Goal: Transaction & Acquisition: Purchase product/service

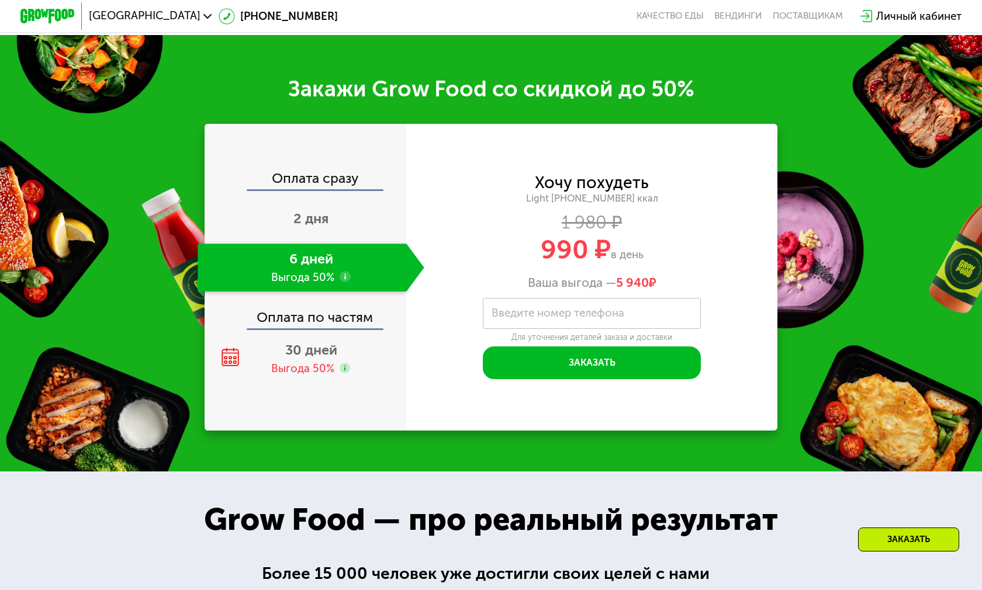
scroll to position [1695, 0]
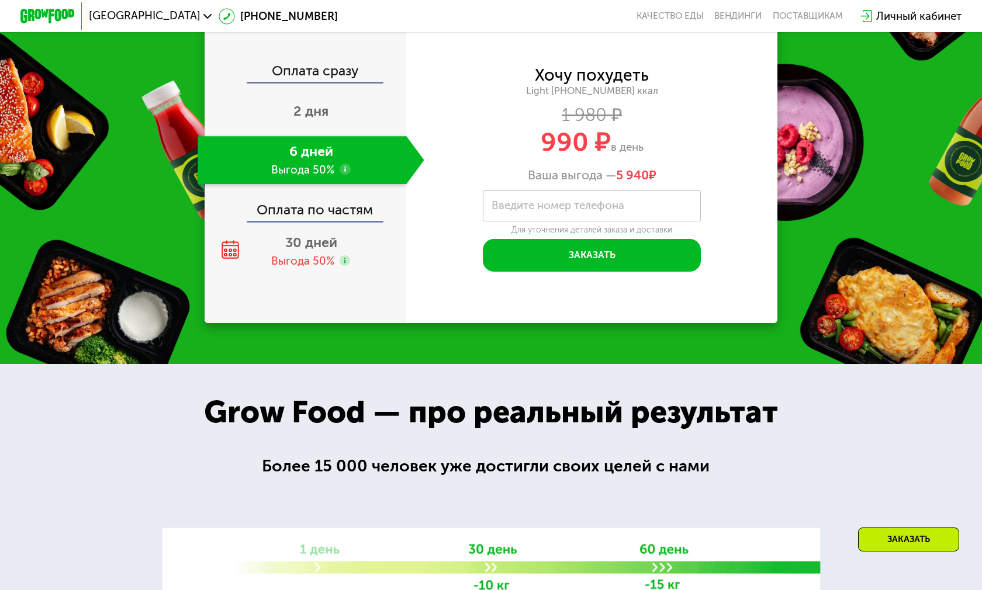
drag, startPoint x: 601, startPoint y: 174, endPoint x: 655, endPoint y: 182, distance: 54.5
click at [655, 182] on div "Ваша выгода — 5 940 ₽" at bounding box center [591, 175] width 371 height 15
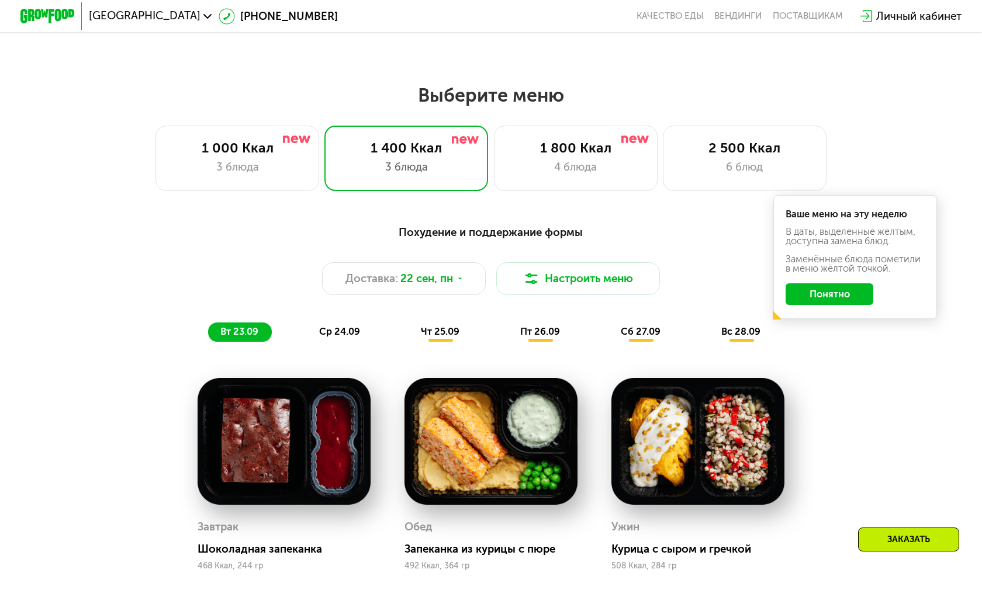
scroll to position [760, 0]
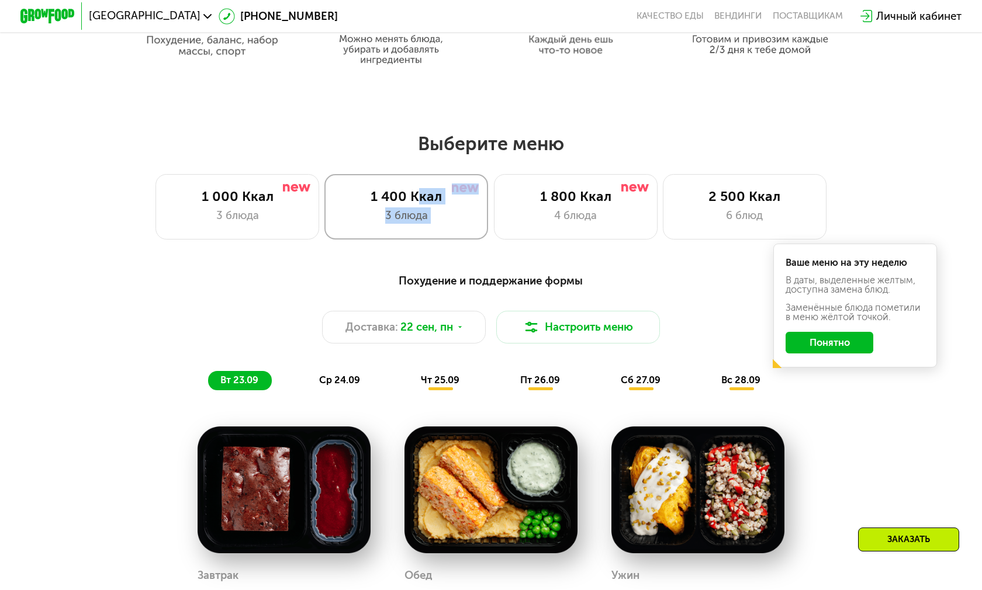
drag, startPoint x: 516, startPoint y: 189, endPoint x: 413, endPoint y: 176, distance: 103.2
click at [413, 172] on div "Выберите меню 1 000 Ккал 3 блюда 1 400 Ккал 3 блюда 1 800 Ккал 4 блюда 2 500 Кк…" at bounding box center [491, 186] width 982 height 108
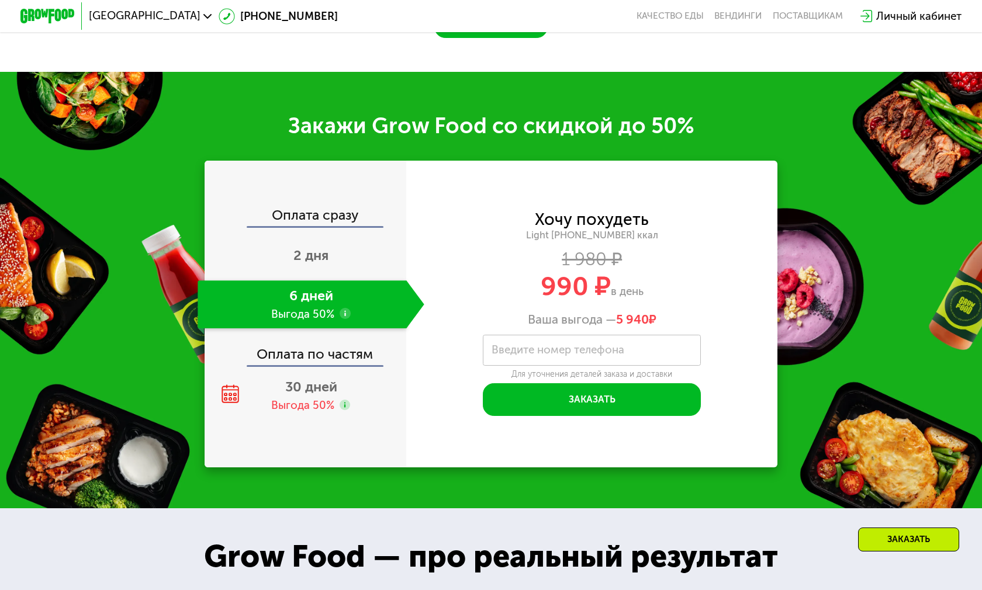
scroll to position [1695, 0]
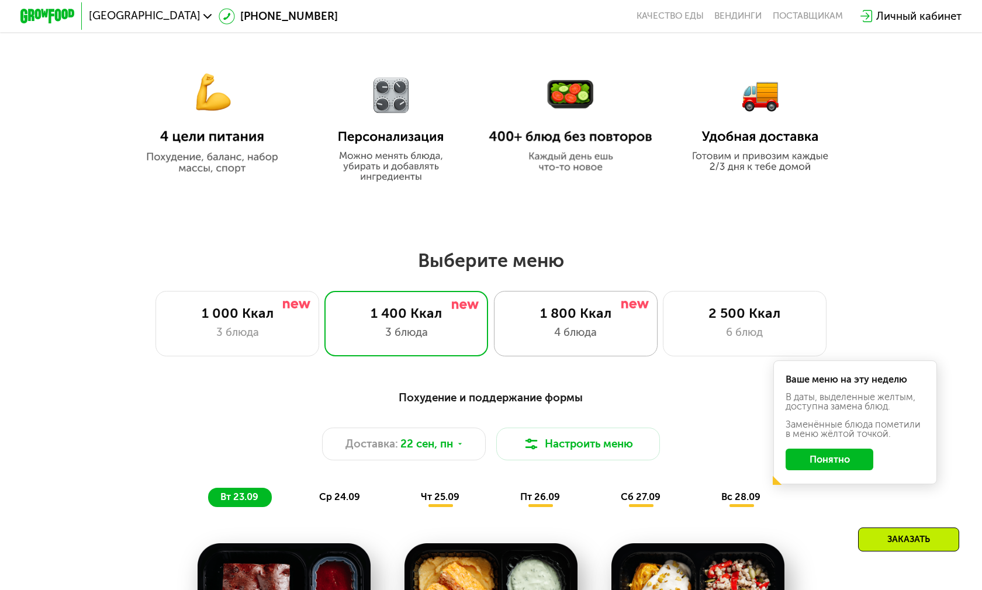
click at [561, 323] on div "1 800 Ккал 4 блюда" at bounding box center [576, 323] width 164 height 65
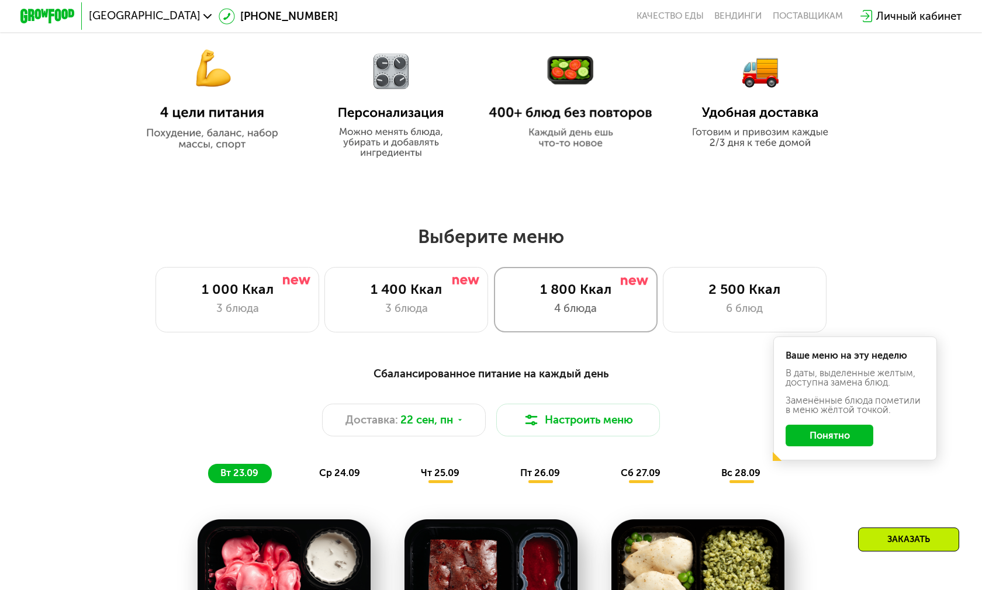
scroll to position [643, 0]
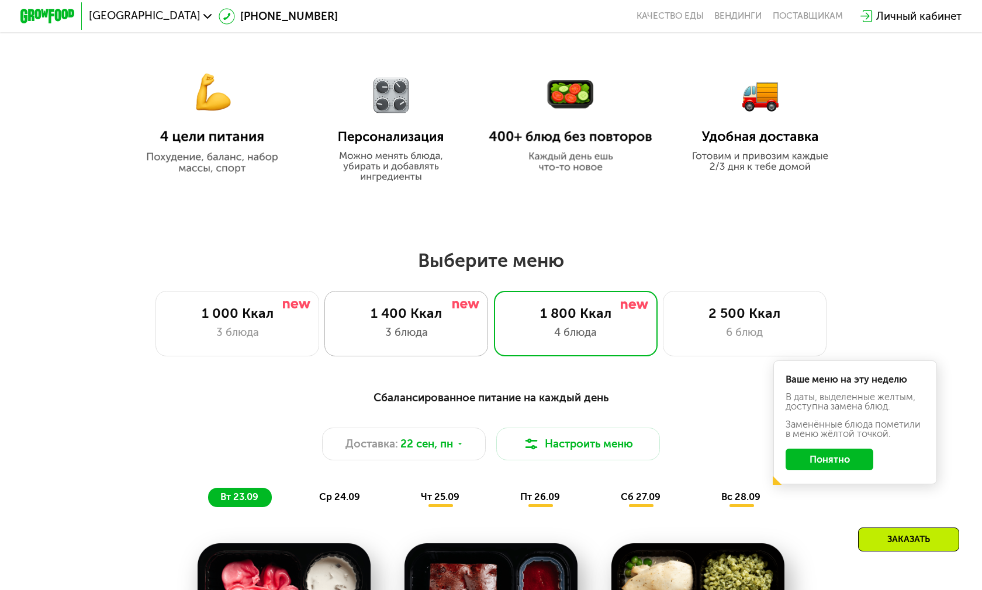
click at [426, 331] on div "3 блюда" at bounding box center [406, 332] width 135 height 16
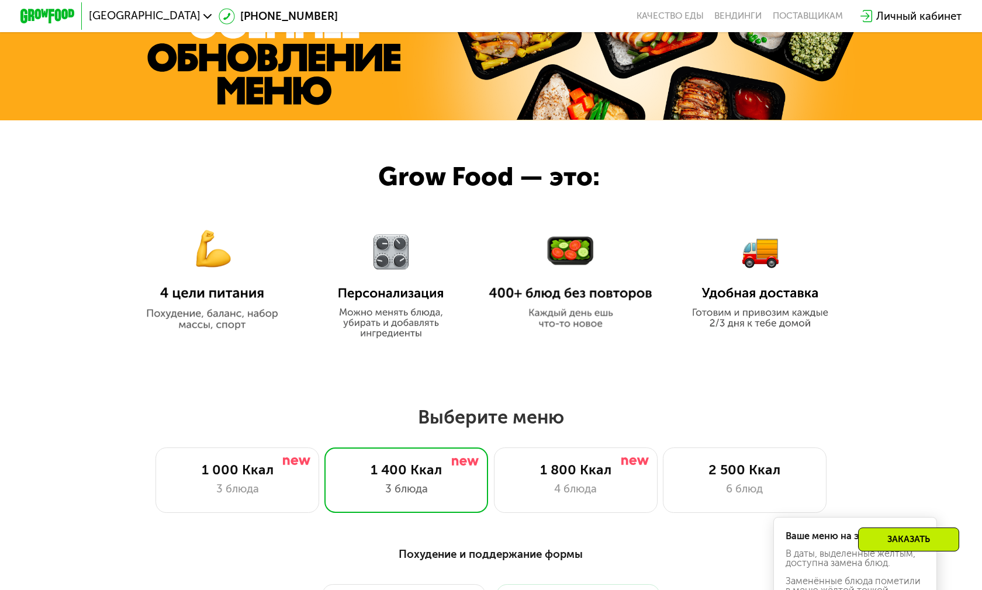
scroll to position [701, 0]
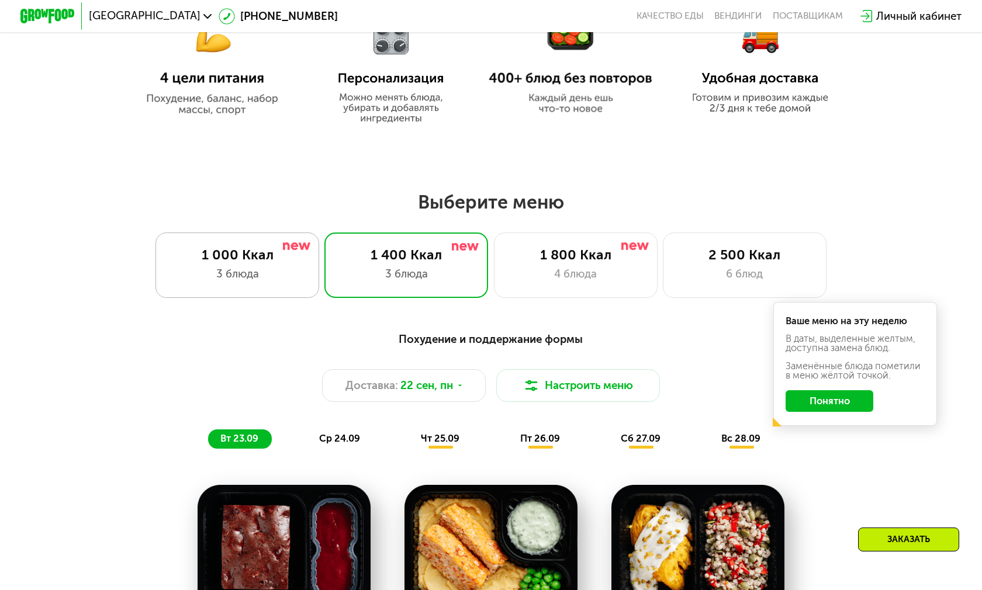
click at [276, 272] on div "3 блюда" at bounding box center [237, 274] width 135 height 16
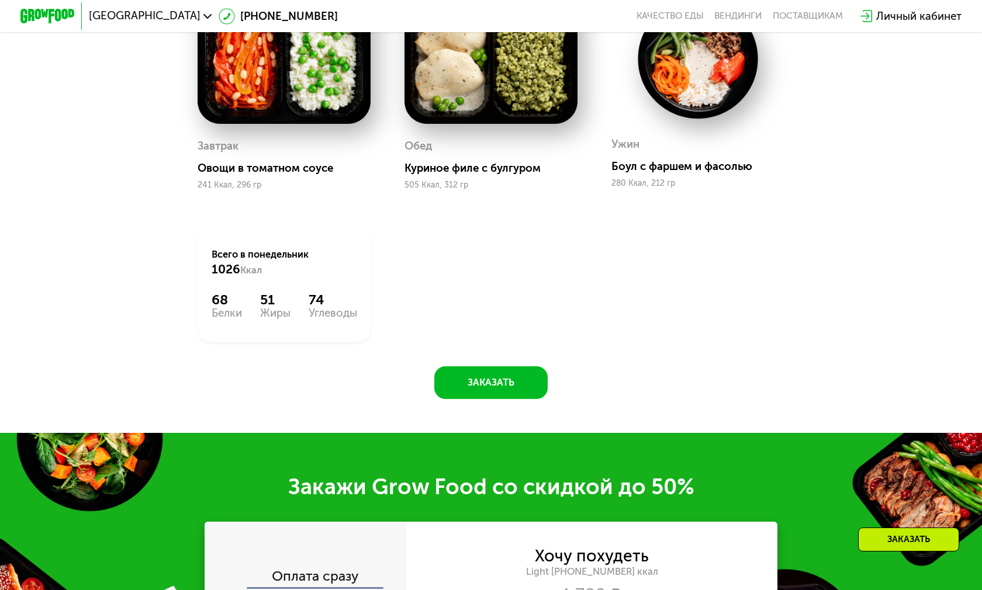
scroll to position [1169, 0]
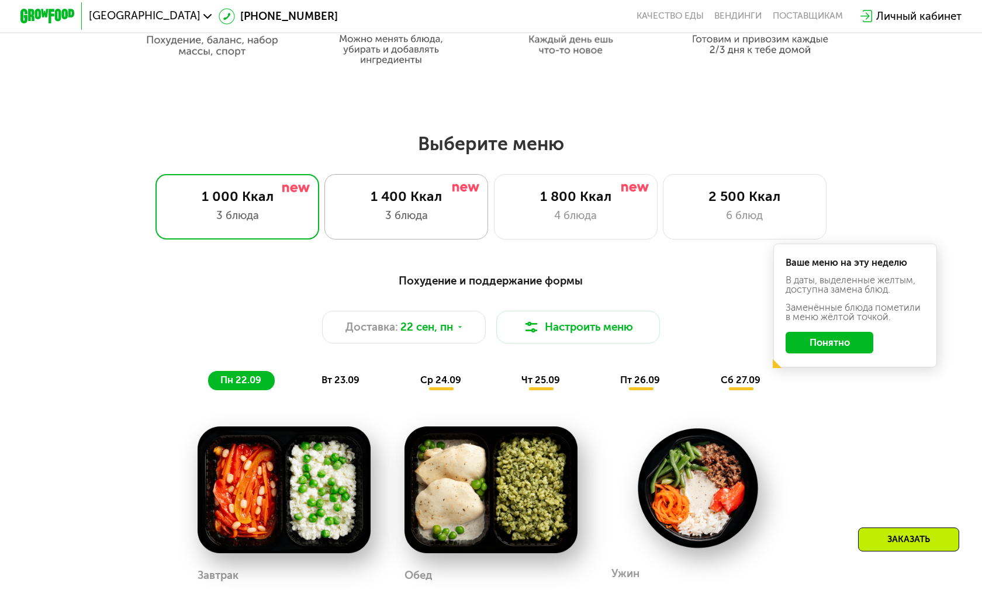
click at [451, 222] on div "3 блюда" at bounding box center [406, 215] width 135 height 16
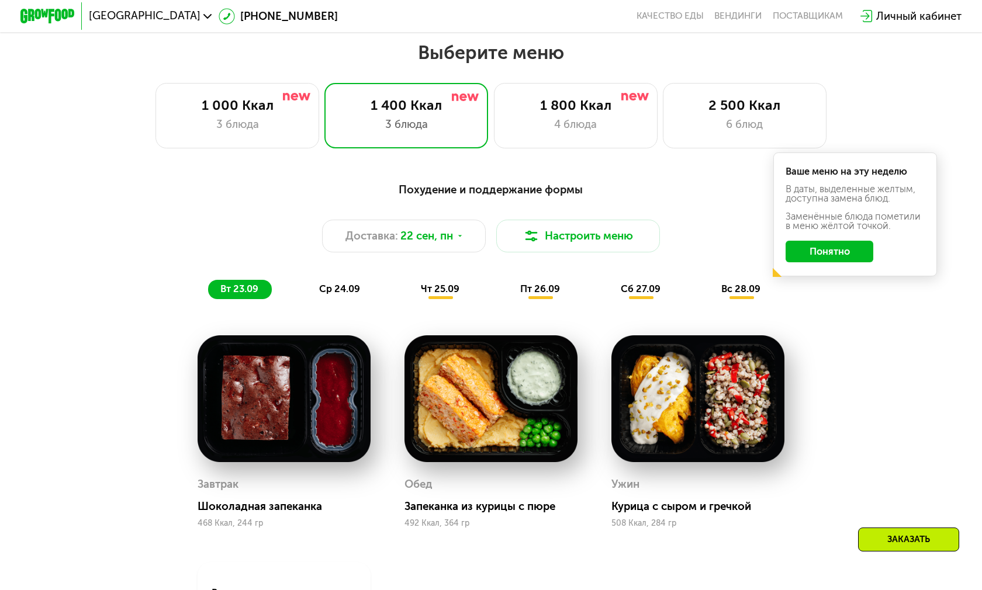
scroll to position [935, 0]
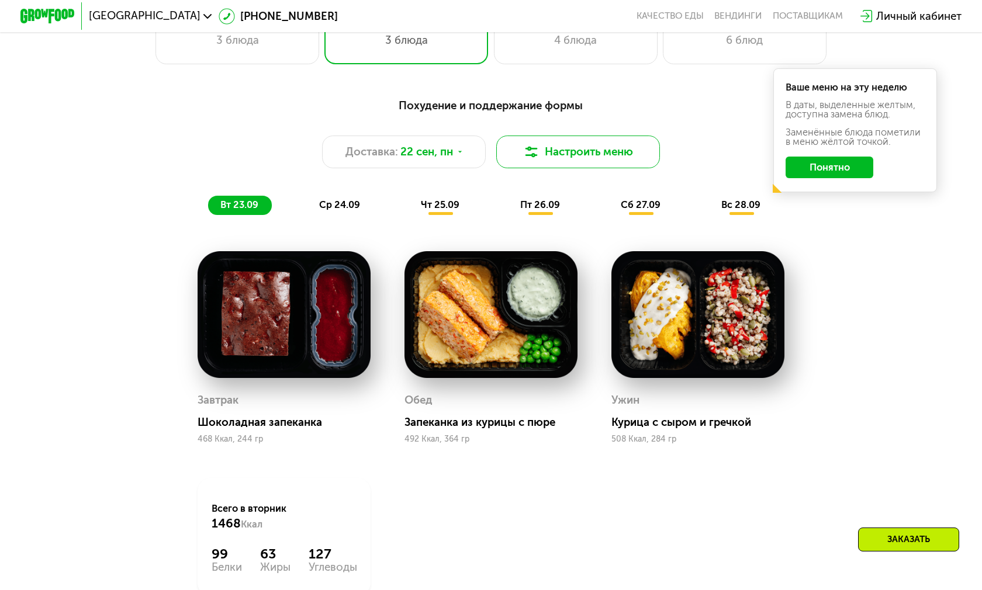
click at [599, 158] on button "Настроить меню" at bounding box center [578, 152] width 164 height 33
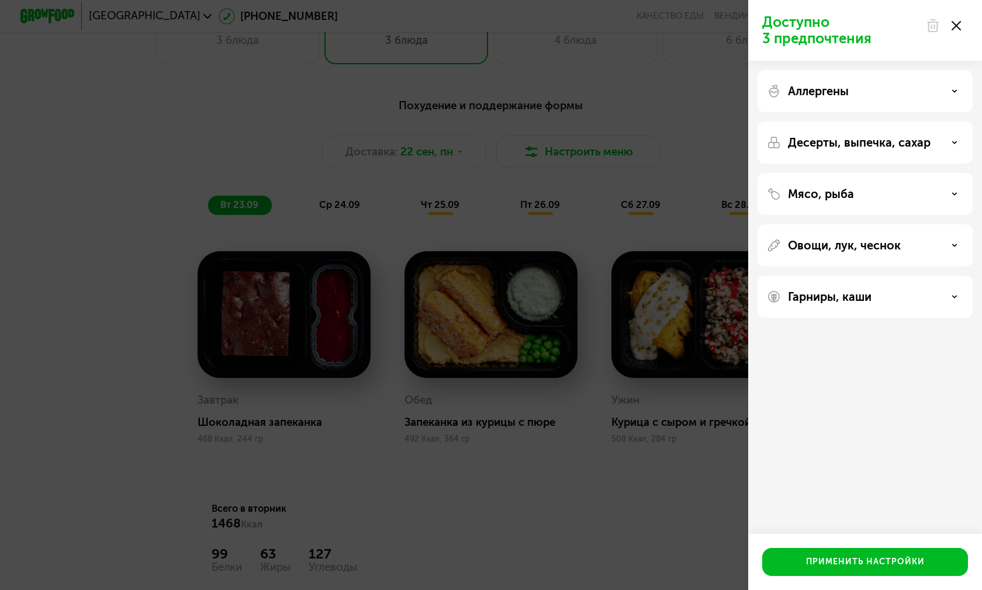
click at [942, 99] on div "Аллергены" at bounding box center [865, 91] width 215 height 42
click at [950, 87] on div "Аллергены" at bounding box center [865, 91] width 196 height 14
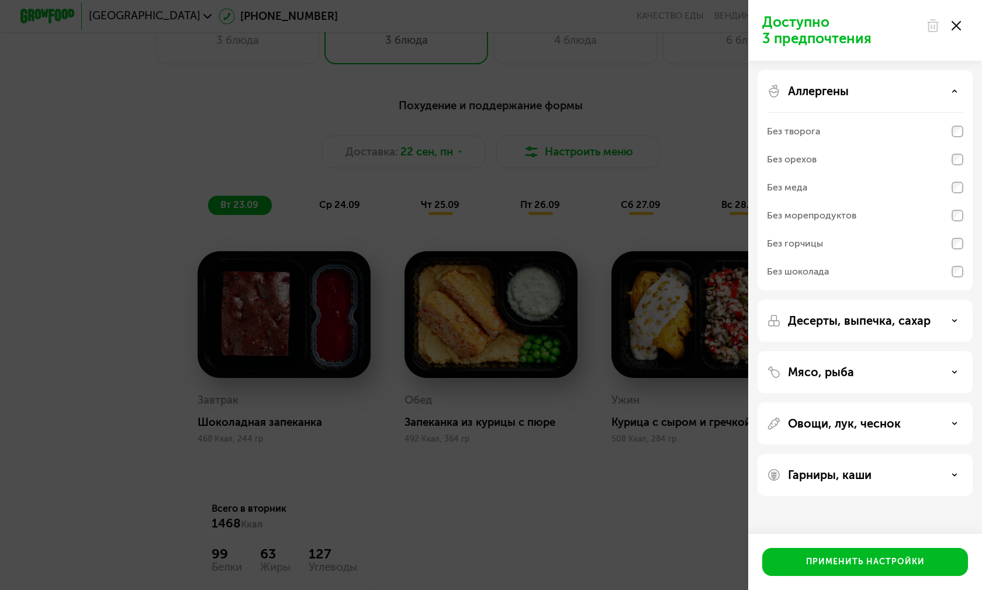
click at [953, 88] on icon at bounding box center [955, 91] width 6 height 6
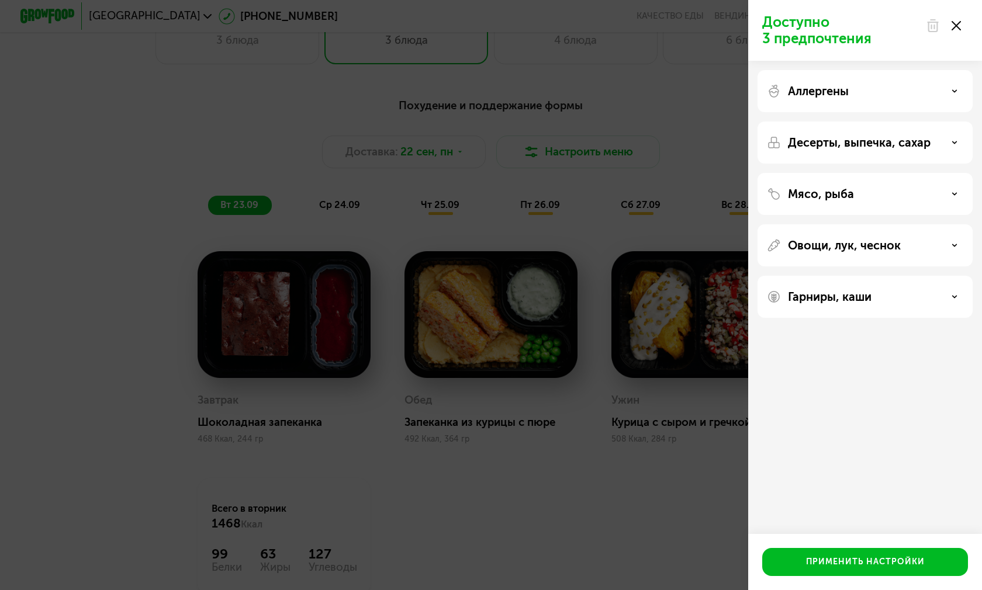
click at [931, 139] on div "Десерты, выпечка, сахар" at bounding box center [865, 143] width 196 height 14
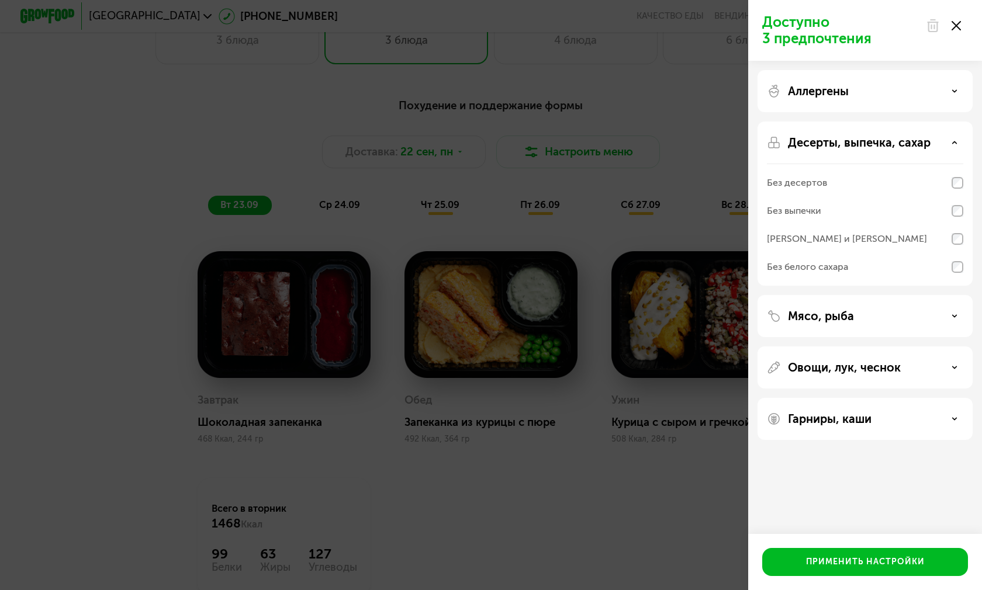
click at [929, 140] on p "Десерты, выпечка, сахар" at bounding box center [859, 143] width 143 height 14
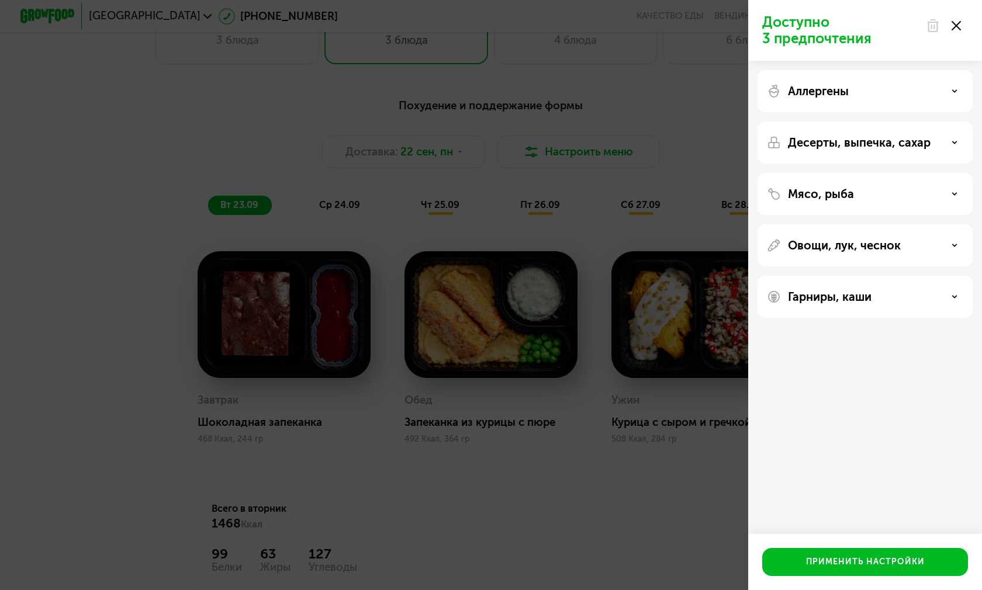
click at [946, 188] on div "Мясо, рыба" at bounding box center [865, 194] width 196 height 14
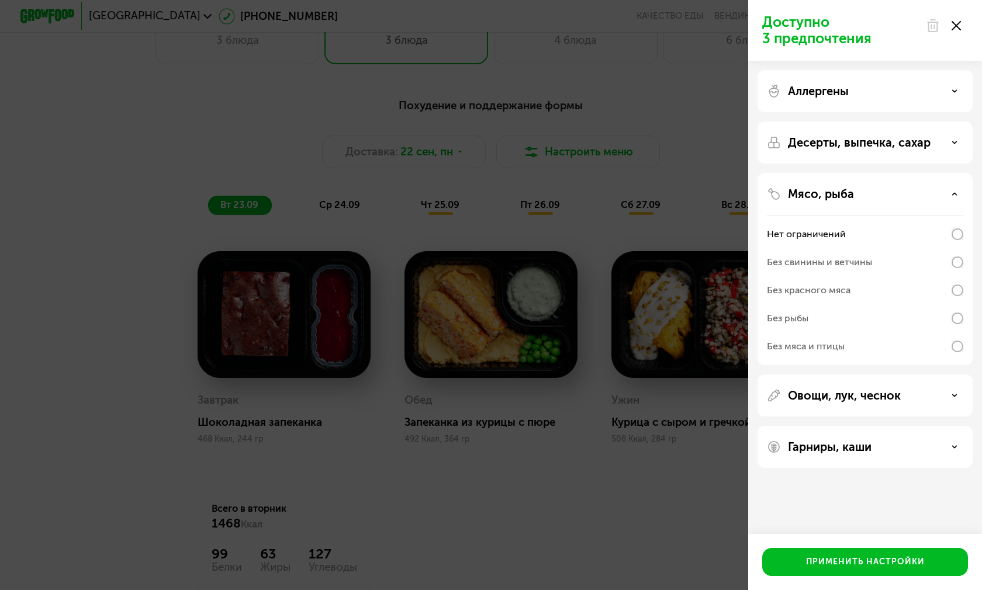
click at [943, 205] on div "Мясо, рыба Нет ограничений Без свинины и ветчины Без красного мяса Без рыбы Без…" at bounding box center [865, 269] width 215 height 192
click at [957, 191] on div "Мясо, рыба" at bounding box center [865, 194] width 196 height 14
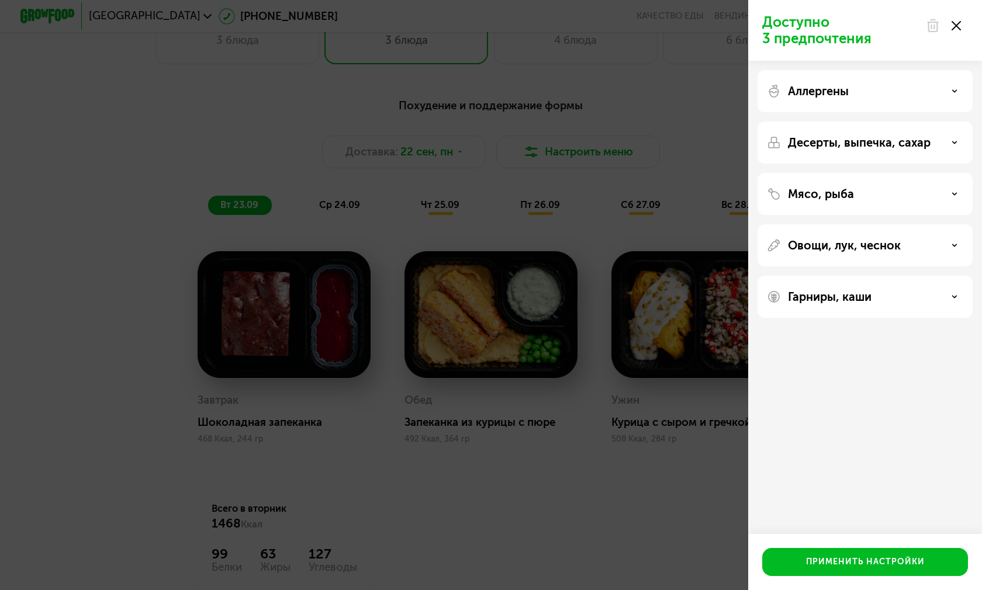
click at [942, 254] on div "Овощи, лук, чеснок" at bounding box center [865, 245] width 215 height 42
click at [944, 239] on div "Овощи, лук, чеснок" at bounding box center [865, 245] width 196 height 14
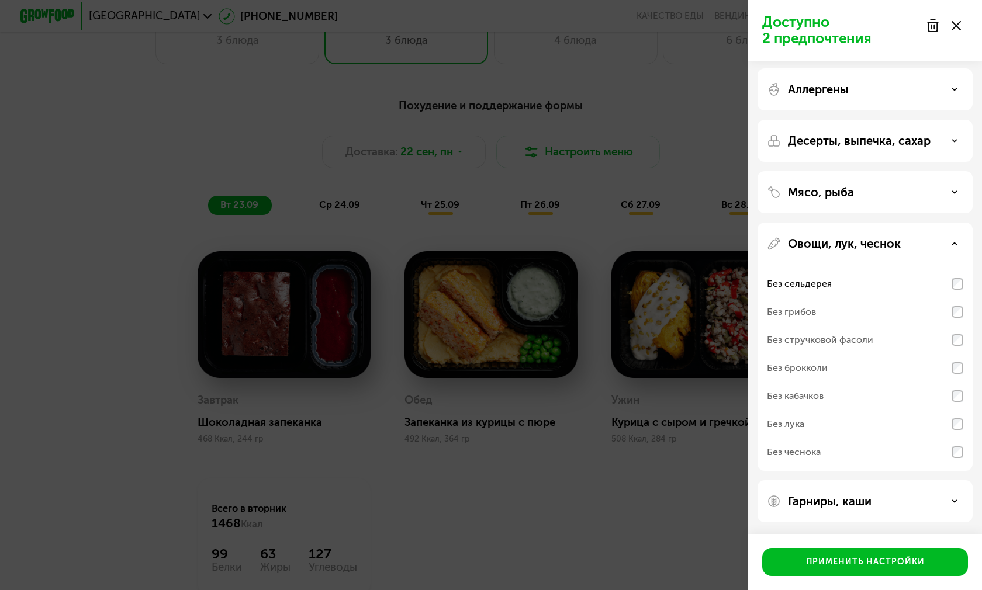
scroll to position [72, 0]
click at [870, 494] on p "Гарниры, каши" at bounding box center [830, 501] width 84 height 14
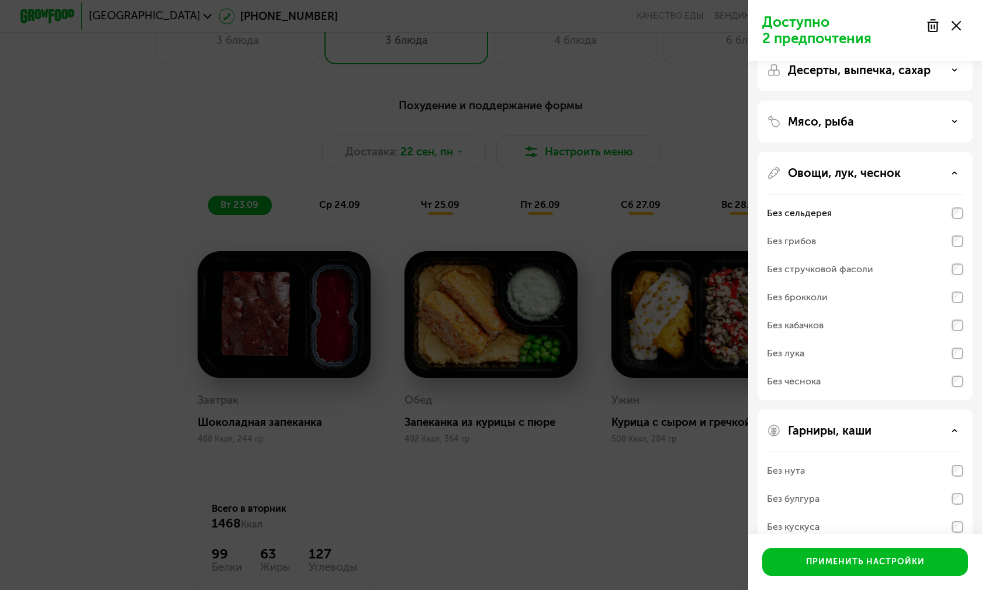
click at [956, 428] on icon at bounding box center [955, 431] width 6 height 6
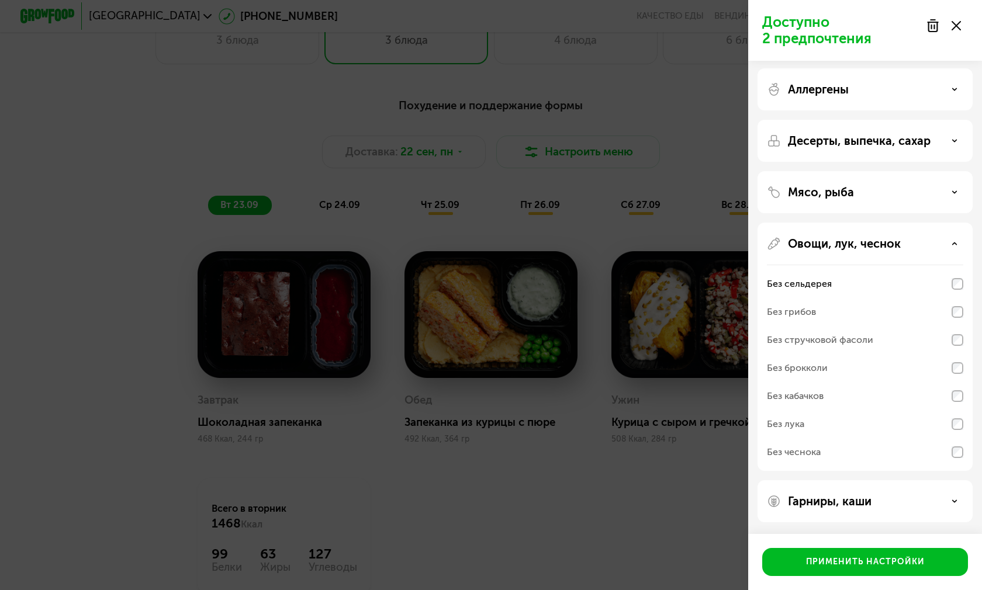
click at [956, 499] on icon at bounding box center [955, 502] width 6 height 6
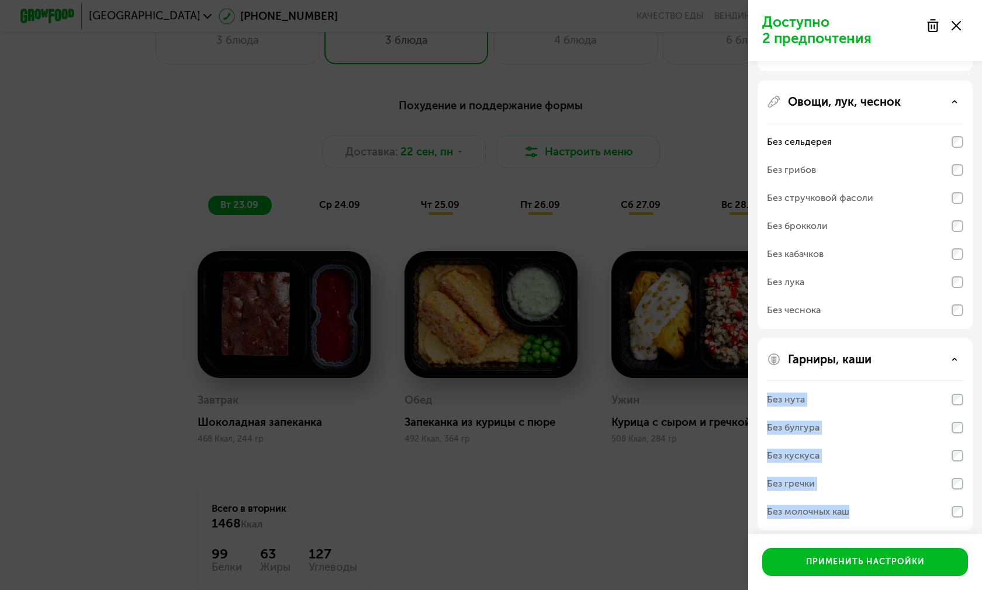
scroll to position [223, 0]
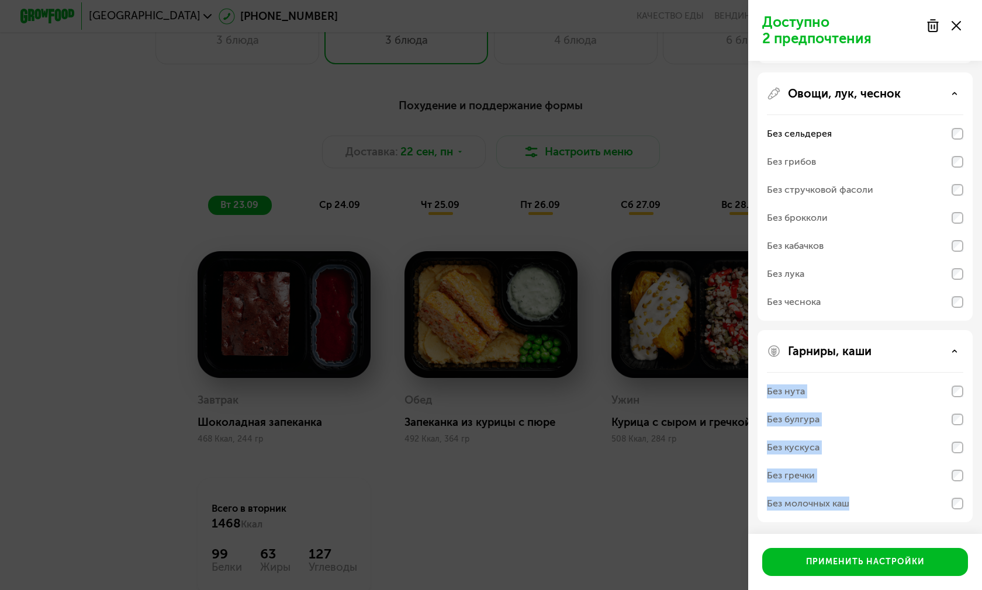
click at [870, 378] on div "Без нута" at bounding box center [865, 392] width 196 height 28
click at [783, 385] on div "Без нута" at bounding box center [786, 392] width 38 height 14
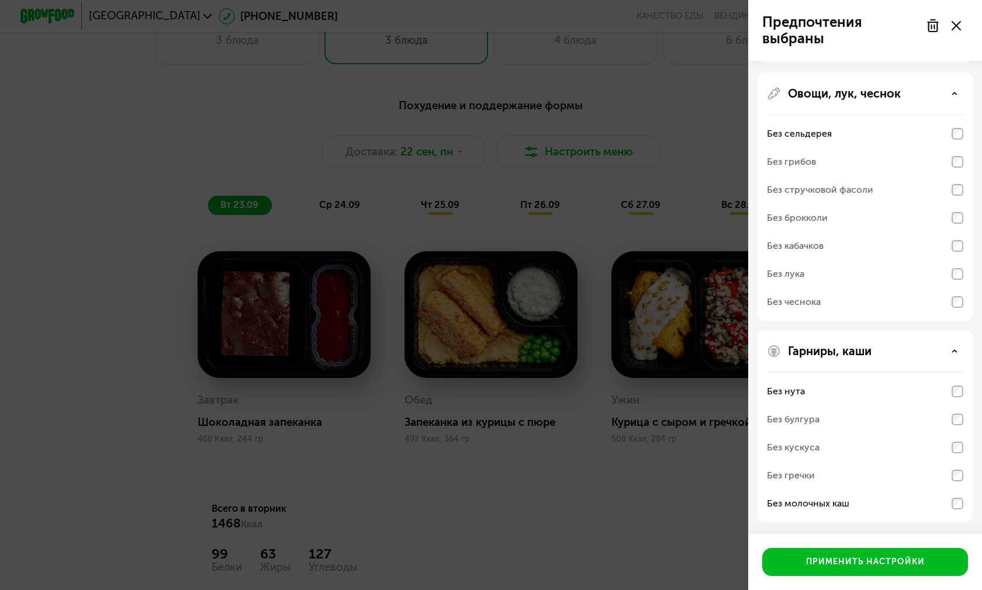
click at [783, 385] on div "Без нута" at bounding box center [786, 392] width 38 height 14
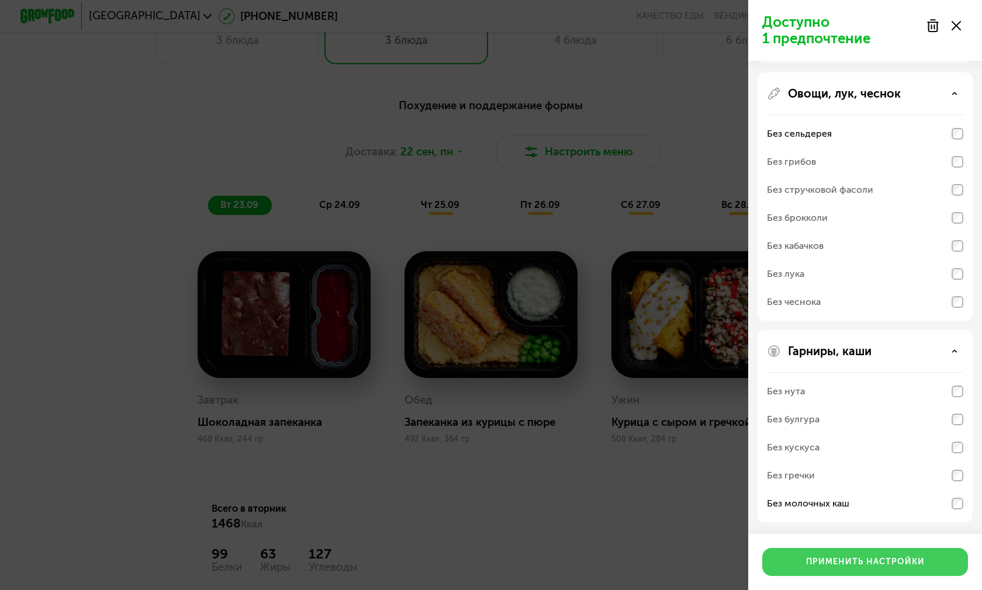
click at [877, 556] on div "Применить настройки" at bounding box center [865, 562] width 119 height 12
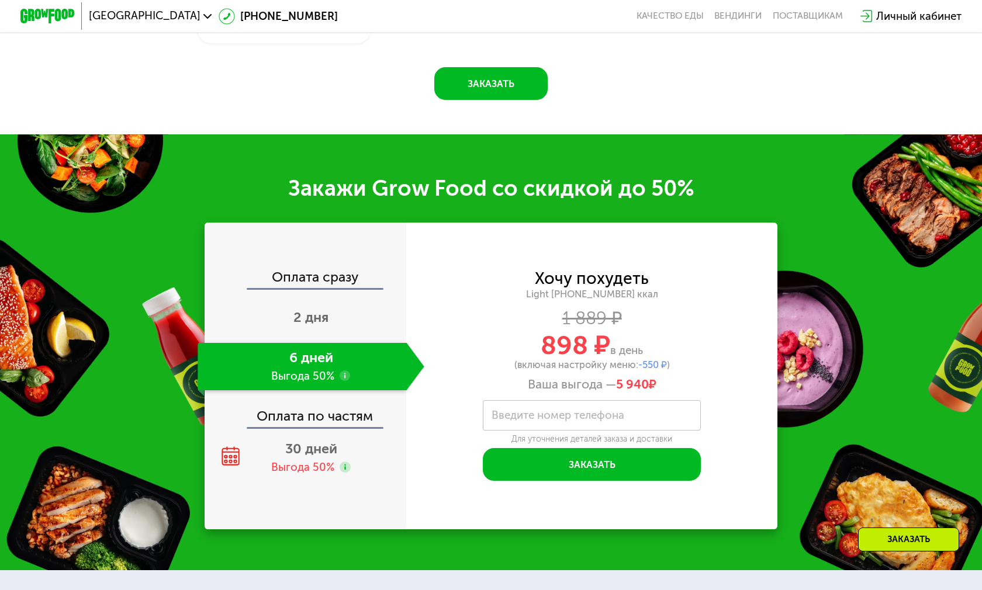
scroll to position [1637, 0]
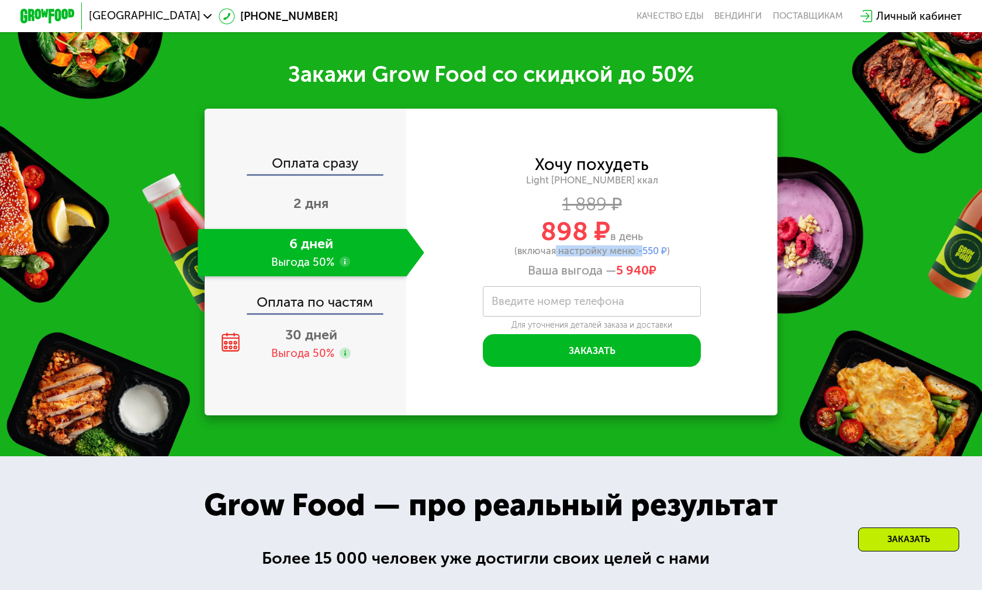
drag, startPoint x: 544, startPoint y: 250, endPoint x: 638, endPoint y: 255, distance: 94.3
click at [638, 255] on div "(включая настройку меню: -550 ₽ )" at bounding box center [591, 251] width 371 height 9
click at [660, 255] on span "-550 ₽" at bounding box center [652, 250] width 29 height 11
click at [336, 305] on div "Оплата по частям" at bounding box center [306, 298] width 200 height 32
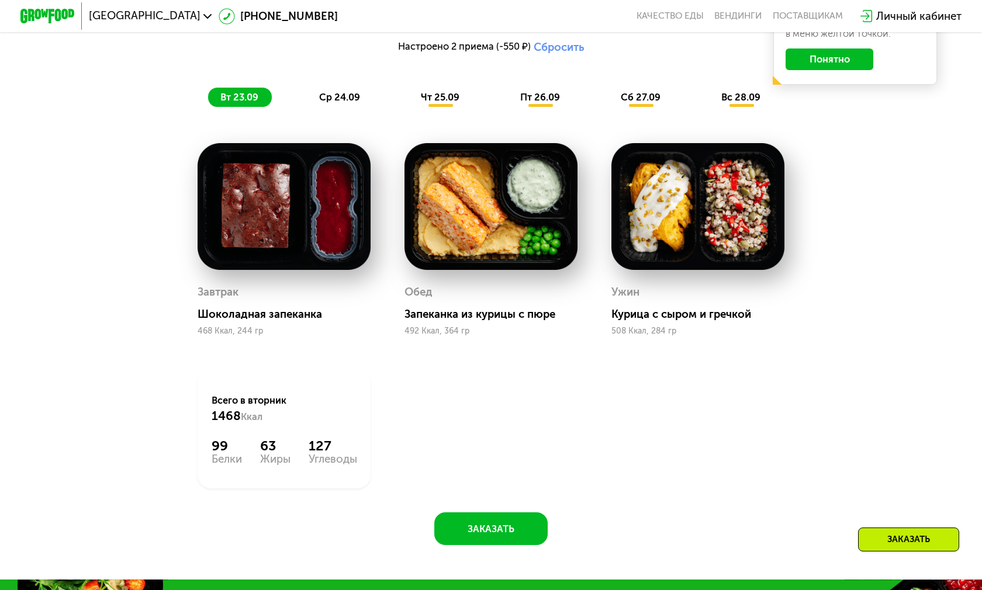
scroll to position [1052, 0]
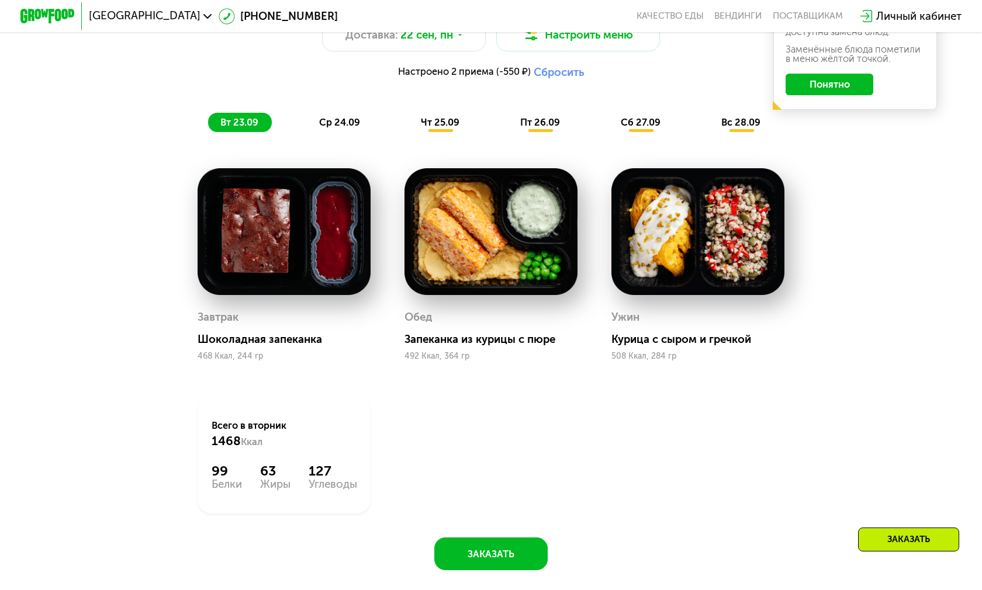
click at [340, 118] on span "ср 24.09" at bounding box center [339, 122] width 41 height 11
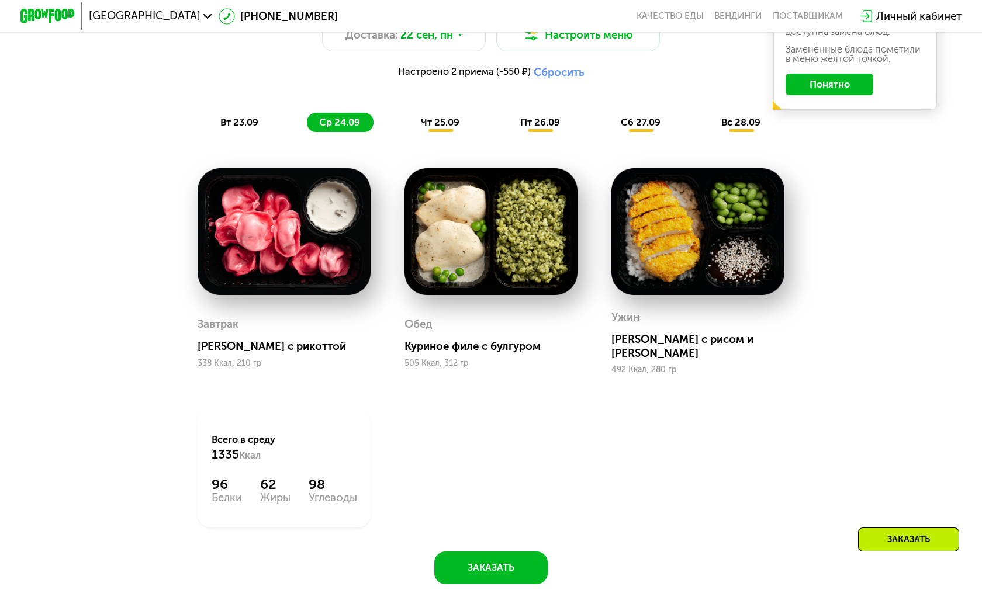
click at [435, 113] on div "чт 25.09" at bounding box center [441, 122] width 64 height 19
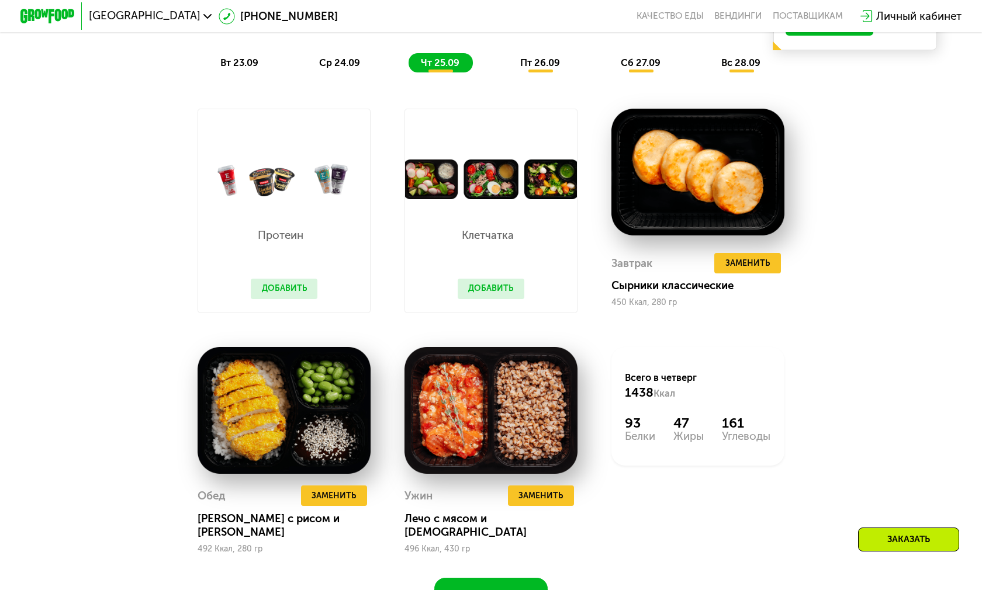
scroll to position [1111, 0]
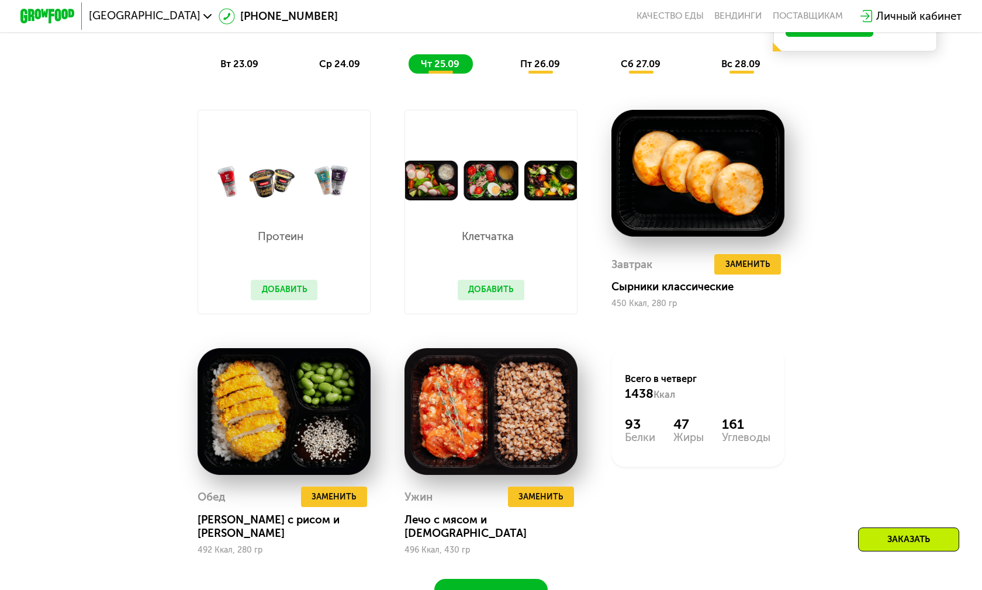
click at [279, 292] on button "Добавить" at bounding box center [284, 290] width 67 height 20
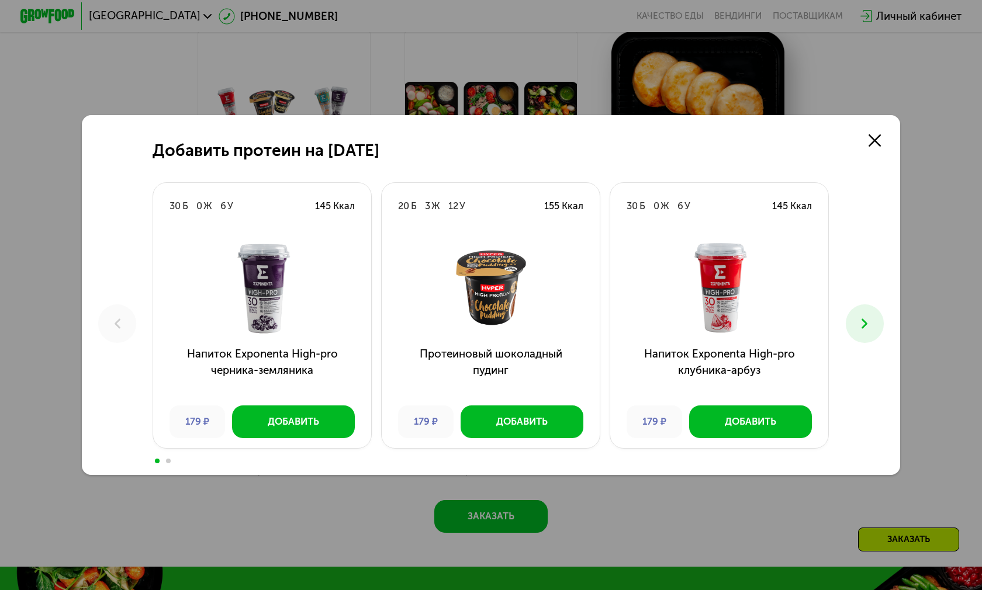
scroll to position [1169, 0]
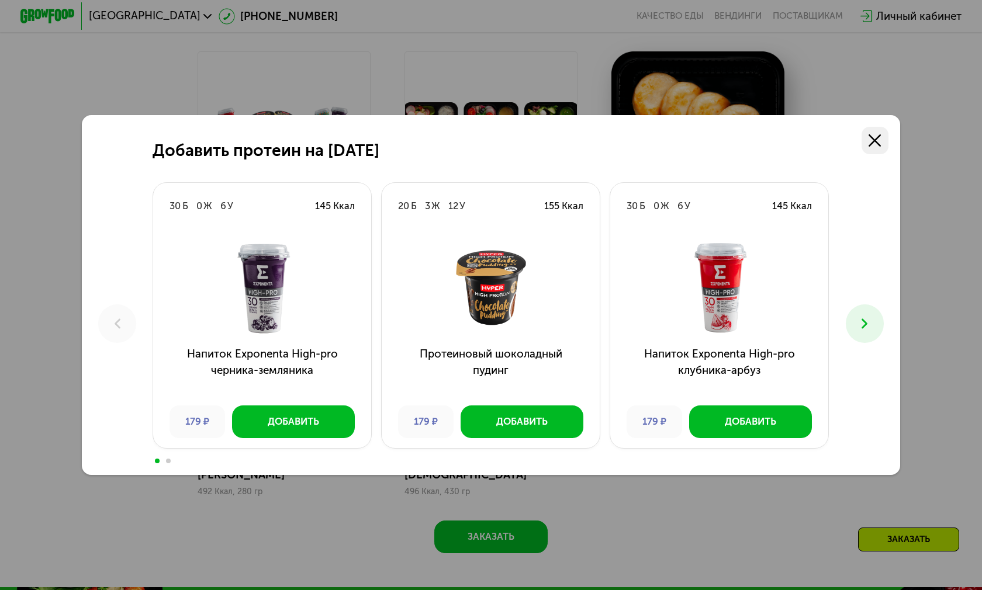
click at [879, 127] on link at bounding box center [875, 140] width 27 height 27
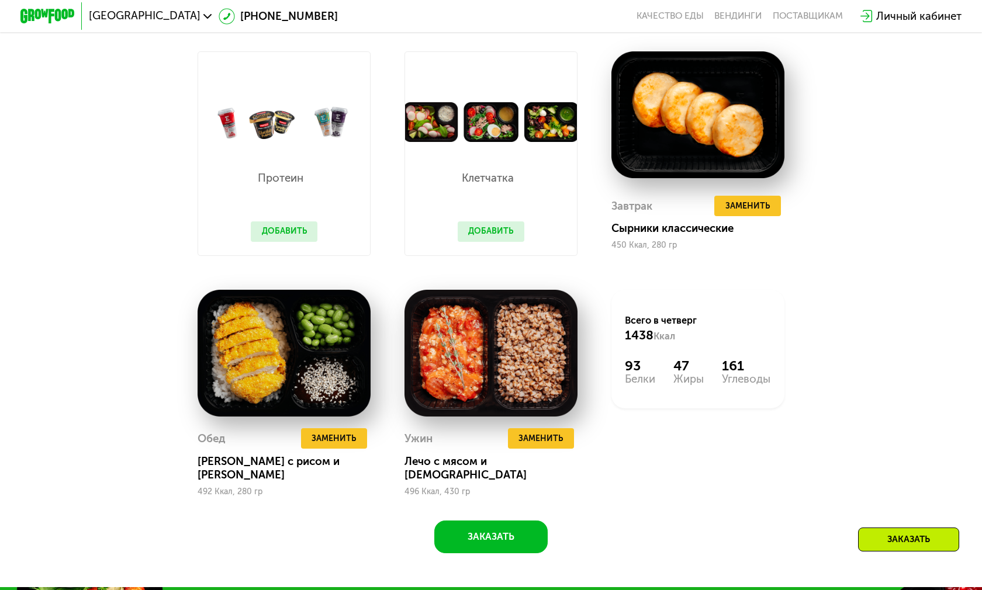
click at [490, 231] on button "Добавить" at bounding box center [491, 232] width 67 height 20
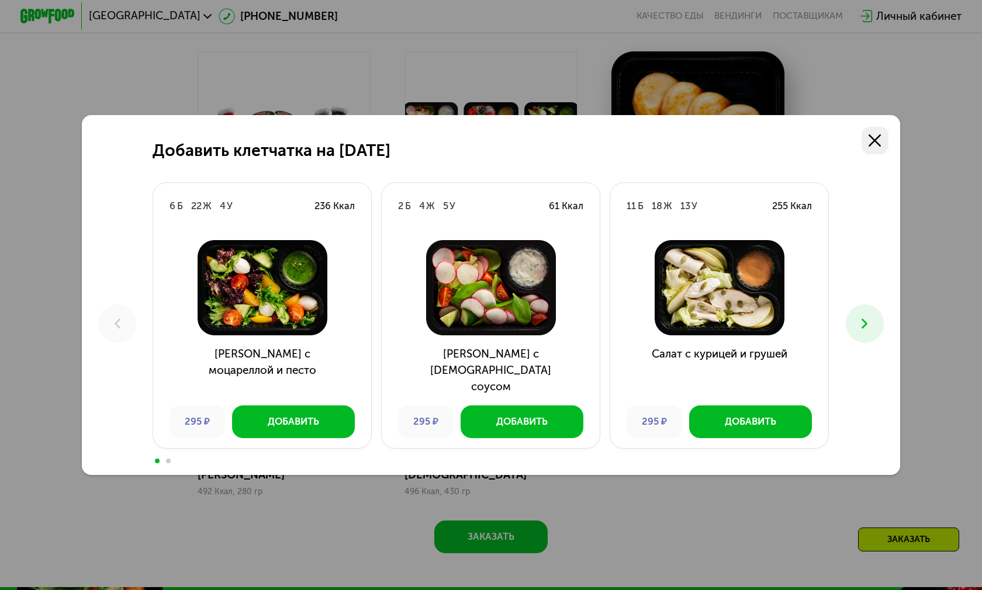
click at [869, 134] on use at bounding box center [875, 140] width 12 height 12
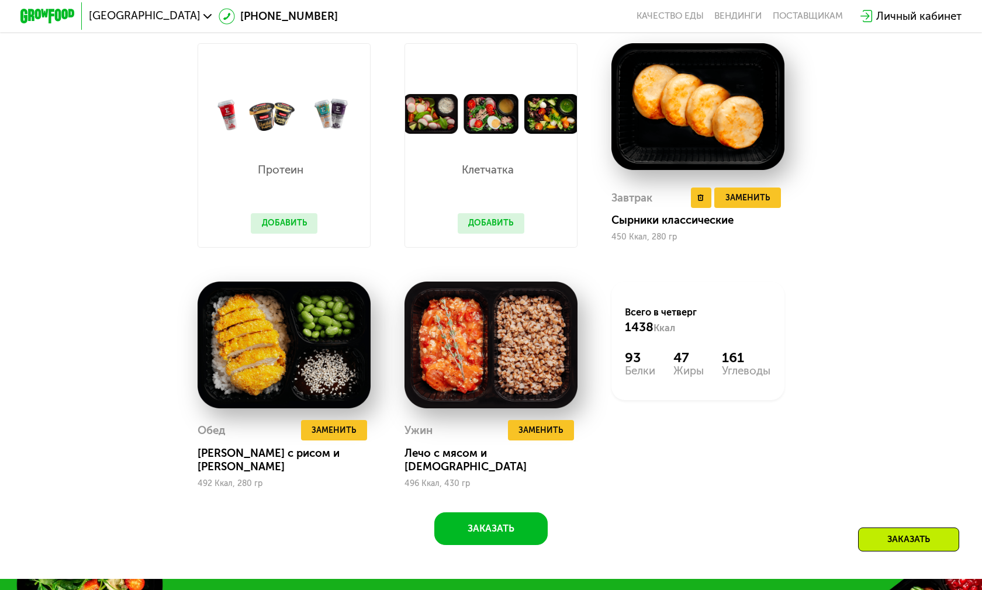
scroll to position [1111, 0]
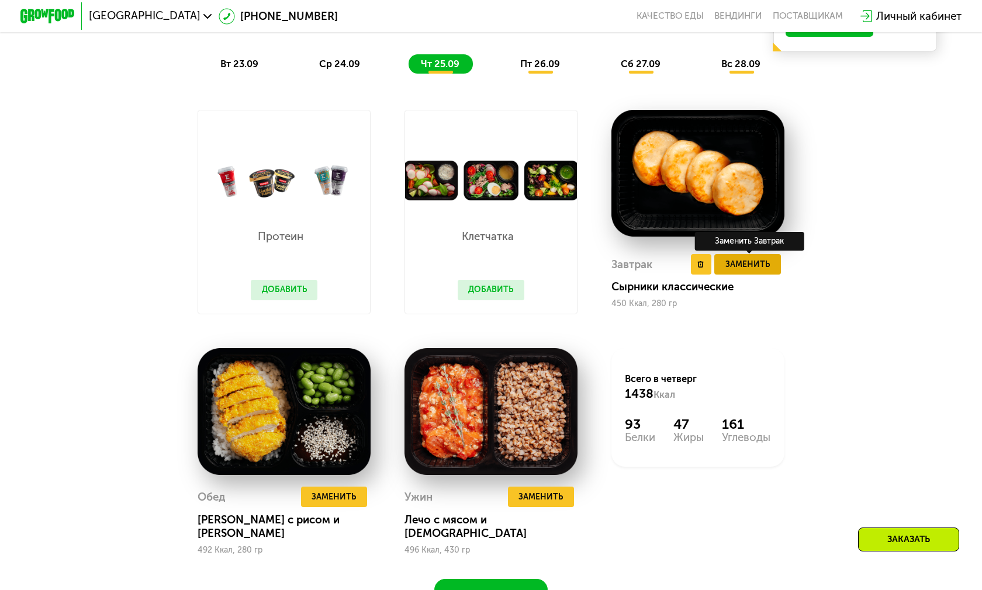
click at [740, 262] on span "Заменить" at bounding box center [747, 264] width 44 height 13
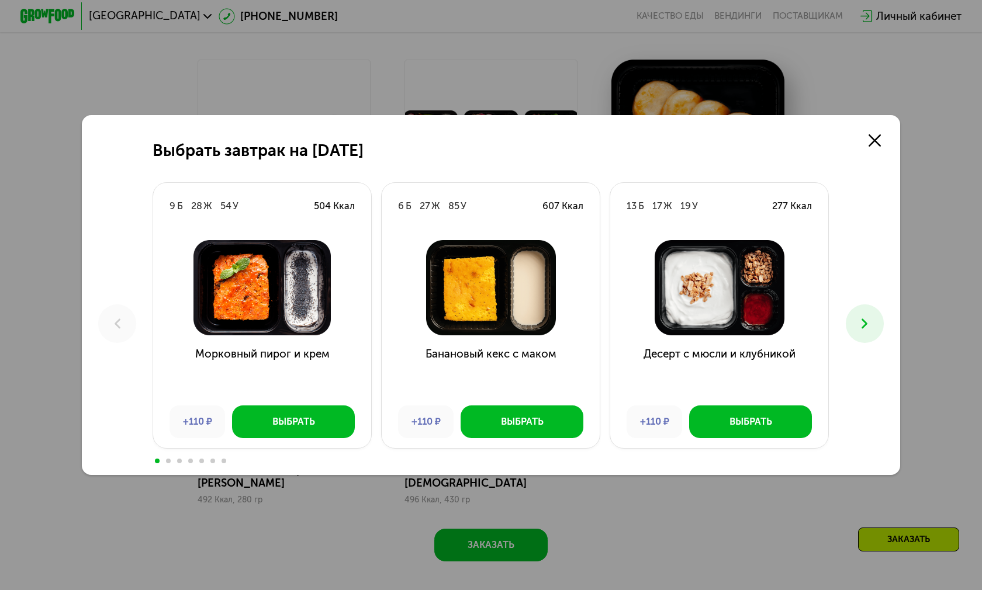
scroll to position [1052, 0]
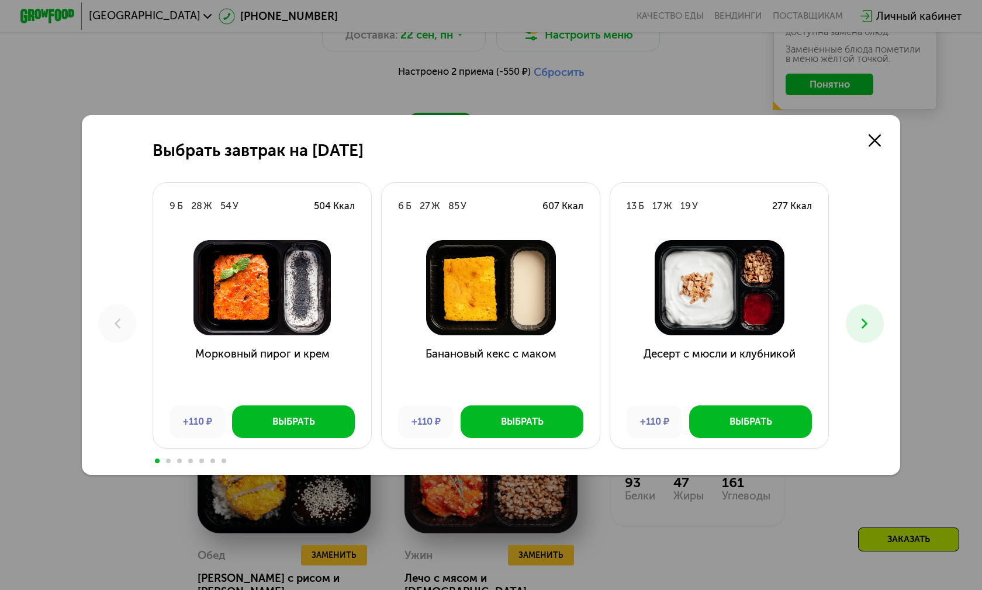
click at [856, 316] on icon at bounding box center [864, 324] width 16 height 16
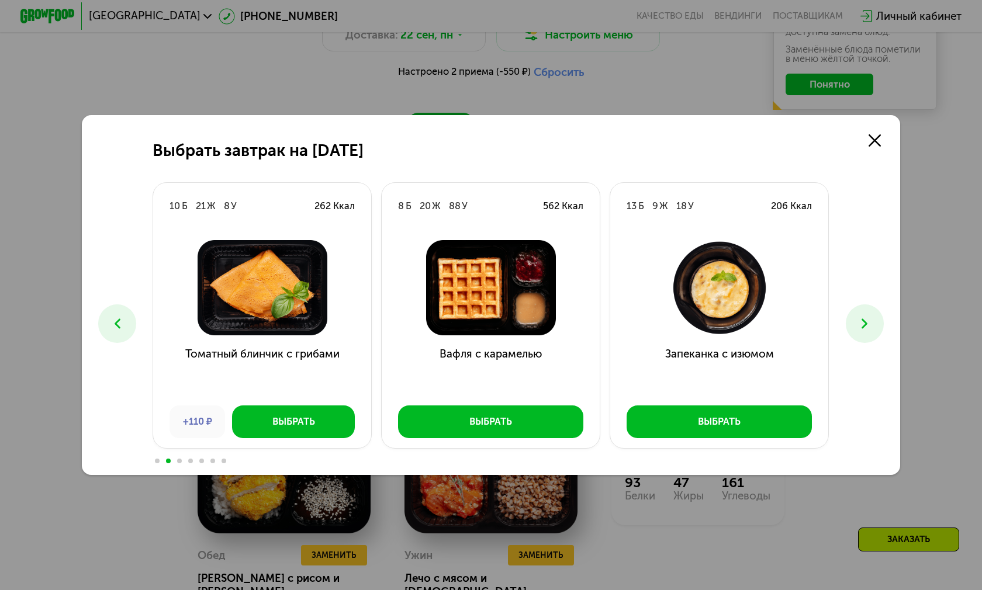
click at [864, 316] on icon at bounding box center [864, 324] width 16 height 16
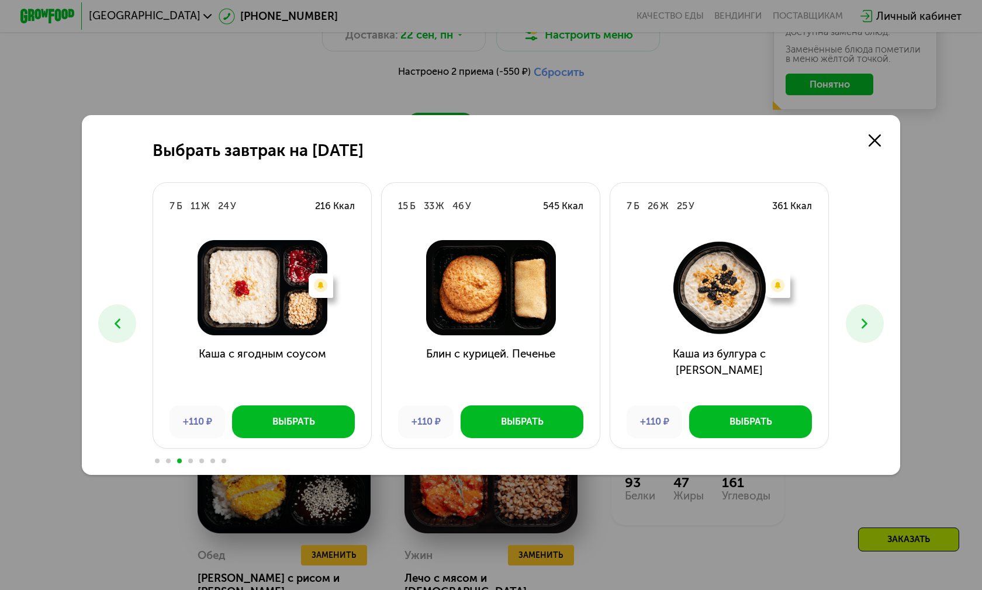
click at [129, 305] on button at bounding box center [117, 324] width 38 height 38
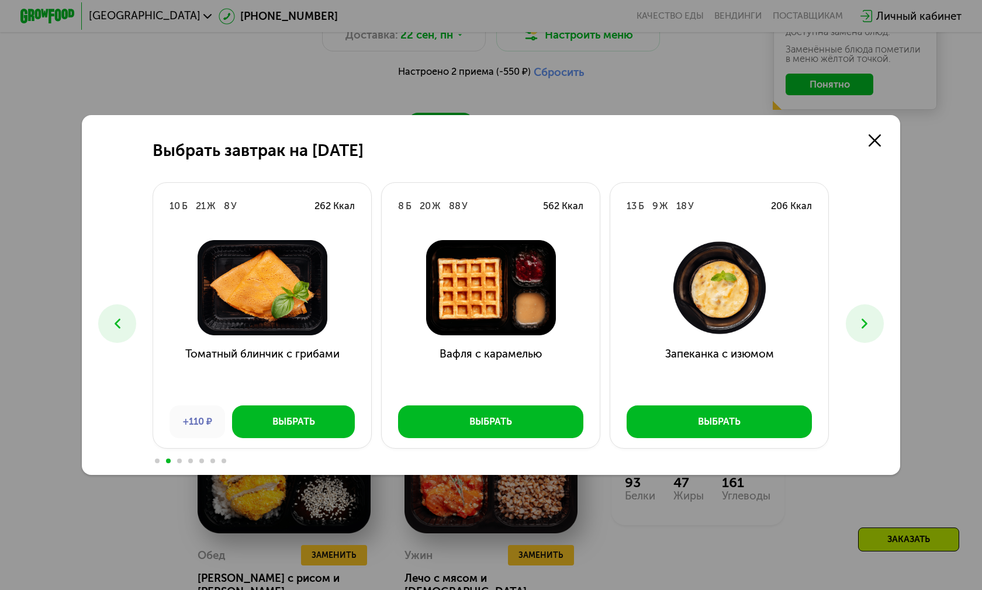
click at [860, 316] on icon at bounding box center [864, 324] width 16 height 16
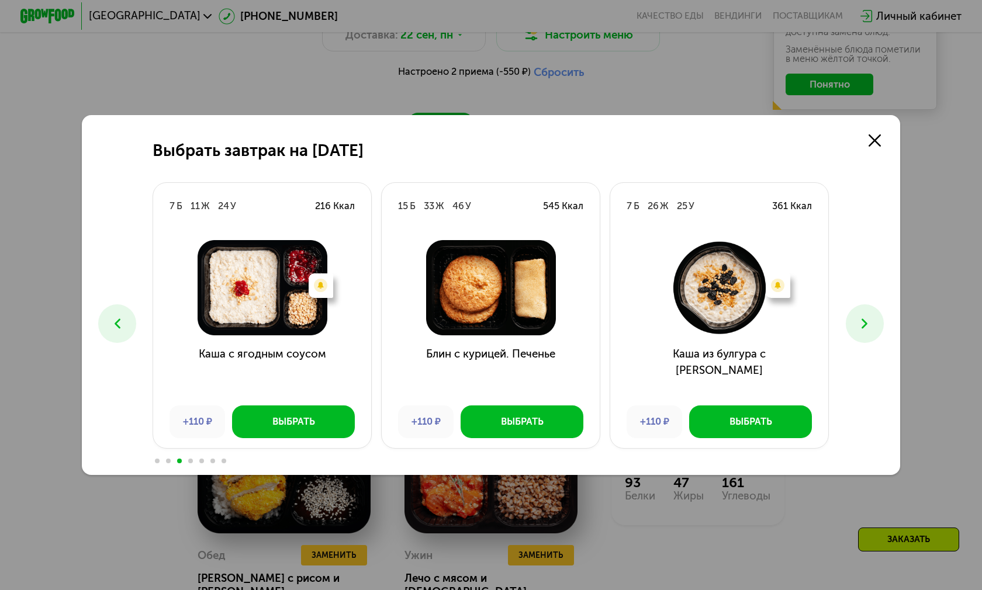
click at [865, 316] on icon at bounding box center [864, 324] width 16 height 16
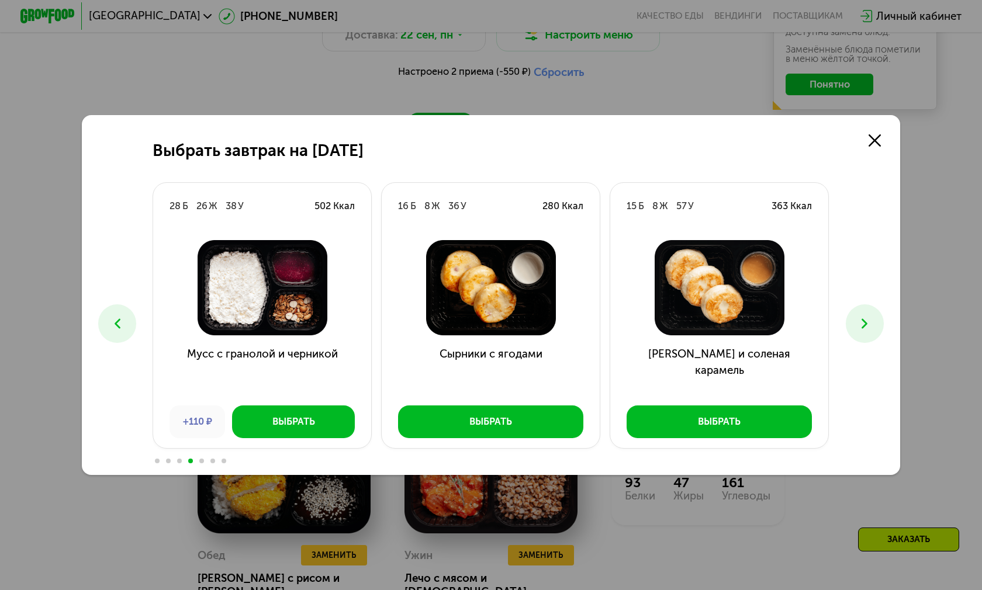
click at [110, 316] on icon at bounding box center [117, 324] width 16 height 16
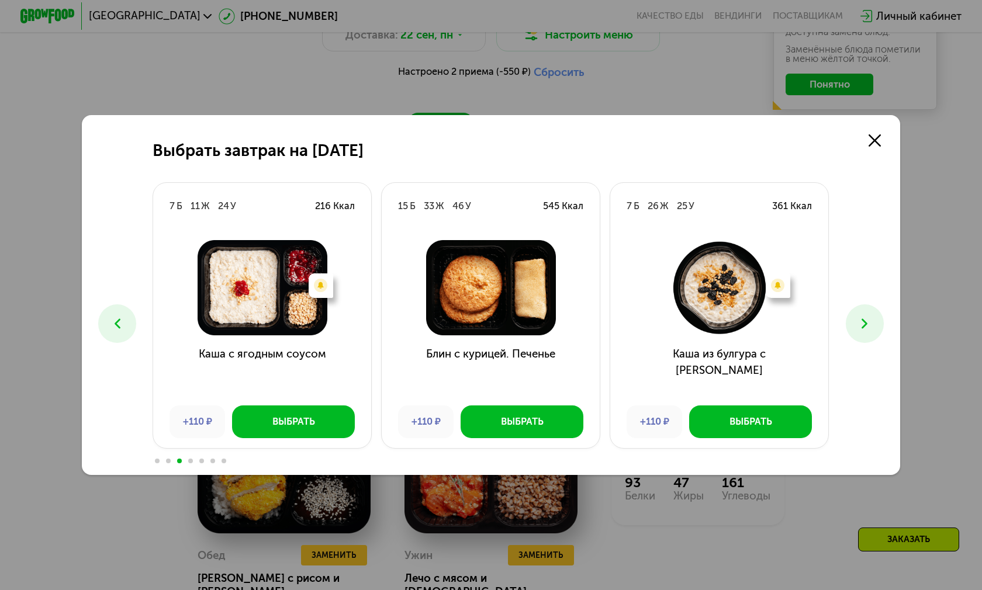
click at [111, 316] on icon at bounding box center [117, 324] width 16 height 16
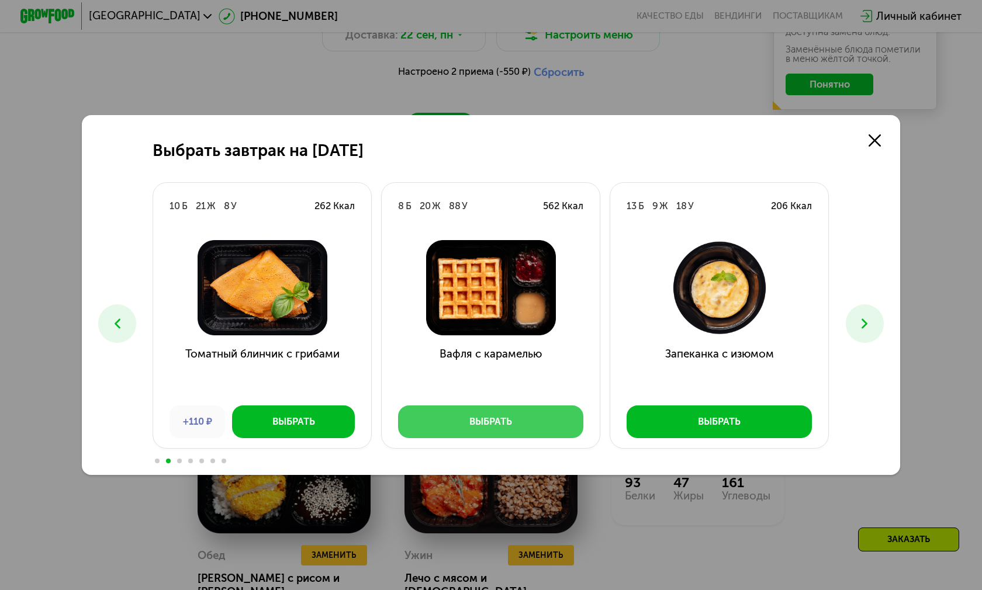
click at [500, 406] on button "Выбрать" at bounding box center [490, 422] width 185 height 33
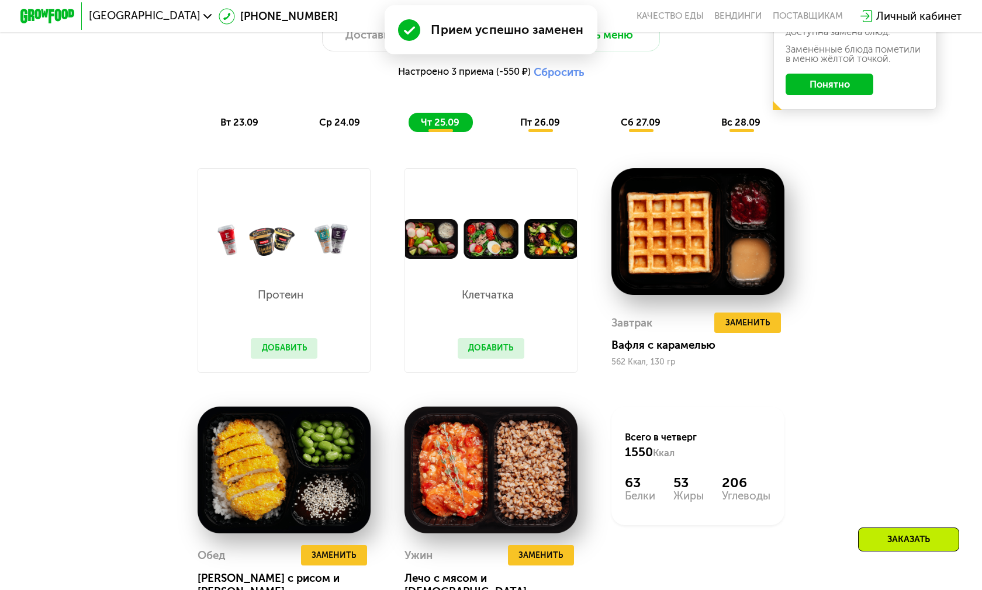
click at [530, 124] on span "пт 26.09" at bounding box center [540, 122] width 40 height 11
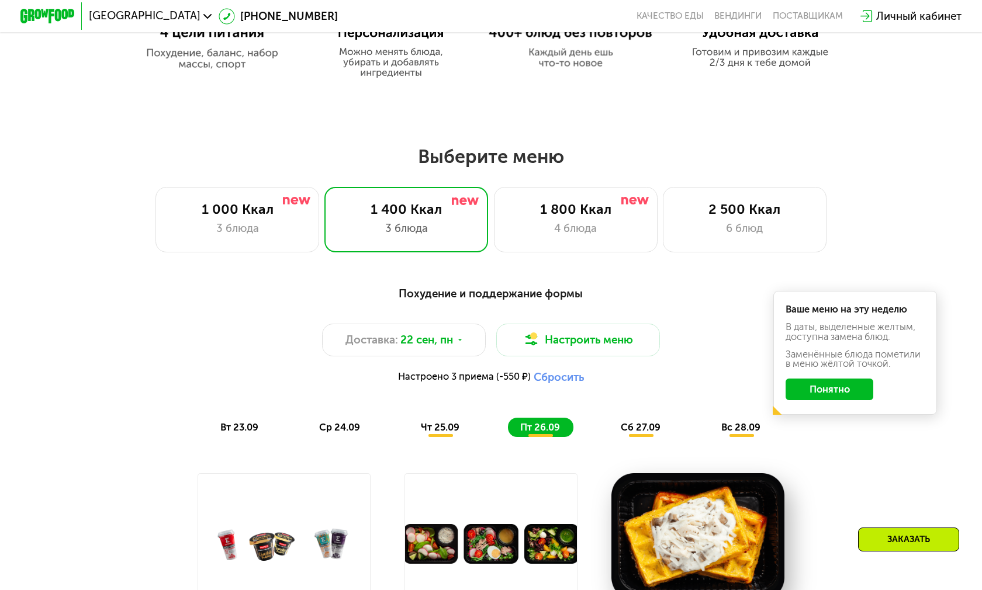
scroll to position [701, 0]
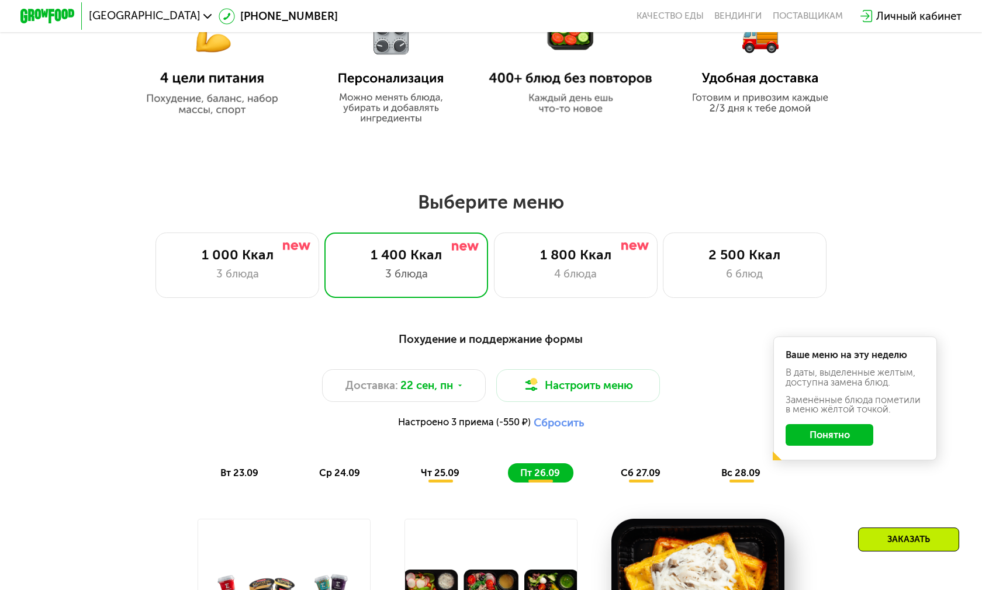
click at [916, 12] on div "Личный кабинет" at bounding box center [918, 16] width 85 height 16
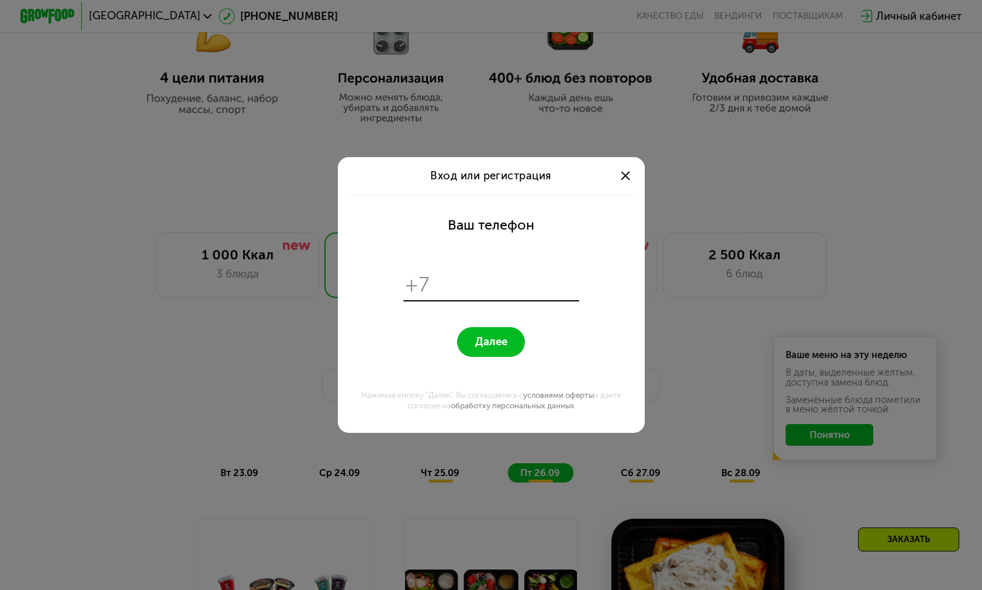
scroll to position [0, 0]
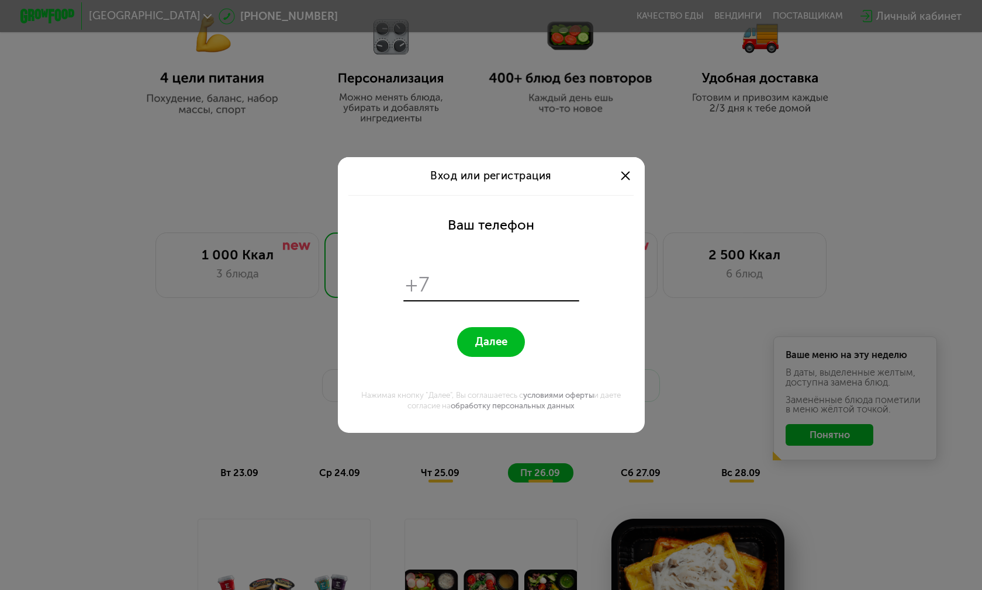
click at [484, 272] on input "tel" at bounding box center [506, 285] width 140 height 26
type input "**********"
click at [502, 335] on span "Далее" at bounding box center [491, 341] width 32 height 13
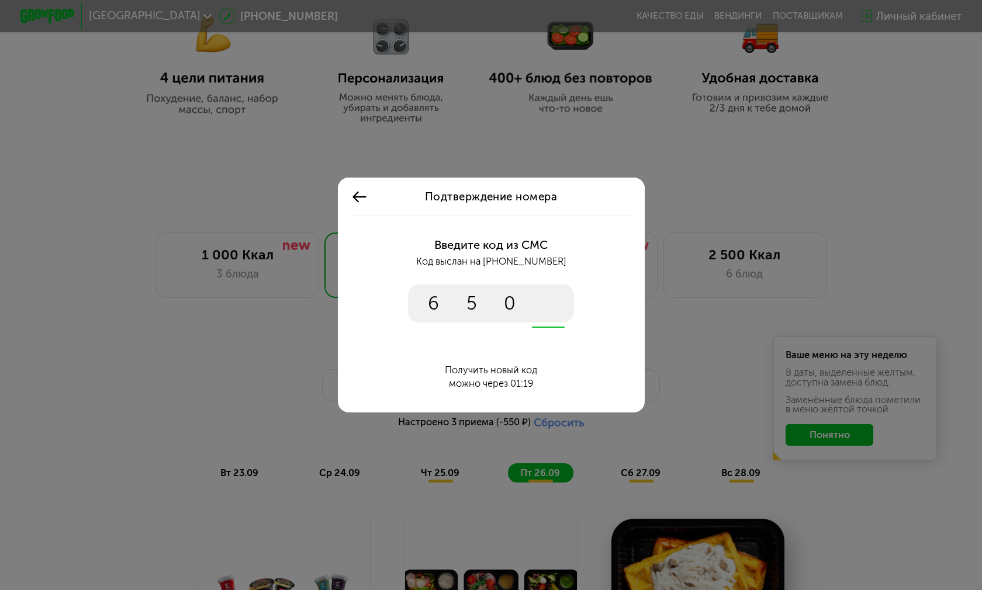
type input "****"
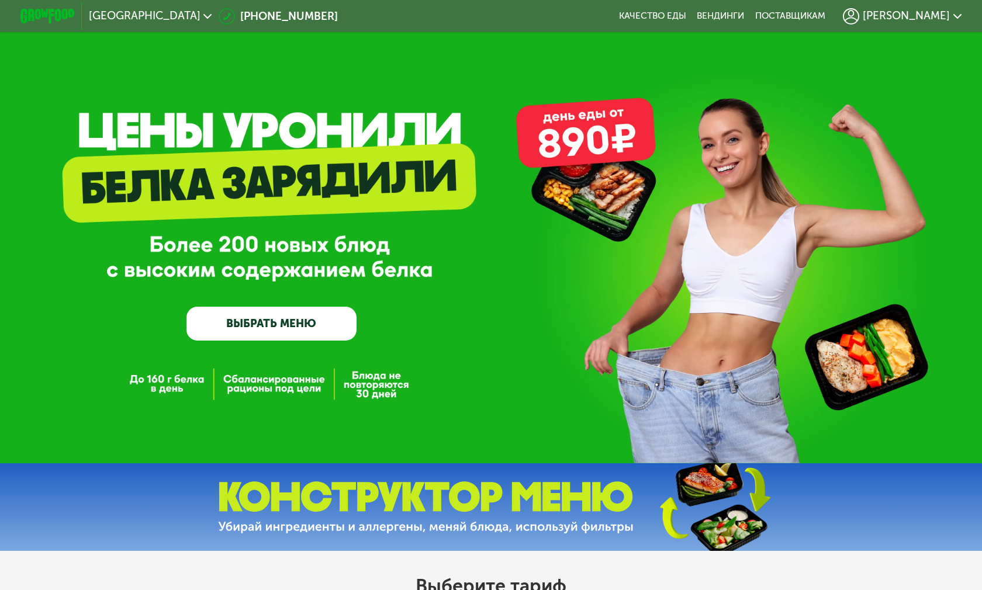
click at [288, 323] on link "ВЫБРАТЬ МЕНЮ" at bounding box center [271, 324] width 170 height 34
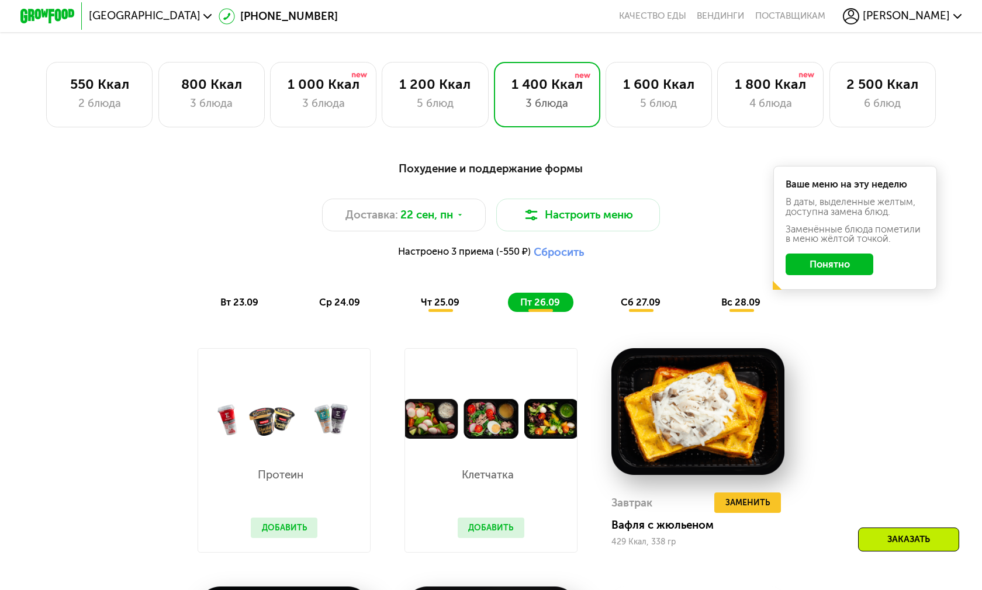
scroll to position [727, 0]
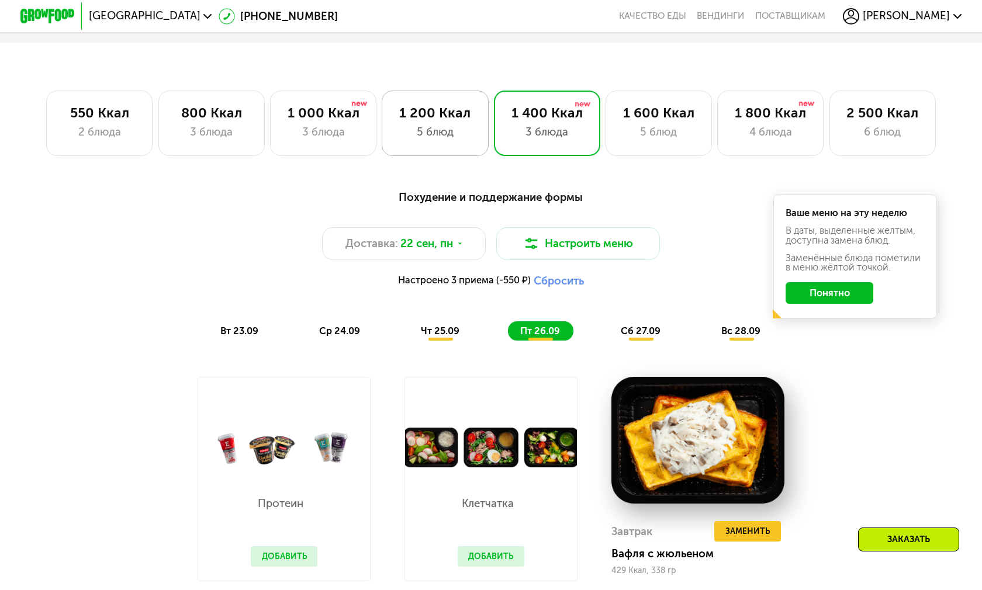
click at [441, 122] on div "1 200 Ккал 5 блюд" at bounding box center [435, 123] width 106 height 65
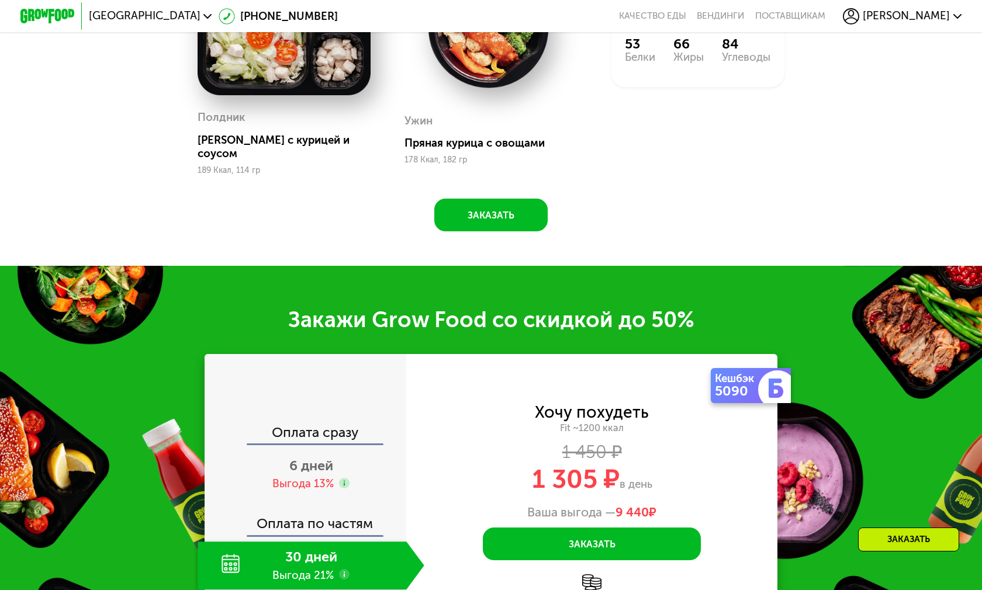
scroll to position [1428, 0]
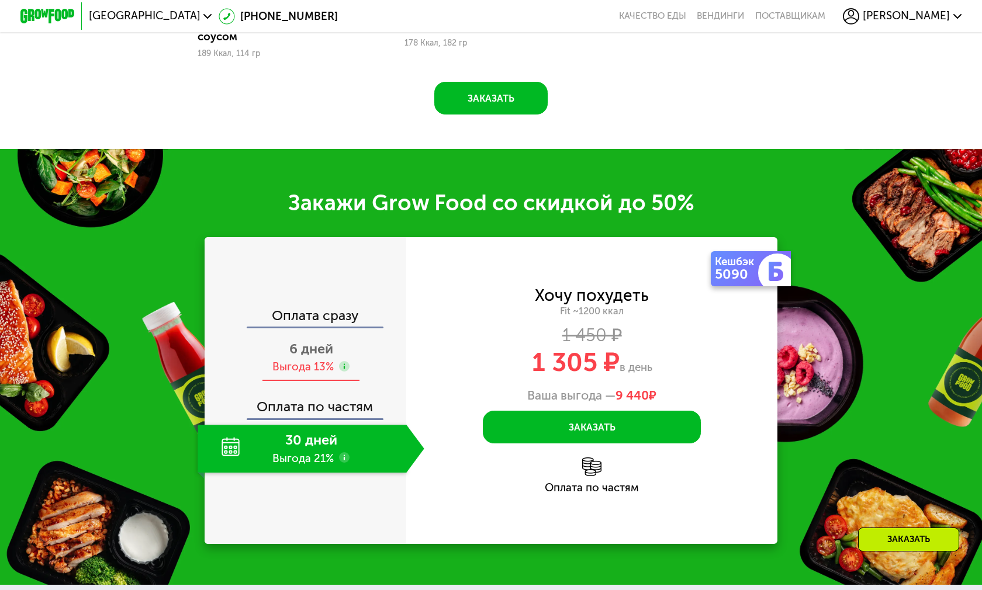
click at [289, 341] on span "6 дней" at bounding box center [311, 349] width 44 height 16
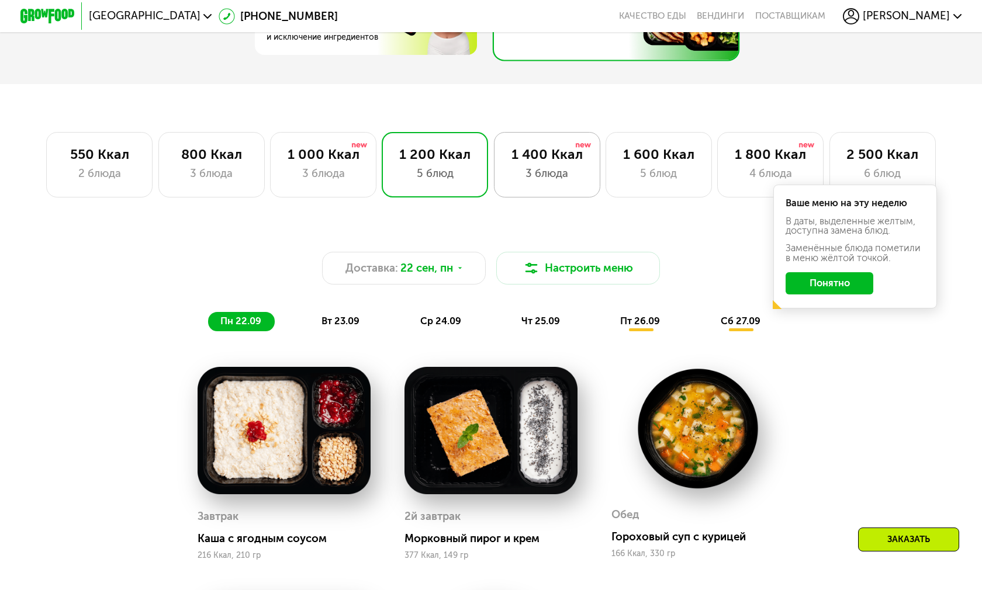
scroll to position [610, 0]
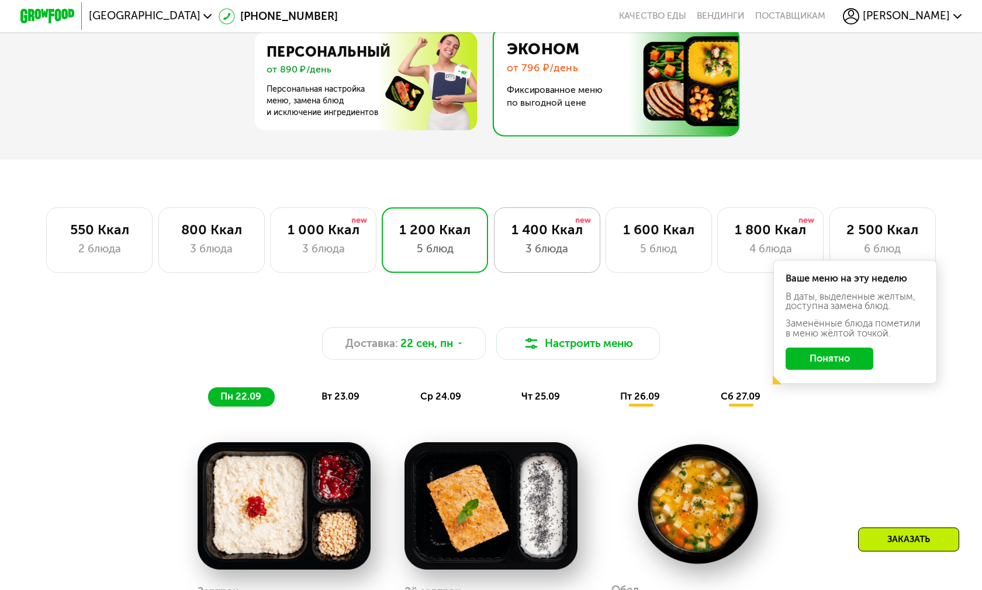
click at [539, 231] on div "1 400 Ккал" at bounding box center [547, 230] width 78 height 16
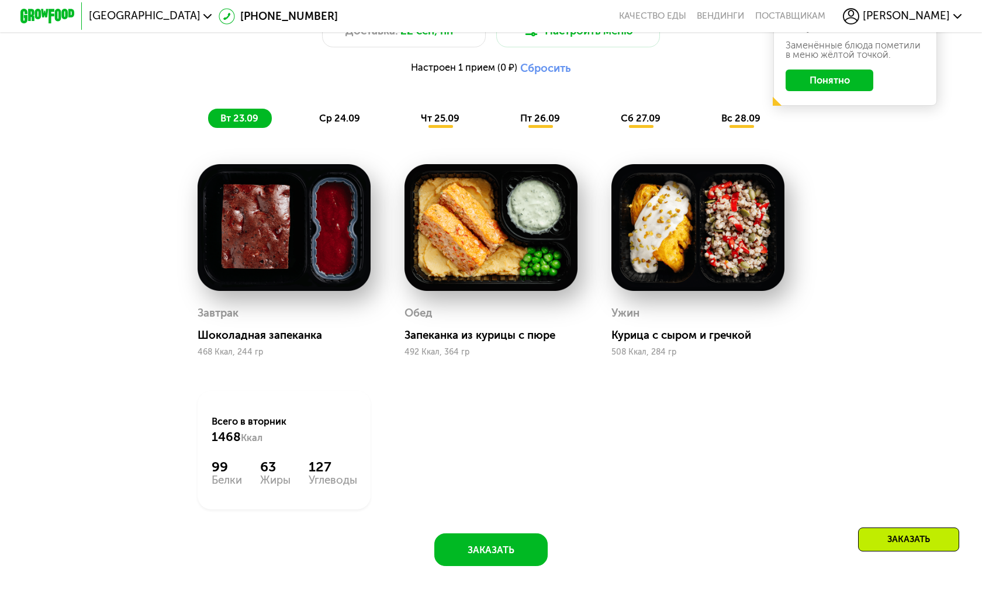
scroll to position [844, 0]
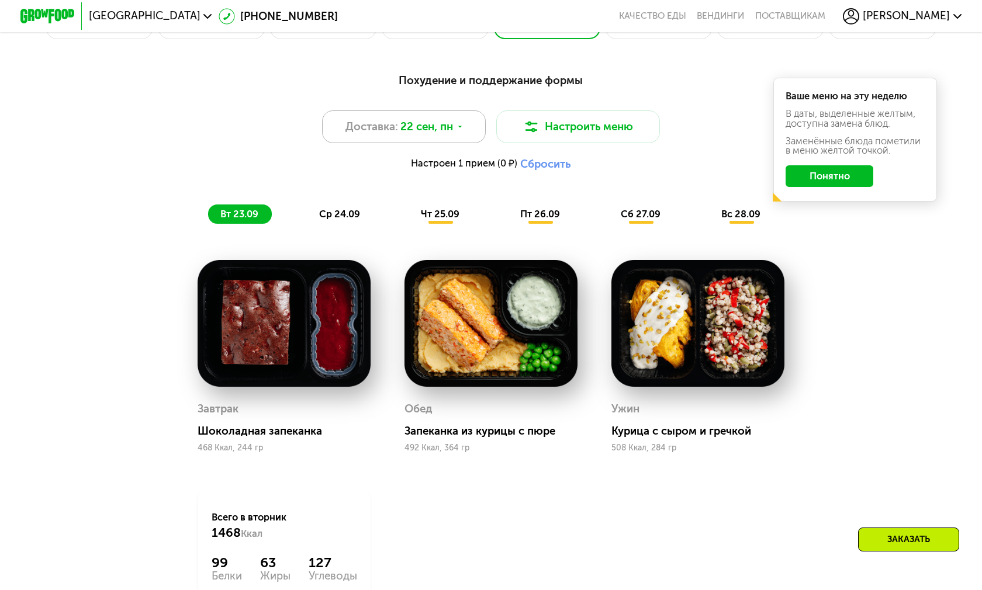
click at [455, 132] on div "Доставка: 22 сен, пн" at bounding box center [404, 126] width 164 height 33
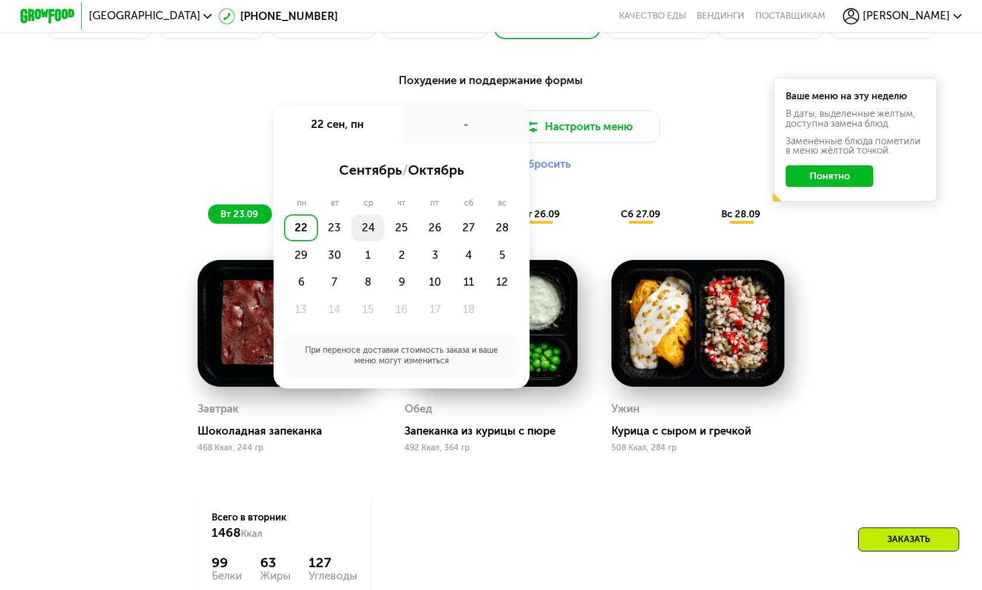
click at [363, 224] on div "24" at bounding box center [367, 228] width 33 height 27
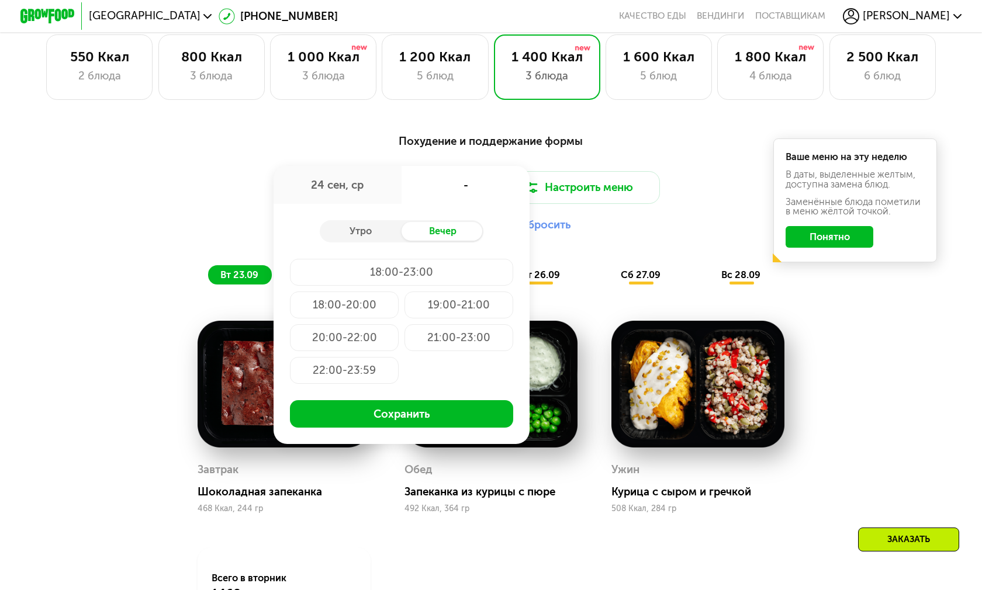
scroll to position [727, 0]
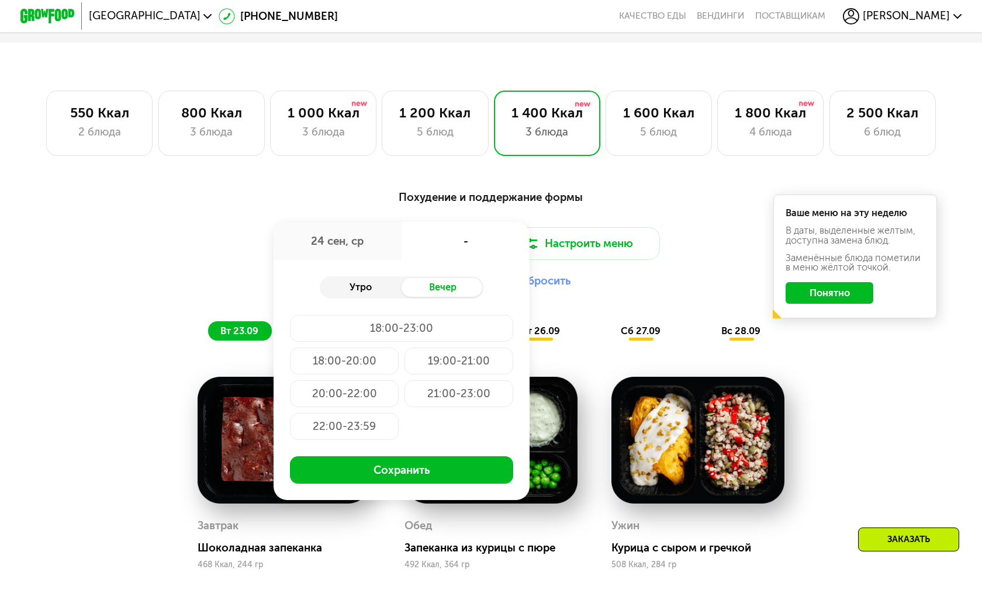
click at [373, 289] on div "Утро" at bounding box center [361, 287] width 82 height 19
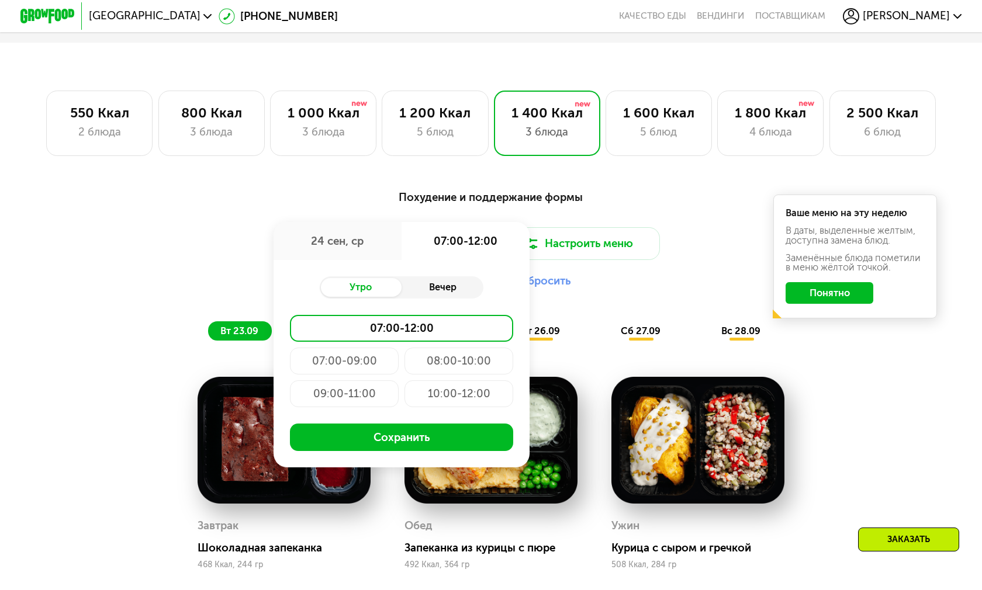
click at [428, 294] on div "Вечер" at bounding box center [443, 287] width 82 height 19
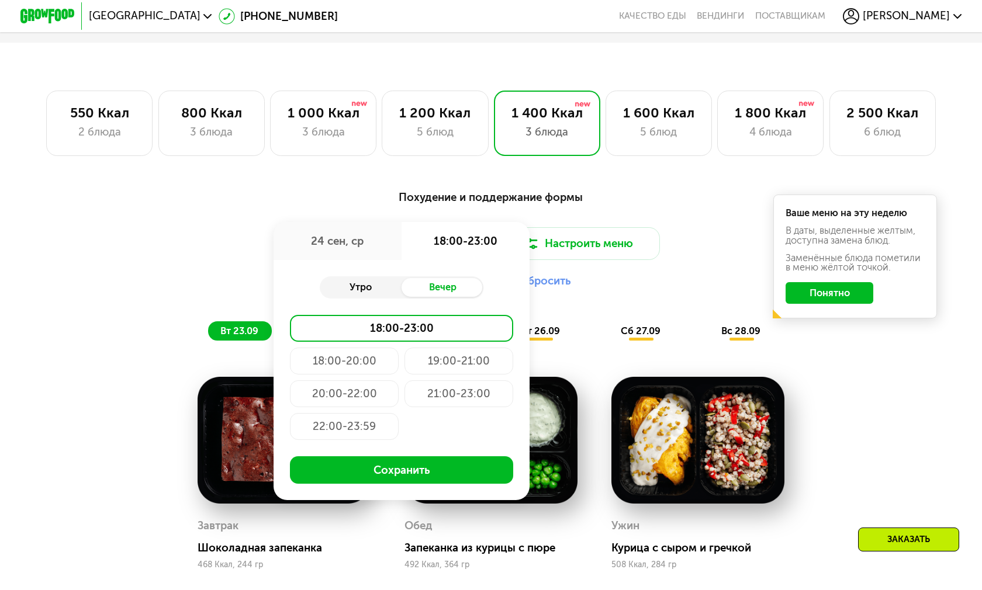
click at [345, 281] on div "Утро" at bounding box center [361, 287] width 82 height 19
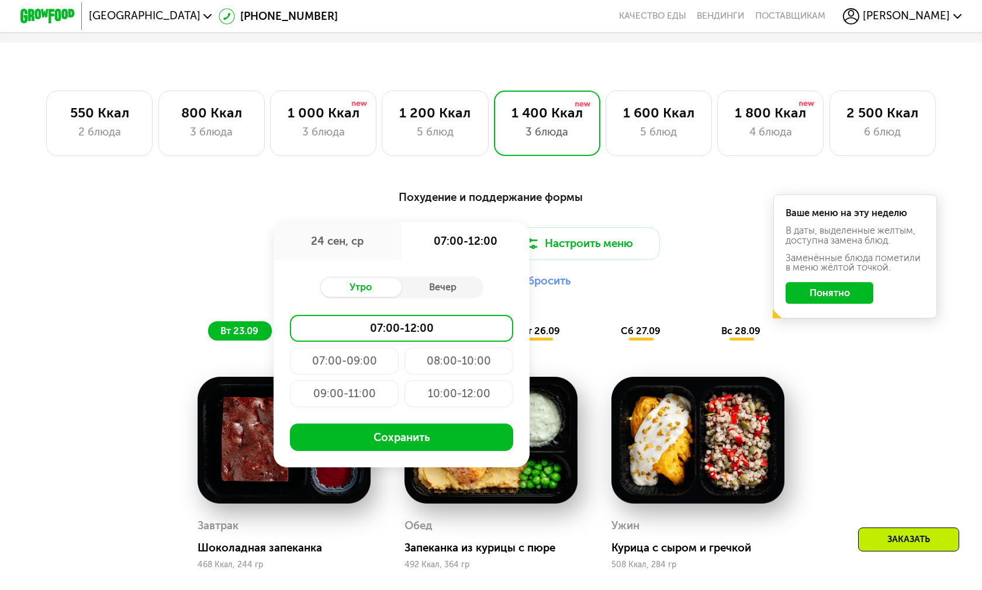
click at [457, 394] on div "10:00-12:00" at bounding box center [458, 394] width 109 height 27
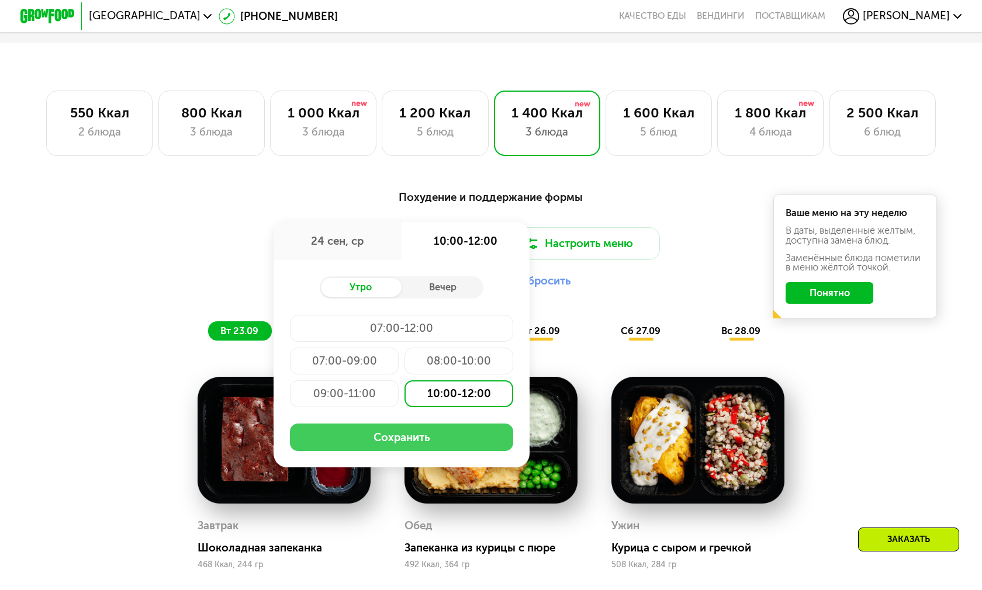
click at [440, 431] on button "Сохранить" at bounding box center [402, 437] width 224 height 27
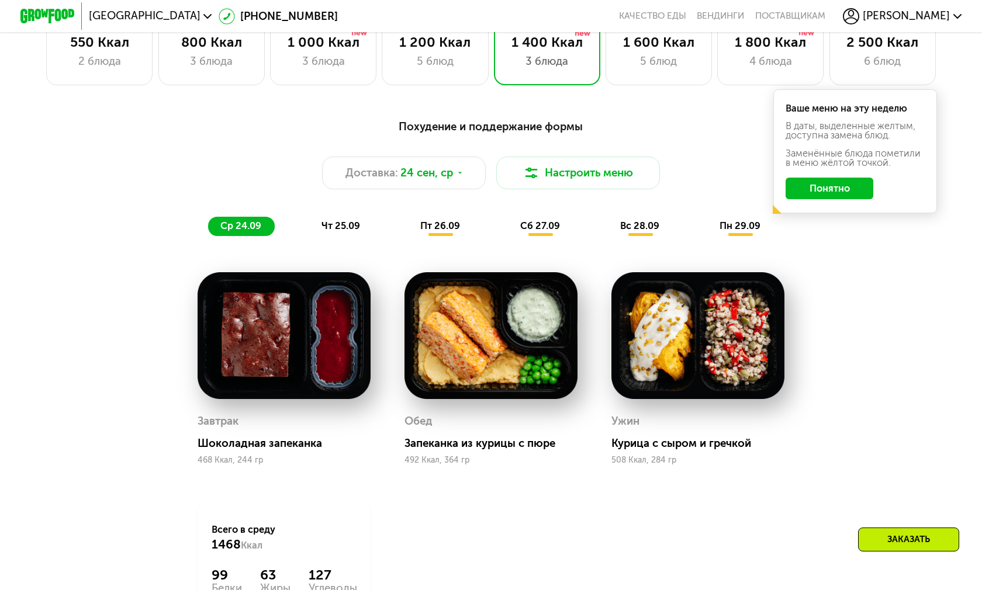
scroll to position [786, 0]
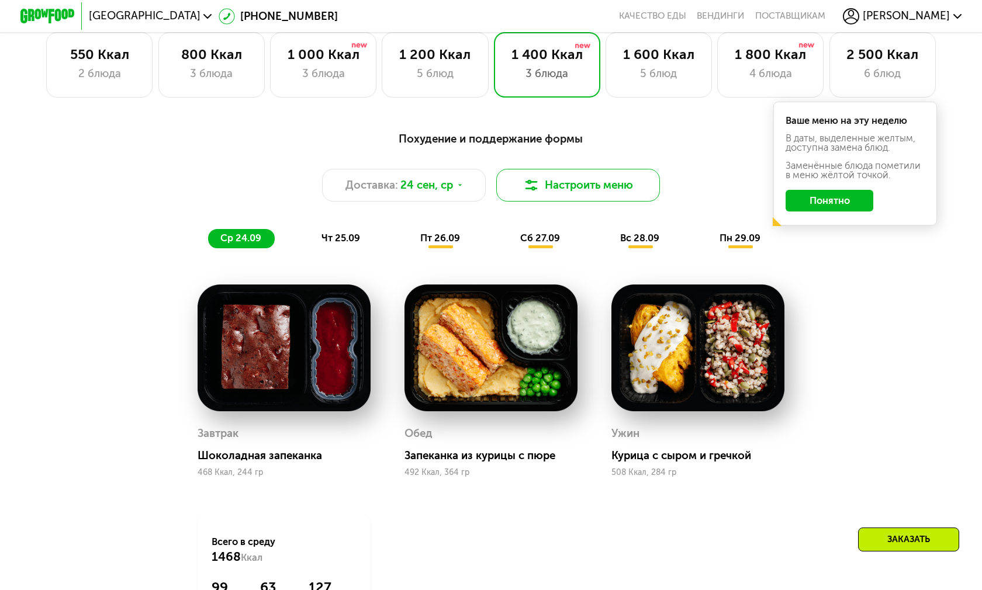
click at [580, 186] on button "Настроить меню" at bounding box center [578, 185] width 164 height 33
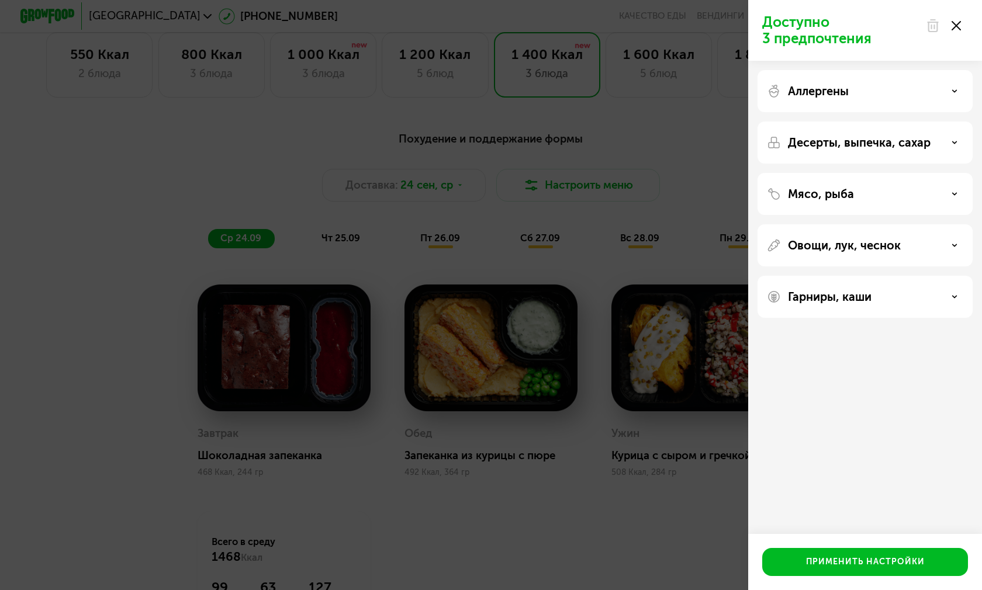
click at [956, 33] on div at bounding box center [943, 25] width 49 height 23
click at [964, 29] on div at bounding box center [943, 25] width 49 height 23
click at [958, 28] on use at bounding box center [956, 25] width 9 height 9
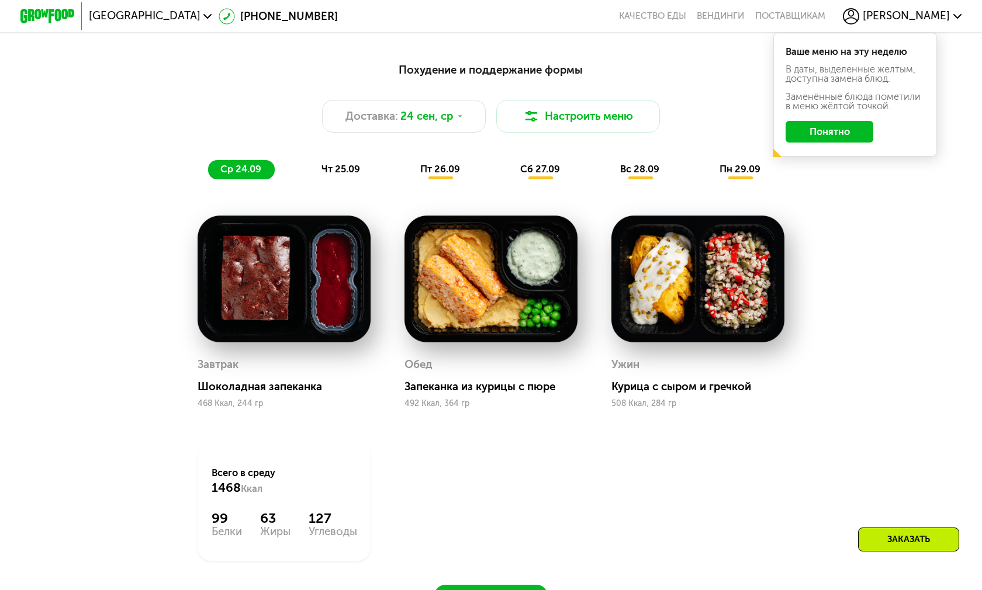
scroll to position [961, 0]
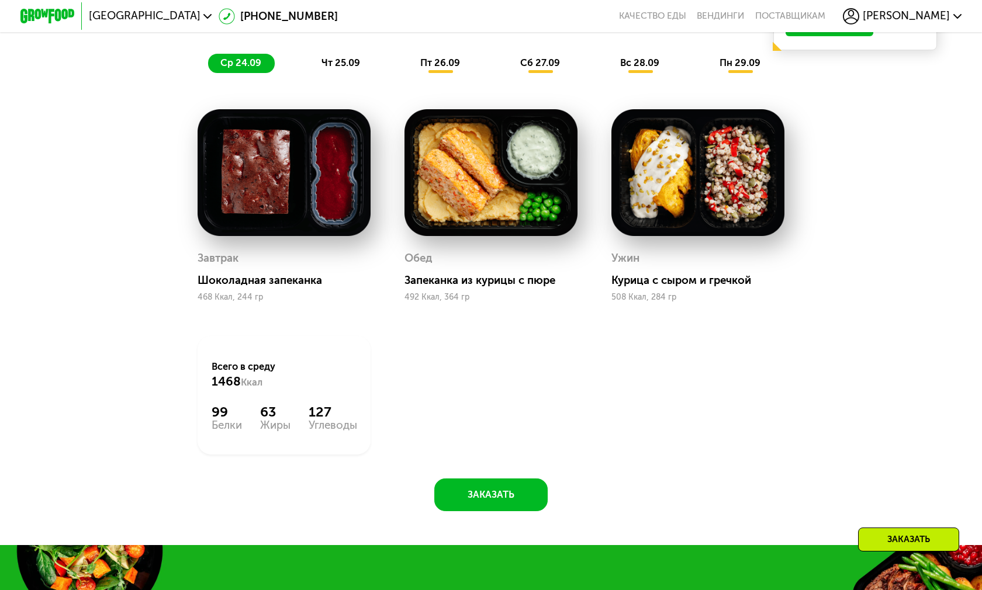
click at [340, 63] on span "чт 25.09" at bounding box center [340, 62] width 39 height 11
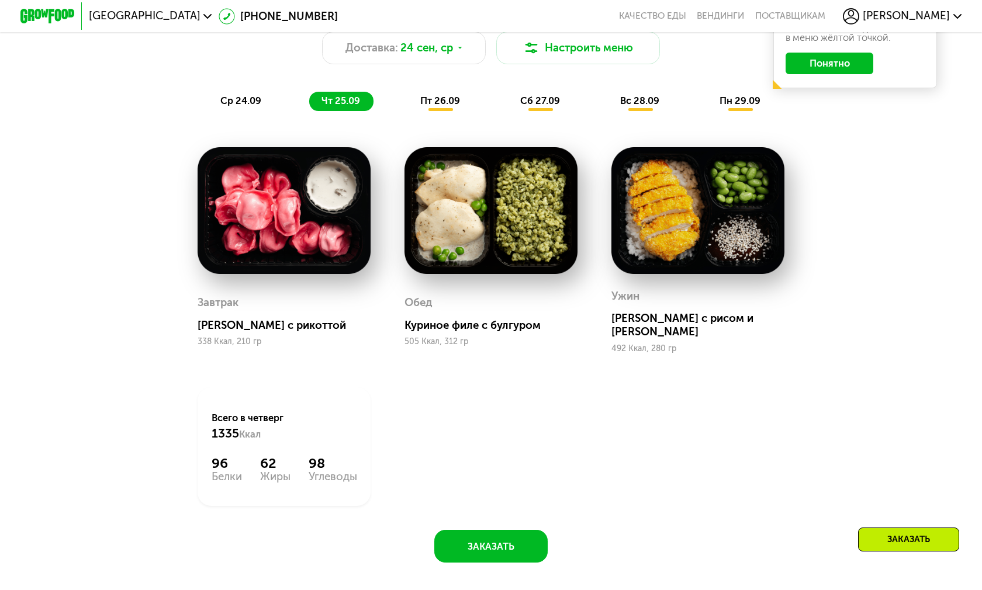
scroll to position [902, 0]
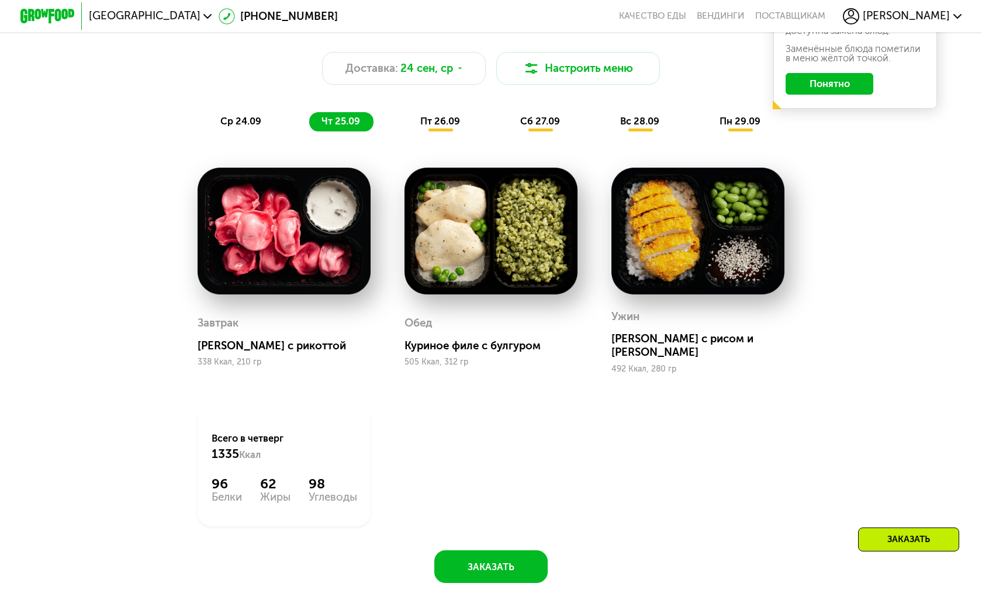
click at [445, 122] on span "пт 26.09" at bounding box center [440, 121] width 40 height 11
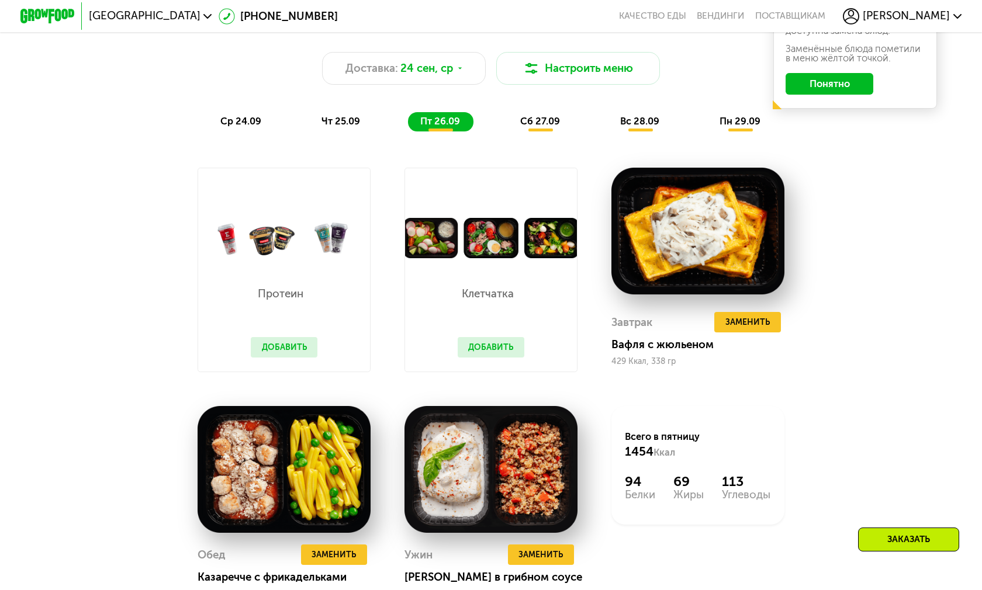
click at [528, 120] on span "сб 27.09" at bounding box center [540, 121] width 40 height 11
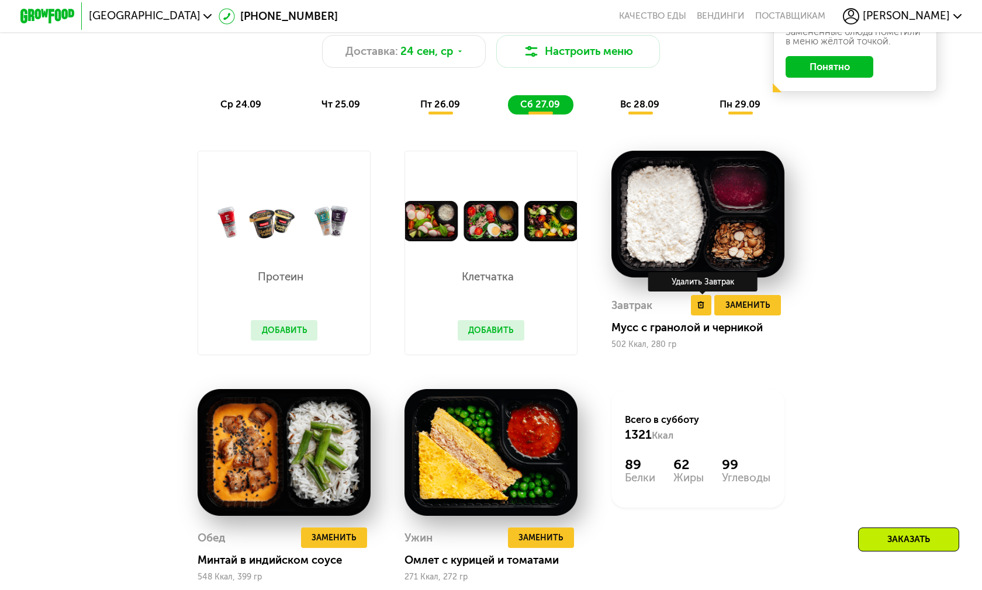
scroll to position [1019, 0]
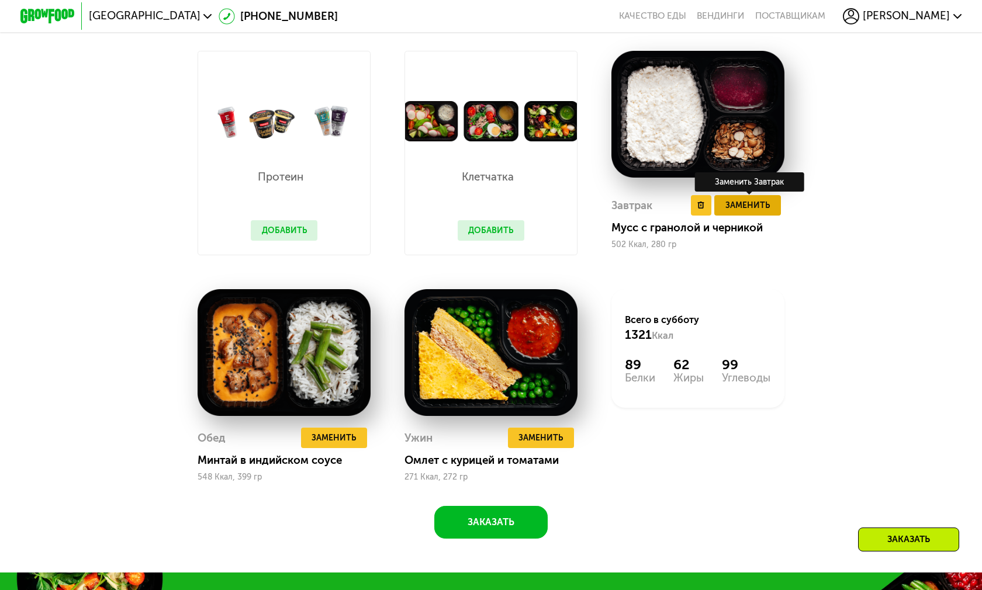
click at [746, 209] on span "Заменить" at bounding box center [747, 205] width 44 height 13
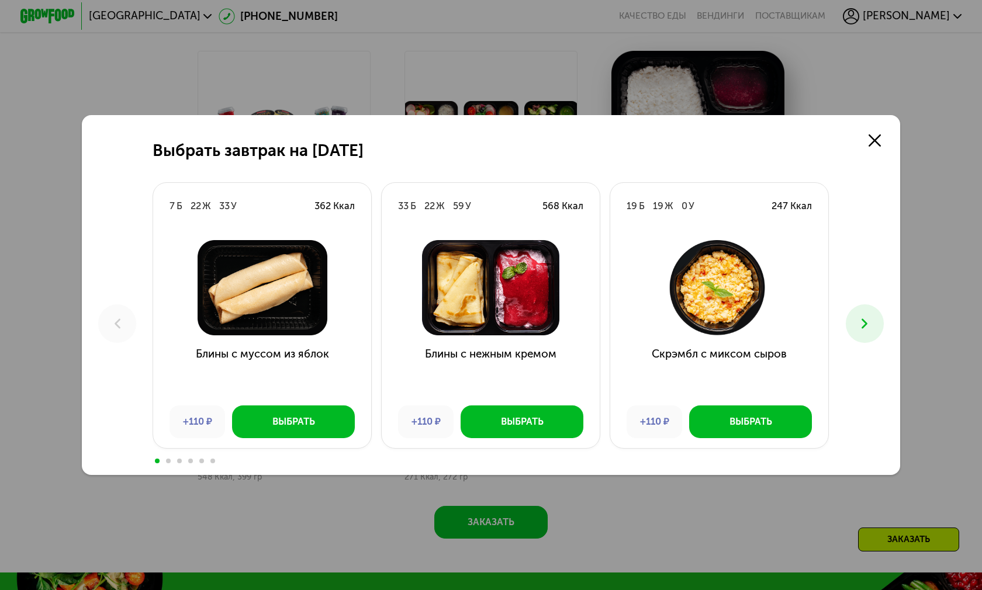
click at [866, 316] on icon at bounding box center [864, 324] width 16 height 16
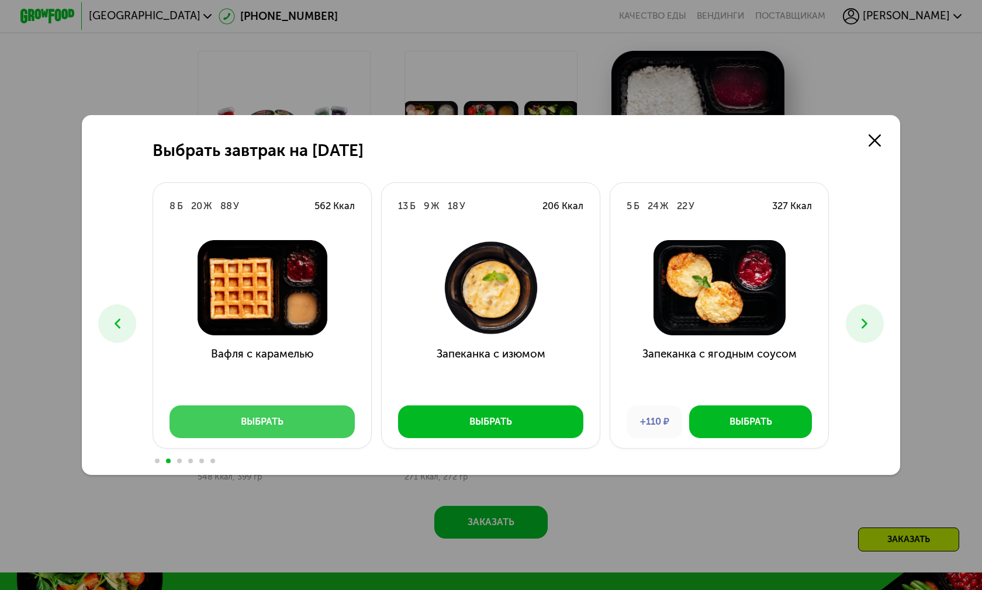
click at [220, 406] on button "Выбрать" at bounding box center [262, 422] width 185 height 33
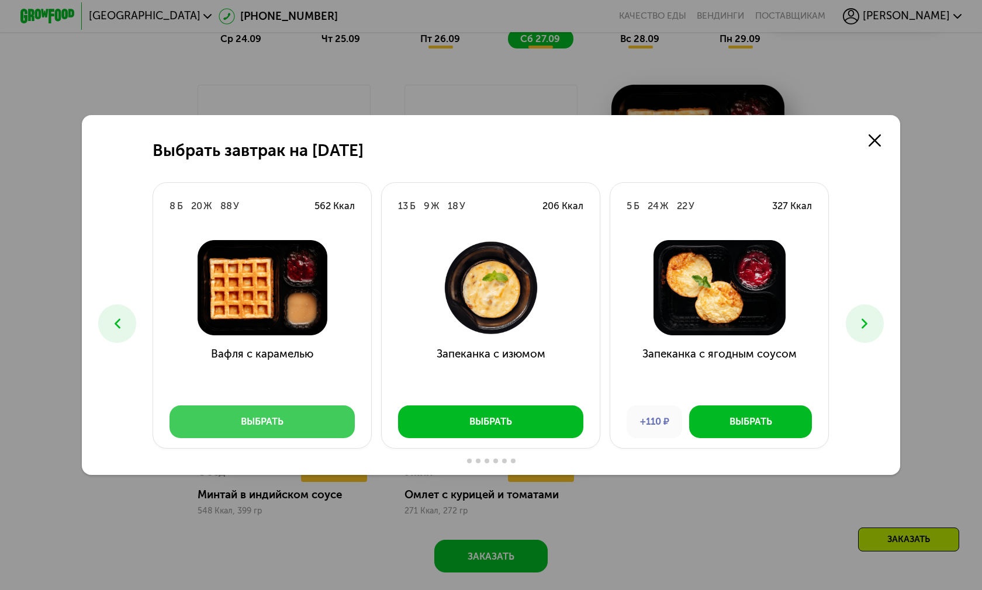
scroll to position [1054, 0]
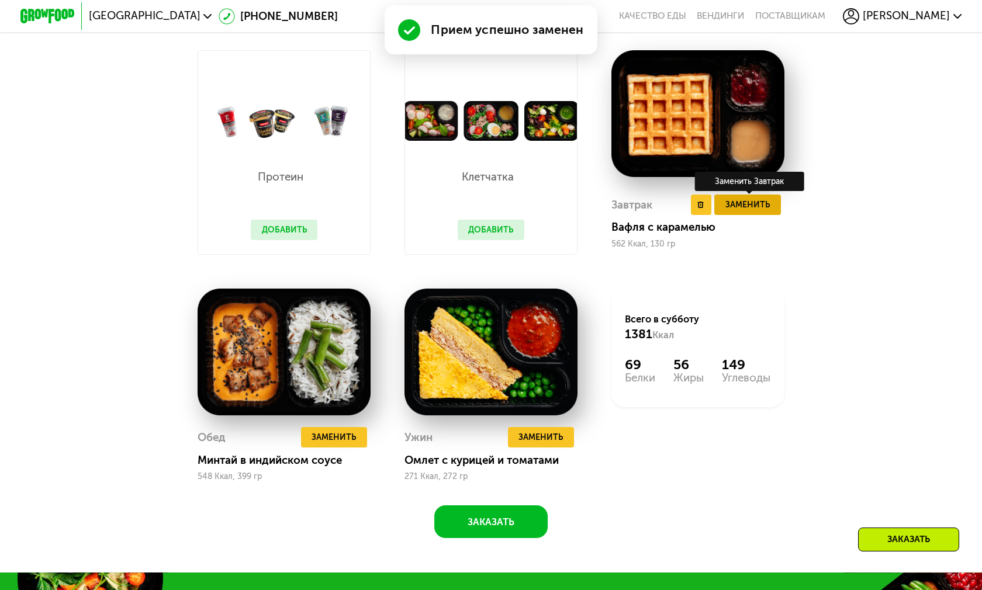
click at [749, 208] on span "Заменить" at bounding box center [747, 204] width 44 height 13
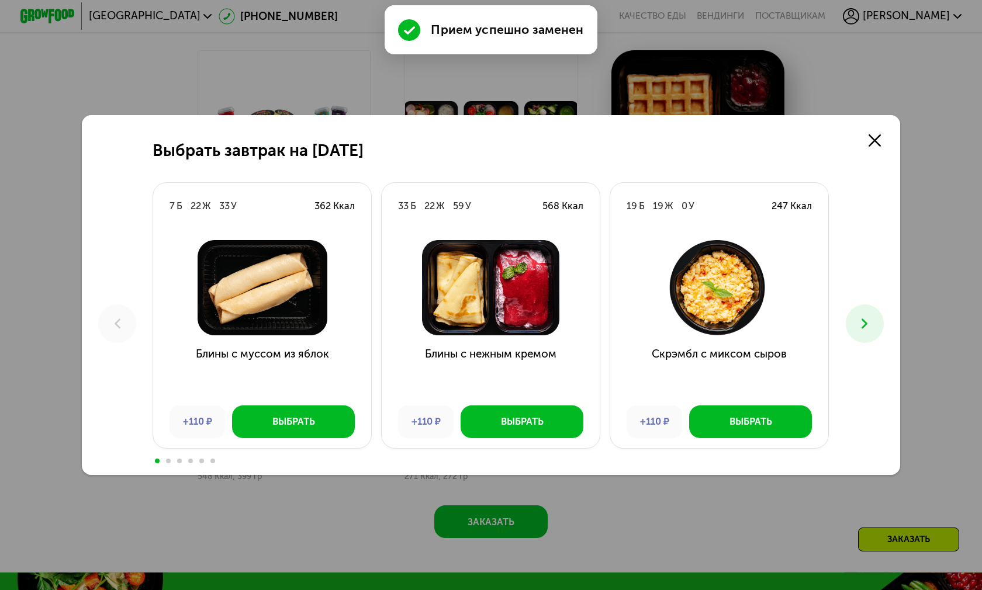
click at [866, 316] on icon at bounding box center [864, 324] width 16 height 16
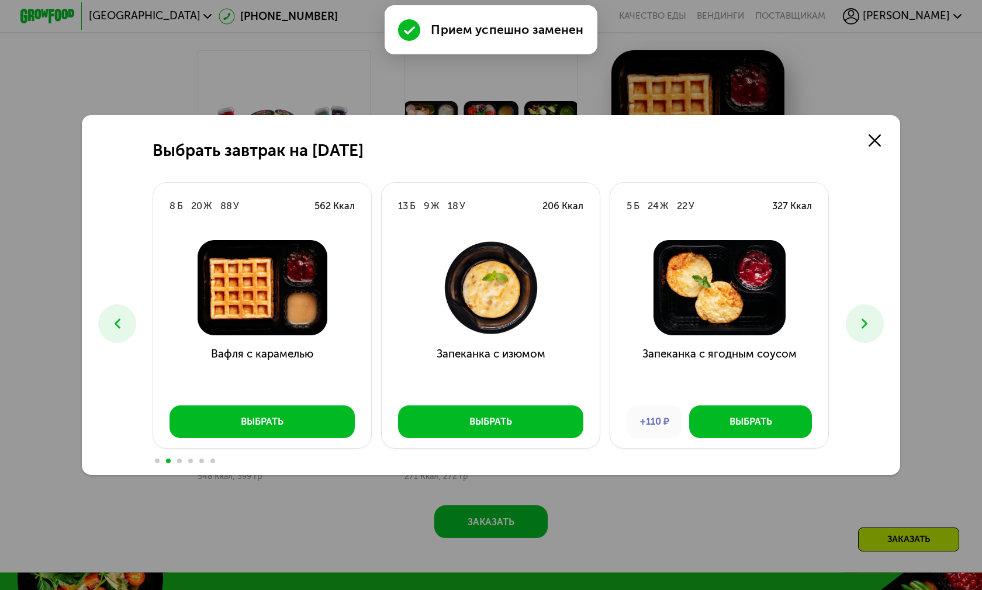
click at [866, 316] on icon at bounding box center [864, 324] width 16 height 16
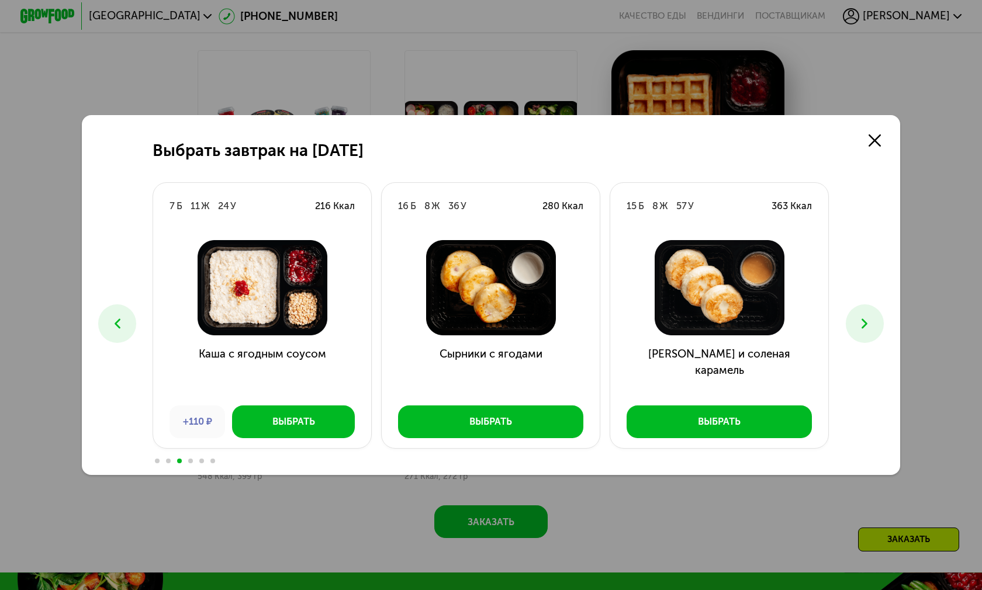
click at [866, 316] on icon at bounding box center [864, 324] width 16 height 16
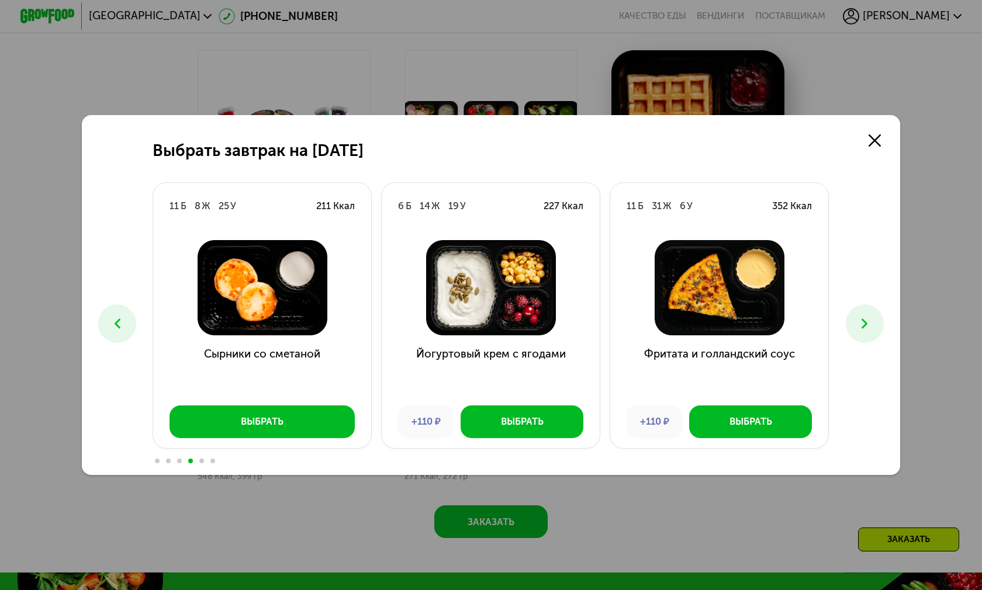
click at [866, 316] on icon at bounding box center [864, 324] width 16 height 16
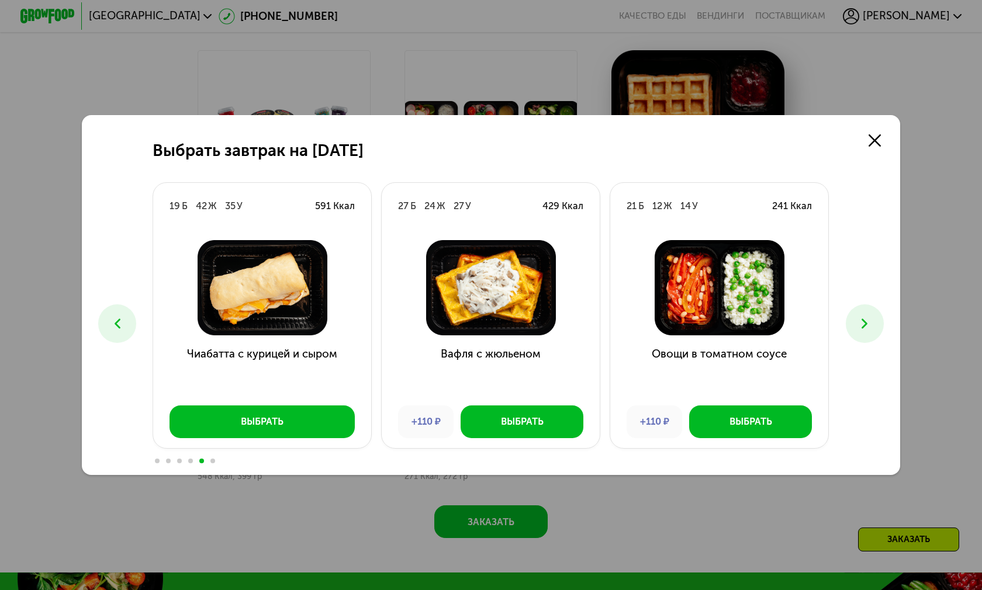
click at [856, 316] on icon at bounding box center [864, 324] width 16 height 16
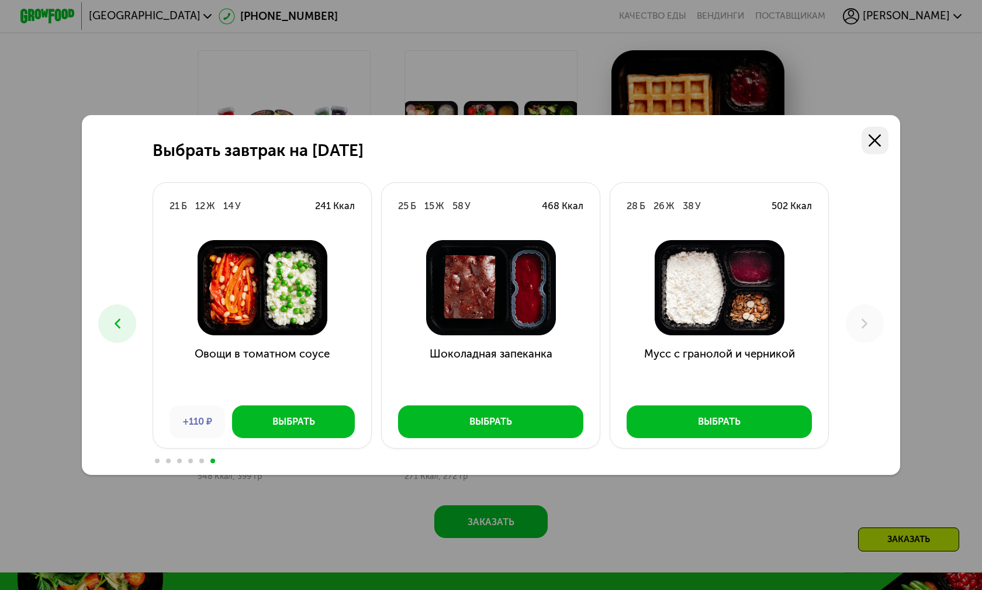
click at [876, 134] on icon at bounding box center [875, 140] width 12 height 12
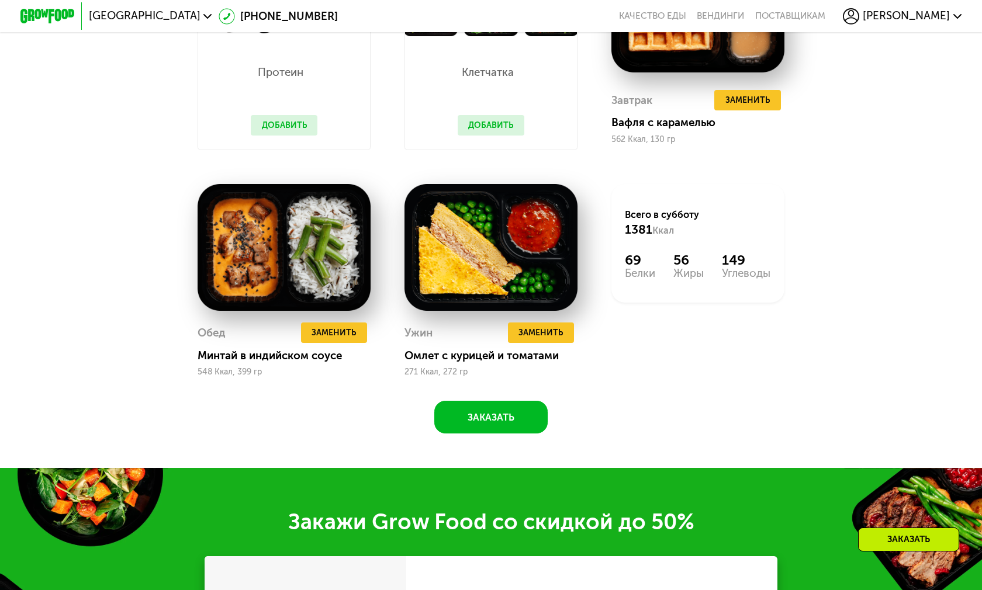
scroll to position [1229, 0]
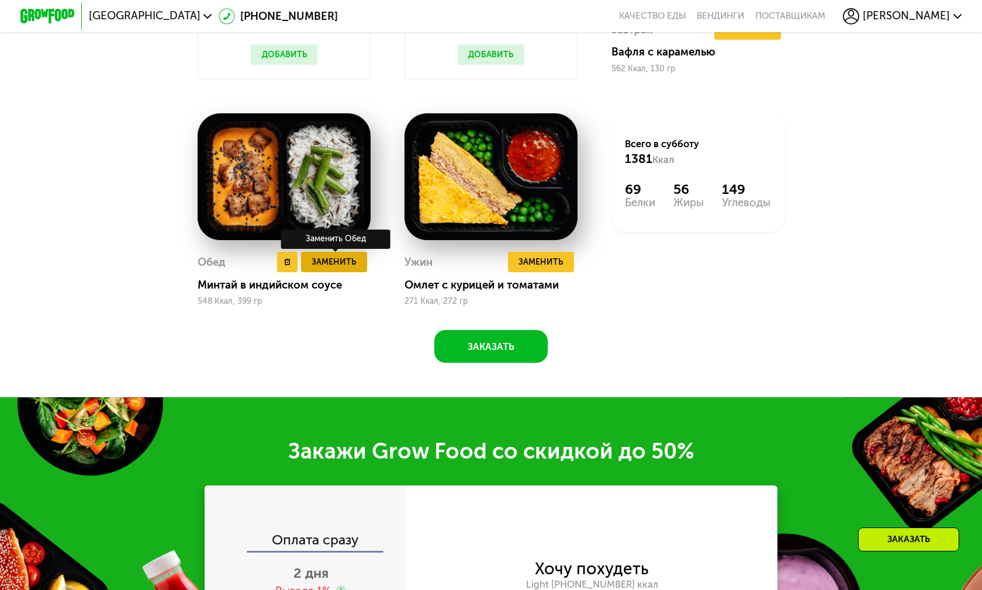
click at [321, 263] on span "Заменить" at bounding box center [334, 261] width 44 height 13
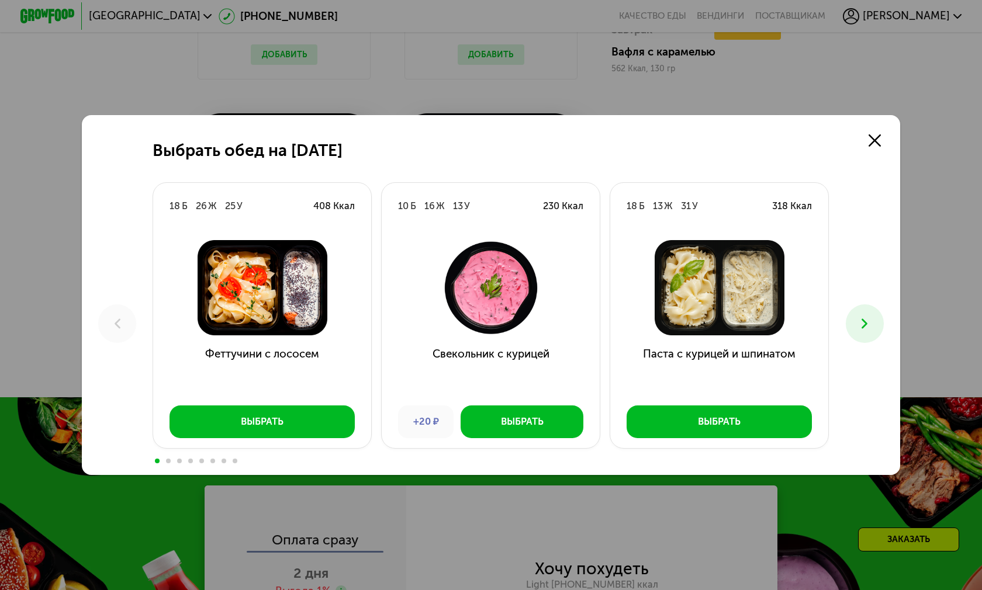
click at [864, 316] on icon at bounding box center [864, 324] width 16 height 16
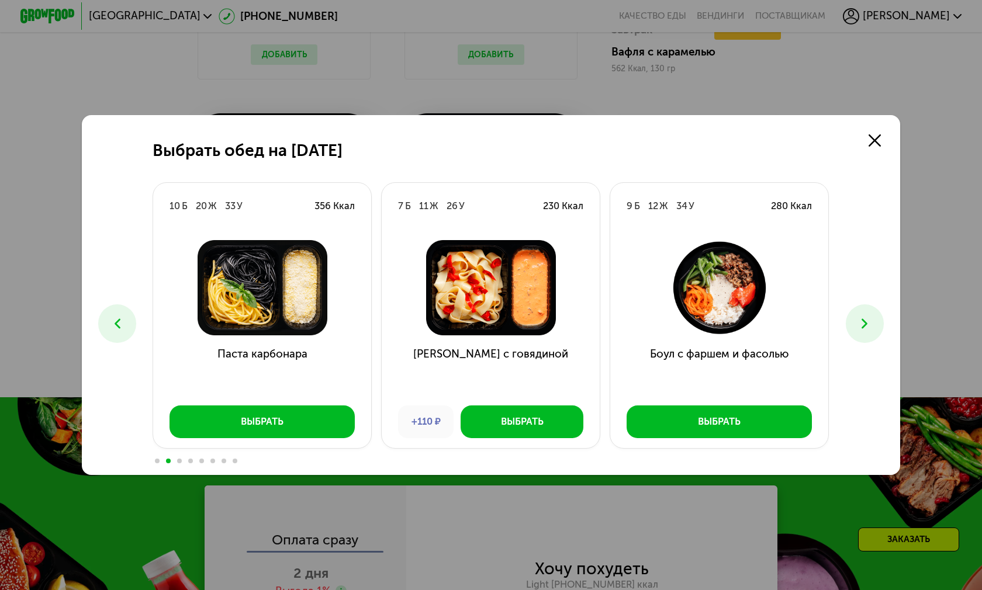
click at [856, 316] on icon at bounding box center [864, 324] width 16 height 16
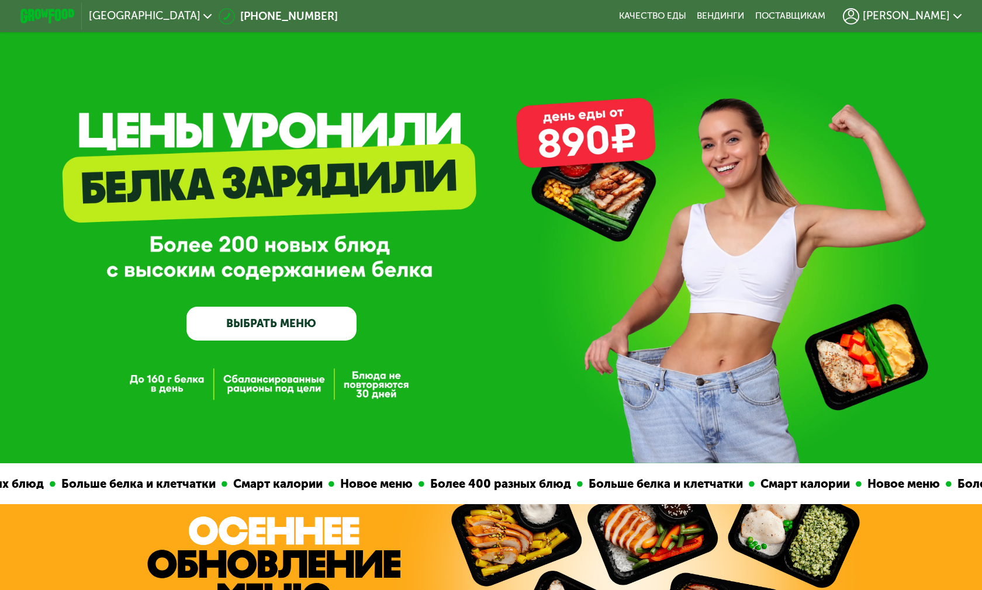
click at [297, 316] on link "ВЫБРАТЬ МЕНЮ" at bounding box center [271, 324] width 170 height 34
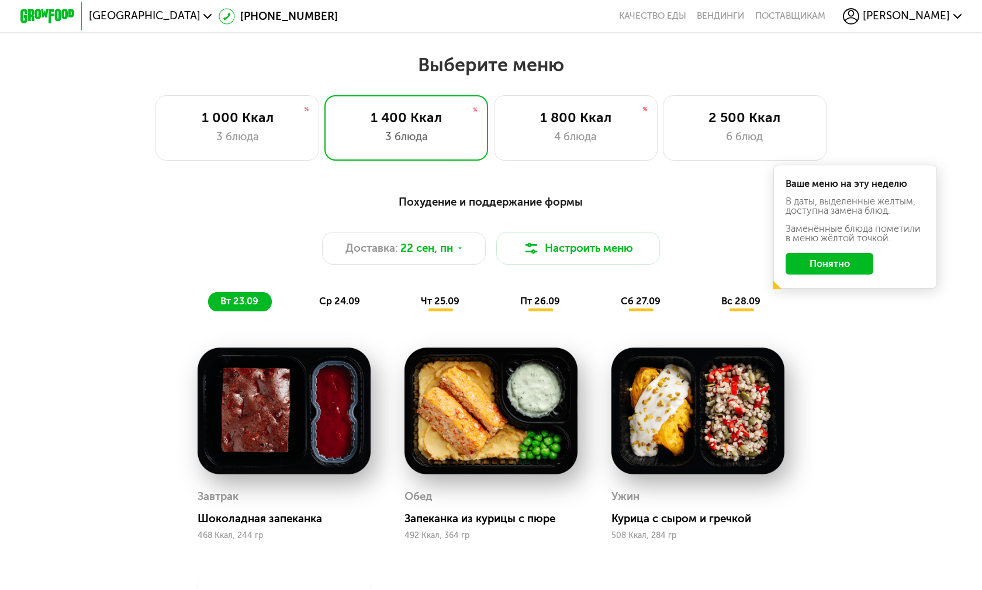
scroll to position [880, 0]
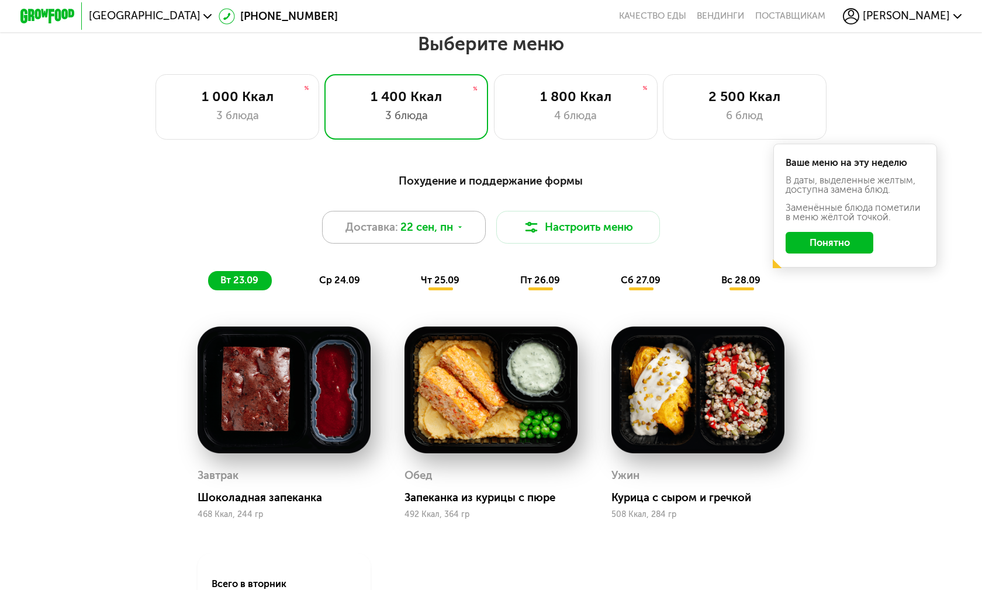
click at [451, 226] on div "Доставка: 22 сен, пн" at bounding box center [404, 227] width 164 height 33
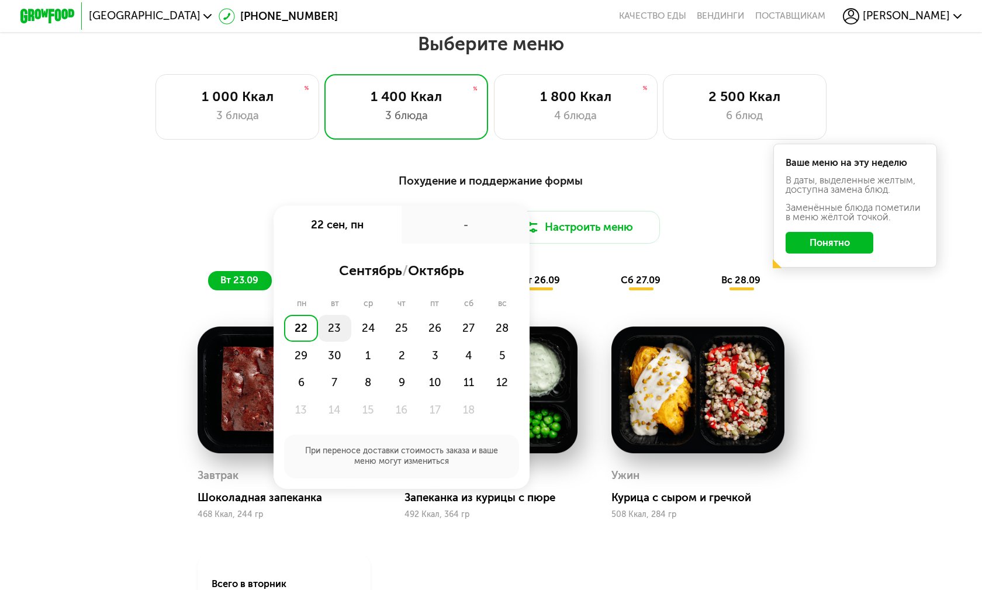
click at [337, 327] on div "23" at bounding box center [334, 328] width 33 height 27
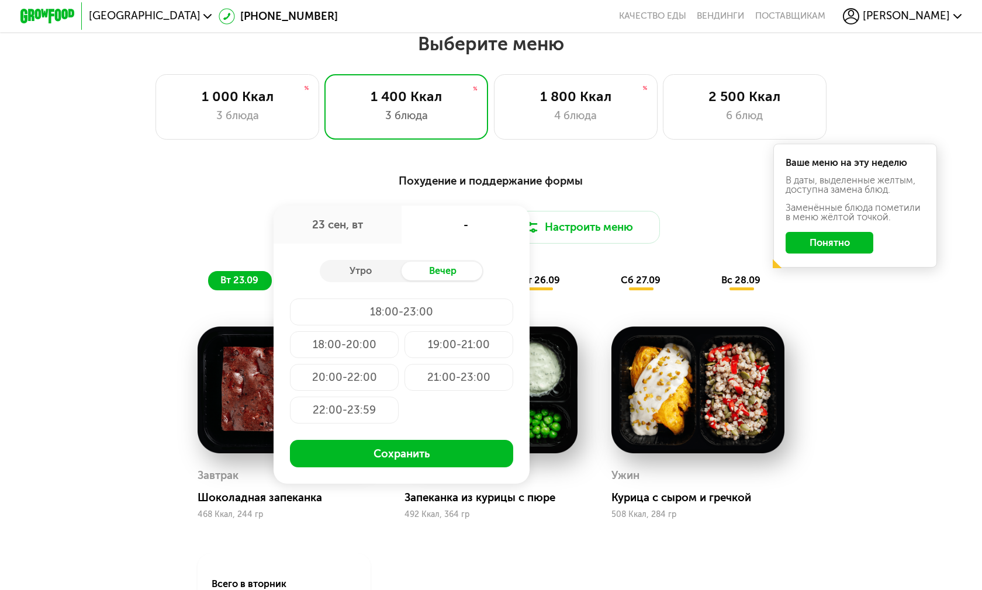
click at [458, 230] on div "-" at bounding box center [466, 225] width 128 height 38
click at [368, 278] on div "Утро" at bounding box center [361, 271] width 82 height 19
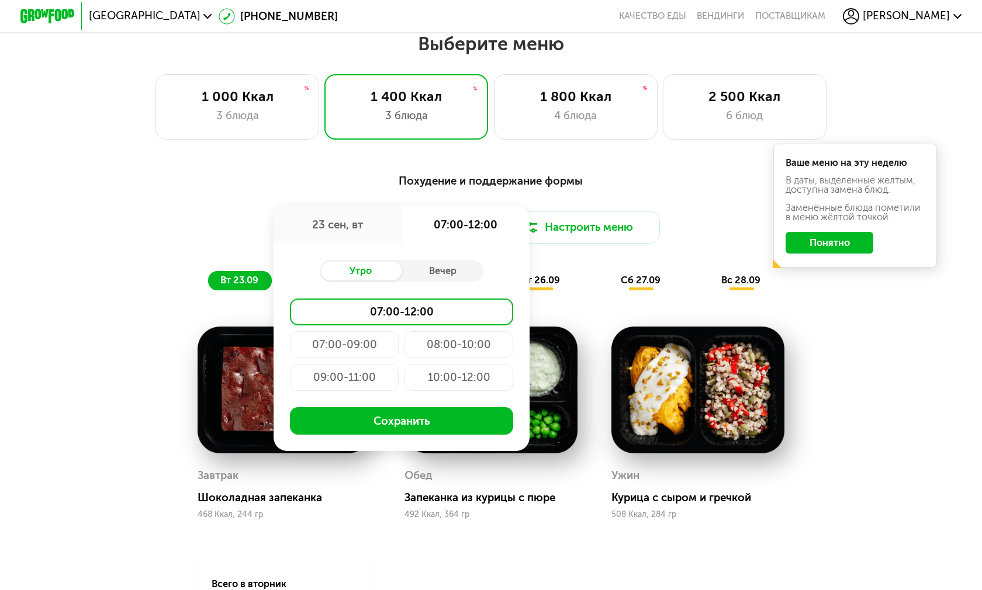
click at [251, 234] on div "Доставка: 23 сен, вт 23 сен, вт 07:00-12:00 Утро Вечер 07:00-12:00 07:00-09:00 …" at bounding box center [490, 227] width 807 height 33
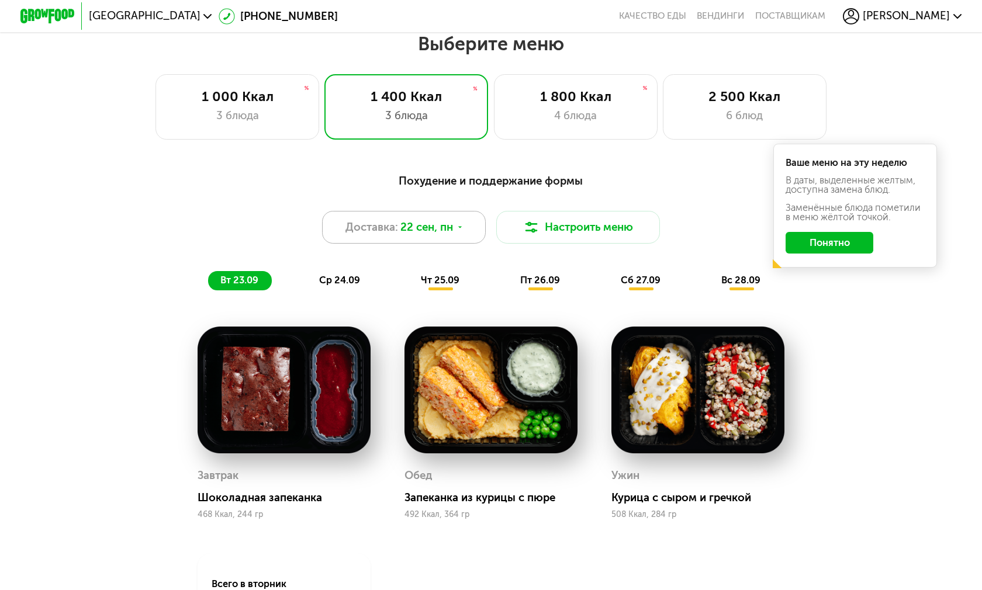
click at [418, 231] on span "22 сен, пн" at bounding box center [426, 227] width 53 height 16
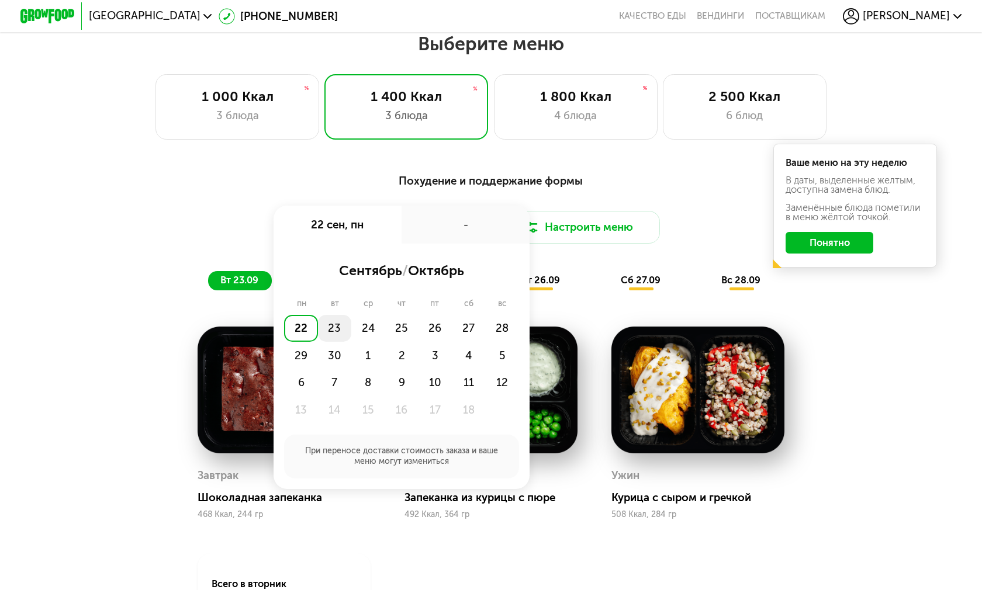
click at [335, 321] on div "23" at bounding box center [334, 328] width 33 height 27
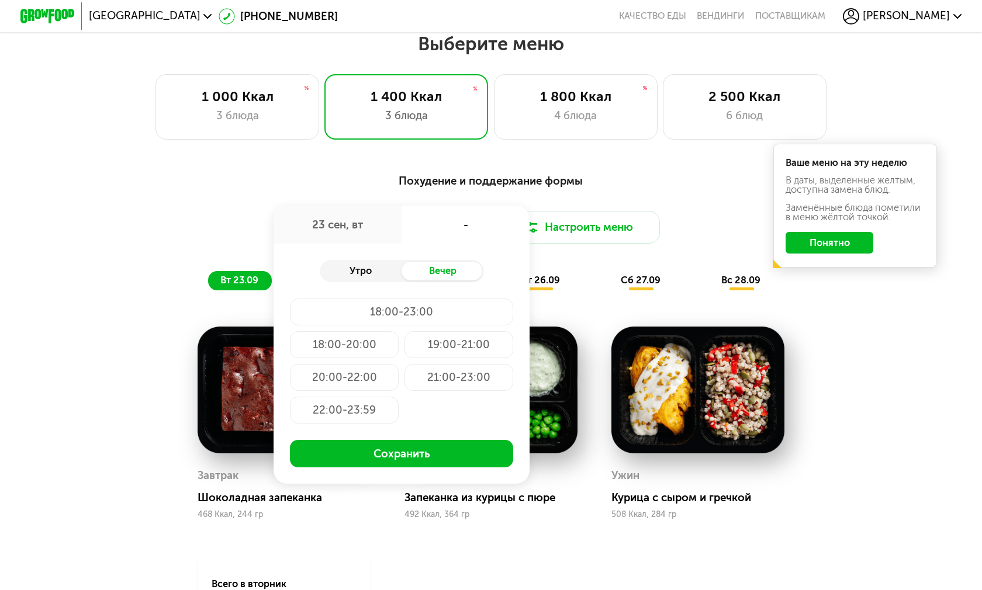
click at [351, 276] on div "Утро" at bounding box center [361, 271] width 82 height 19
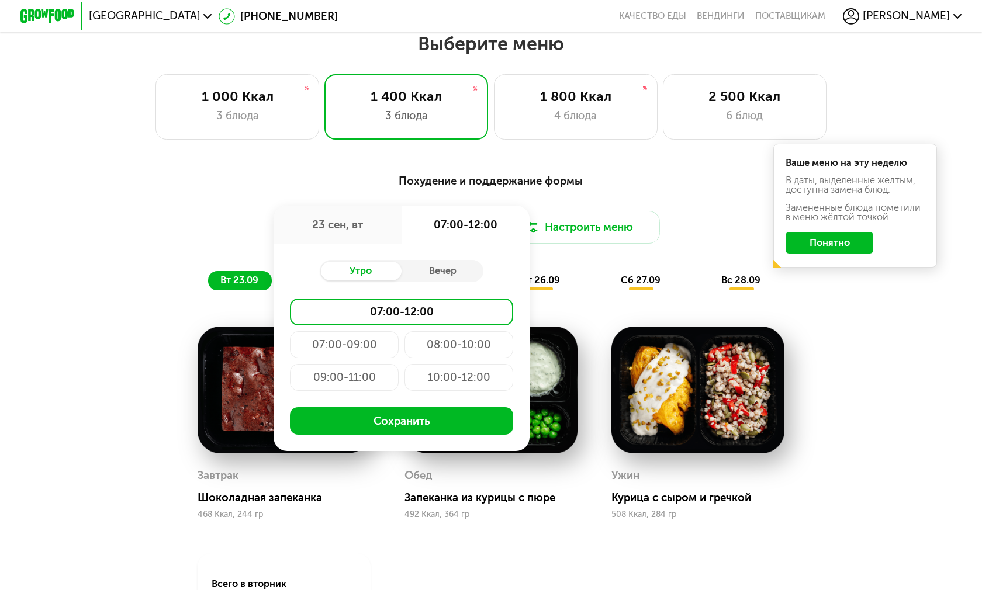
click at [460, 373] on div "10:00-12:00" at bounding box center [458, 377] width 109 height 27
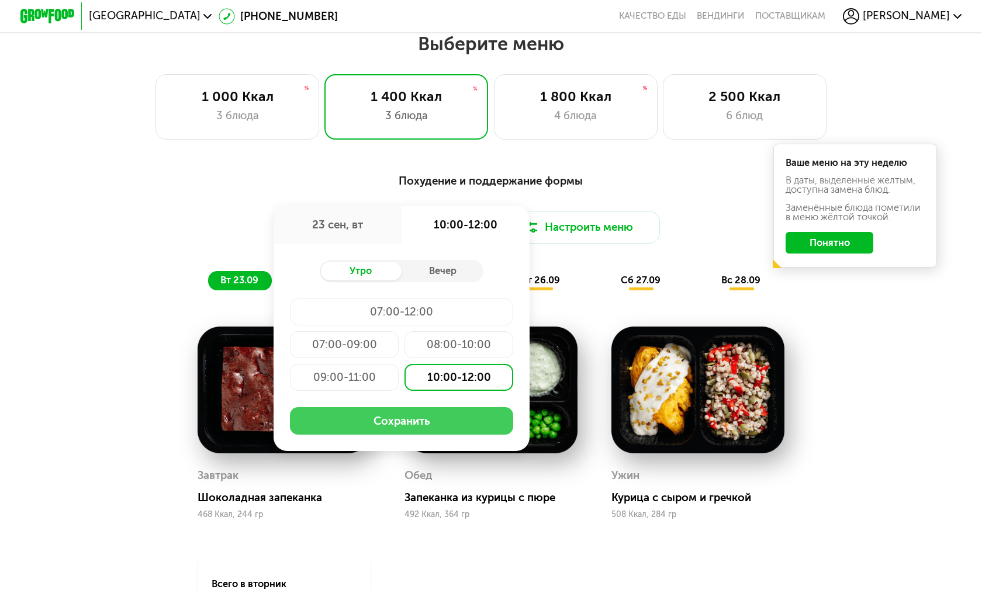
click at [429, 422] on button "Сохранить" at bounding box center [402, 420] width 224 height 27
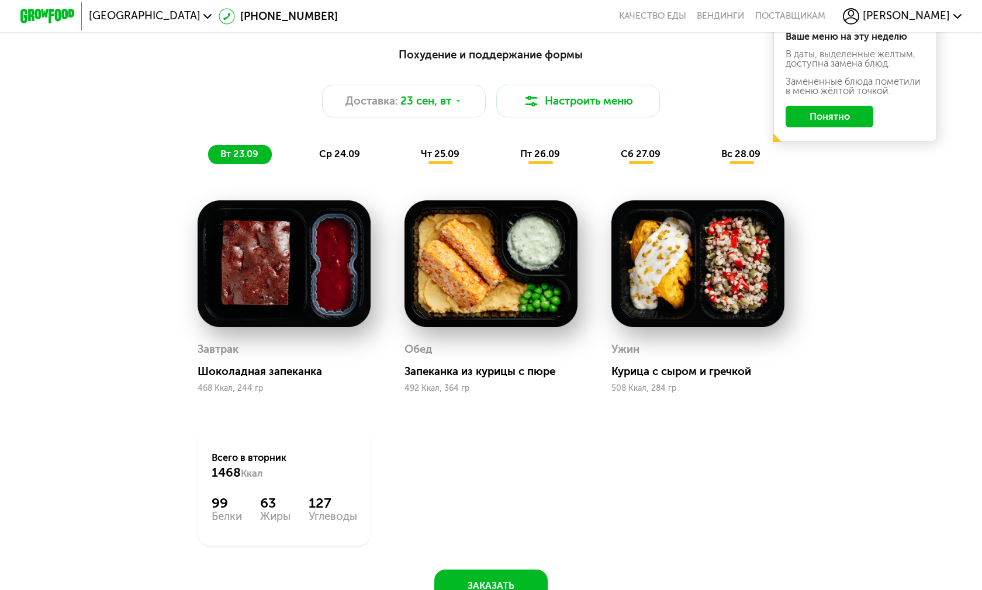
scroll to position [1056, 0]
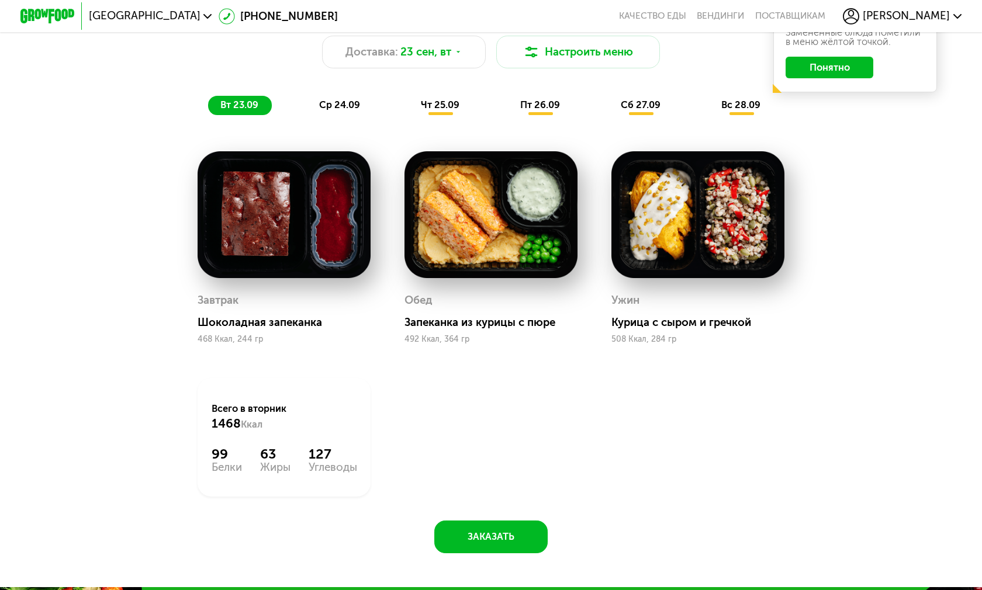
click at [346, 107] on span "ср 24.09" at bounding box center [339, 104] width 41 height 11
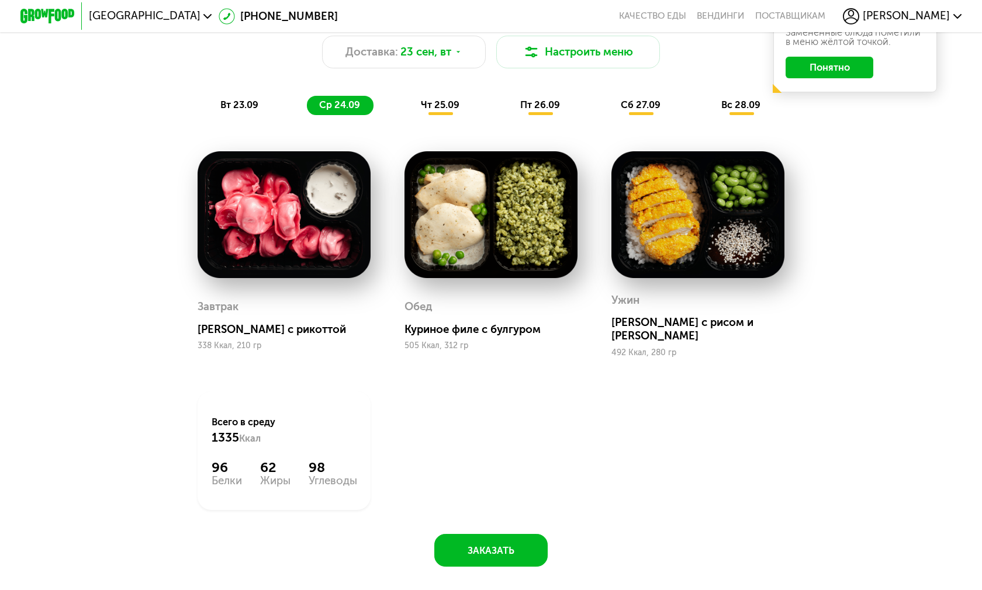
click at [433, 117] on div "Похудение и поддержание формы Доставка: 23 сен, вт Настроить меню вт 23.09 ср 2…" at bounding box center [491, 56] width 824 height 134
click at [431, 106] on span "чт 25.09" at bounding box center [440, 104] width 39 height 11
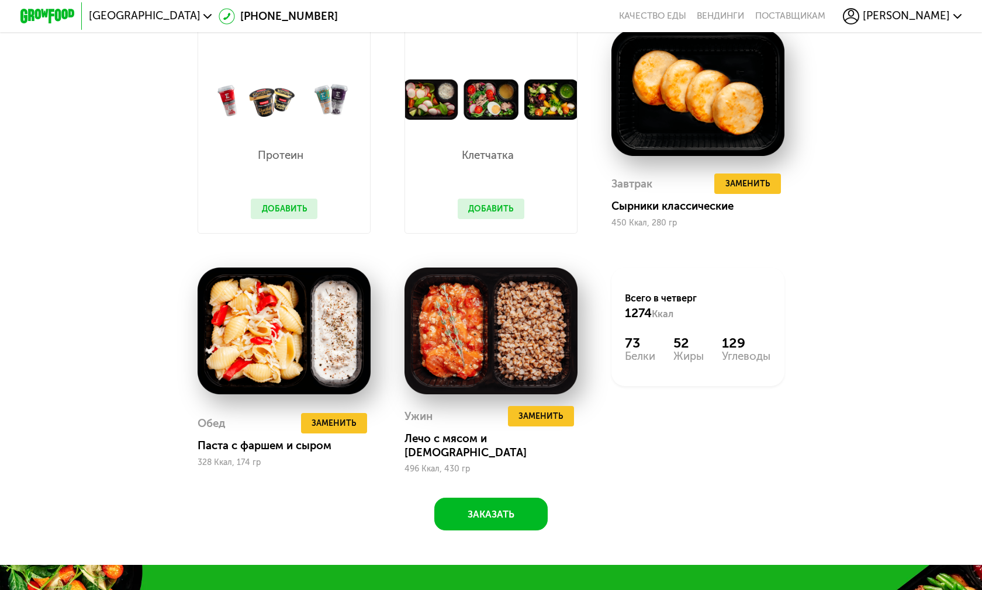
scroll to position [1114, 0]
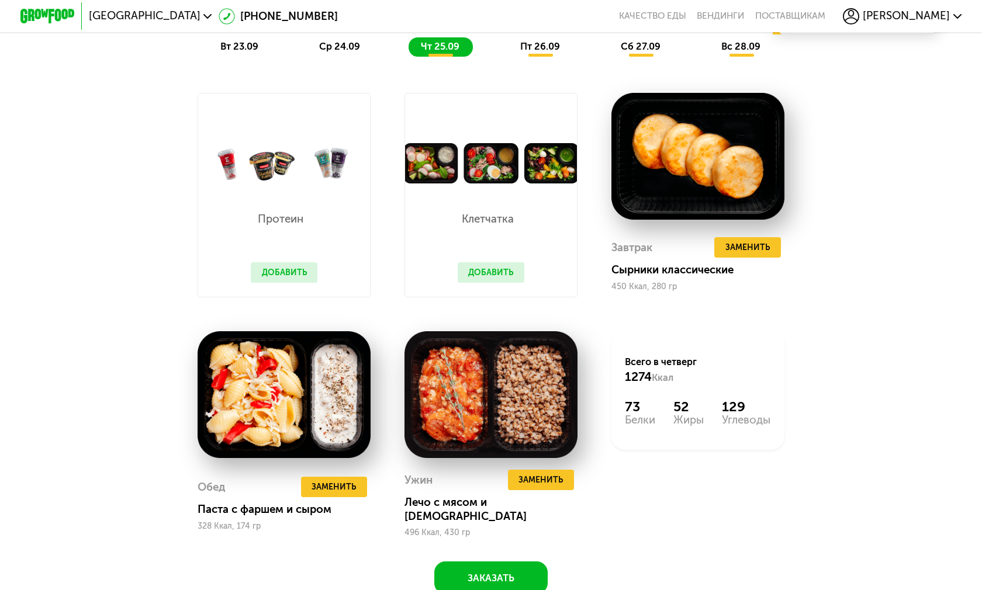
click at [333, 37] on div "ср 24.09" at bounding box center [340, 46] width 67 height 19
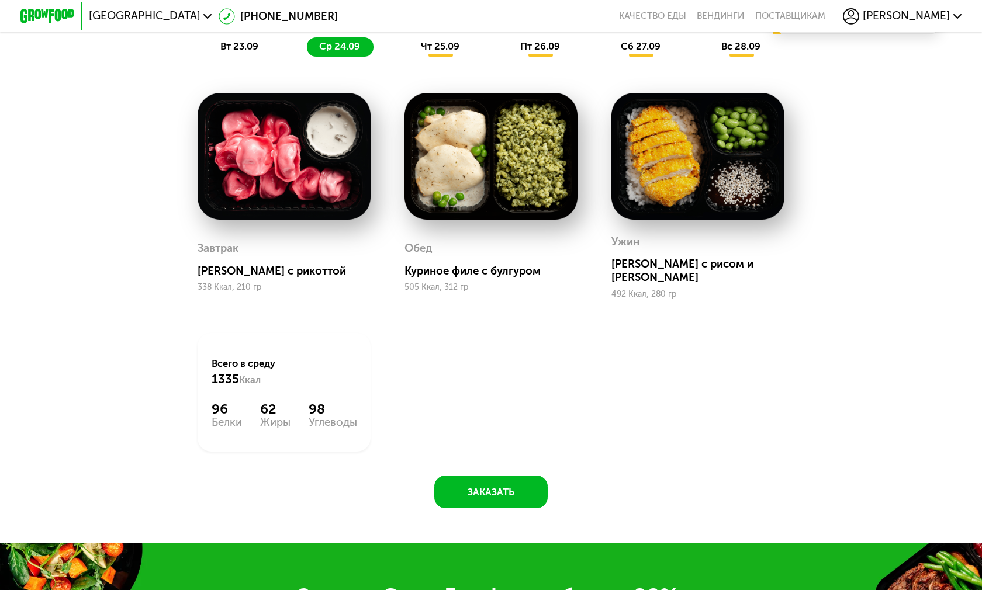
click at [424, 46] on span "чт 25.09" at bounding box center [440, 46] width 39 height 11
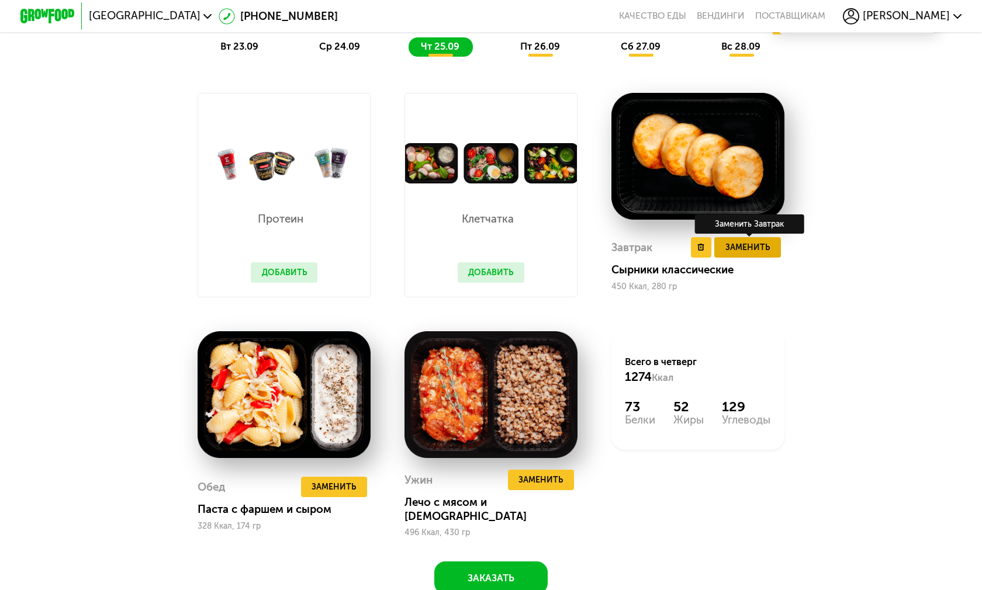
click at [753, 251] on span "Заменить" at bounding box center [747, 247] width 44 height 13
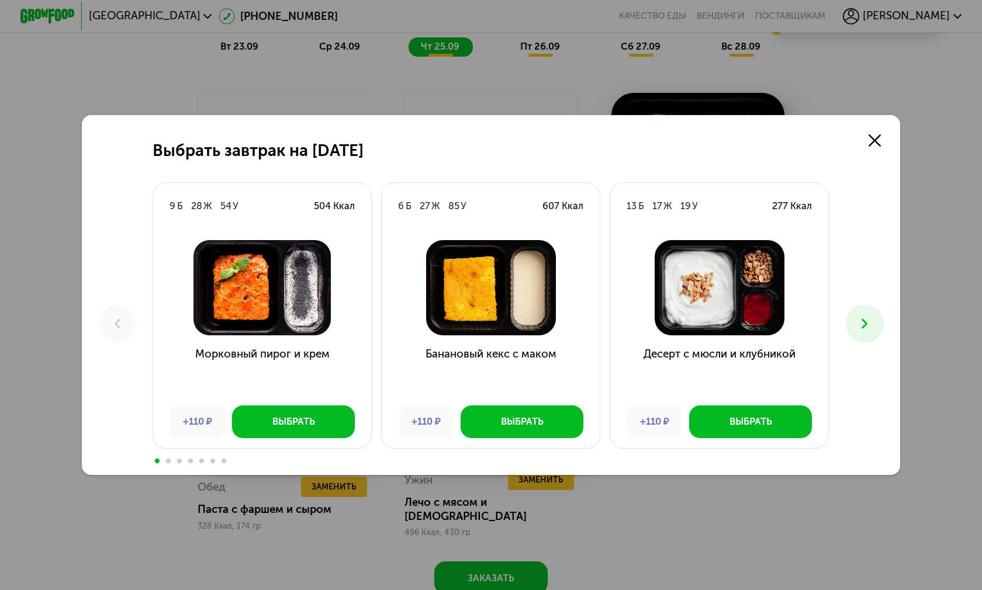
click at [870, 305] on button at bounding box center [865, 324] width 38 height 38
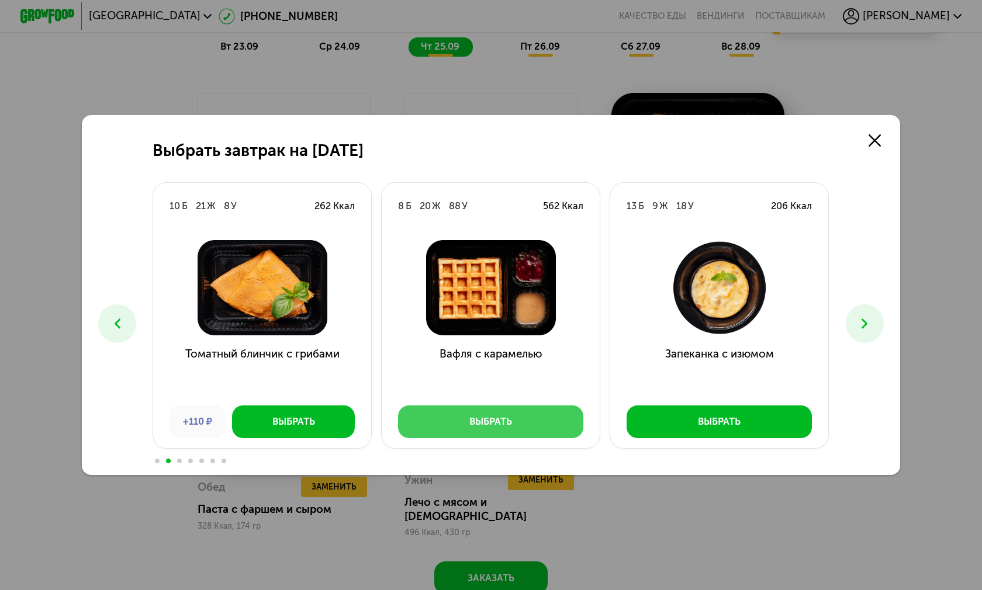
click at [536, 406] on button "Выбрать" at bounding box center [490, 422] width 185 height 33
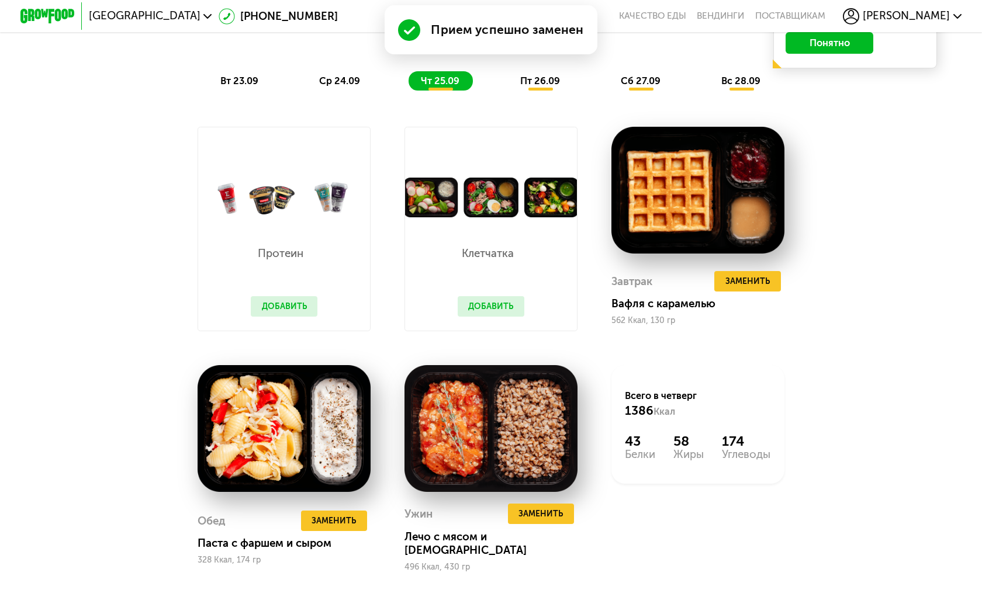
scroll to position [1289, 0]
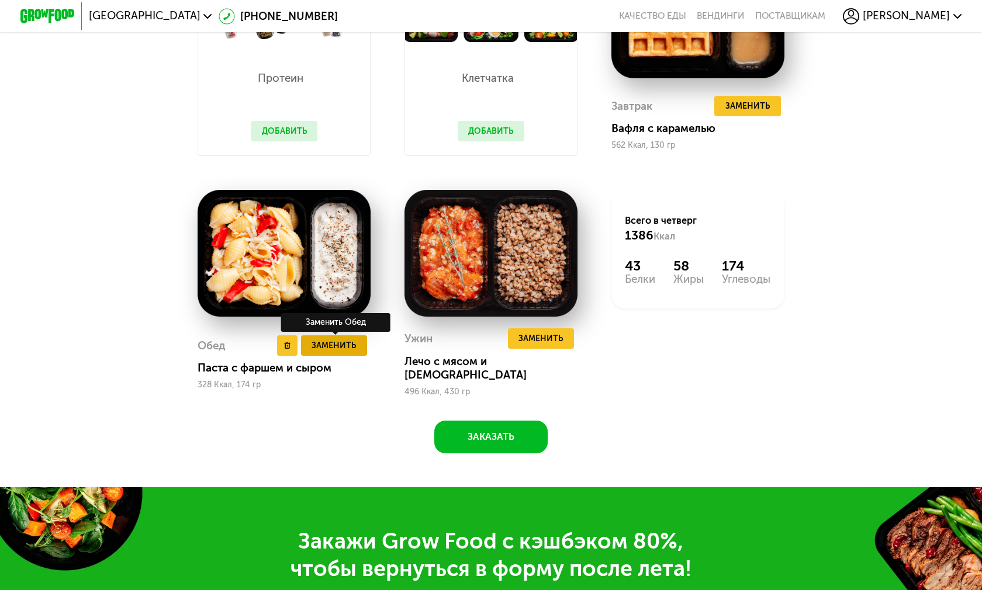
click at [341, 339] on span "Заменить" at bounding box center [334, 345] width 44 height 13
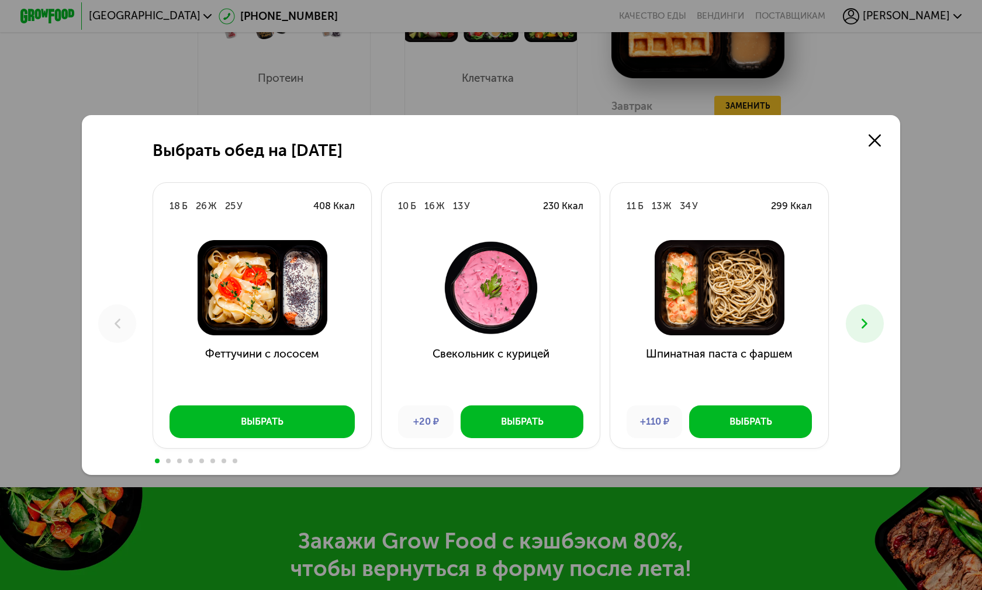
click at [856, 316] on icon at bounding box center [864, 324] width 16 height 16
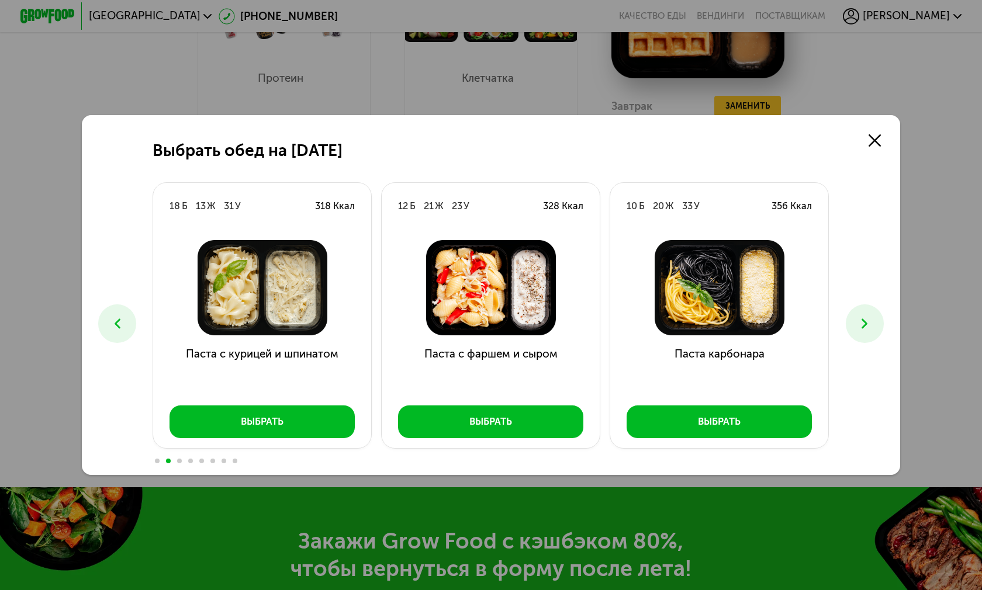
click at [856, 316] on icon at bounding box center [864, 324] width 16 height 16
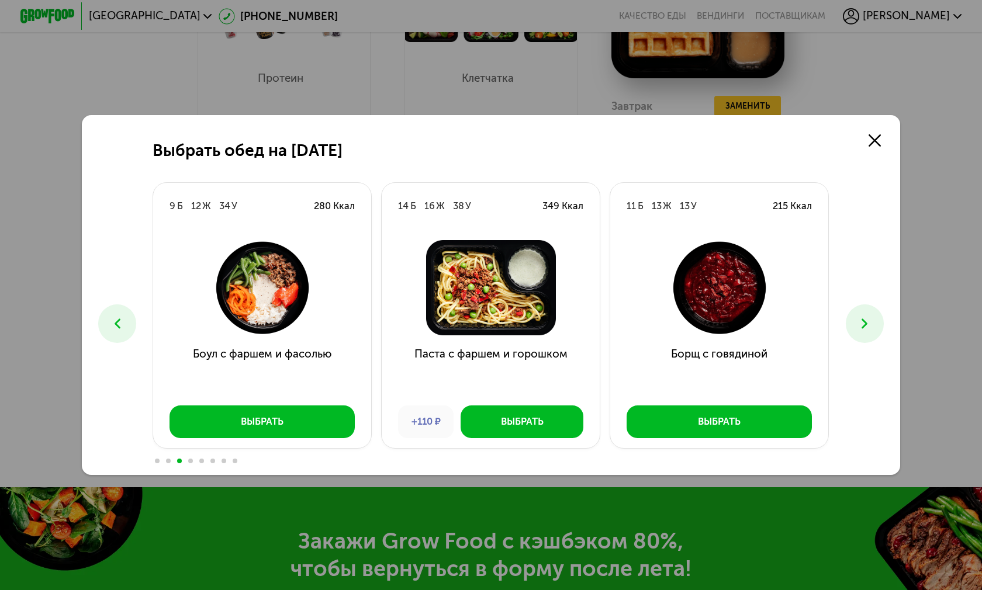
click at [124, 305] on button at bounding box center [117, 324] width 38 height 38
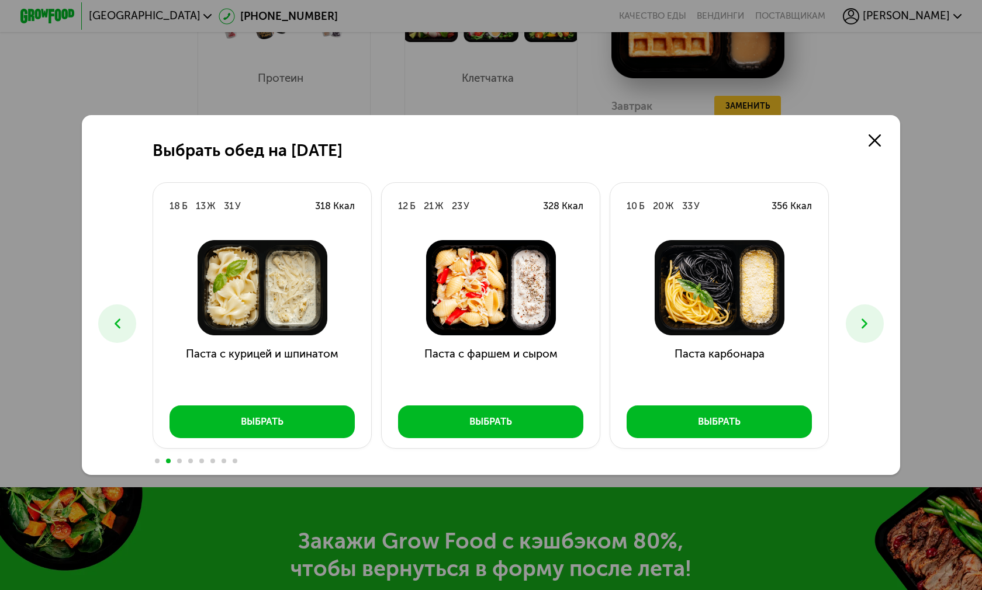
click at [123, 305] on button at bounding box center [117, 324] width 38 height 38
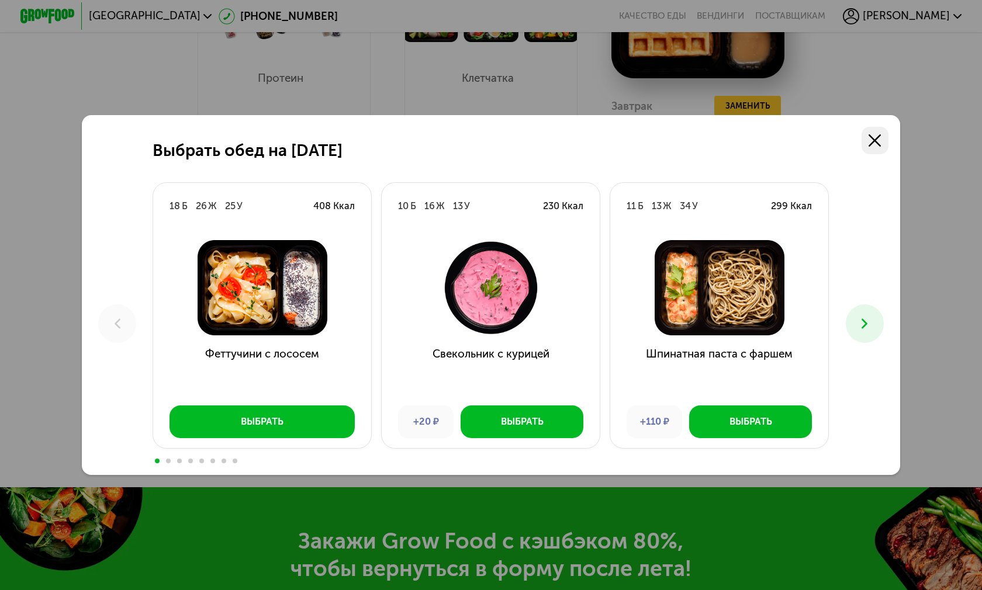
click at [870, 134] on icon at bounding box center [875, 140] width 12 height 12
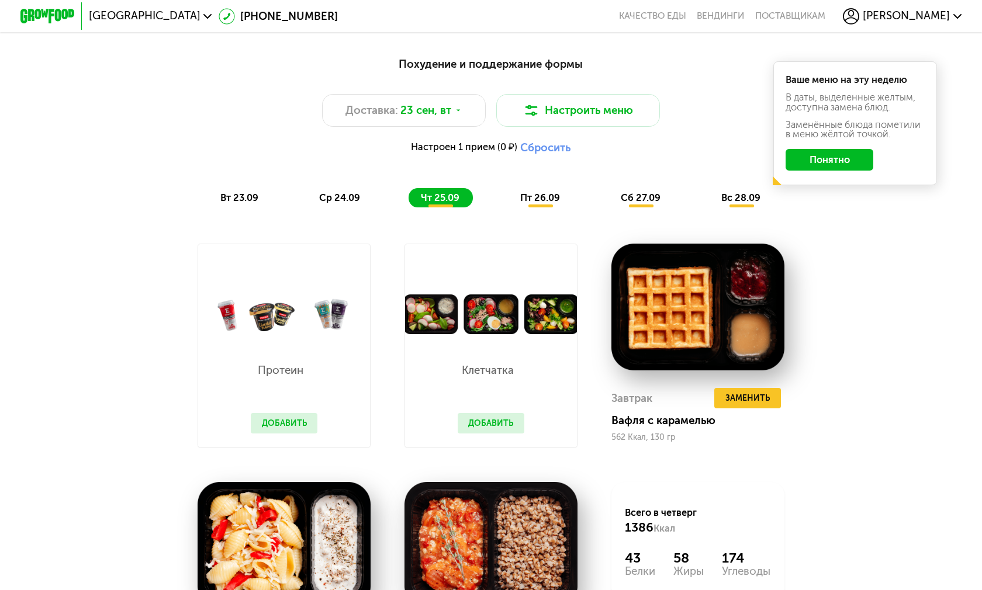
click at [528, 200] on span "пт 26.09" at bounding box center [540, 197] width 40 height 11
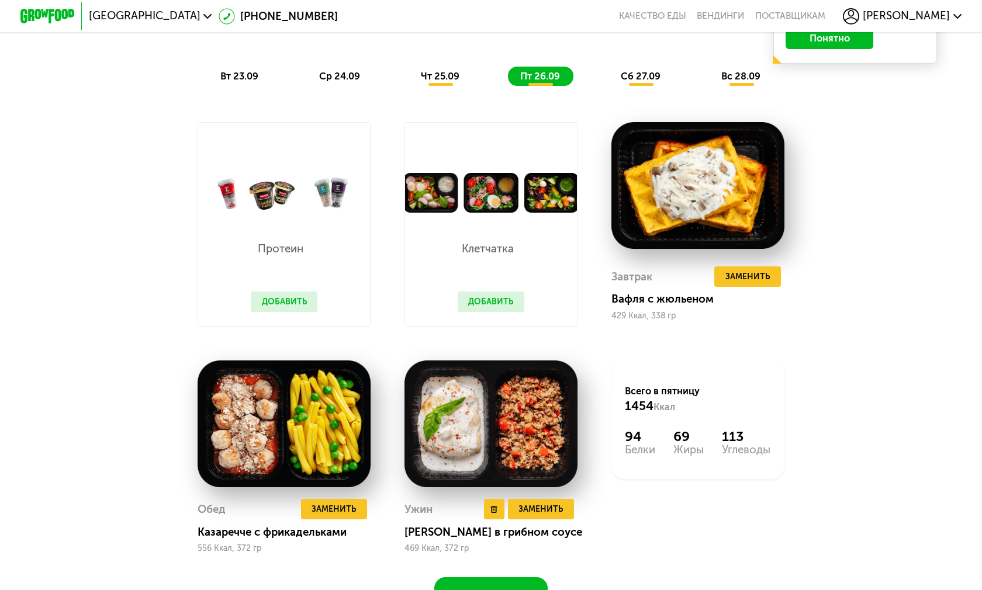
scroll to position [1056, 0]
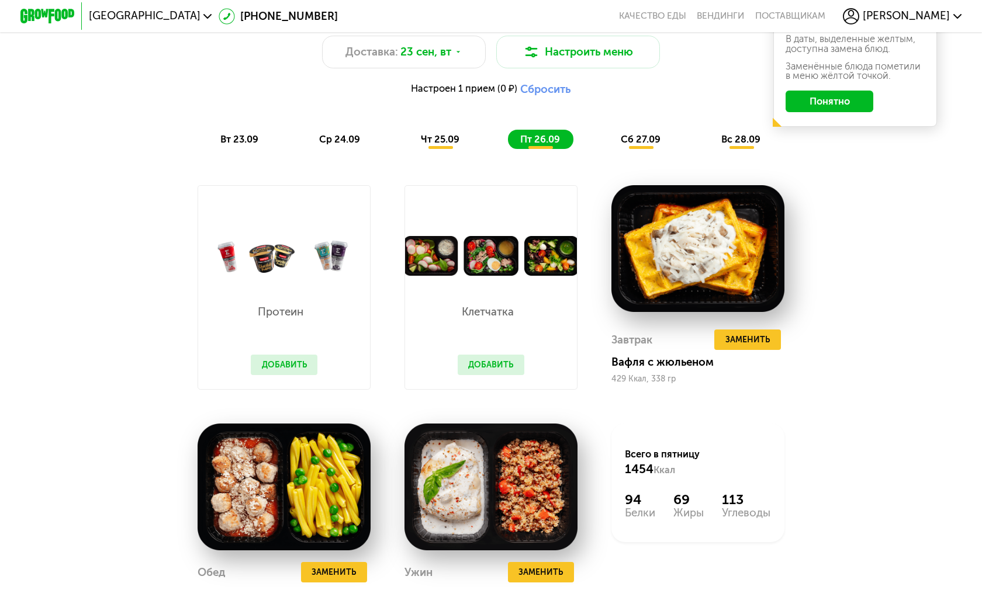
click at [625, 144] on span "сб 27.09" at bounding box center [641, 139] width 40 height 11
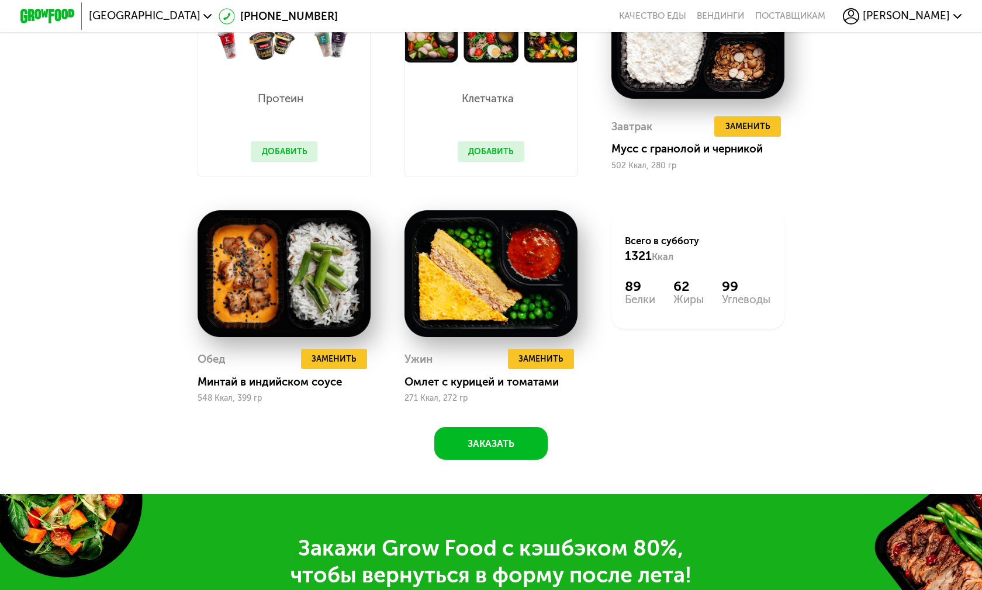
scroll to position [1348, 0]
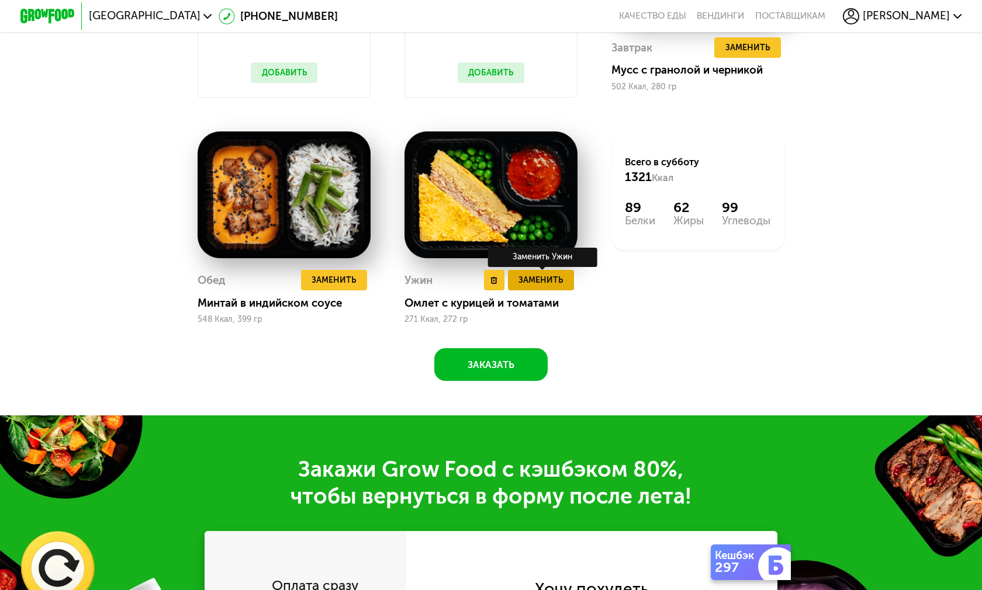
click at [525, 278] on span "Заменить" at bounding box center [540, 280] width 44 height 13
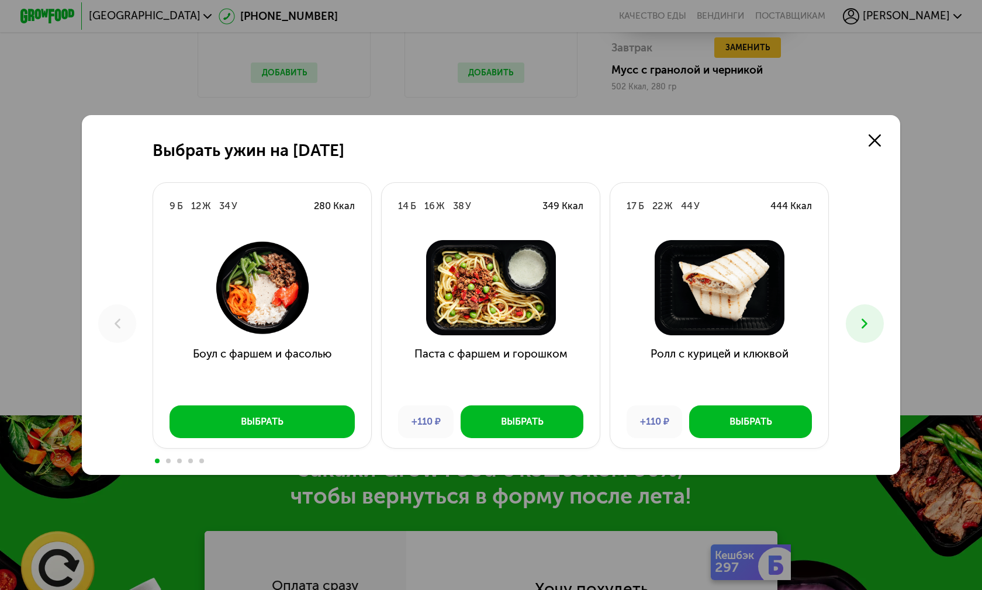
click at [860, 316] on icon at bounding box center [864, 324] width 16 height 16
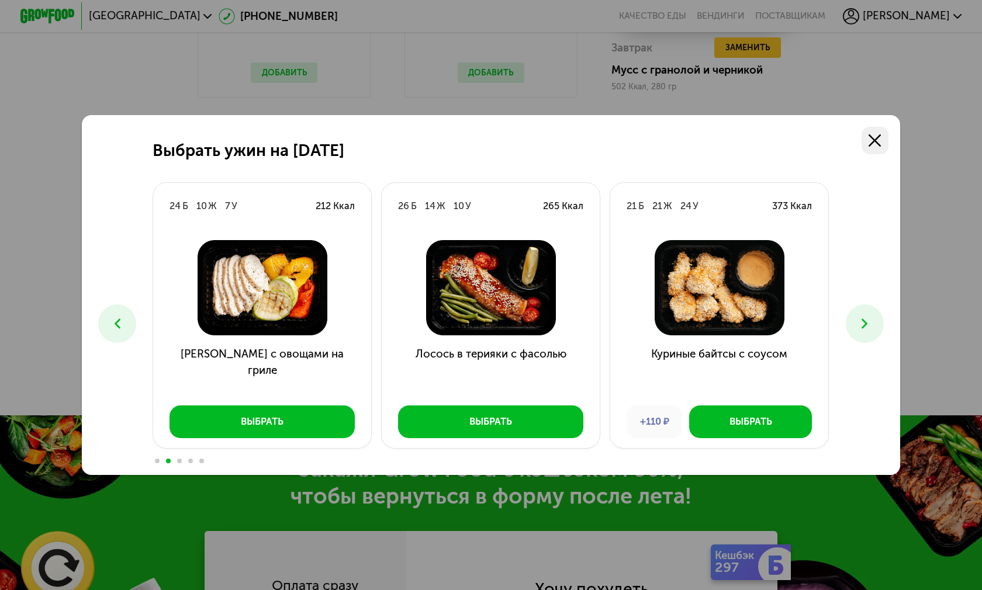
click at [870, 127] on link at bounding box center [875, 140] width 27 height 27
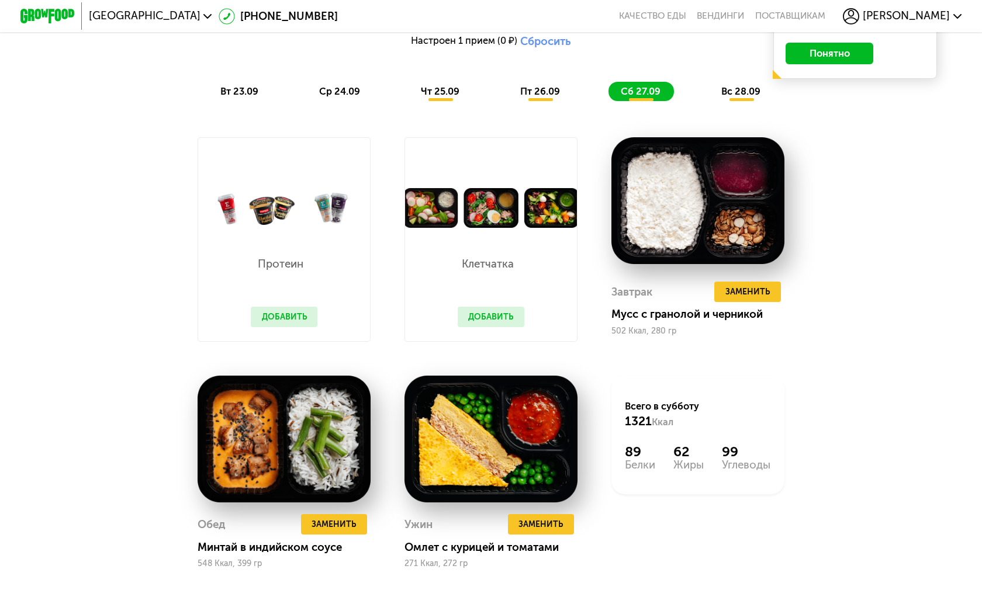
scroll to position [997, 0]
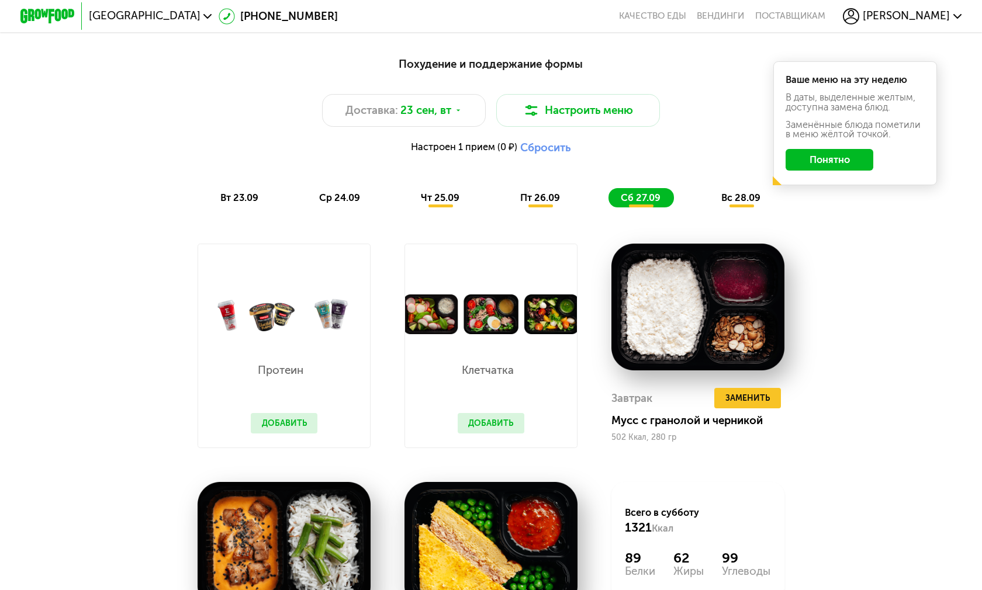
click at [735, 202] on span "вс 28.09" at bounding box center [740, 197] width 39 height 11
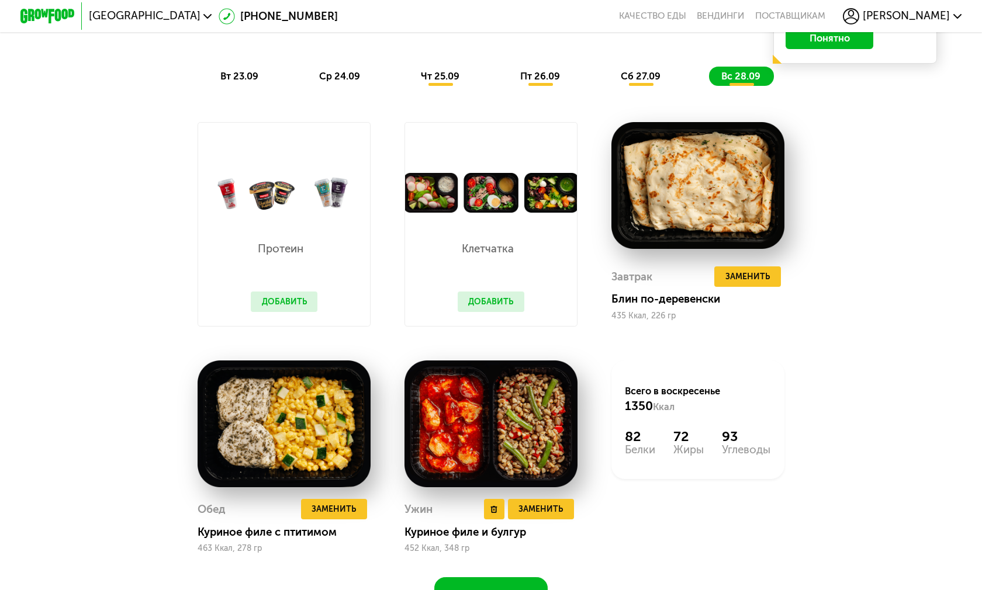
scroll to position [1114, 0]
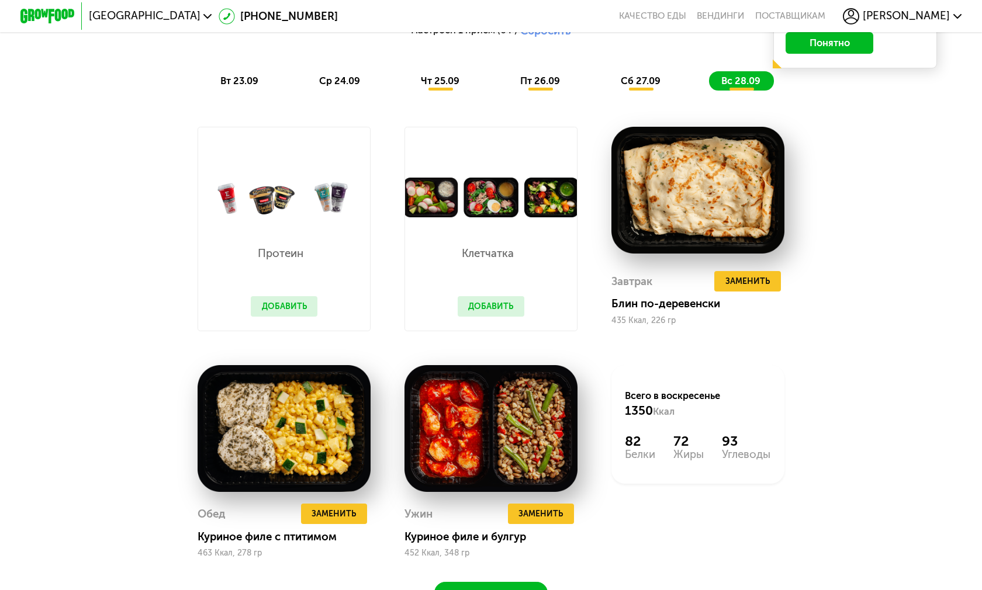
click at [638, 81] on span "сб 27.09" at bounding box center [641, 80] width 40 height 11
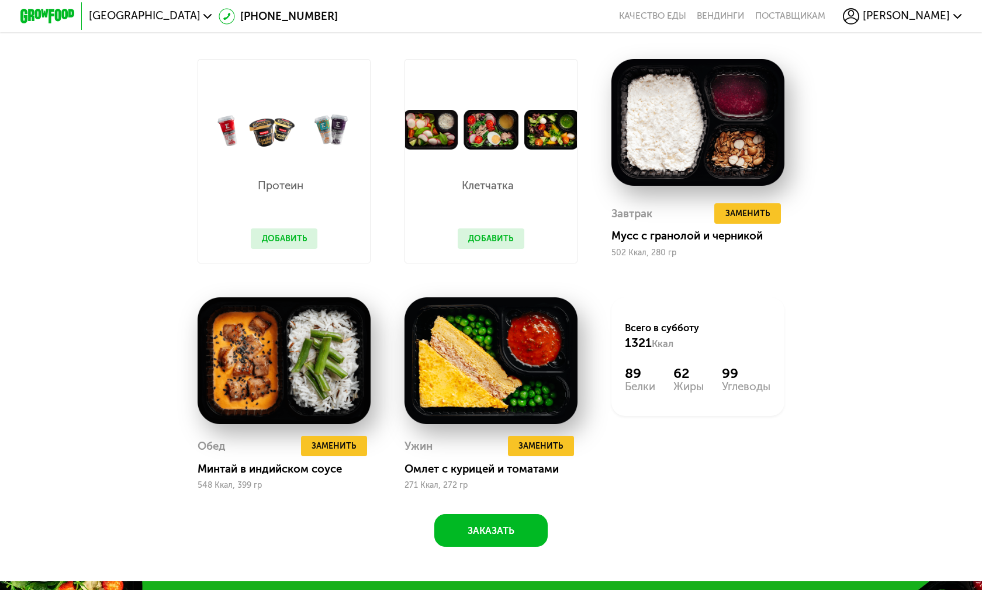
scroll to position [1289, 0]
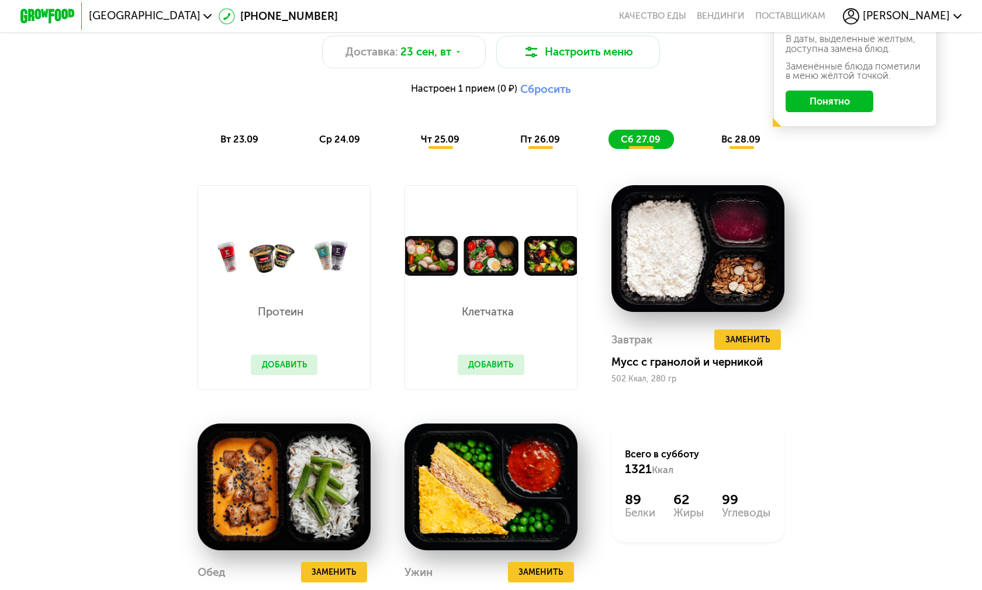
click at [535, 139] on span "пт 26.09" at bounding box center [540, 139] width 40 height 11
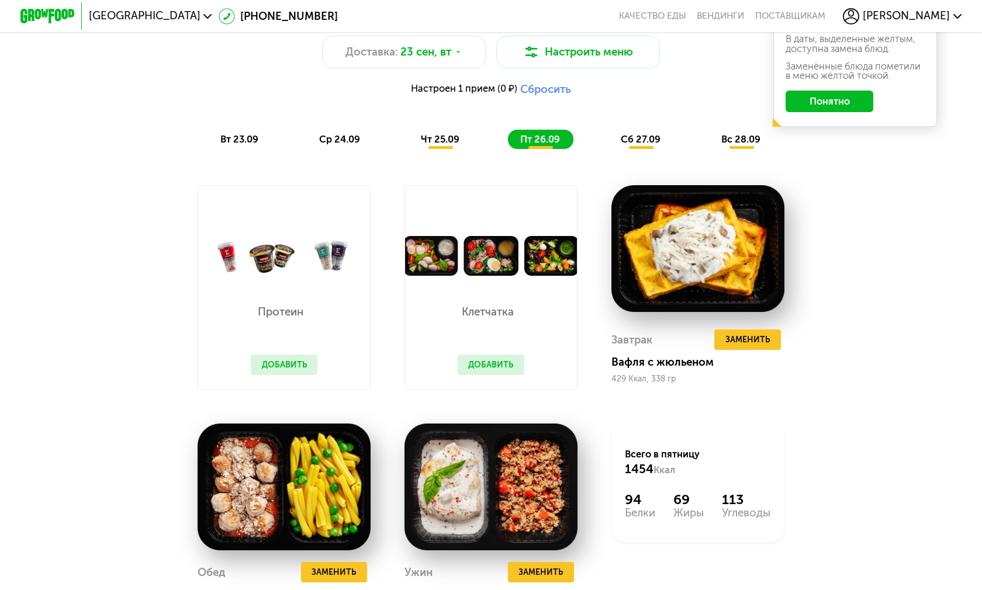
scroll to position [1348, 0]
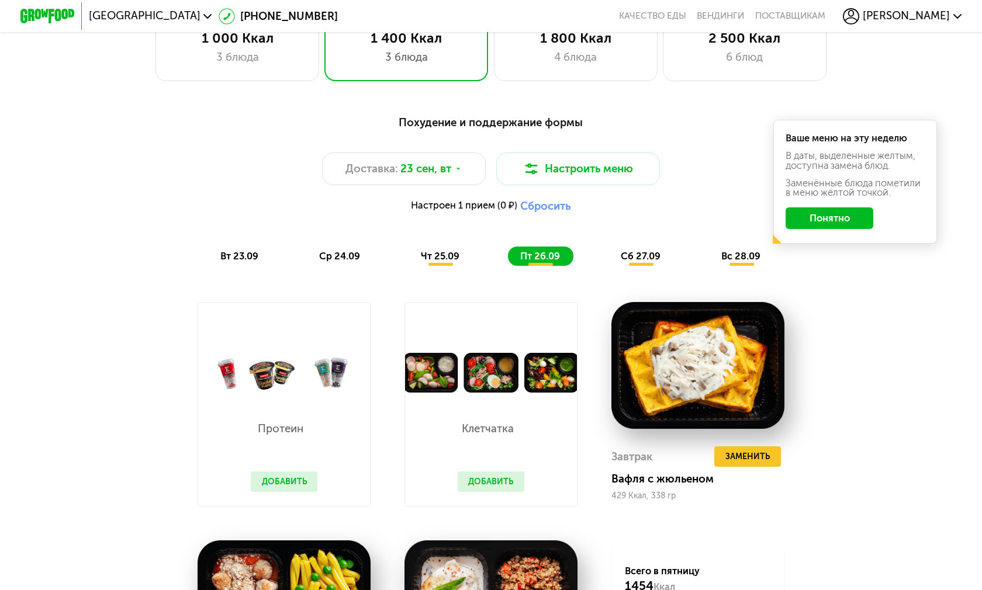
click at [437, 257] on span "чт 25.09" at bounding box center [440, 256] width 39 height 11
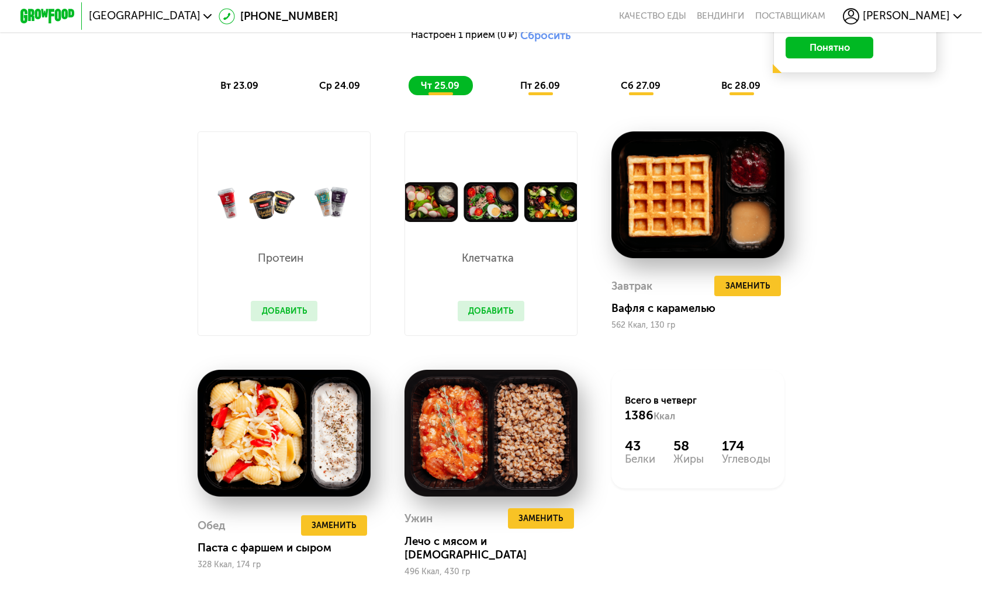
scroll to position [1231, 0]
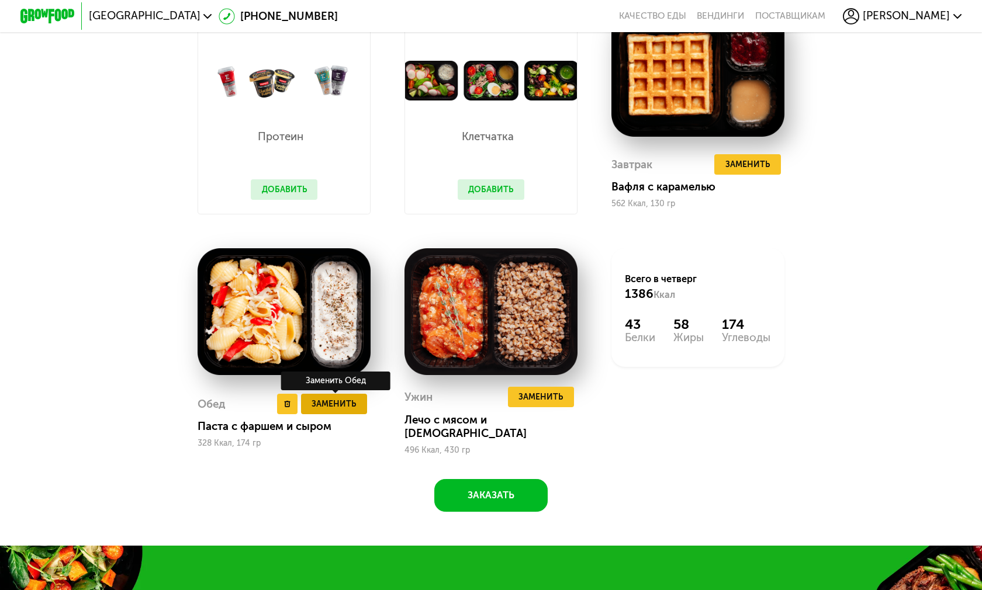
click at [317, 397] on span "Заменить" at bounding box center [334, 403] width 44 height 13
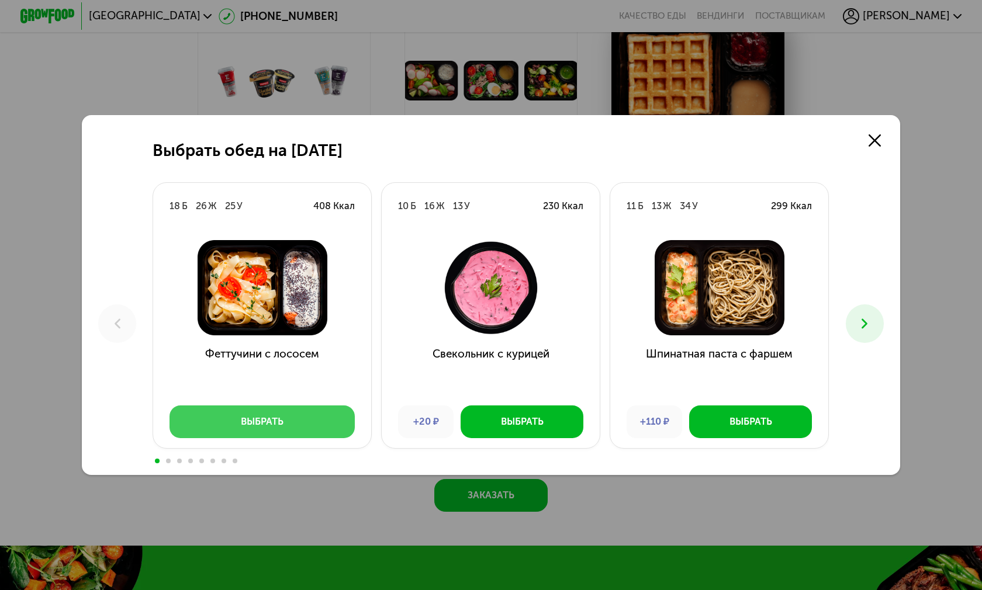
click at [287, 406] on button "Выбрать" at bounding box center [262, 422] width 185 height 33
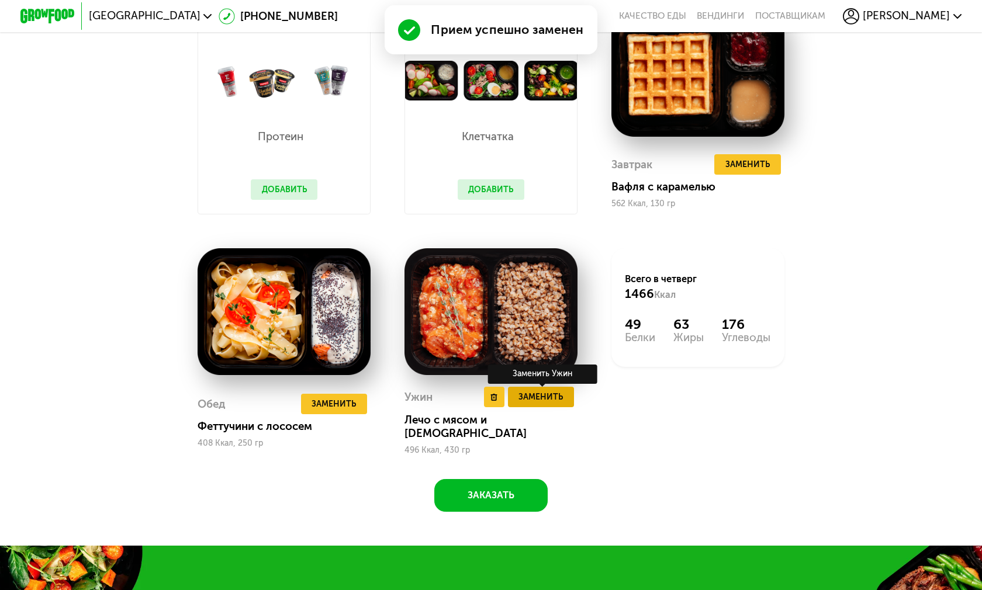
click at [529, 400] on span "Заменить" at bounding box center [540, 396] width 44 height 13
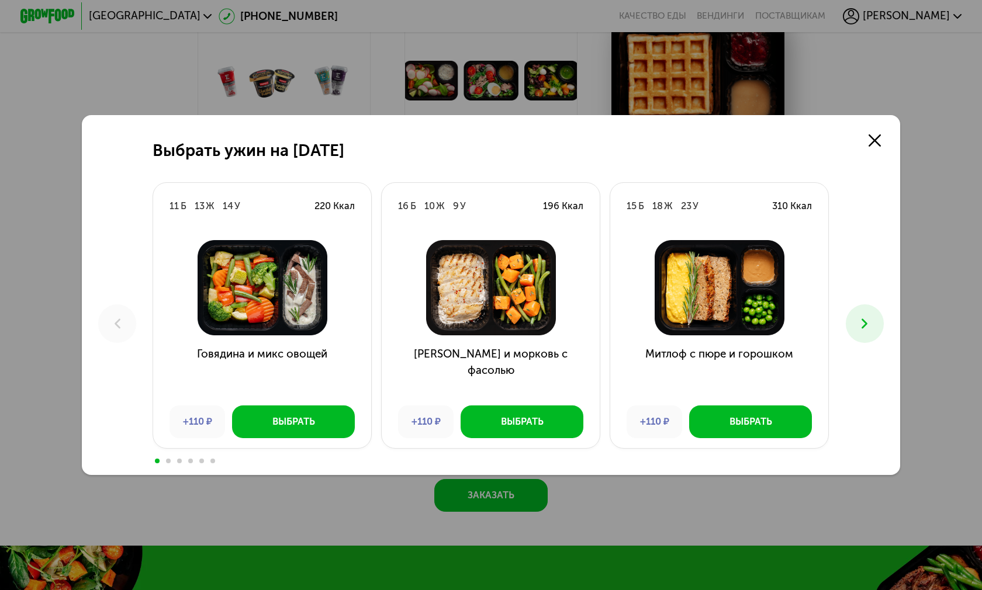
click at [866, 316] on icon at bounding box center [864, 324] width 16 height 16
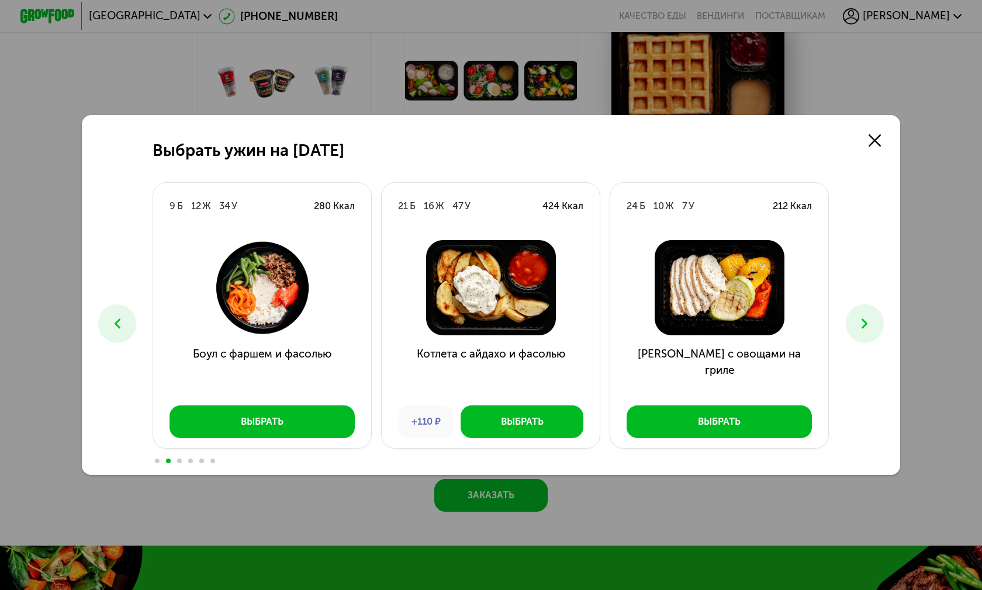
click at [866, 316] on icon at bounding box center [864, 324] width 16 height 16
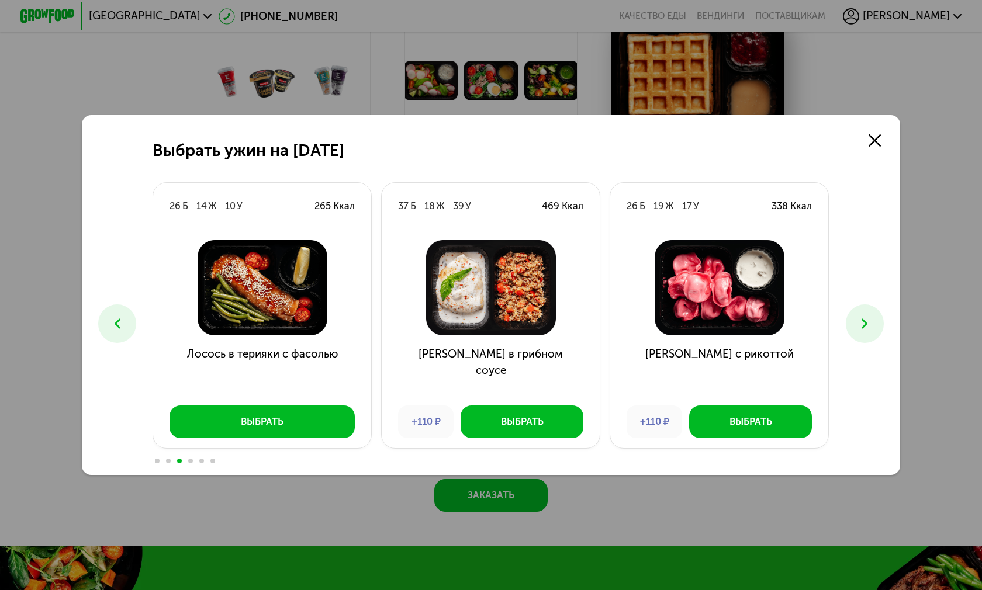
click at [864, 316] on icon at bounding box center [864, 324] width 16 height 16
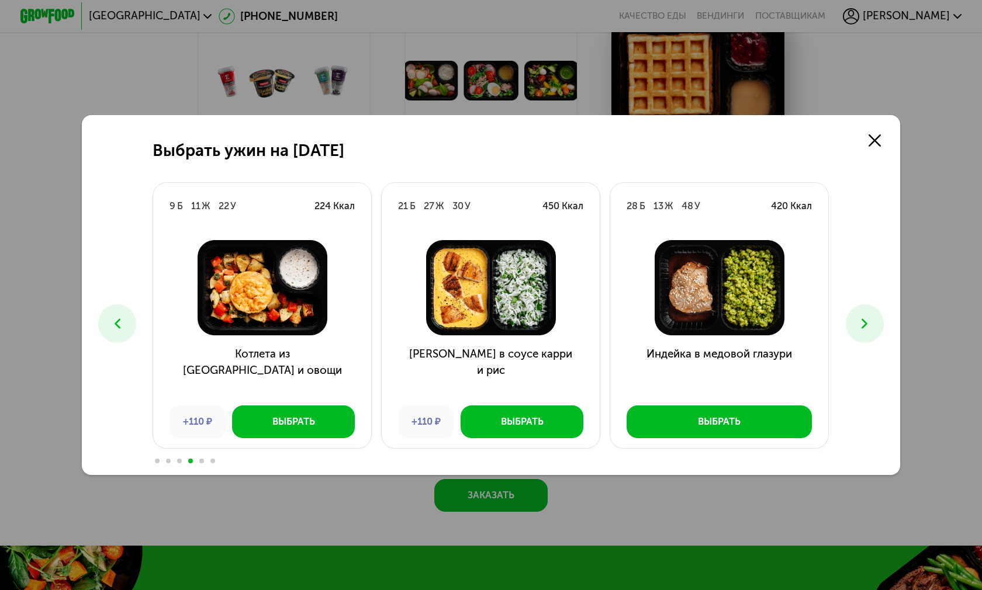
click at [104, 305] on button at bounding box center [117, 324] width 38 height 38
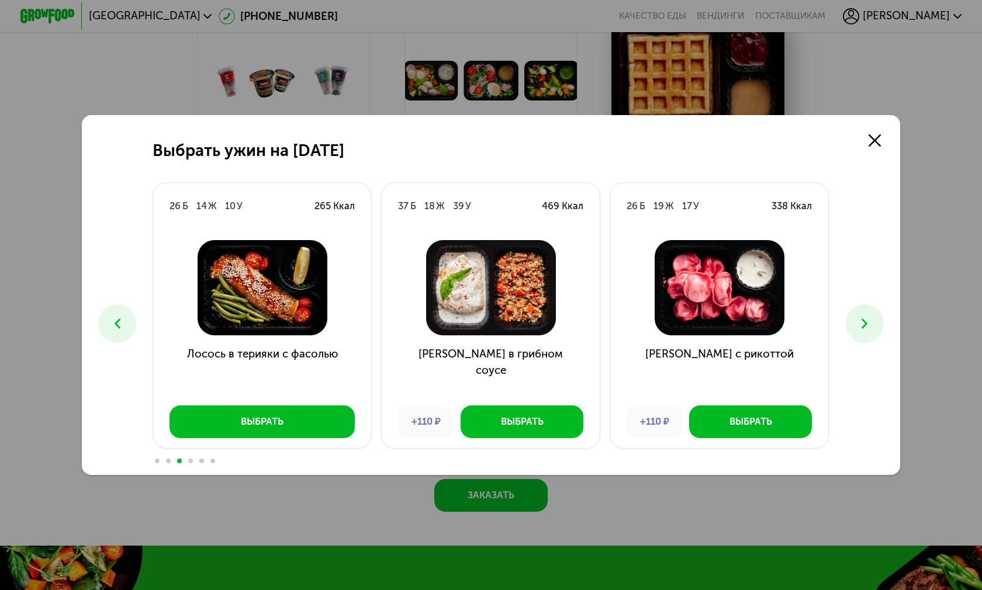
click at [860, 316] on icon at bounding box center [864, 324] width 16 height 16
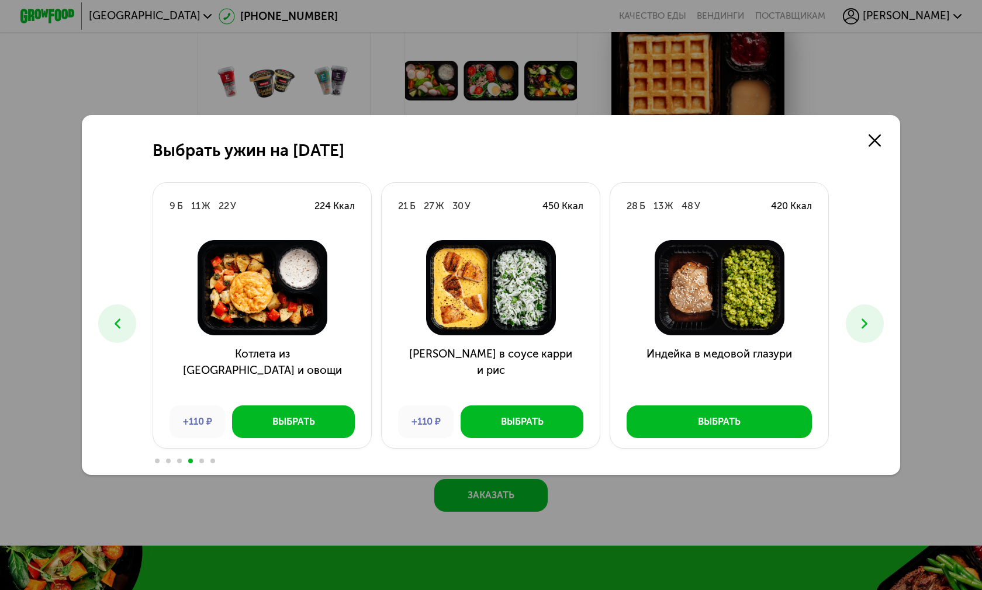
click at [860, 316] on icon at bounding box center [864, 324] width 16 height 16
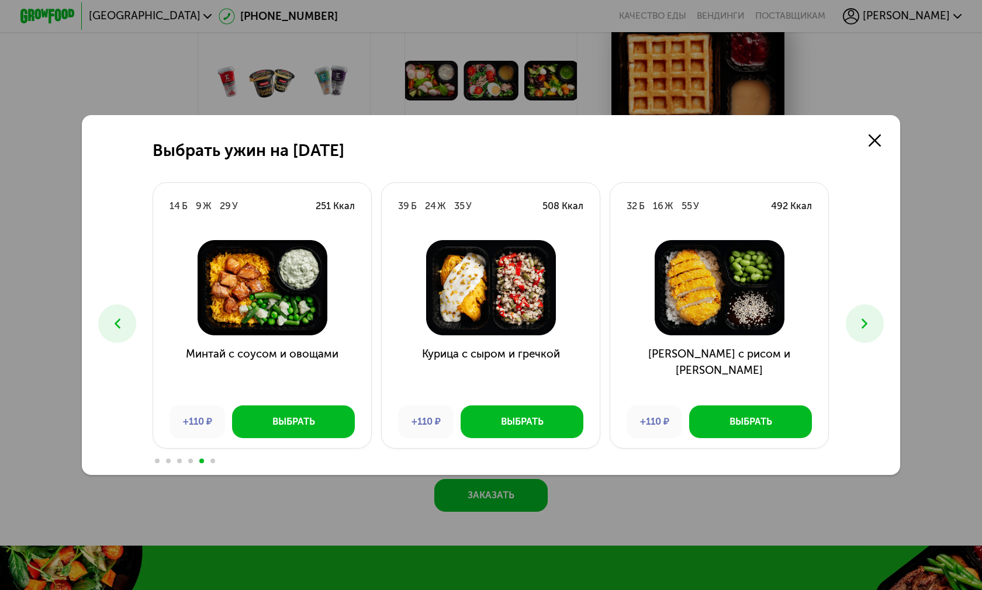
click at [109, 316] on icon at bounding box center [117, 324] width 16 height 16
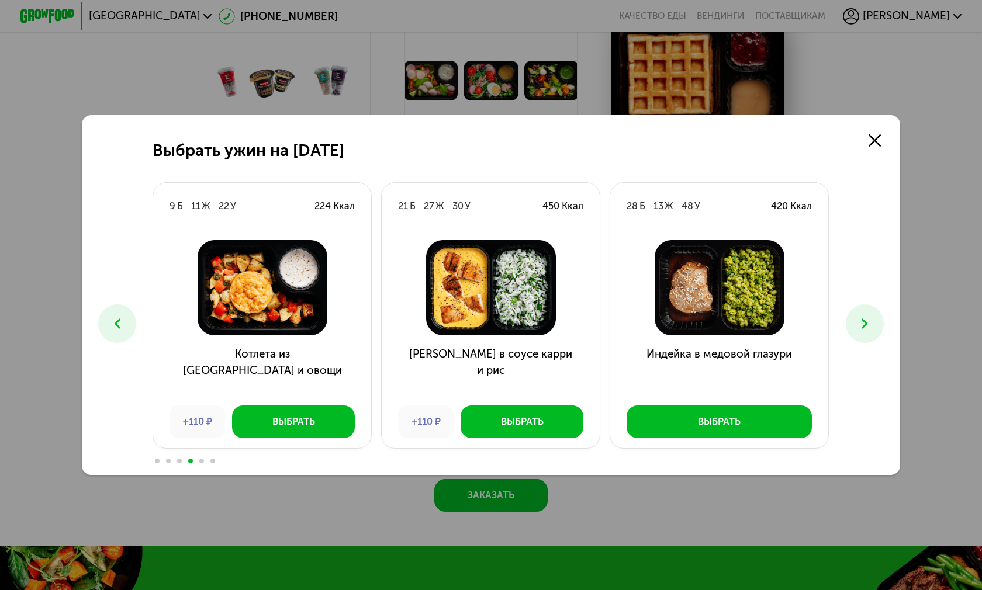
click at [856, 316] on icon at bounding box center [864, 324] width 16 height 16
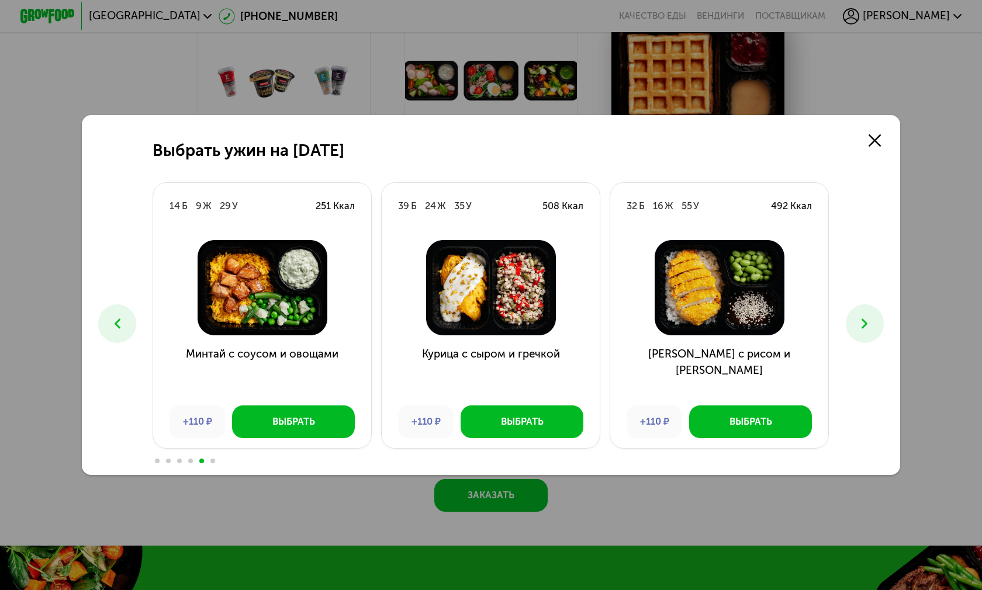
click at [856, 316] on icon at bounding box center [864, 324] width 16 height 16
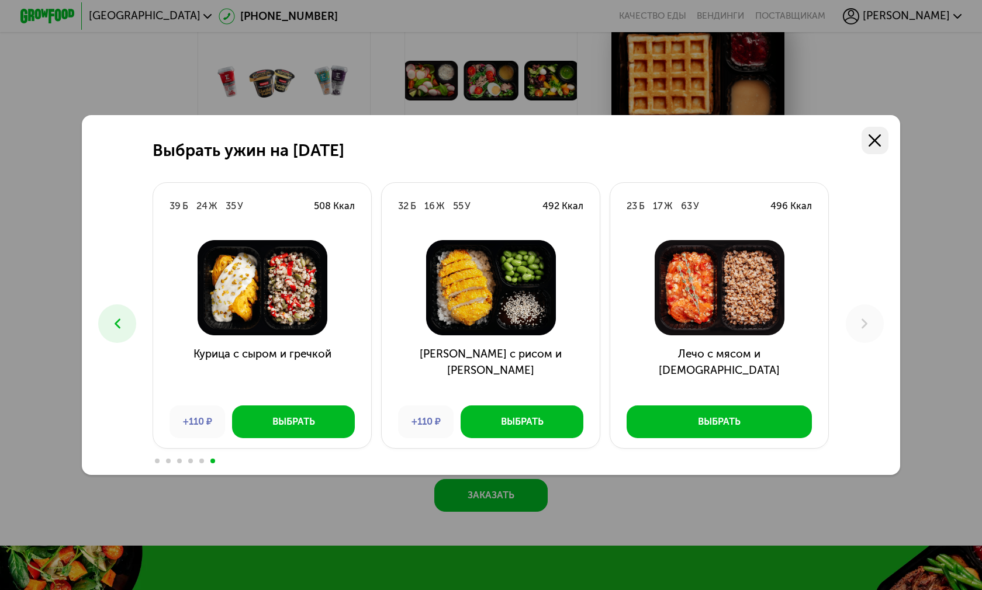
click at [869, 134] on use at bounding box center [875, 140] width 12 height 12
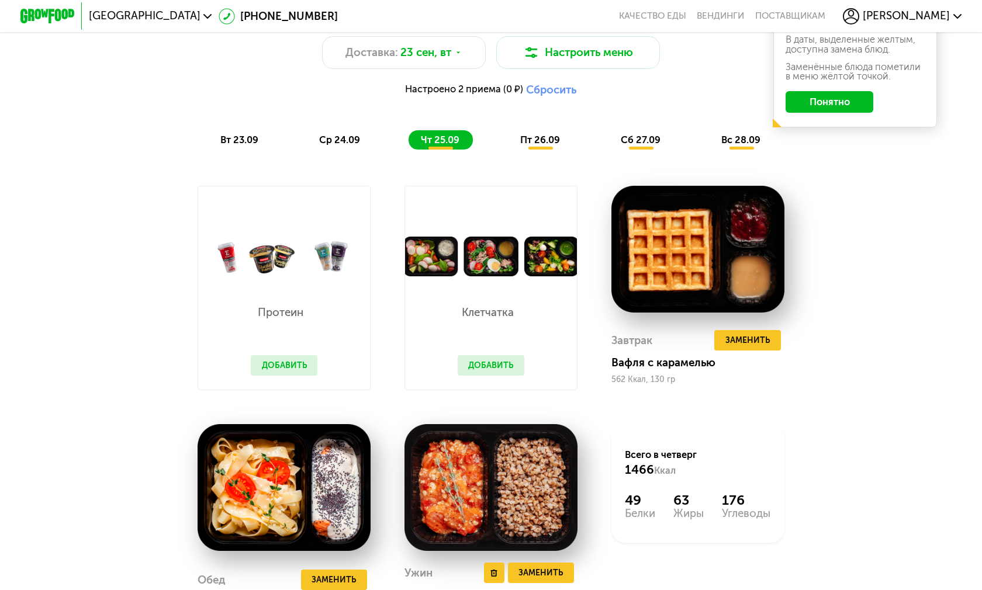
scroll to position [939, 0]
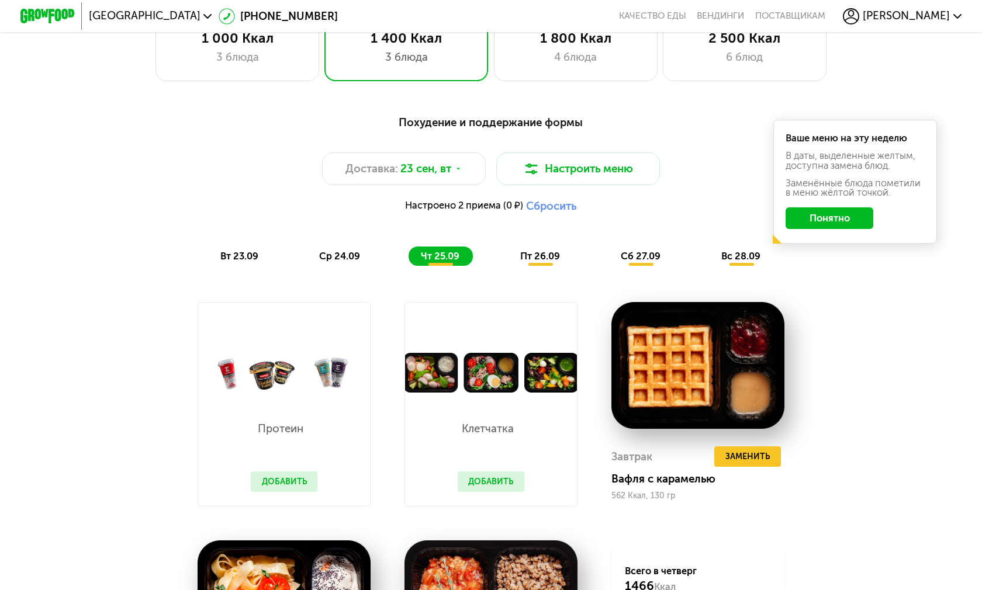
click at [534, 255] on span "пт 26.09" at bounding box center [540, 256] width 40 height 11
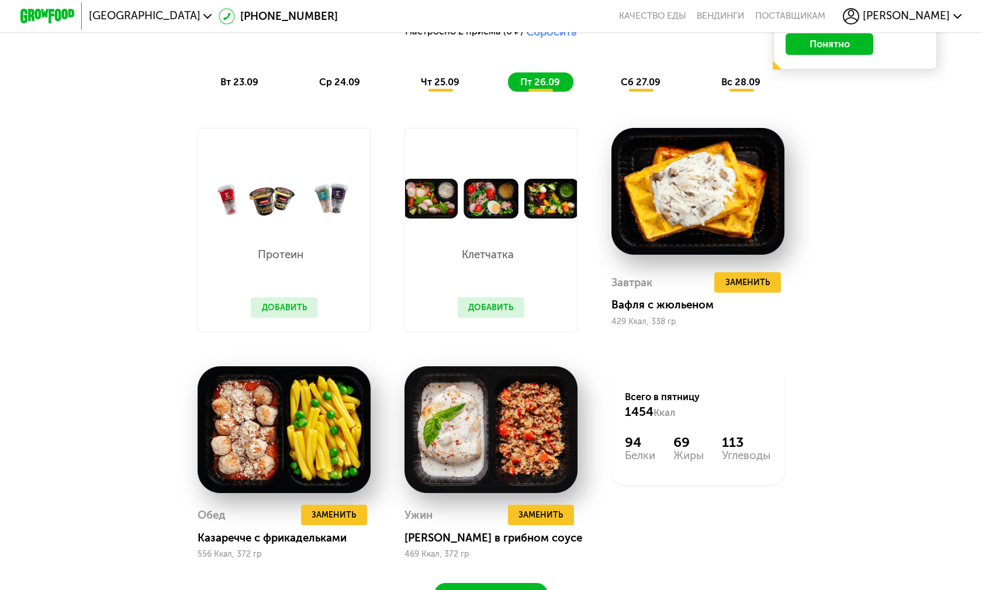
scroll to position [1056, 0]
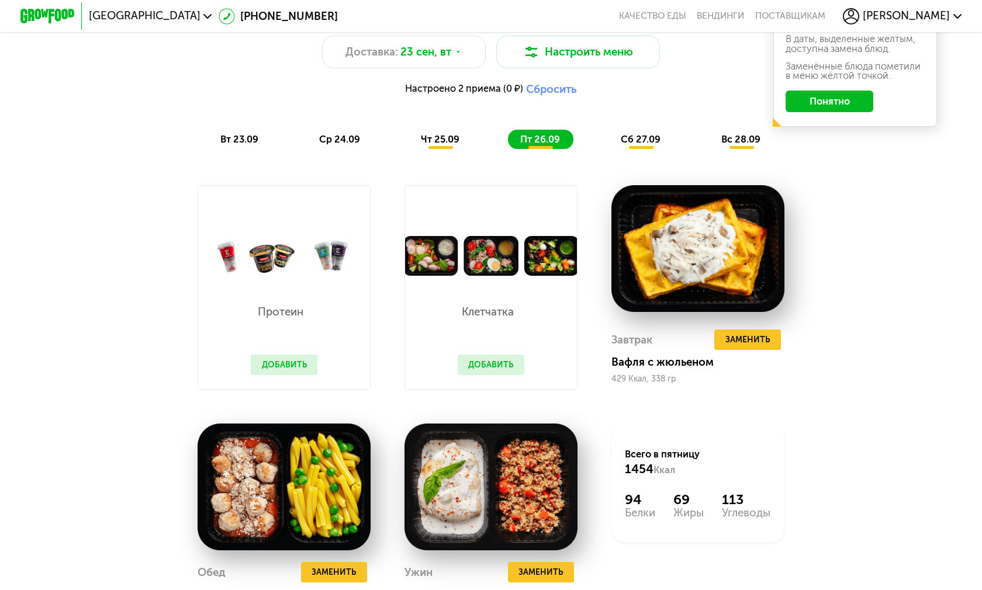
click at [629, 127] on div "Похудение и поддержание формы Доставка: 23 сен, вт Настроить меню Настроено 2 п…" at bounding box center [490, 73] width 807 height 152
click at [629, 135] on span "сб 27.09" at bounding box center [641, 139] width 40 height 11
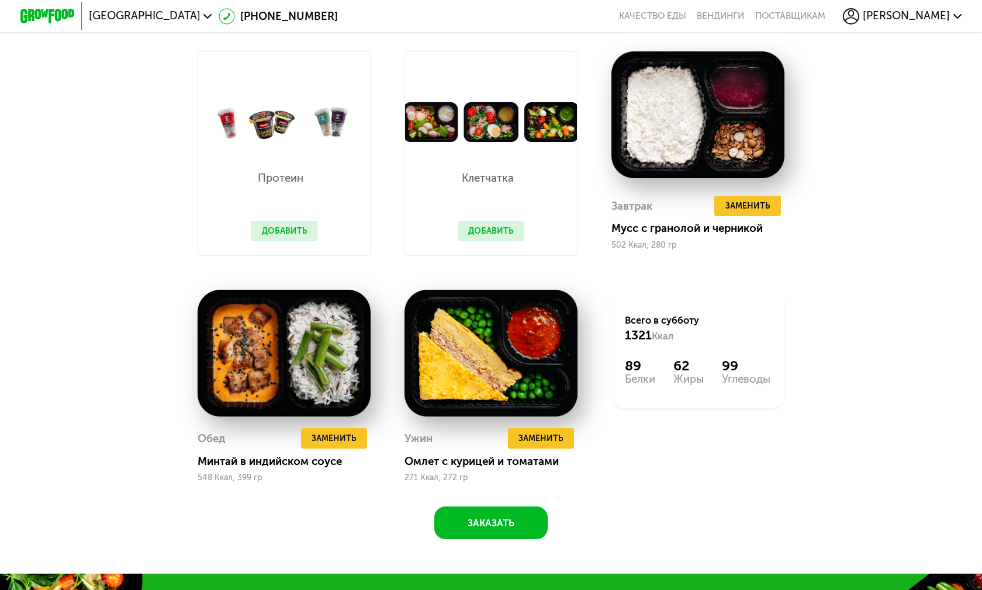
scroll to position [1348, 0]
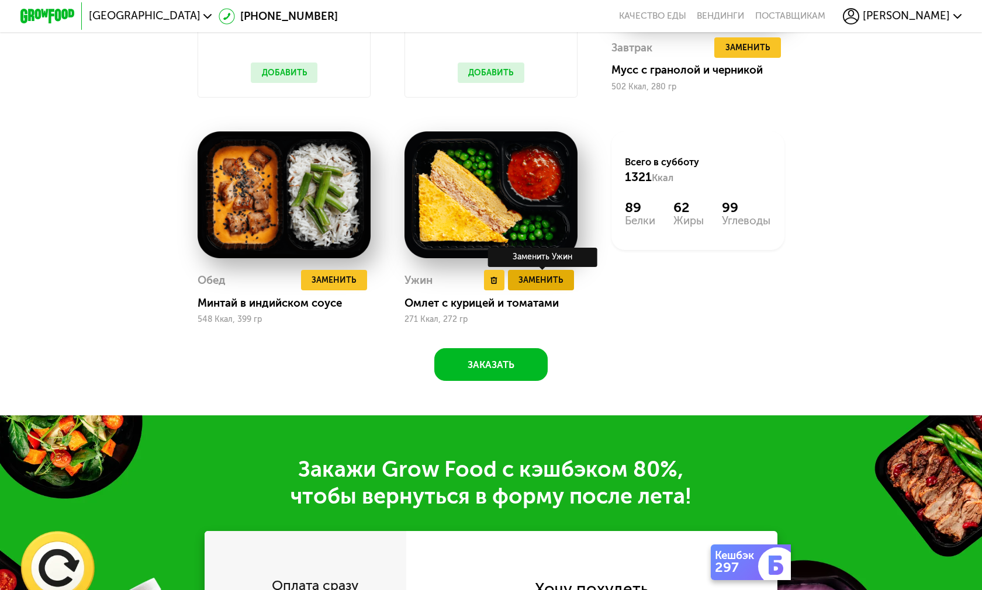
click at [539, 279] on span "Заменить" at bounding box center [540, 280] width 44 height 13
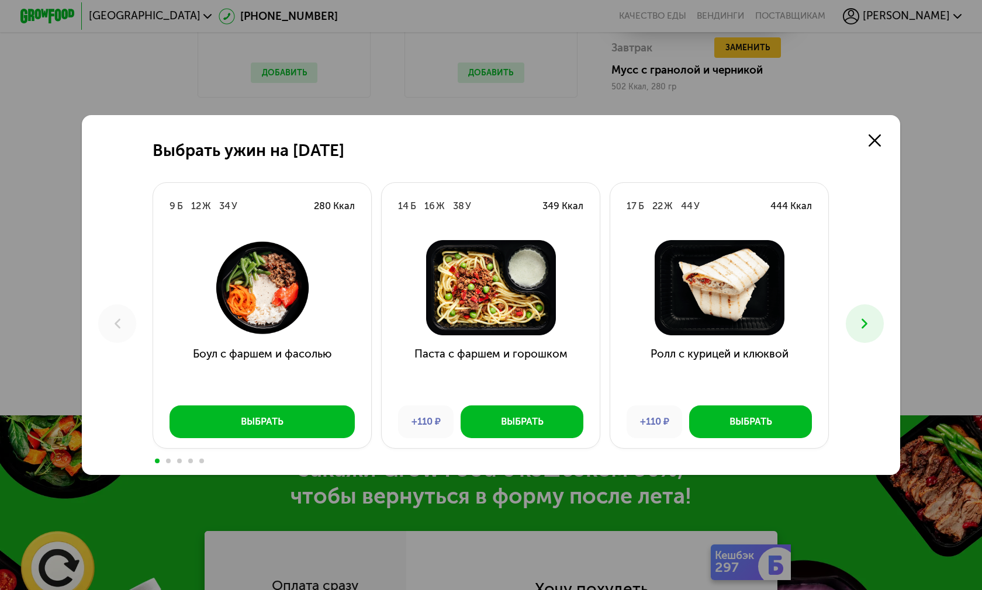
click at [857, 316] on icon at bounding box center [864, 324] width 16 height 16
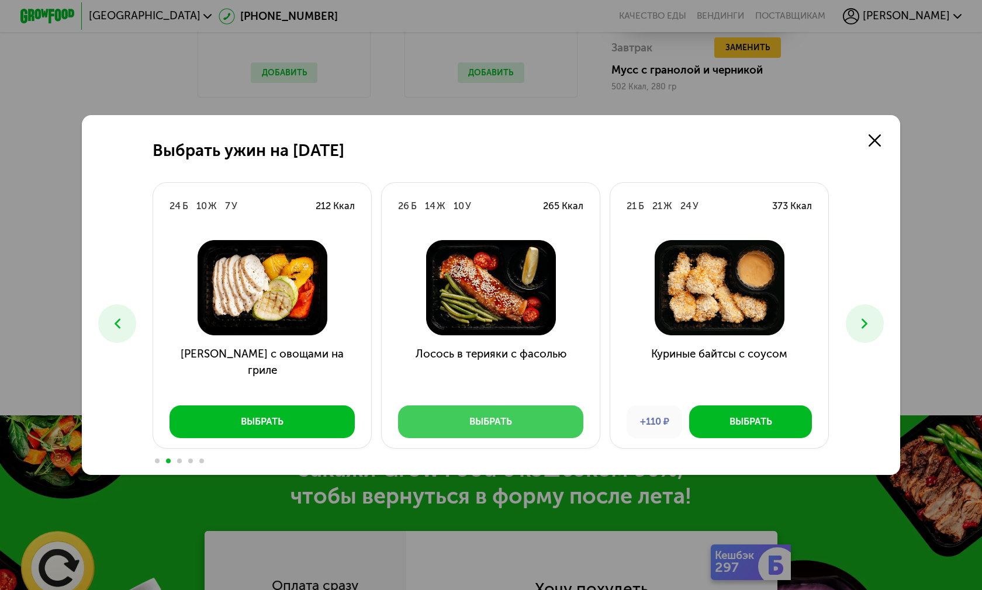
click at [493, 415] on div "Выбрать" at bounding box center [490, 421] width 43 height 13
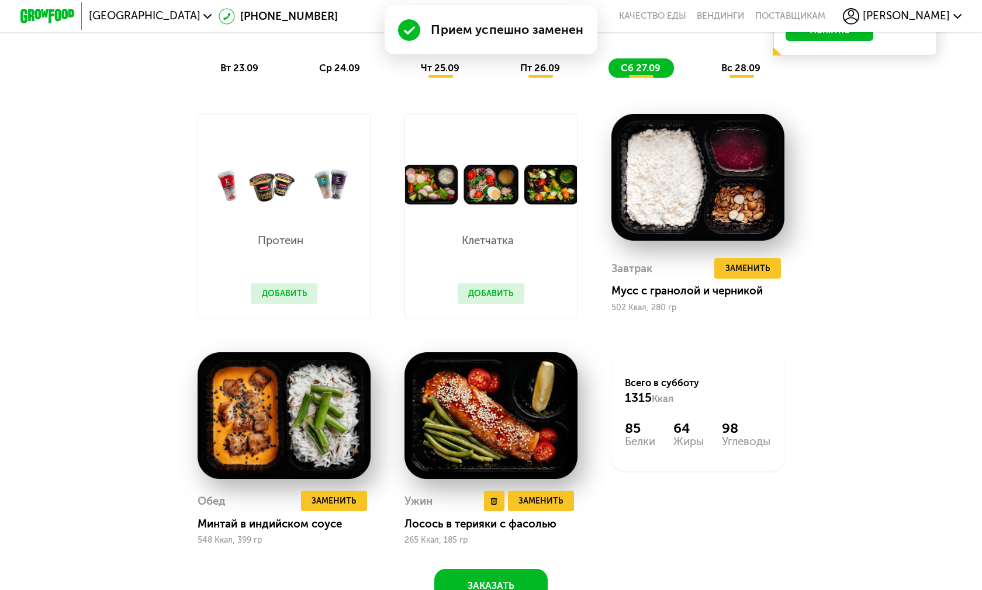
scroll to position [1172, 0]
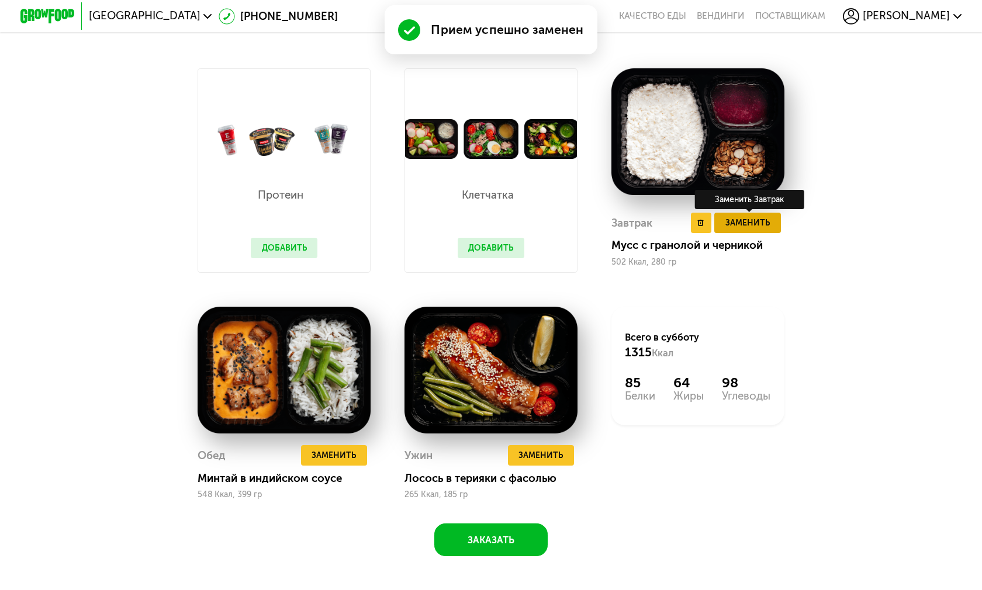
click at [754, 216] on span "Заменить" at bounding box center [747, 222] width 44 height 13
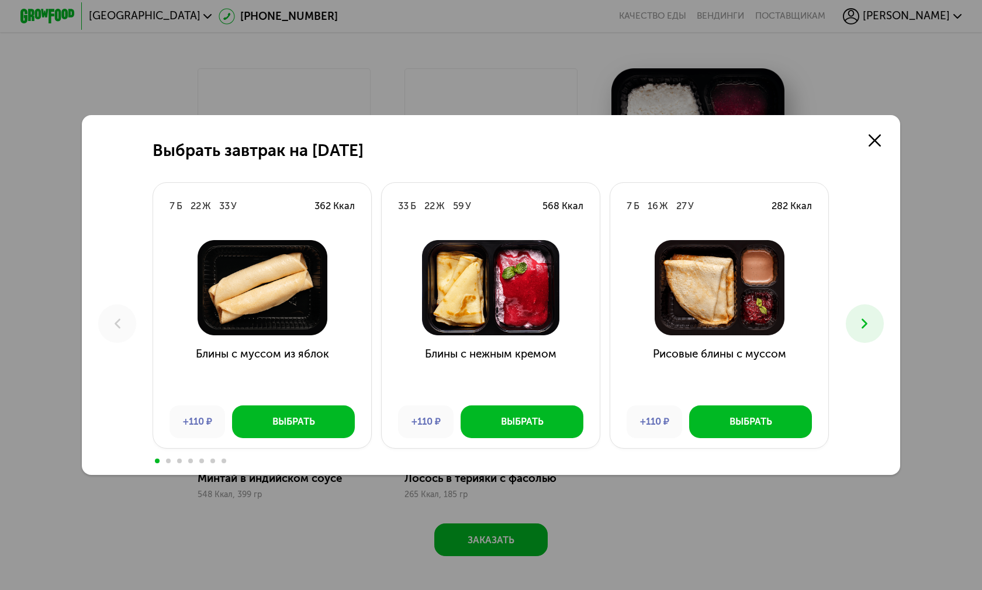
click at [862, 316] on icon at bounding box center [864, 324] width 16 height 16
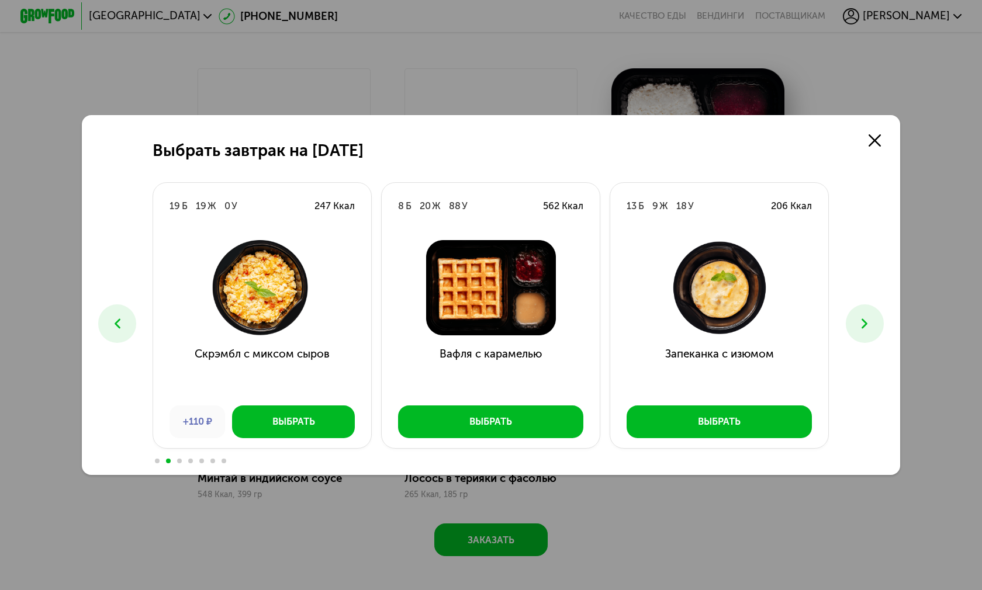
click at [862, 316] on icon at bounding box center [864, 324] width 16 height 16
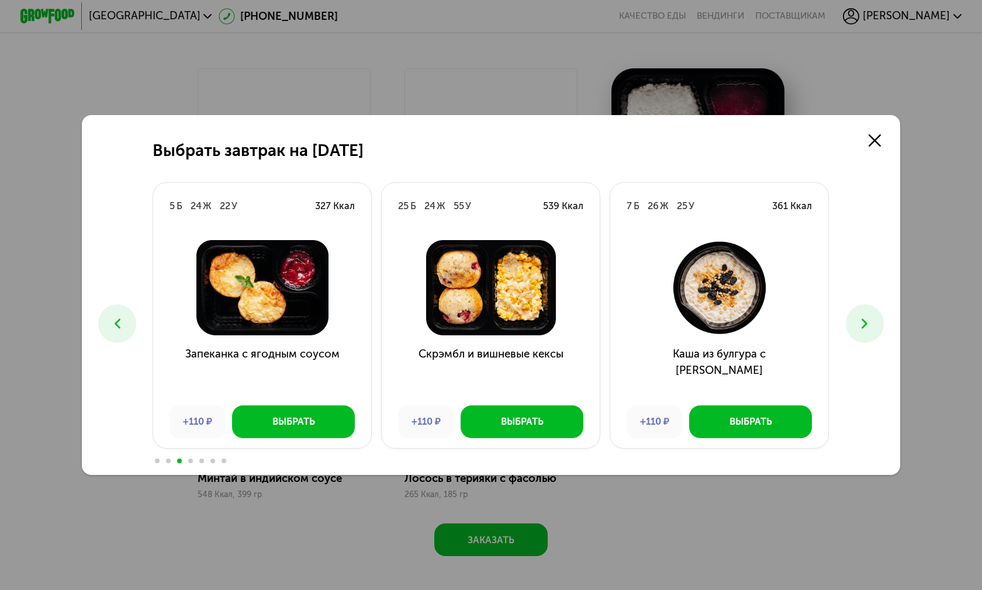
click at [862, 316] on icon at bounding box center [864, 324] width 16 height 16
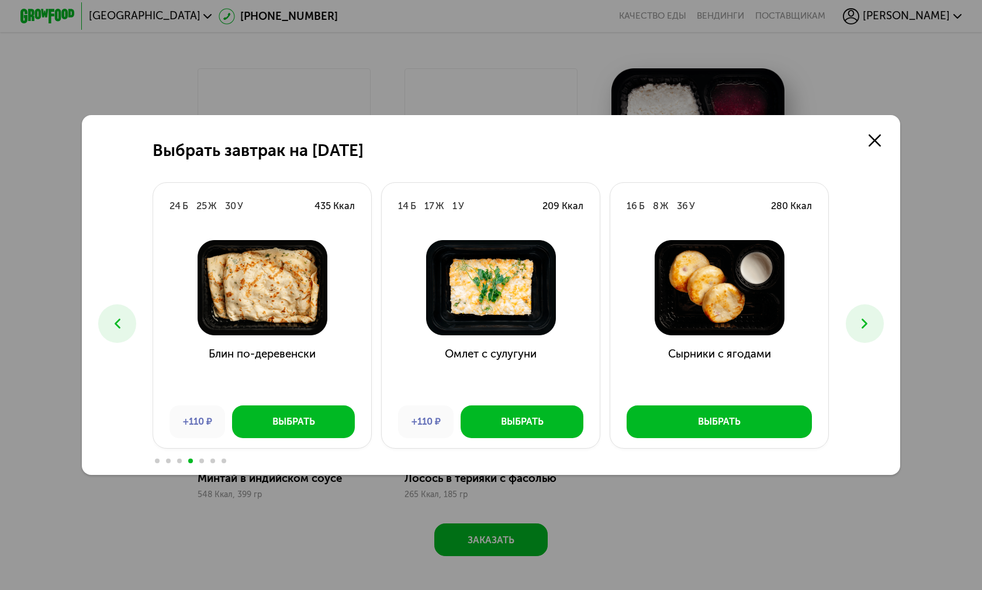
click at [862, 316] on icon at bounding box center [864, 324] width 16 height 16
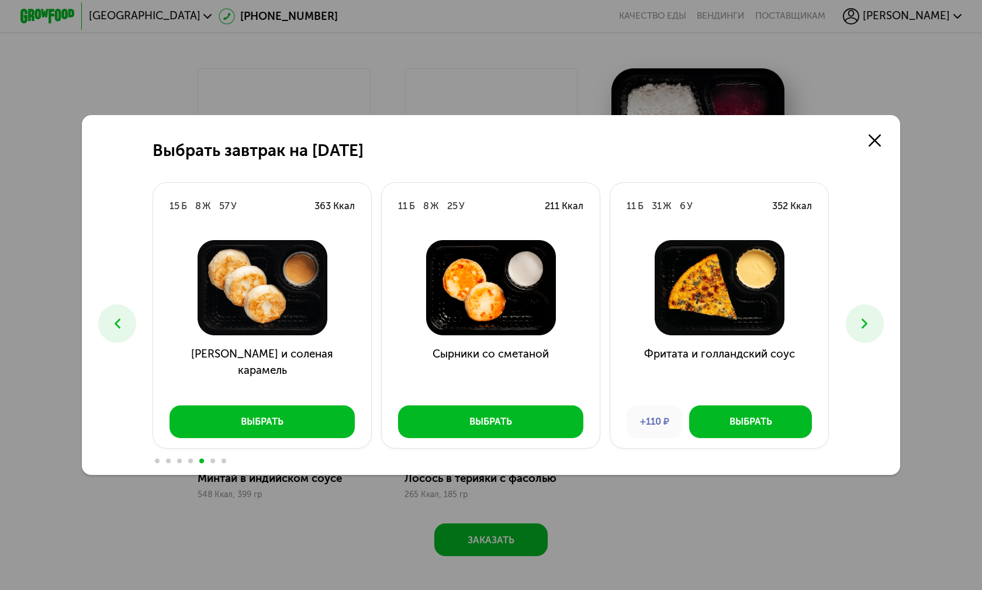
click at [856, 316] on icon at bounding box center [864, 324] width 16 height 16
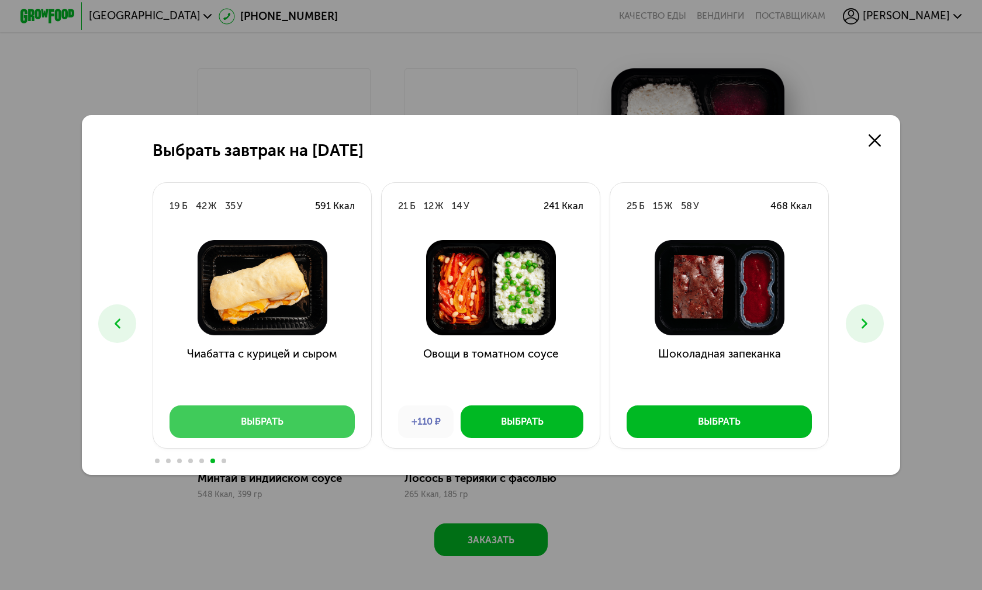
click at [275, 415] on div "Выбрать" at bounding box center [262, 421] width 43 height 13
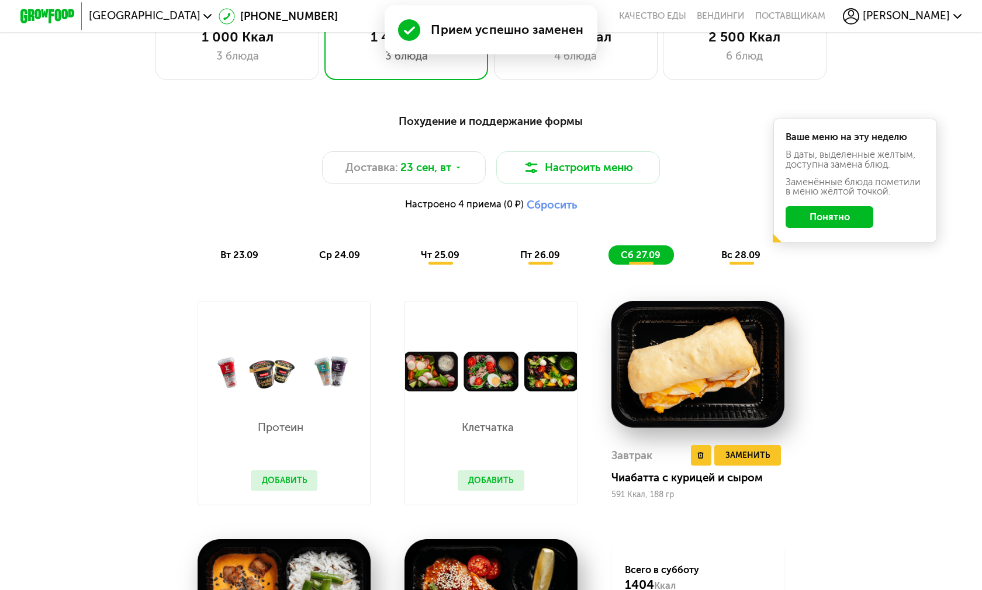
scroll to position [939, 0]
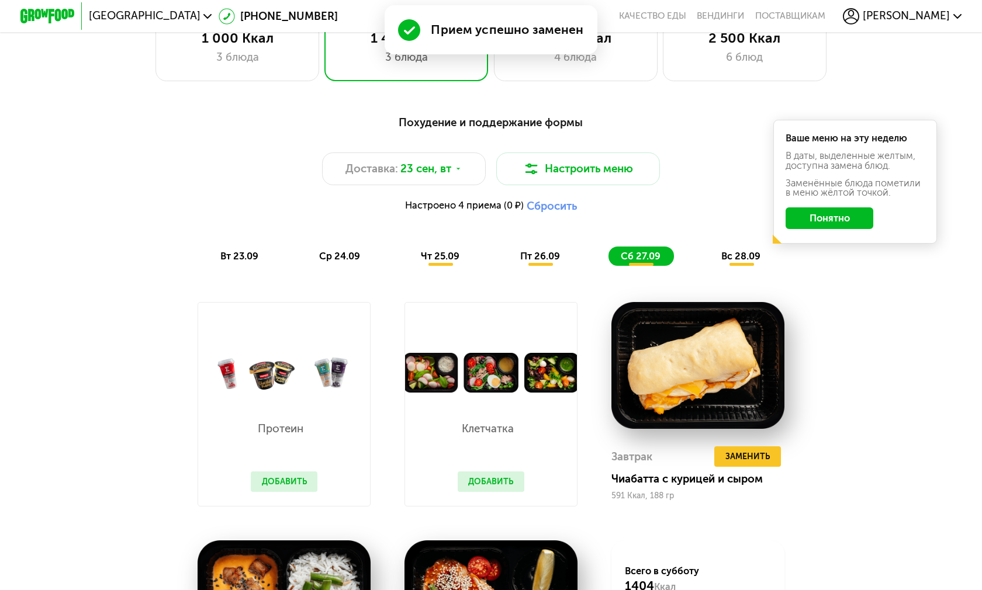
click at [535, 252] on span "пт 26.09" at bounding box center [540, 256] width 40 height 11
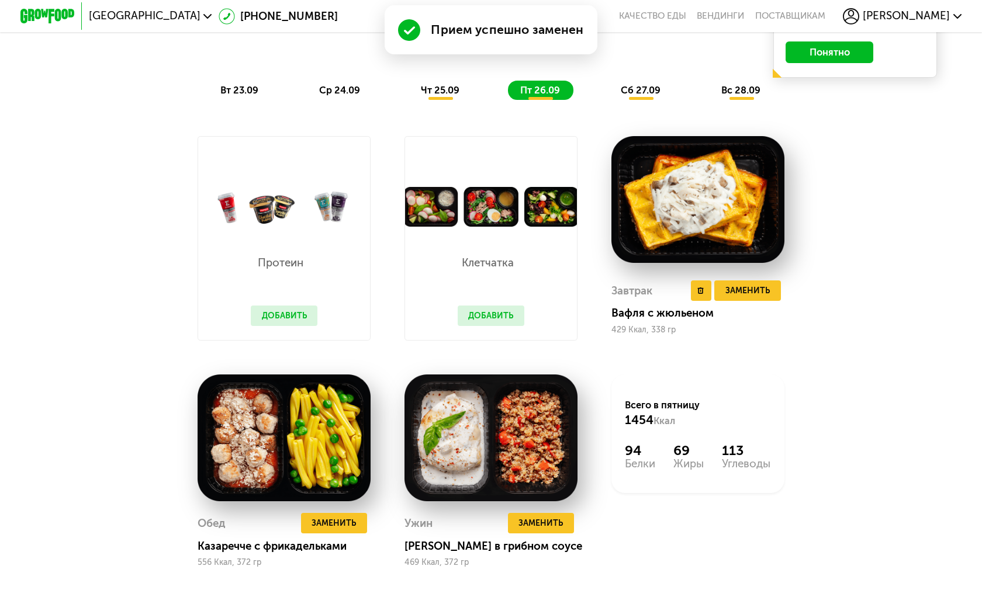
scroll to position [1114, 0]
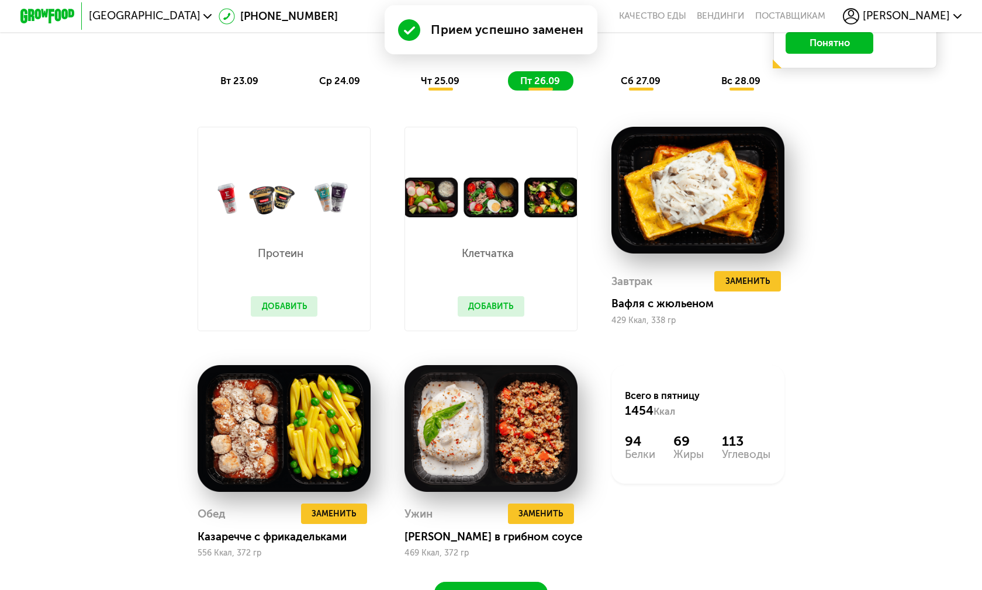
click at [427, 75] on span "чт 25.09" at bounding box center [440, 80] width 39 height 11
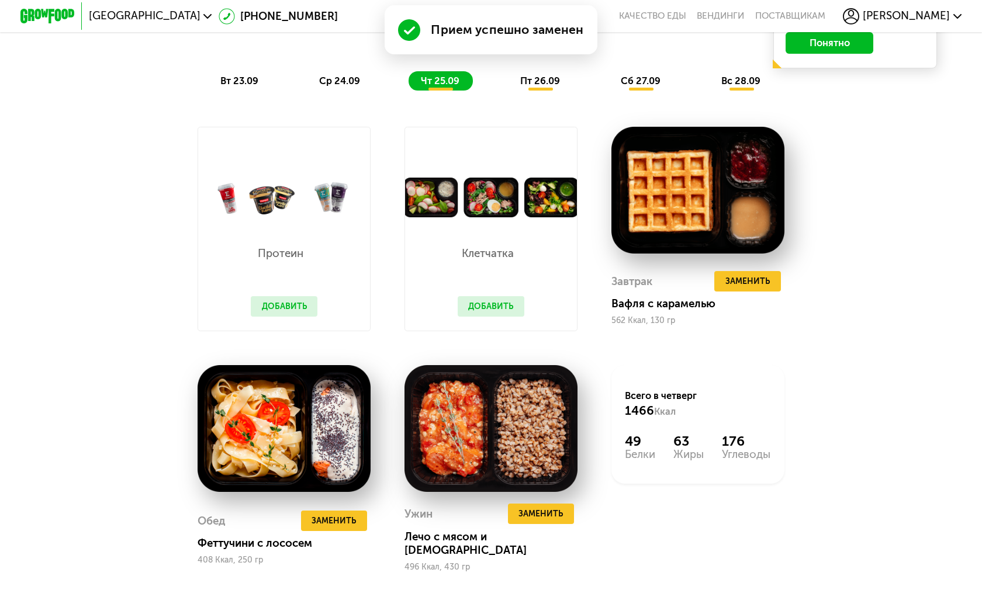
click at [530, 70] on div "Похудение и поддержание формы Доставка: 23 сен, вт Настроить меню Настроено 4 п…" at bounding box center [490, 15] width 807 height 152
click at [533, 74] on div "пт 26.09" at bounding box center [540, 80] width 65 height 19
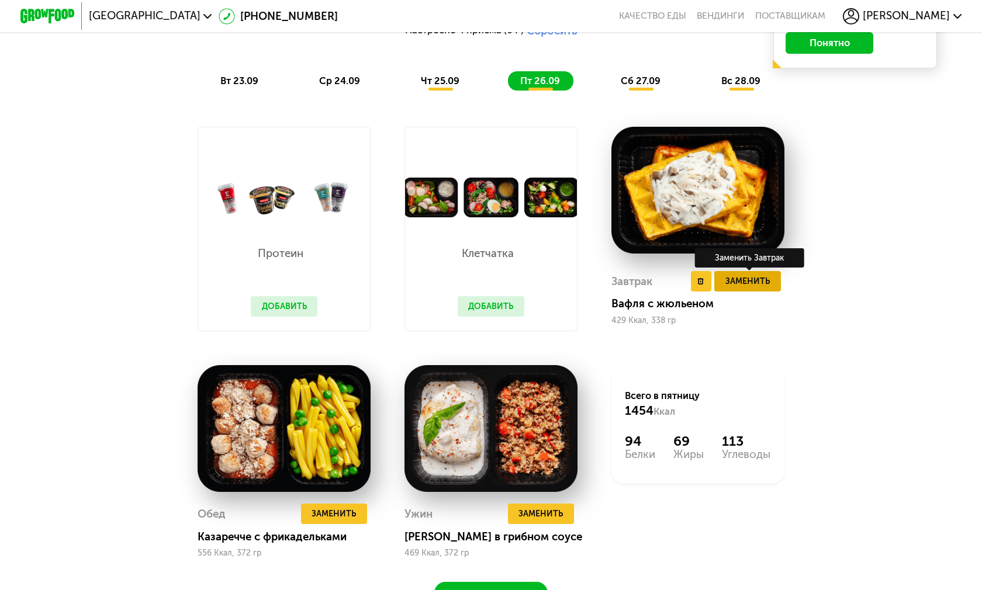
click at [746, 281] on span "Заменить" at bounding box center [747, 281] width 44 height 13
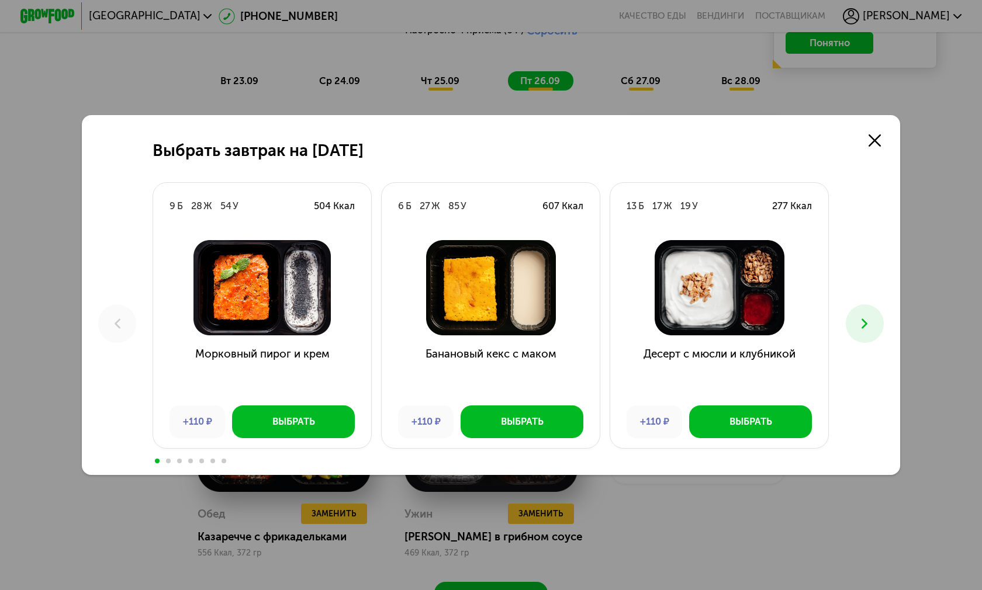
click at [867, 316] on icon at bounding box center [864, 324] width 16 height 16
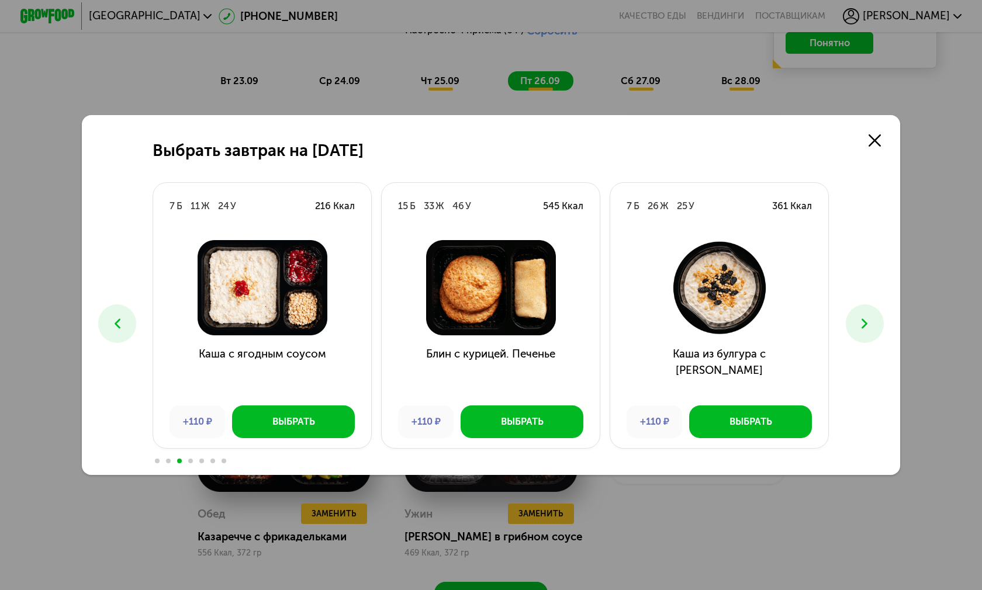
click at [867, 316] on icon at bounding box center [864, 324] width 16 height 16
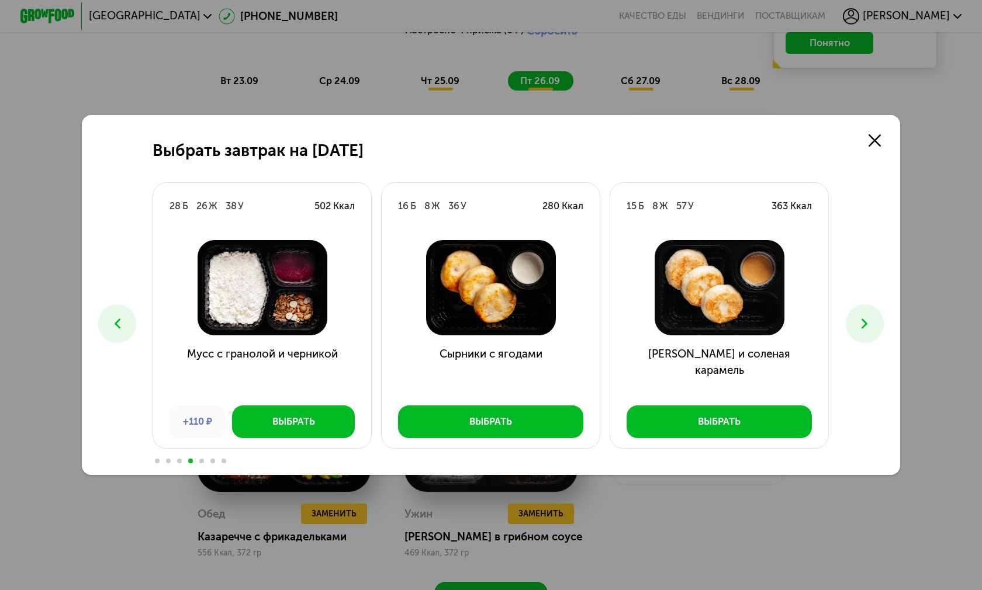
click at [867, 316] on icon at bounding box center [864, 324] width 16 height 16
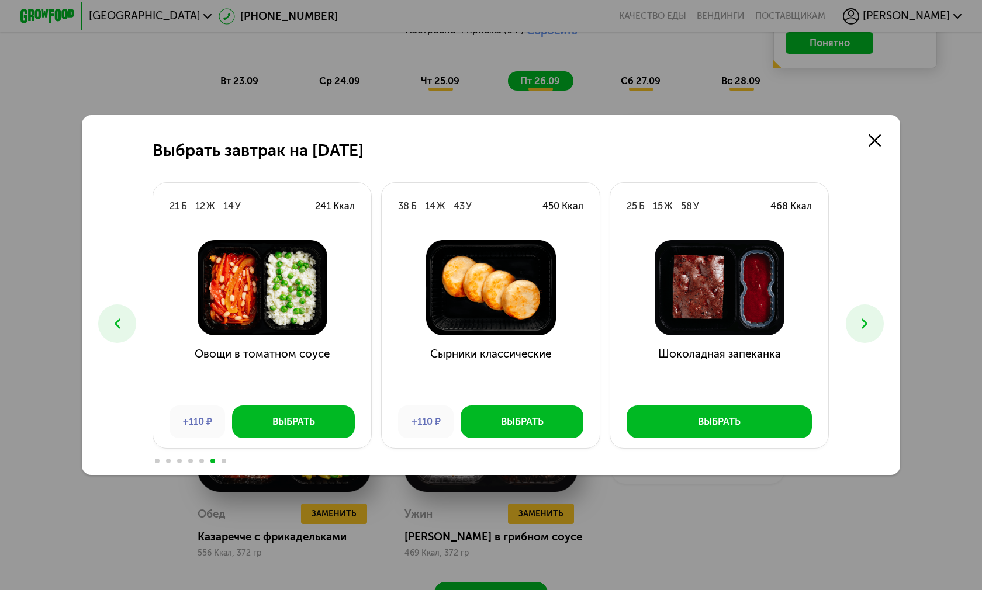
click at [867, 316] on icon at bounding box center [864, 324] width 16 height 16
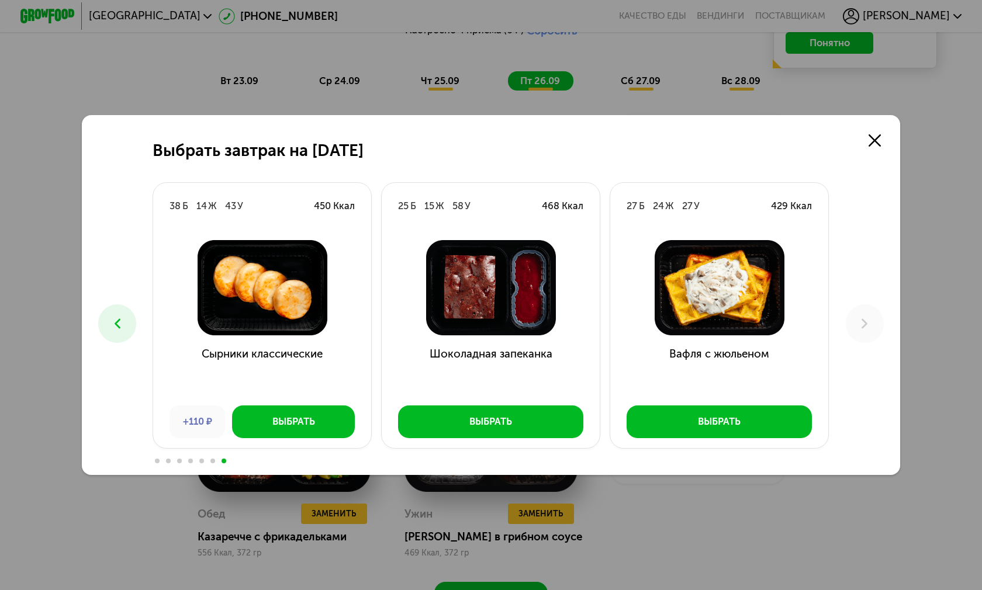
click at [116, 316] on icon at bounding box center [117, 324] width 16 height 16
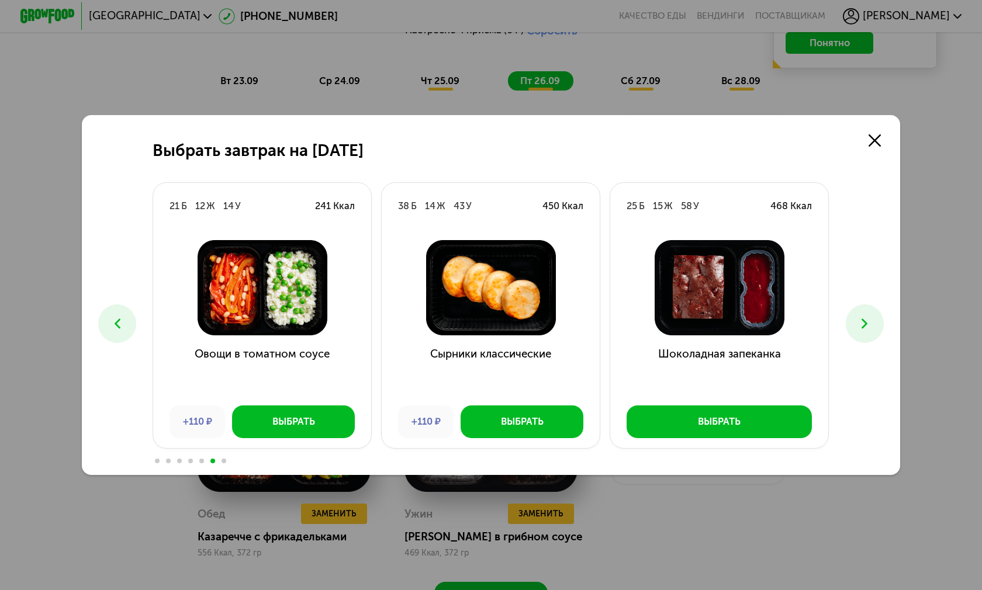
click at [119, 316] on icon at bounding box center [117, 324] width 16 height 16
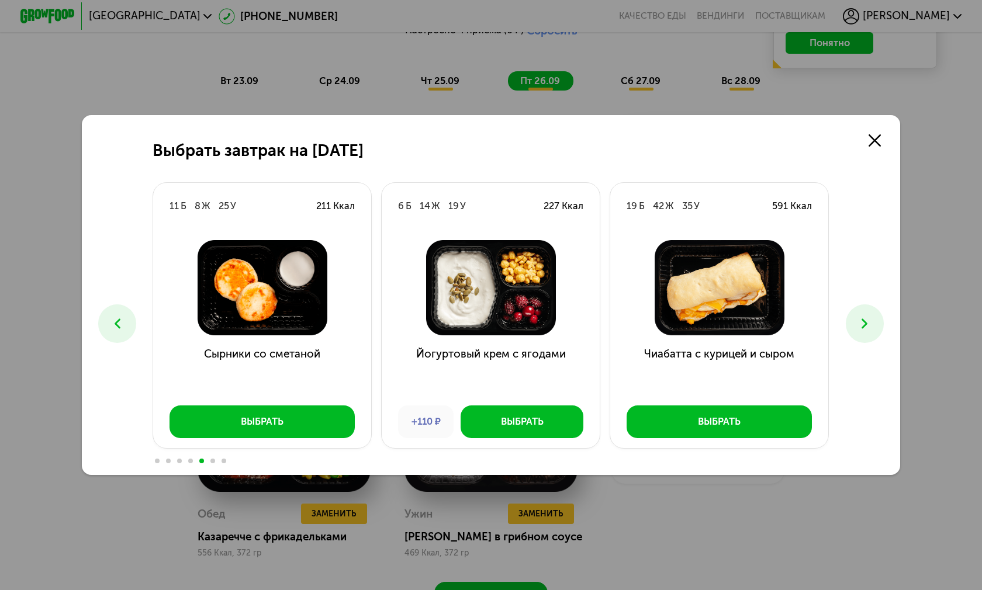
click at [119, 316] on icon at bounding box center [117, 324] width 16 height 16
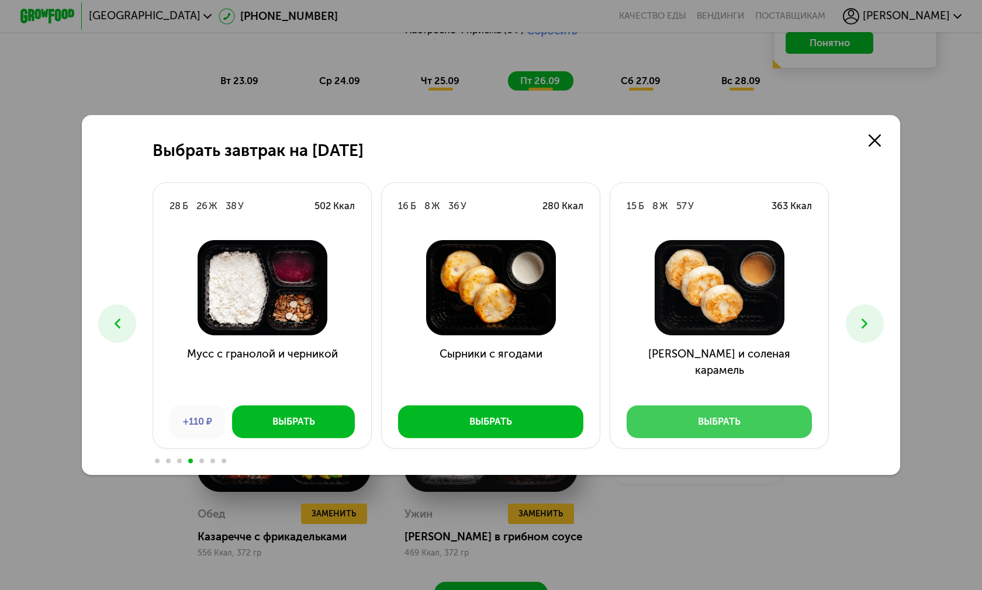
click at [708, 415] on div "Выбрать" at bounding box center [719, 421] width 43 height 13
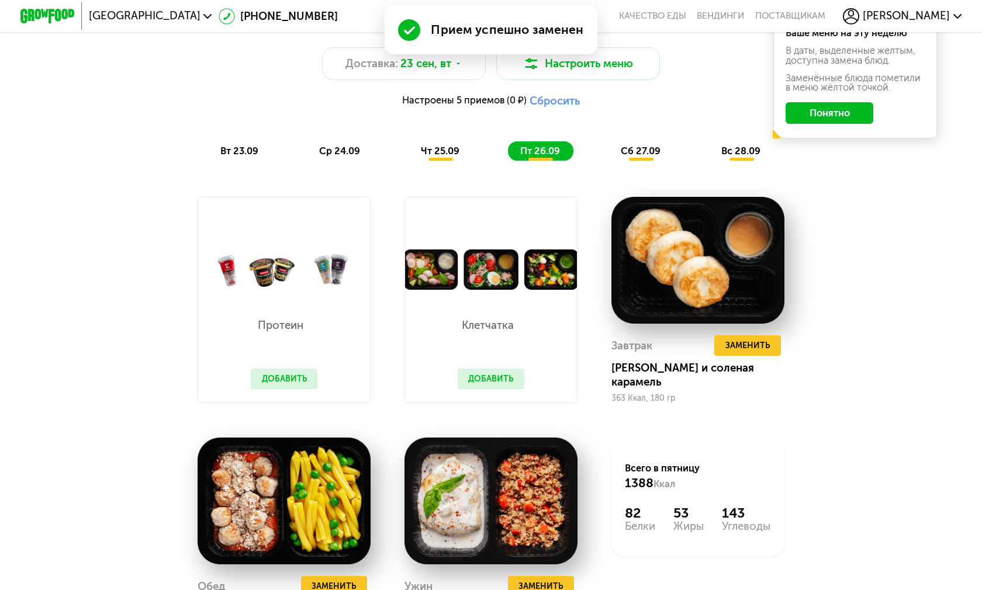
scroll to position [939, 0]
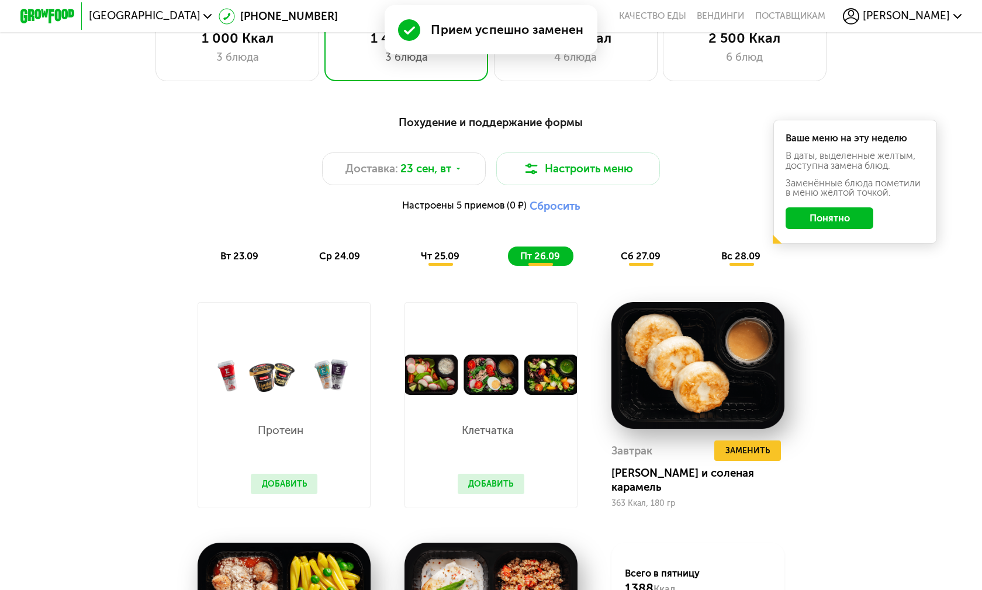
click at [632, 260] on span "сб 27.09" at bounding box center [641, 256] width 40 height 11
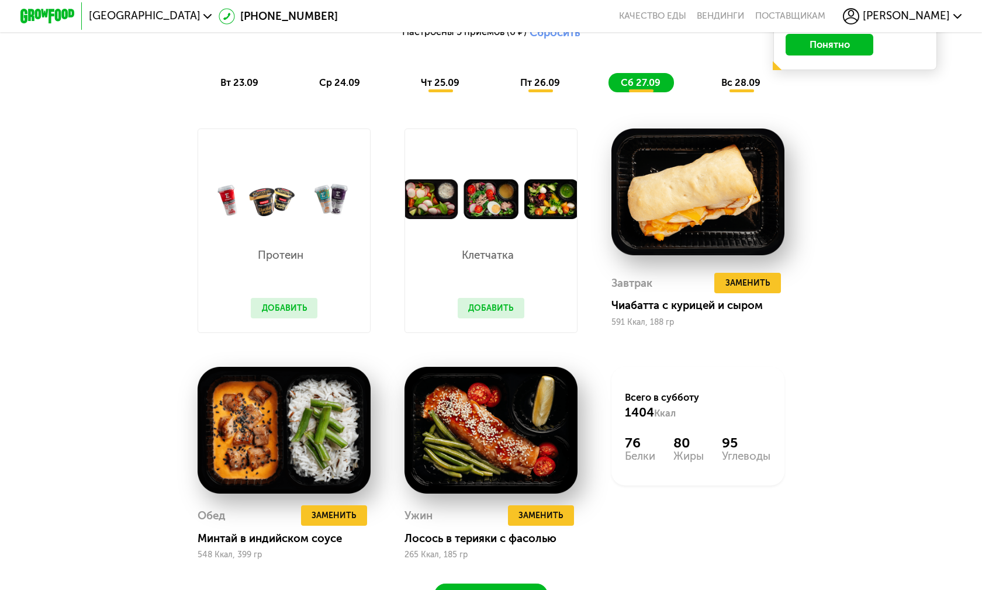
scroll to position [1056, 0]
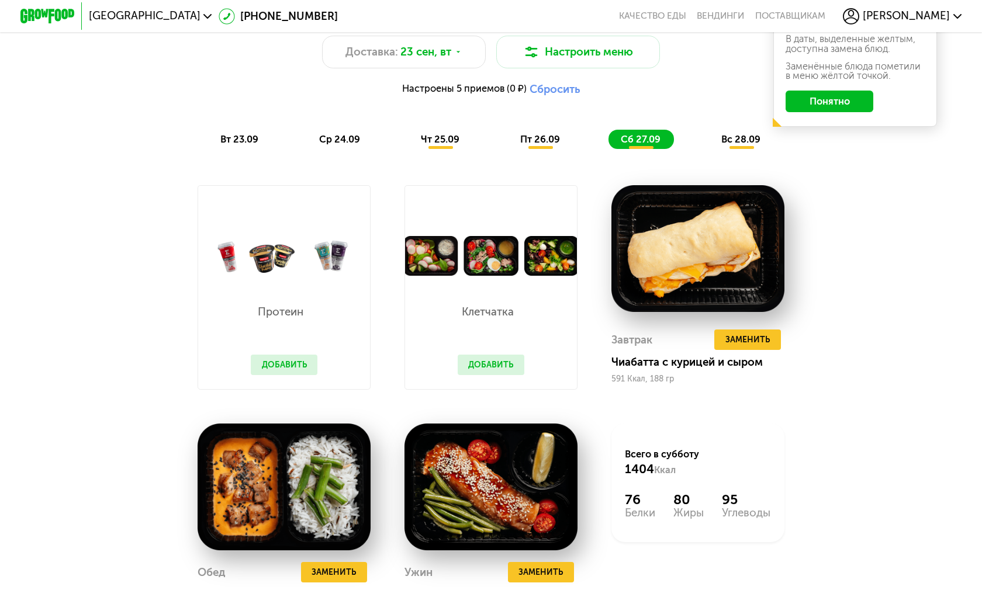
click at [729, 144] on span "вс 28.09" at bounding box center [740, 139] width 39 height 11
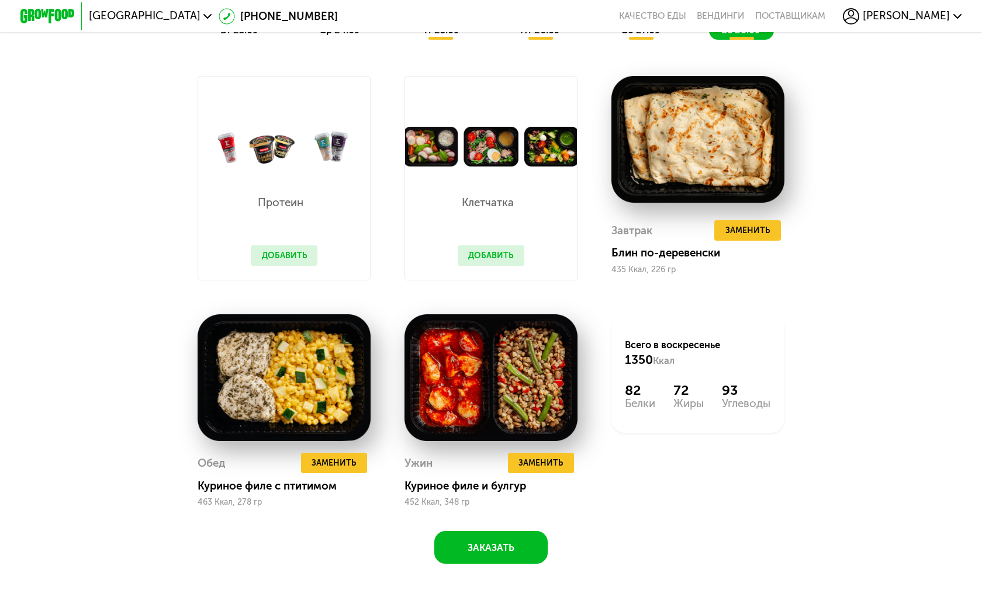
scroll to position [1289, 0]
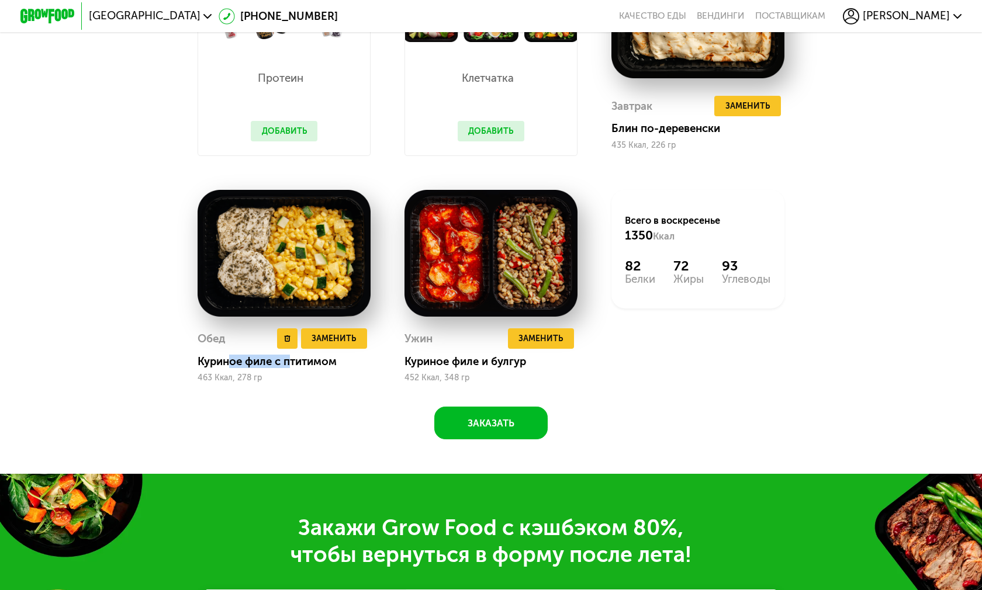
drag, startPoint x: 227, startPoint y: 358, endPoint x: 287, endPoint y: 362, distance: 60.3
click at [287, 362] on div "Куриное филе с птитимом" at bounding box center [290, 361] width 184 height 13
click at [290, 364] on div "Куриное филе с птитимом" at bounding box center [290, 361] width 184 height 13
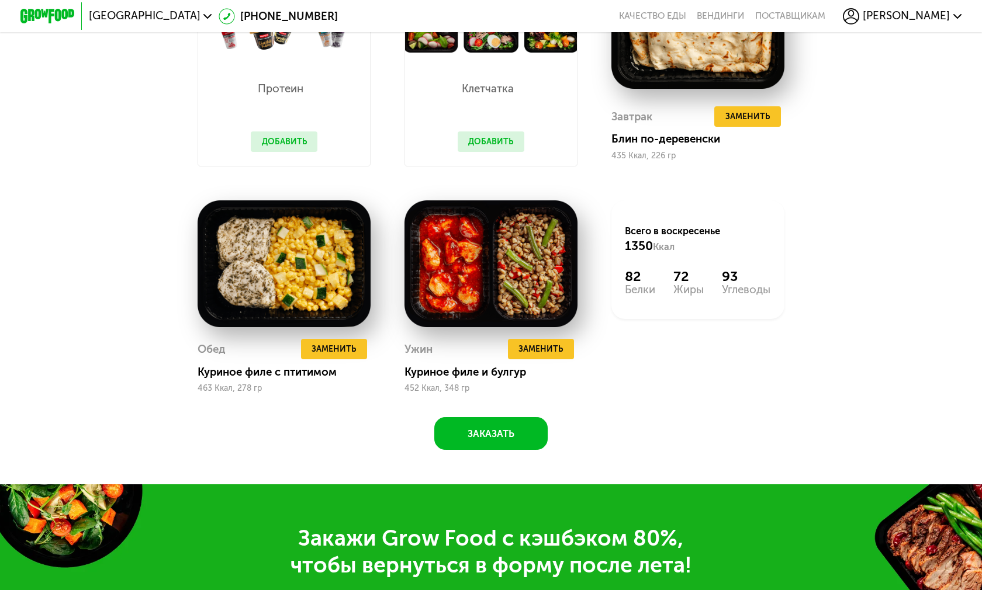
scroll to position [1172, 0]
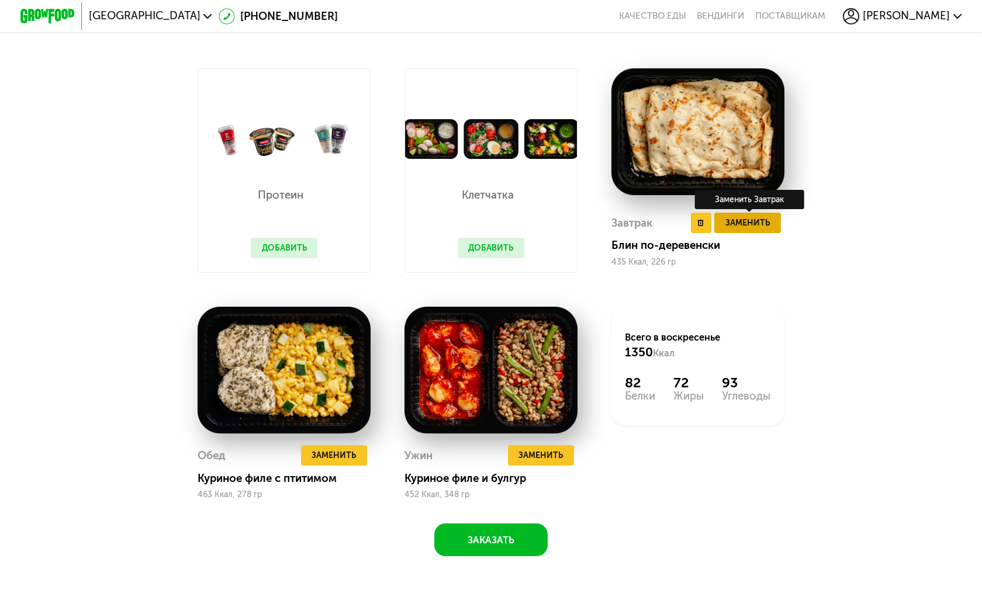
click at [752, 219] on span "Заменить" at bounding box center [747, 222] width 44 height 13
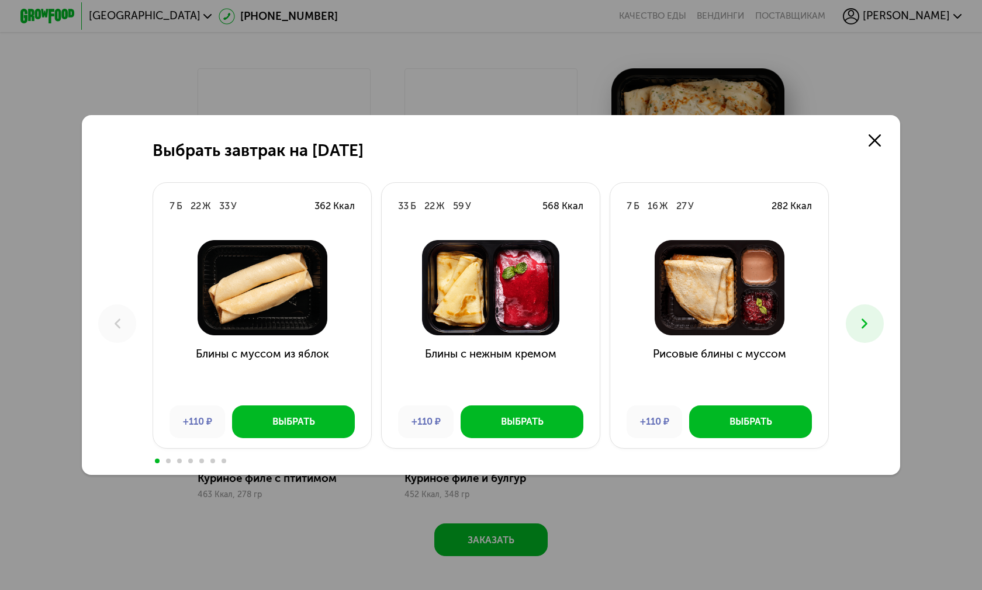
click at [862, 316] on icon at bounding box center [864, 324] width 16 height 16
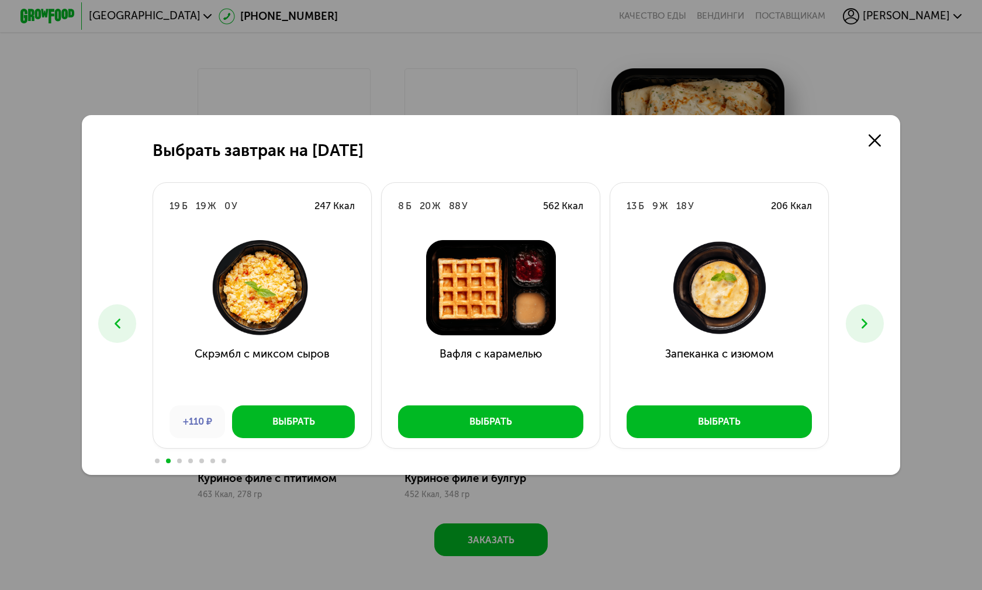
click at [862, 316] on icon at bounding box center [864, 324] width 16 height 16
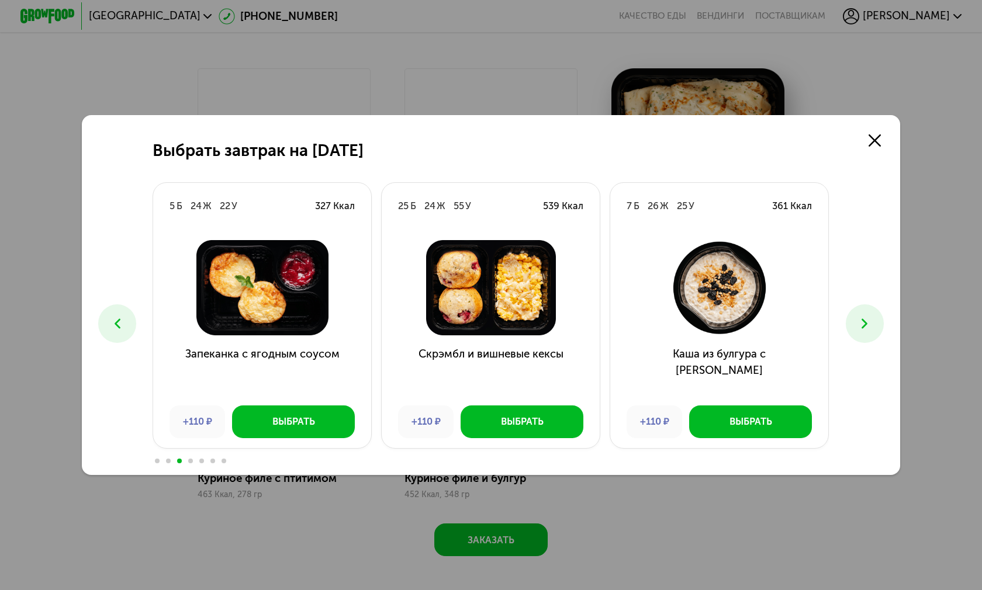
click at [862, 316] on icon at bounding box center [864, 324] width 16 height 16
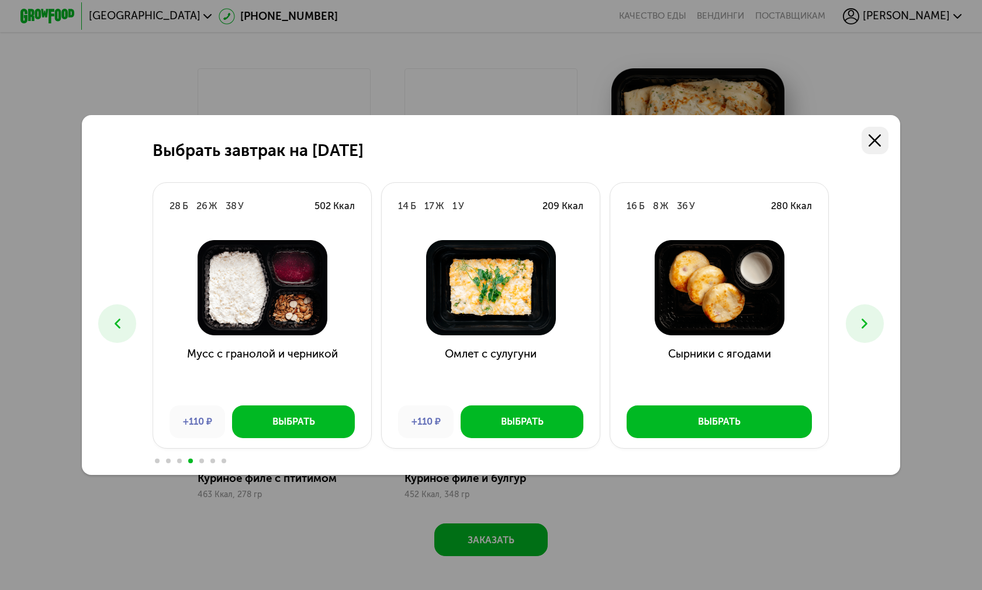
click at [873, 134] on icon at bounding box center [875, 140] width 12 height 12
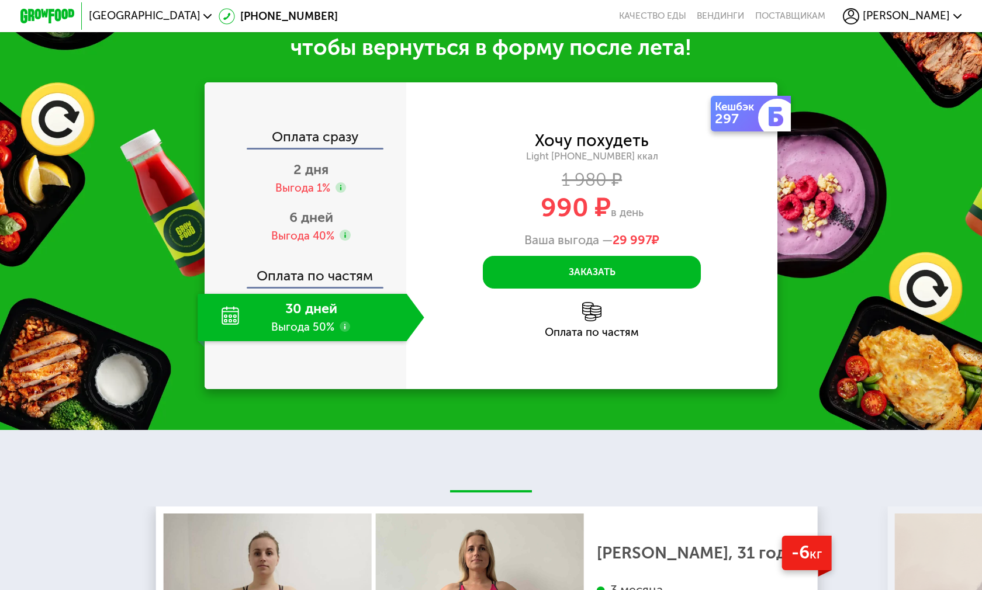
scroll to position [1815, 0]
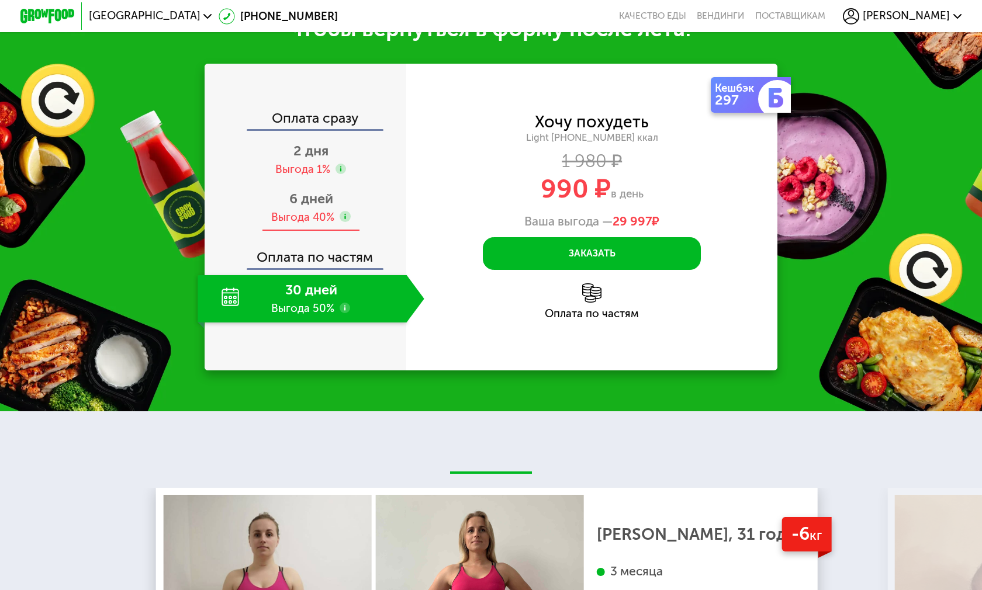
click at [296, 210] on div "Выгода 40%" at bounding box center [302, 217] width 63 height 15
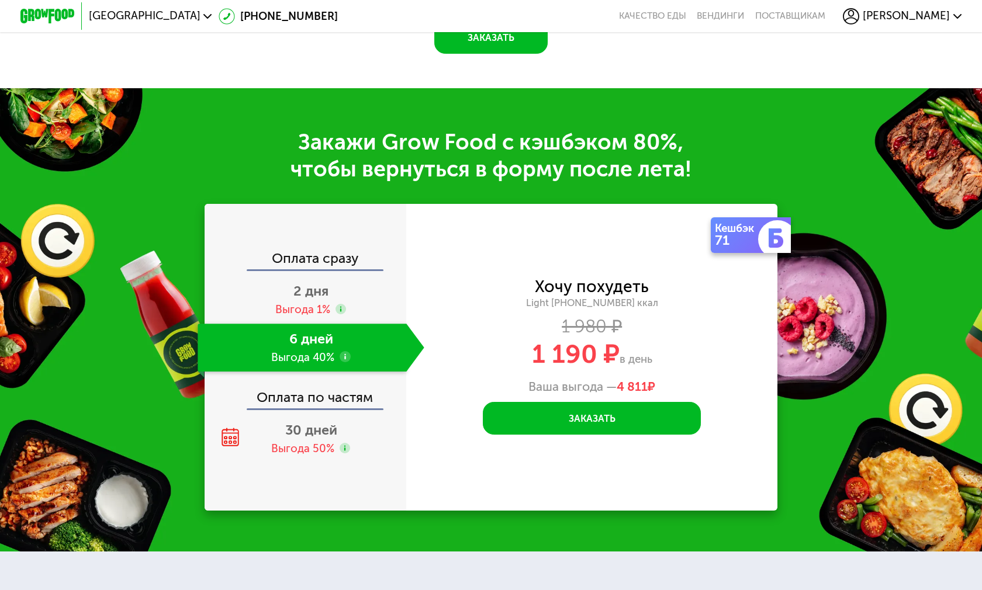
scroll to position [1757, 0]
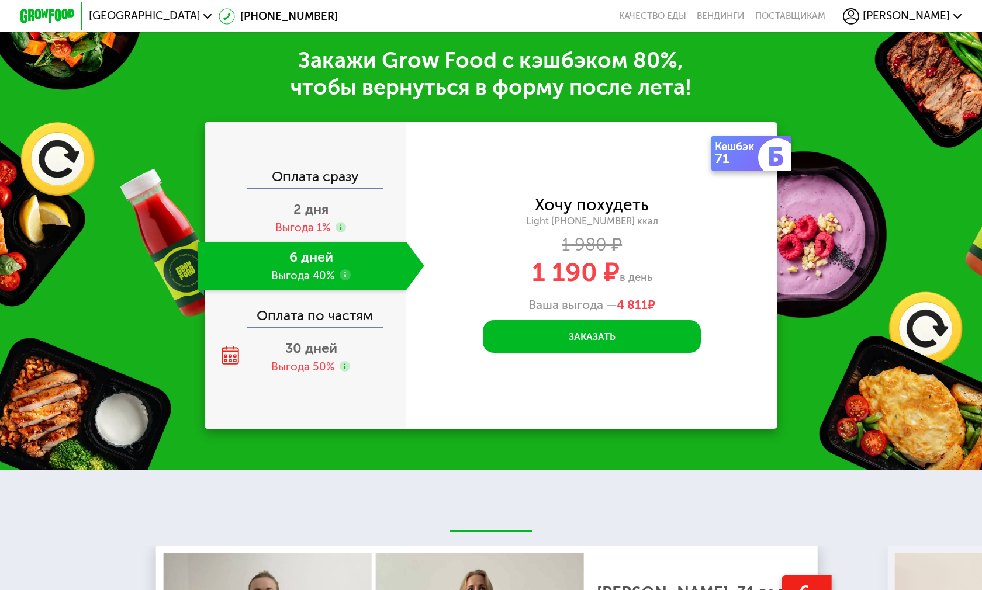
click at [320, 320] on div "Оплата по частям" at bounding box center [306, 311] width 200 height 32
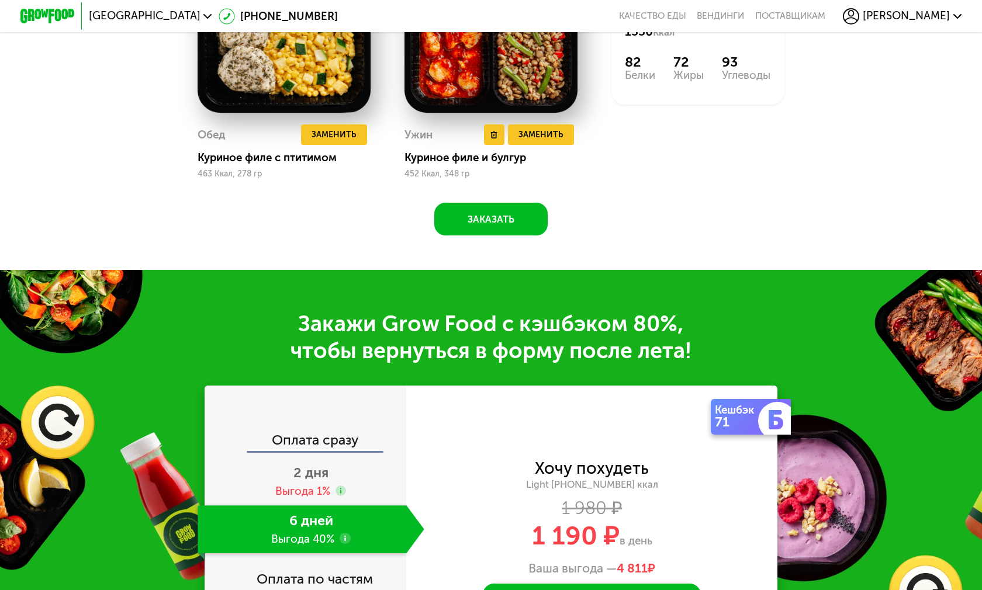
scroll to position [1348, 0]
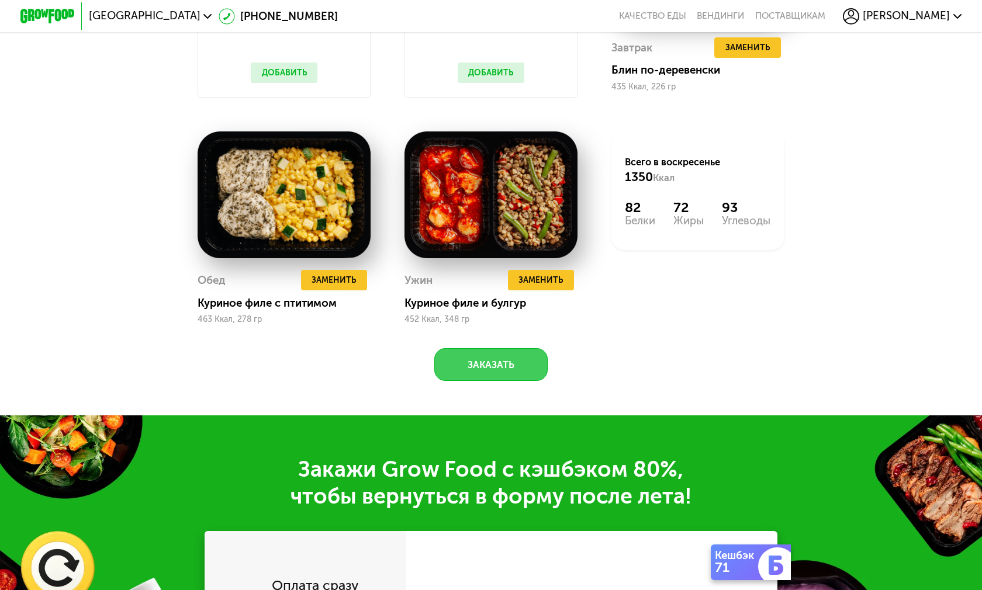
click at [484, 358] on button "Заказать" at bounding box center [490, 364] width 113 height 33
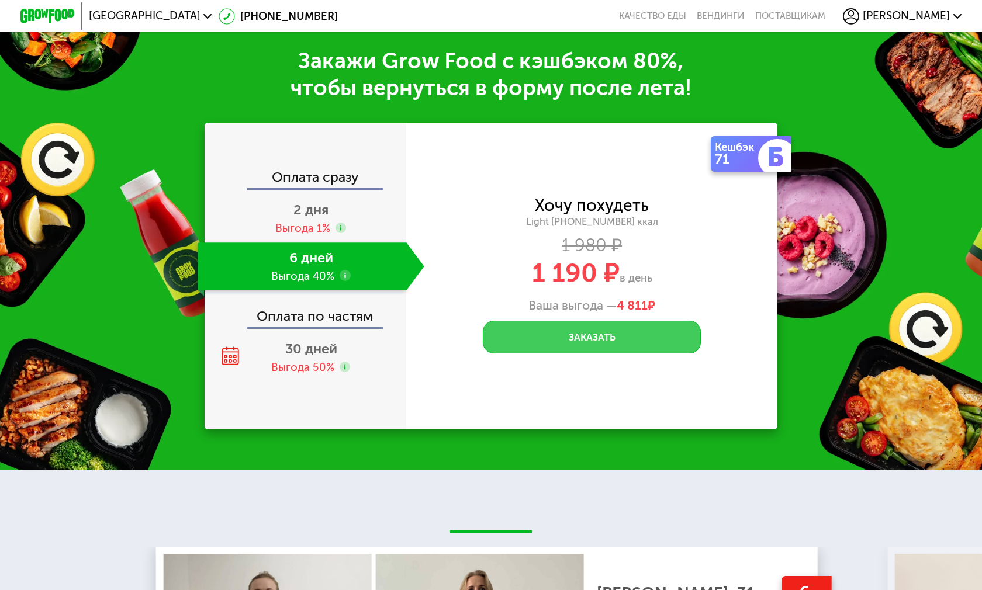
scroll to position [1763, 0]
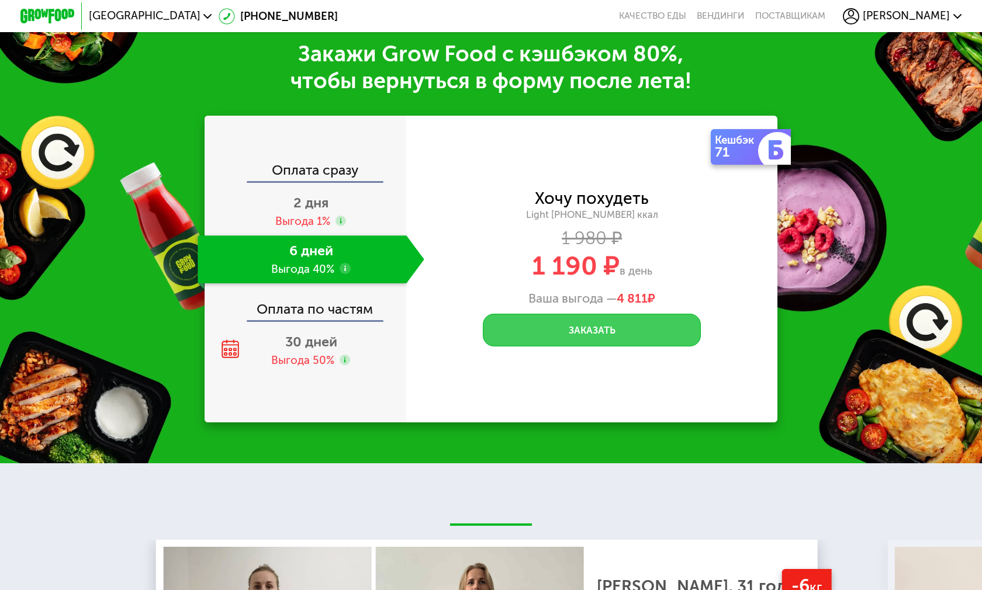
click at [585, 323] on button "Заказать" at bounding box center [592, 330] width 218 height 33
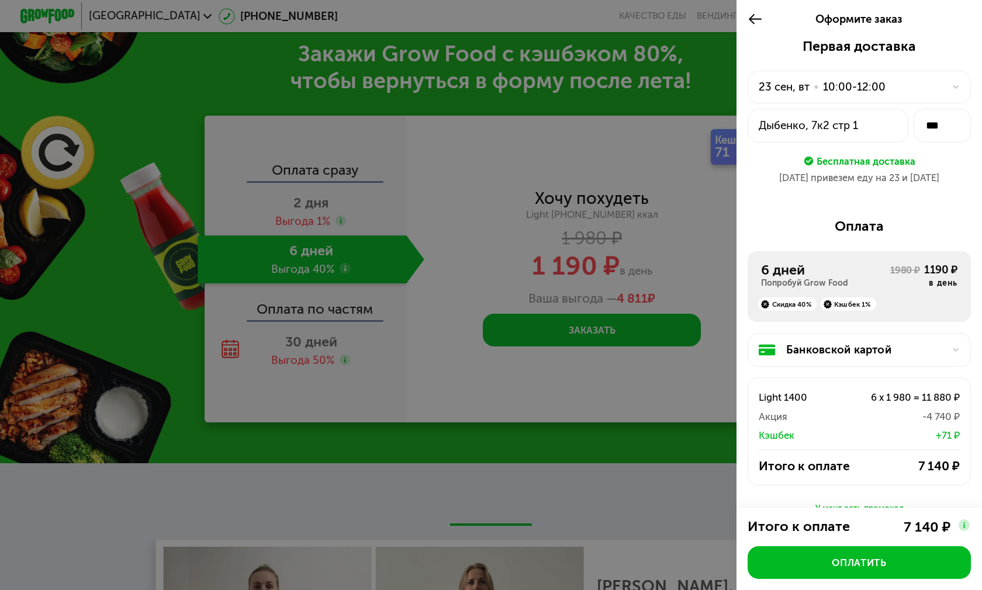
click at [818, 123] on div "Дыбенко, 7к2 стр 1" at bounding box center [828, 125] width 138 height 16
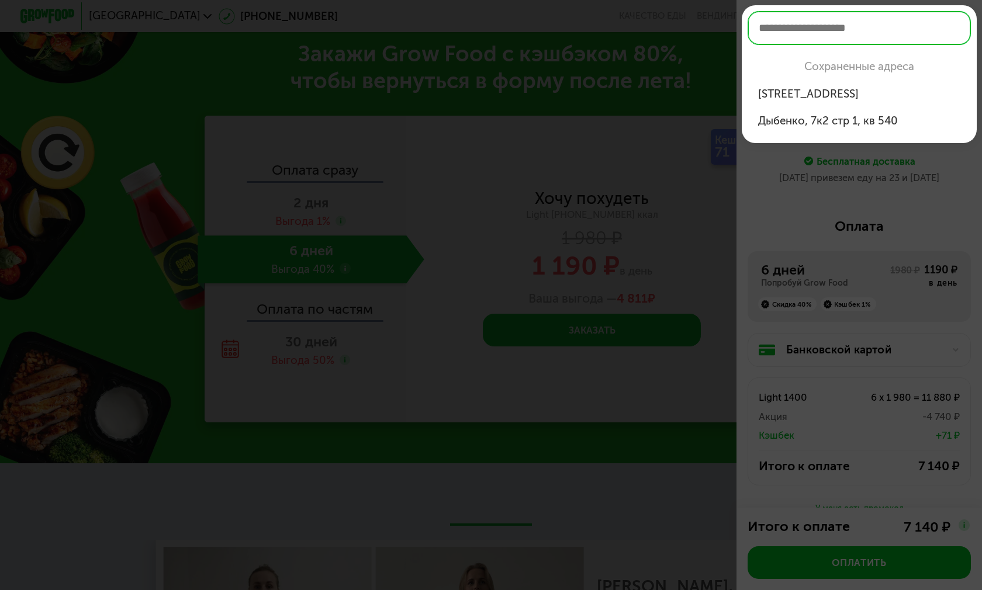
click at [829, 92] on div "ул Дыбенко, 7к1 стр 1, кв 540" at bounding box center [859, 94] width 202 height 16
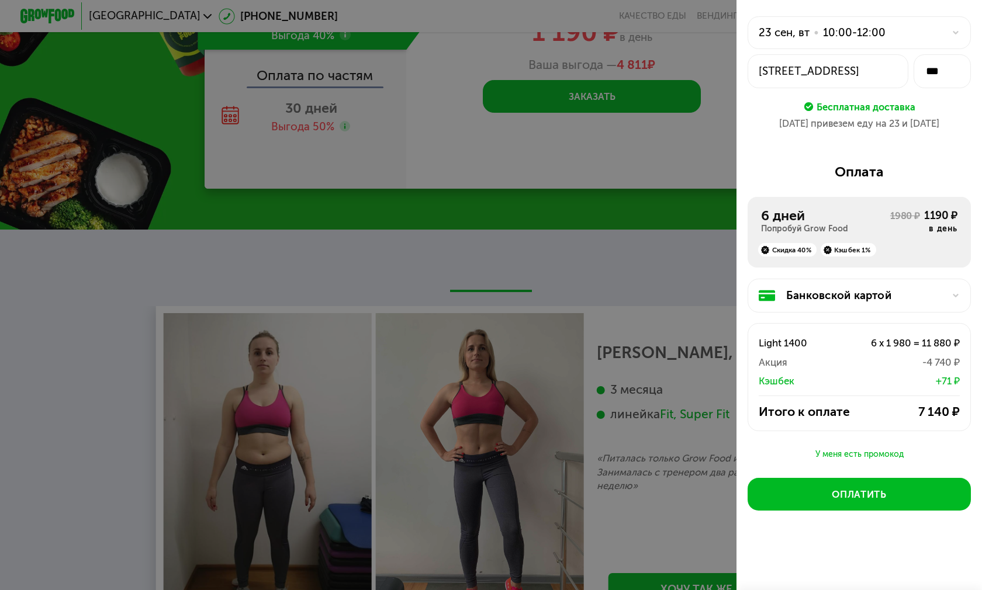
scroll to position [125, 0]
click at [839, 448] on div "У меня есть промокод" at bounding box center [860, 455] width 224 height 14
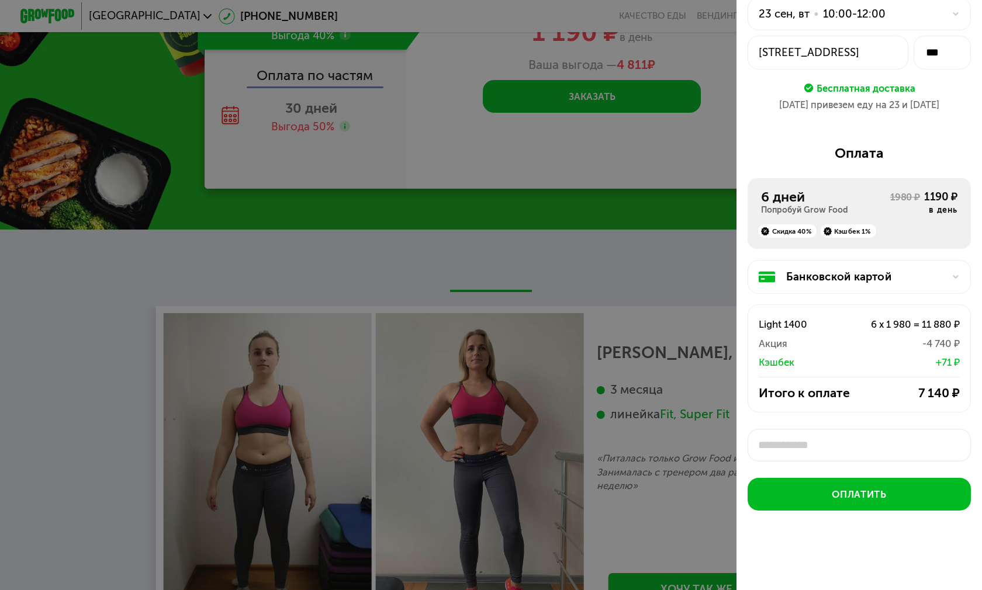
scroll to position [5, 0]
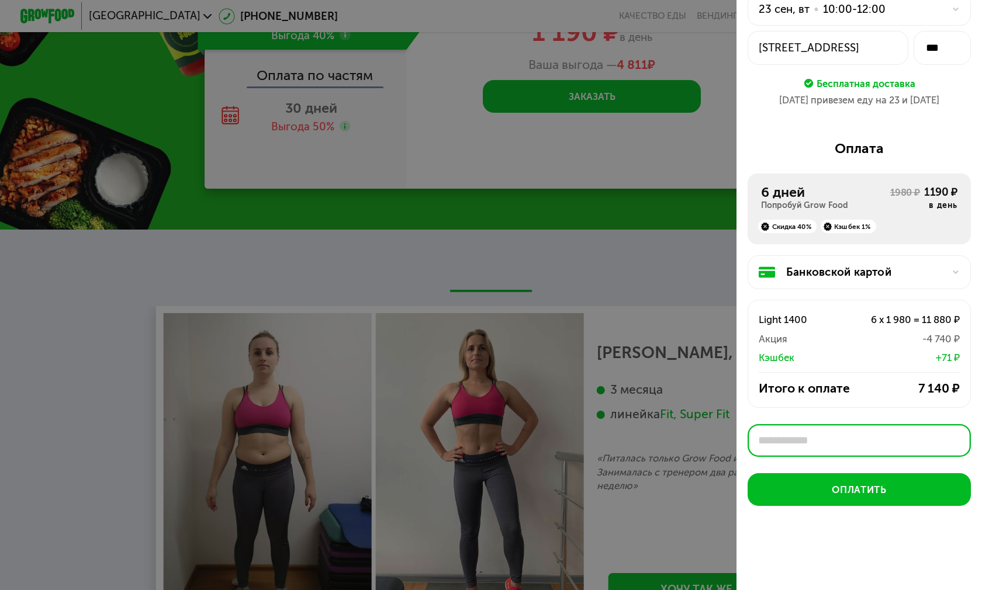
click at [848, 424] on input "text" at bounding box center [860, 440] width 224 height 33
paste input "********"
type input "********"
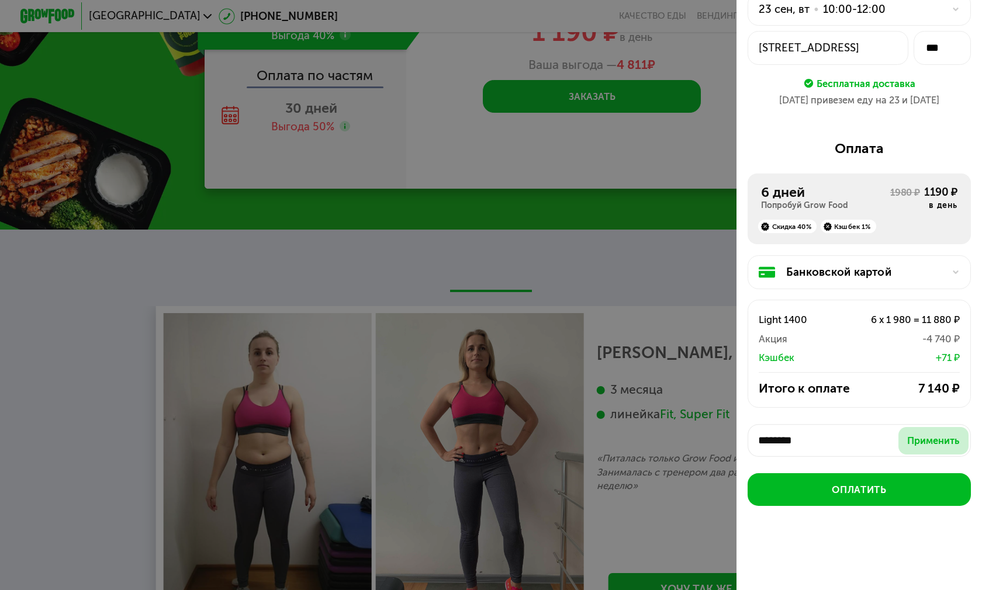
click at [907, 434] on div "Применить" at bounding box center [933, 440] width 52 height 13
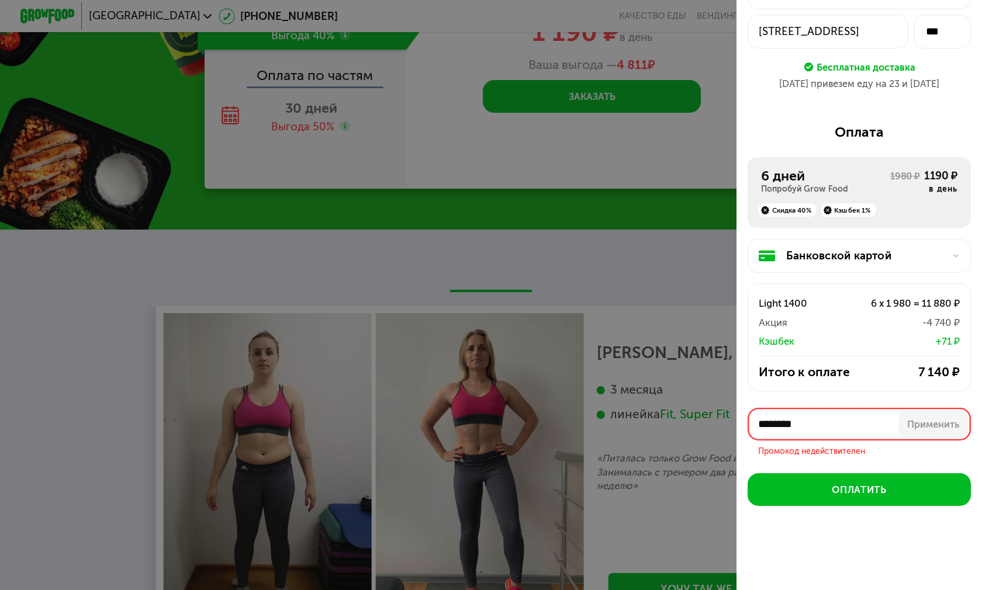
drag, startPoint x: 786, startPoint y: 368, endPoint x: 684, endPoint y: 371, distance: 101.1
click at [685, 371] on div "Оформите заказ Первая доставка 23 сен, вт • 10:00-12:00 ул Дыбенко, 7к1 стр 1 *…" at bounding box center [491, 295] width 982 height 590
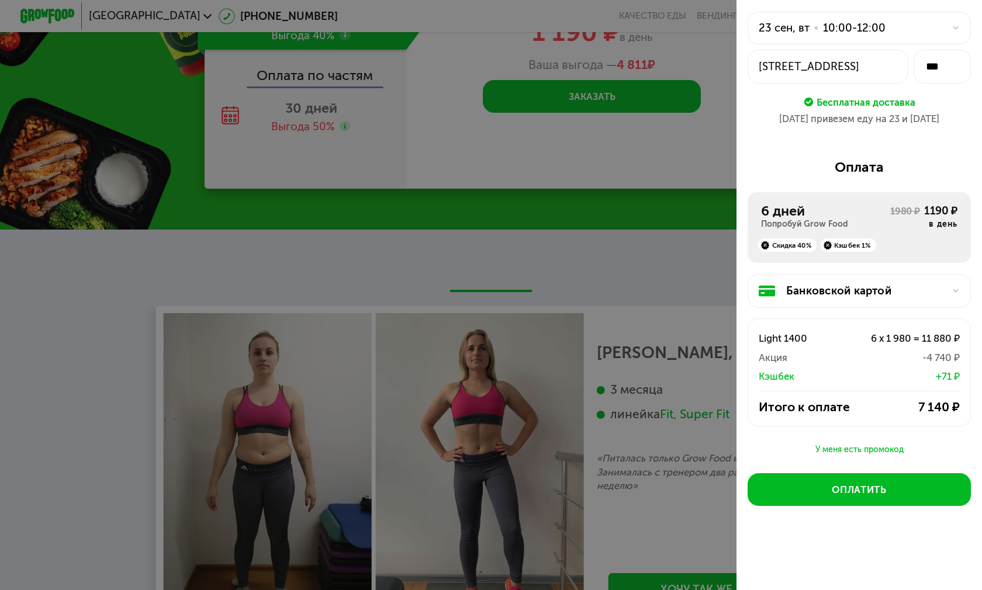
scroll to position [125, 0]
click at [845, 443] on div "У меня есть промокод" at bounding box center [860, 450] width 224 height 14
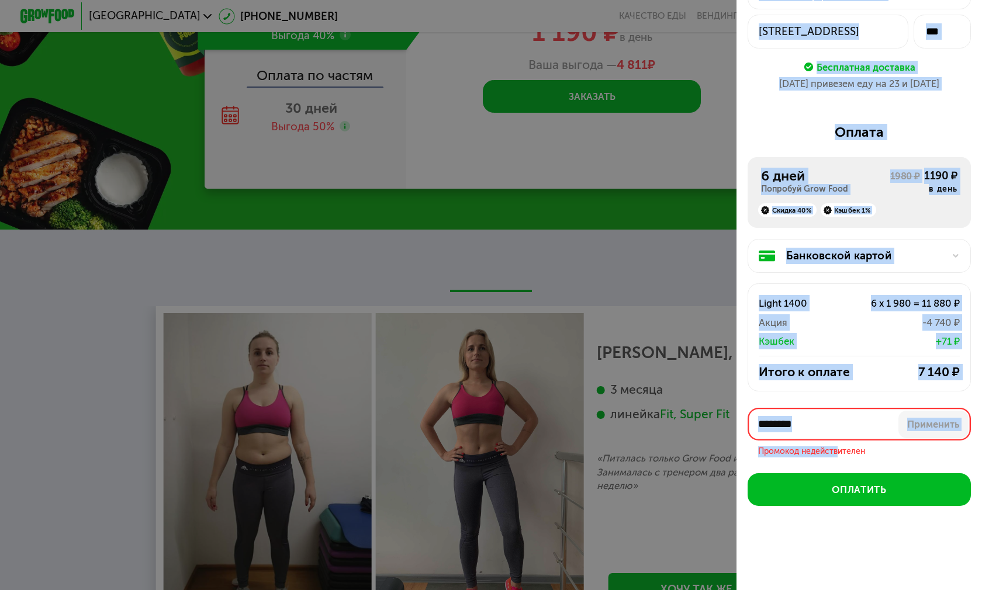
drag, startPoint x: 751, startPoint y: 386, endPoint x: 722, endPoint y: 383, distance: 29.4
click at [722, 383] on div "Оформите заказ Первая доставка 23 сен, вт • 10:00-12:00 ул Дыбенко, 7к1 стр 1 *…" at bounding box center [491, 295] width 982 height 590
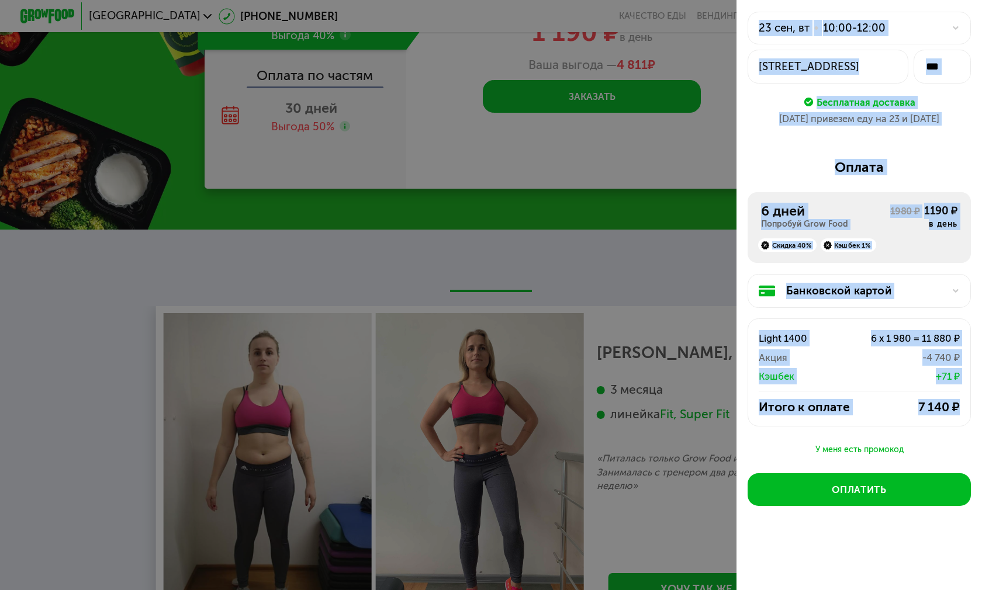
click at [818, 352] on div "Light 1400 6 x 1 980 = 11 880 ₽ Акция -4 740 ₽ Кэшбек +71 ₽ Итого к оплате 7 14…" at bounding box center [860, 373] width 224 height 108
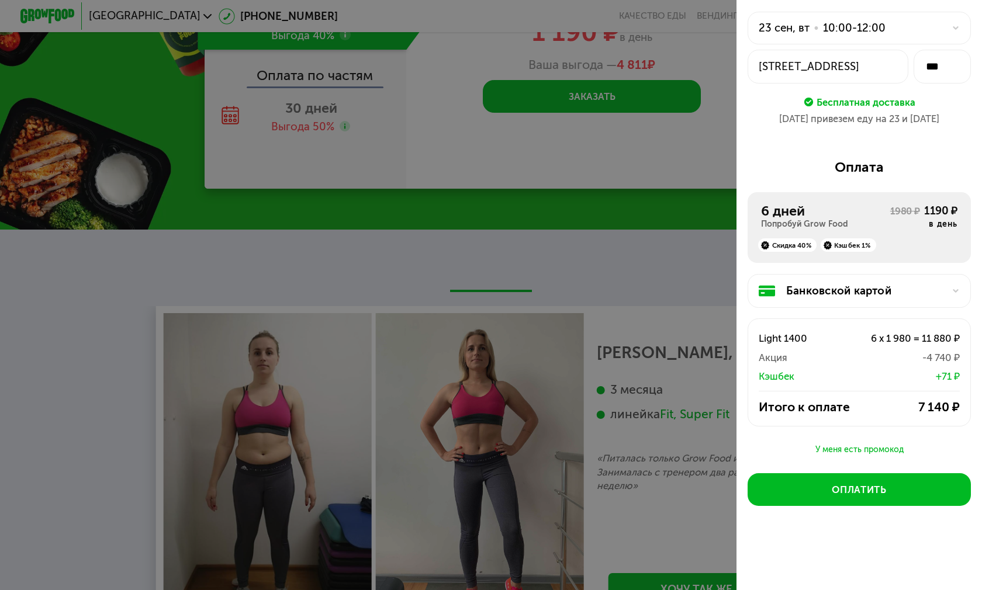
click at [857, 443] on div "У меня есть промокод" at bounding box center [860, 450] width 224 height 14
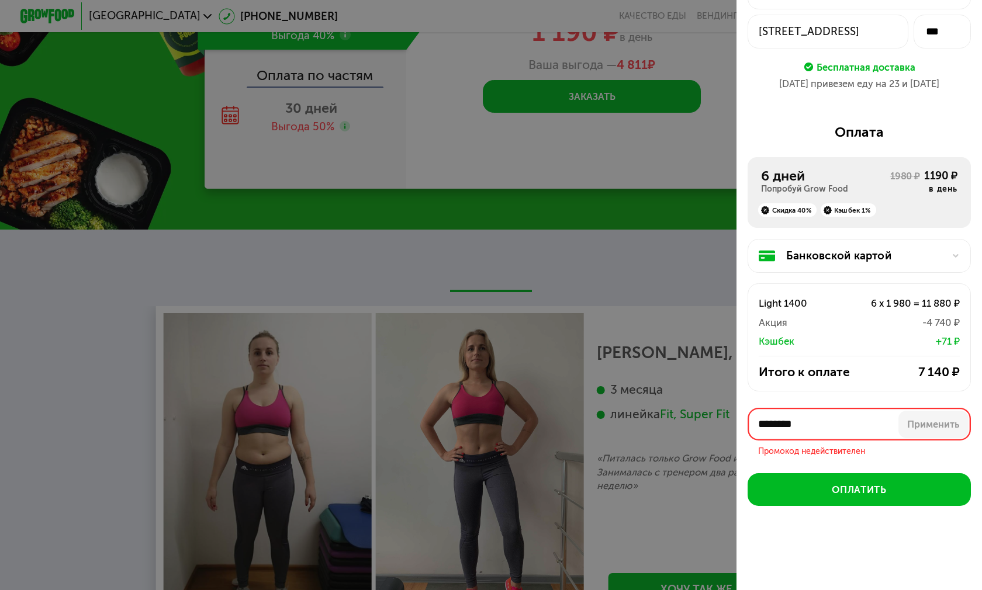
scroll to position [160, 0]
drag, startPoint x: 815, startPoint y: 356, endPoint x: 756, endPoint y: 350, distance: 59.3
click at [756, 408] on input "********" at bounding box center [860, 424] width 224 height 33
type input "*"
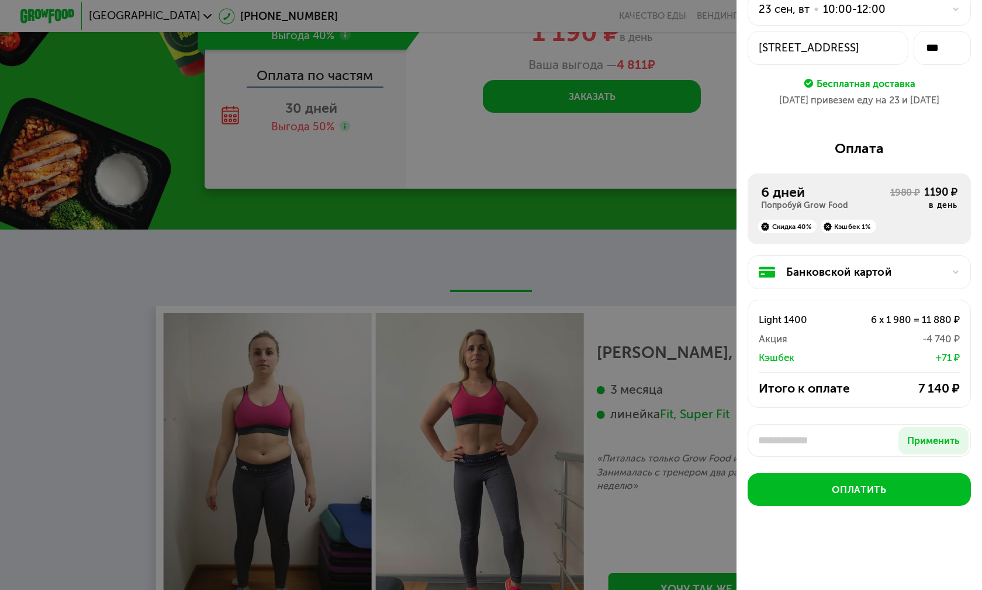
scroll to position [144, 0]
type input "********"
click at [932, 434] on div "Применить" at bounding box center [933, 440] width 52 height 13
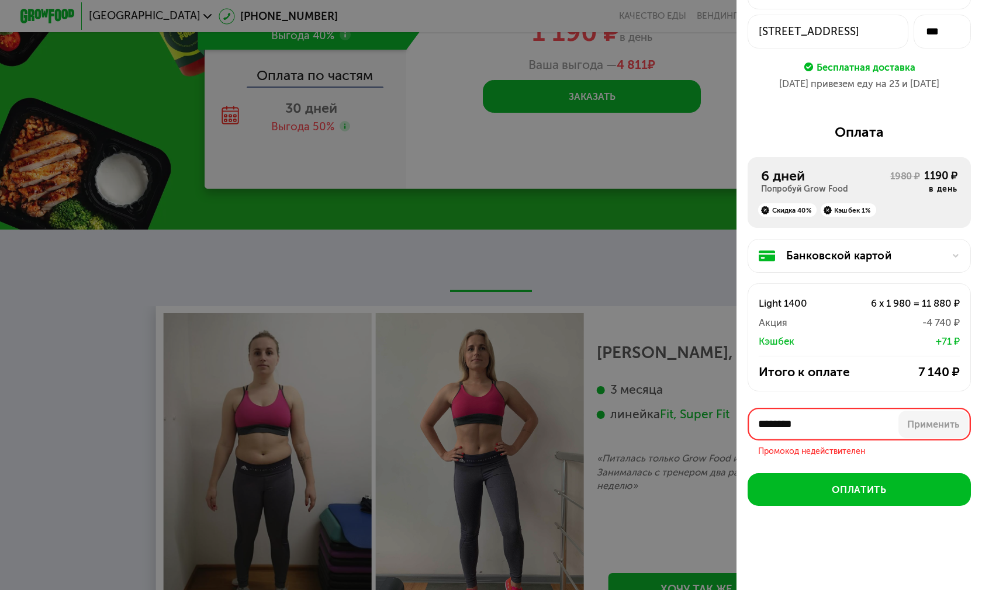
drag, startPoint x: 864, startPoint y: 363, endPoint x: 750, endPoint y: 366, distance: 114.0
click at [750, 408] on input "********" at bounding box center [860, 424] width 224 height 33
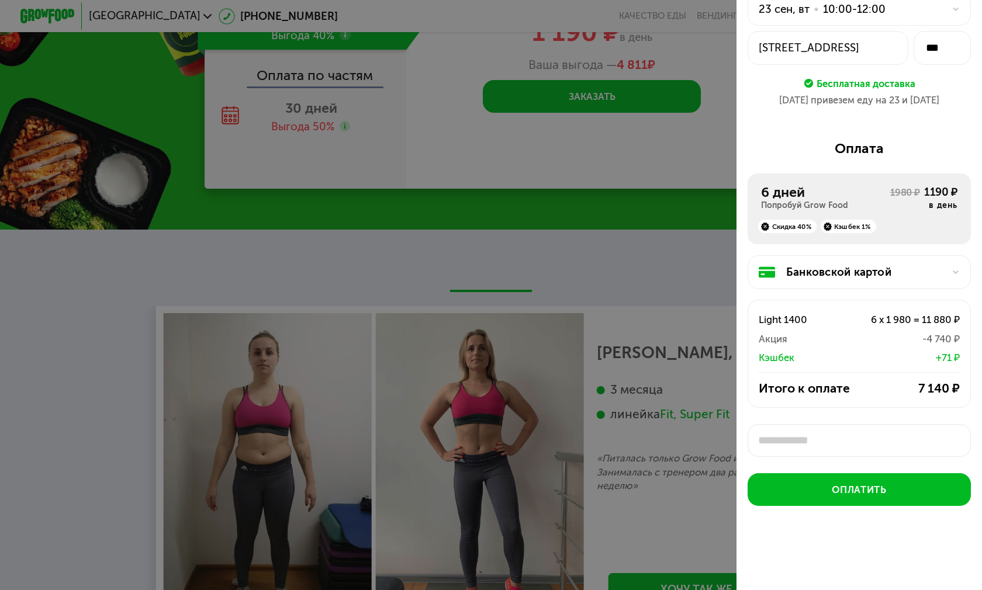
click at [901, 264] on div "Банковской картой" at bounding box center [864, 272] width 157 height 16
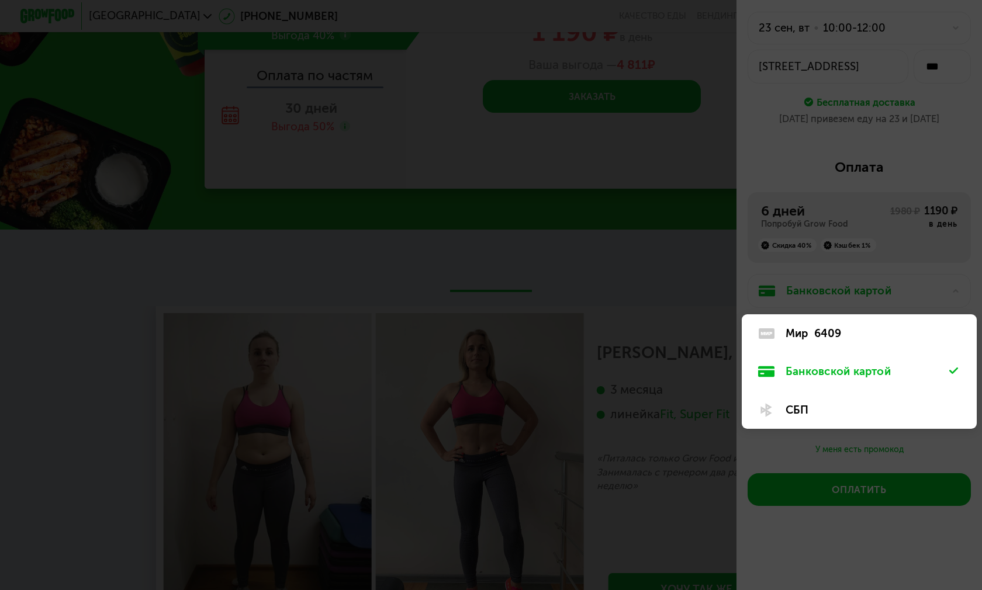
click at [820, 326] on div "6409" at bounding box center [827, 334] width 27 height 16
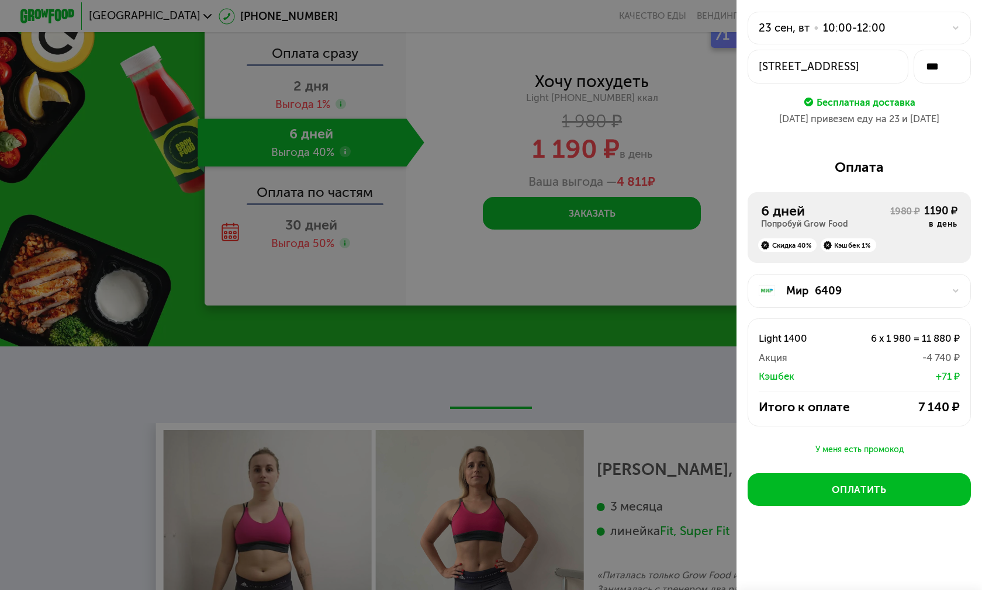
scroll to position [2114, 0]
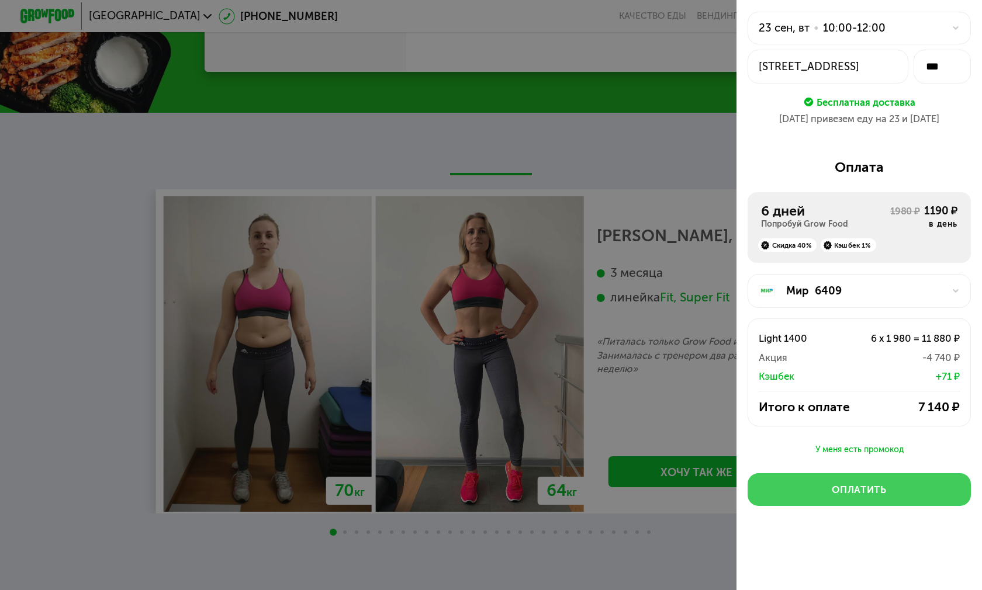
click at [851, 483] on div "Оплатить" at bounding box center [859, 489] width 55 height 13
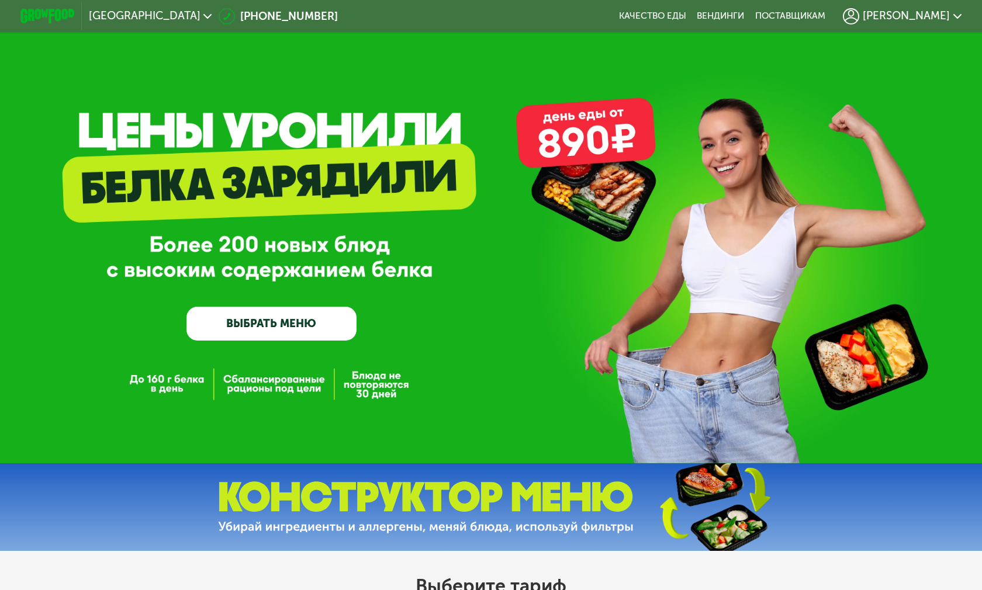
click at [949, 11] on div "[PERSON_NAME]" at bounding box center [902, 16] width 119 height 16
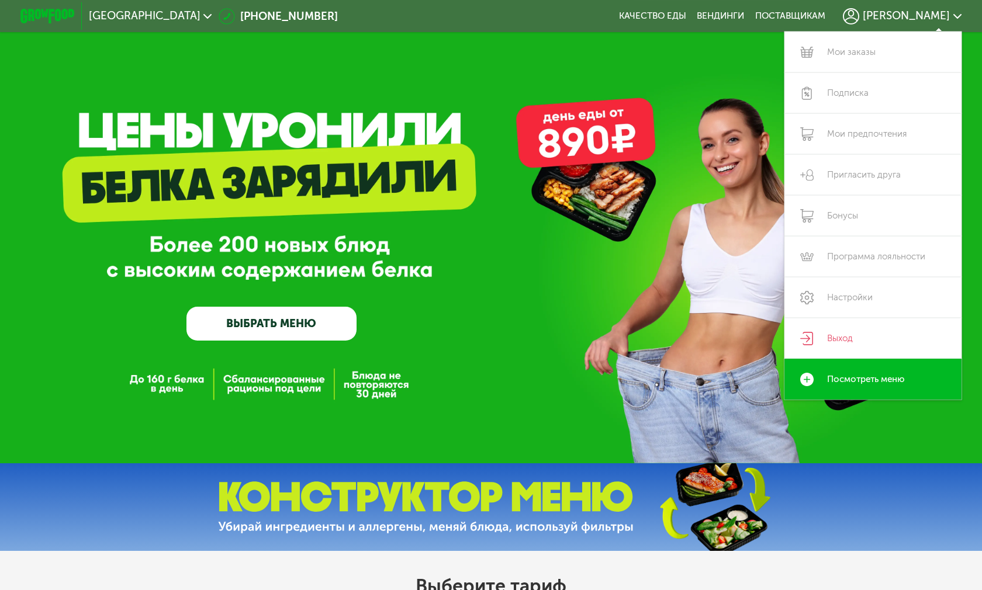
click at [916, 11] on span "[PERSON_NAME]" at bounding box center [906, 16] width 87 height 11
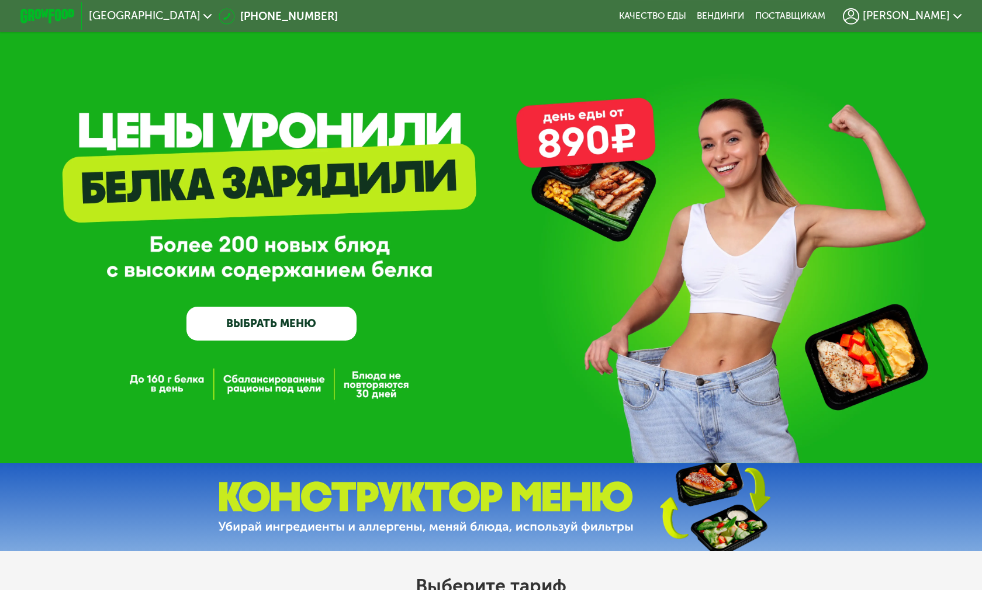
click at [262, 325] on link "ВЫБРАТЬ МЕНЮ" at bounding box center [271, 324] width 170 height 34
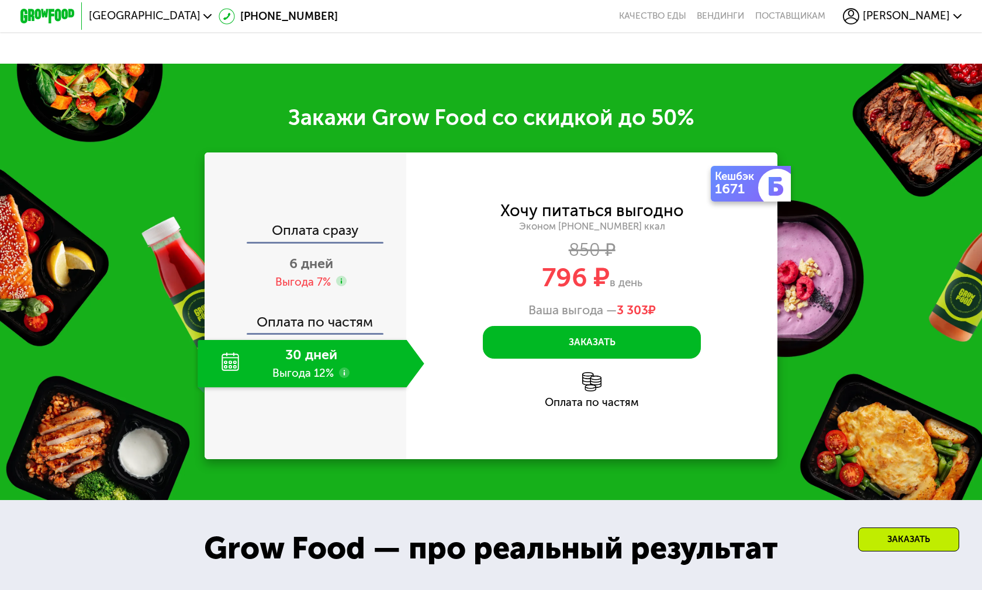
scroll to position [1428, 0]
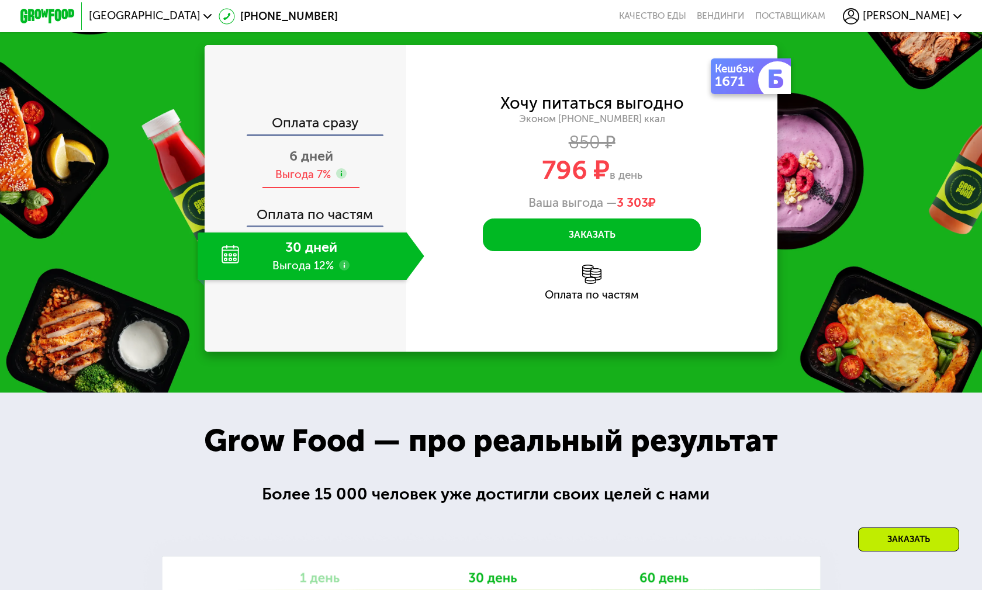
click at [292, 189] on div "6 дней Выгода 7%" at bounding box center [311, 165] width 226 height 48
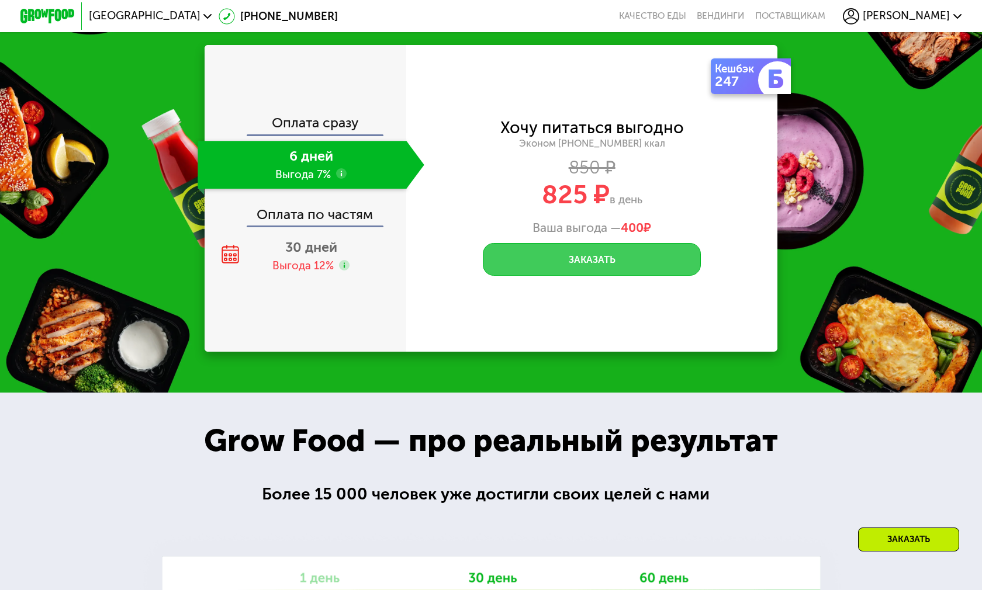
click at [618, 276] on button "Заказать" at bounding box center [592, 259] width 218 height 33
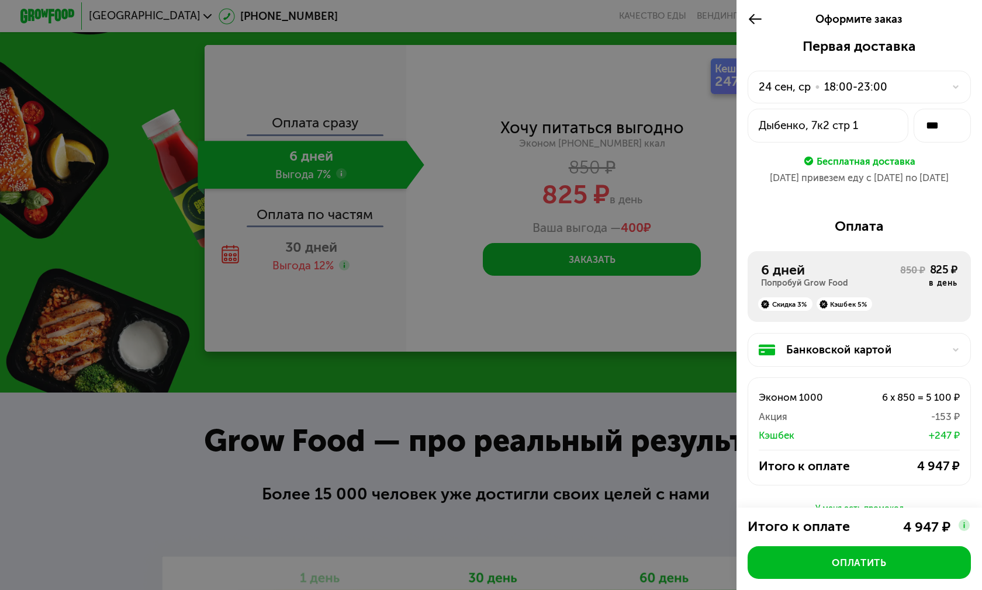
click at [559, 291] on div at bounding box center [491, 295] width 982 height 590
click at [748, 18] on icon at bounding box center [756, 19] width 16 height 16
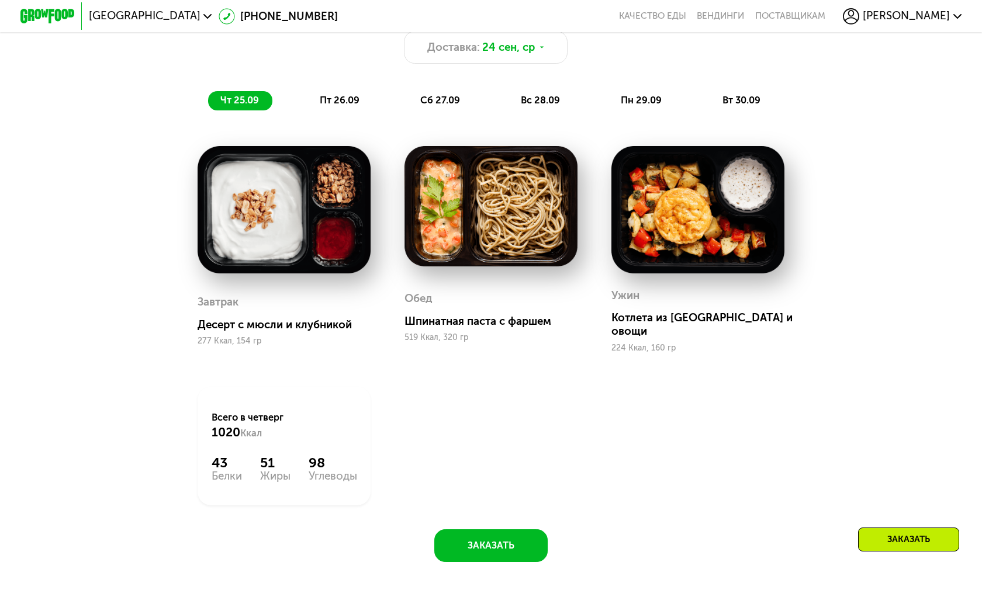
scroll to position [844, 0]
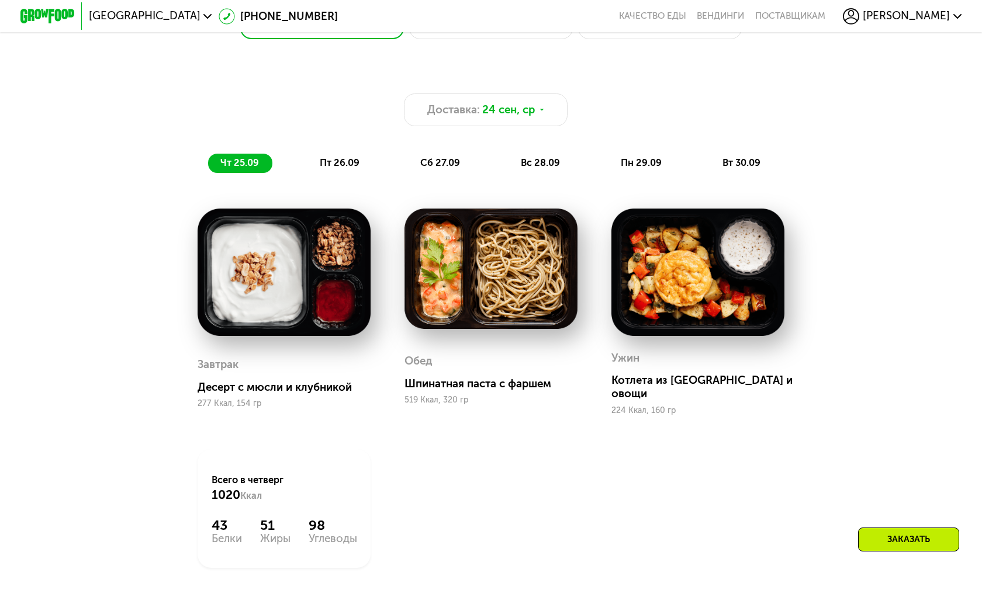
click at [328, 162] on span "пт 26.09" at bounding box center [340, 162] width 40 height 11
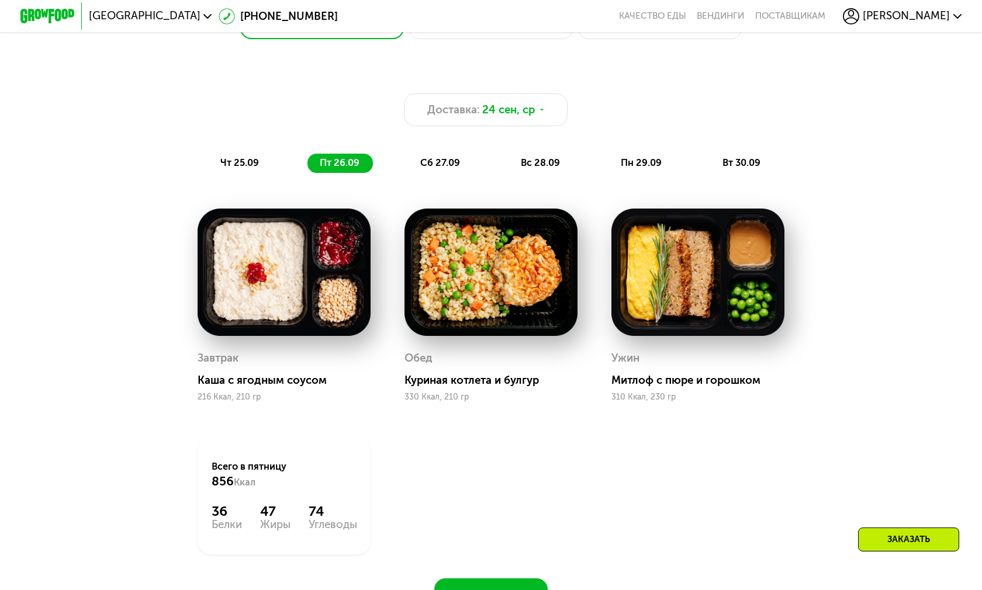
click at [437, 164] on span "сб 27.09" at bounding box center [440, 162] width 40 height 11
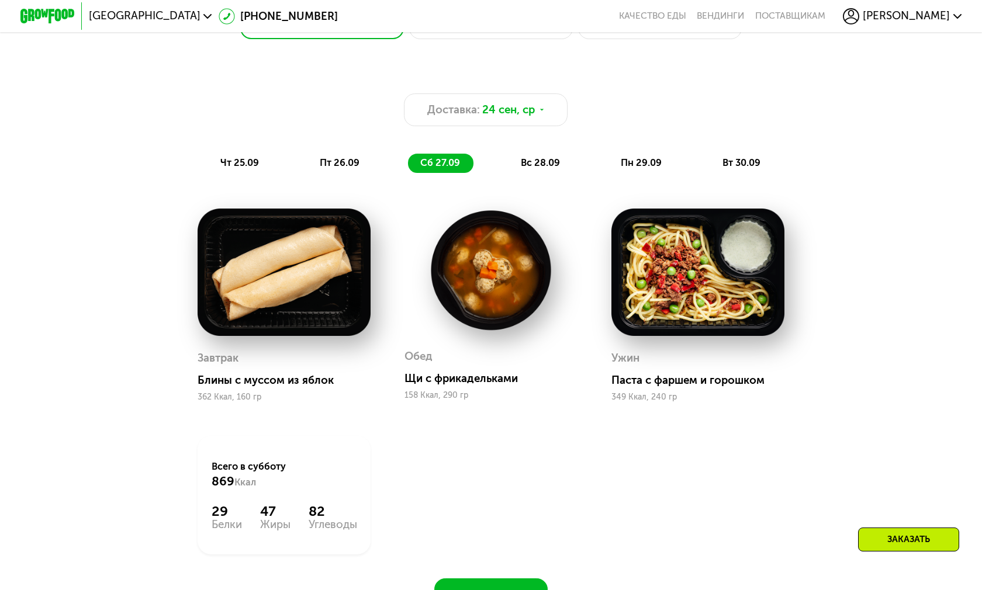
click at [510, 164] on div "вс 28.09" at bounding box center [541, 163] width 65 height 19
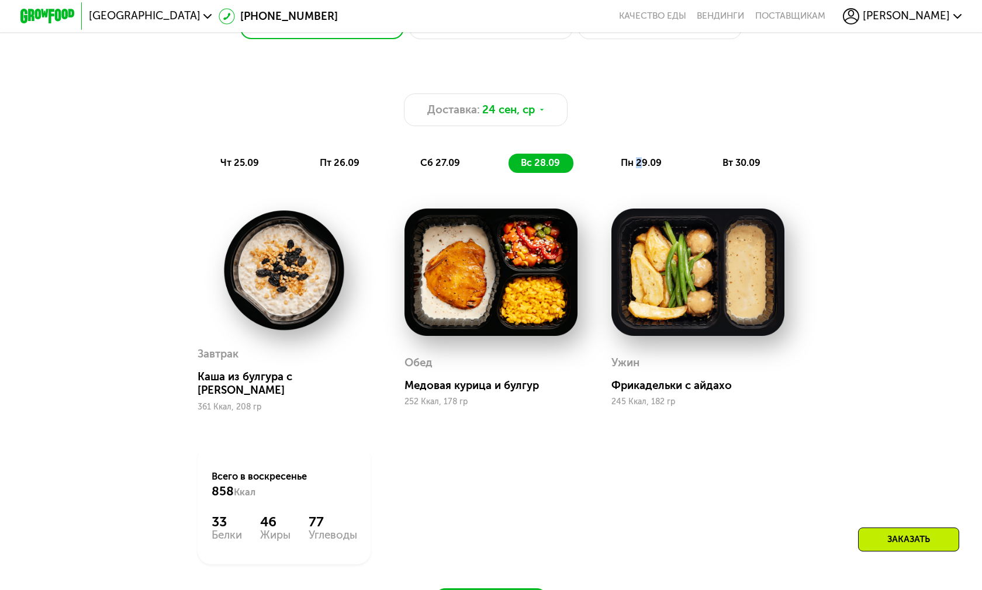
click at [633, 161] on span "пн 29.09" at bounding box center [641, 162] width 41 height 11
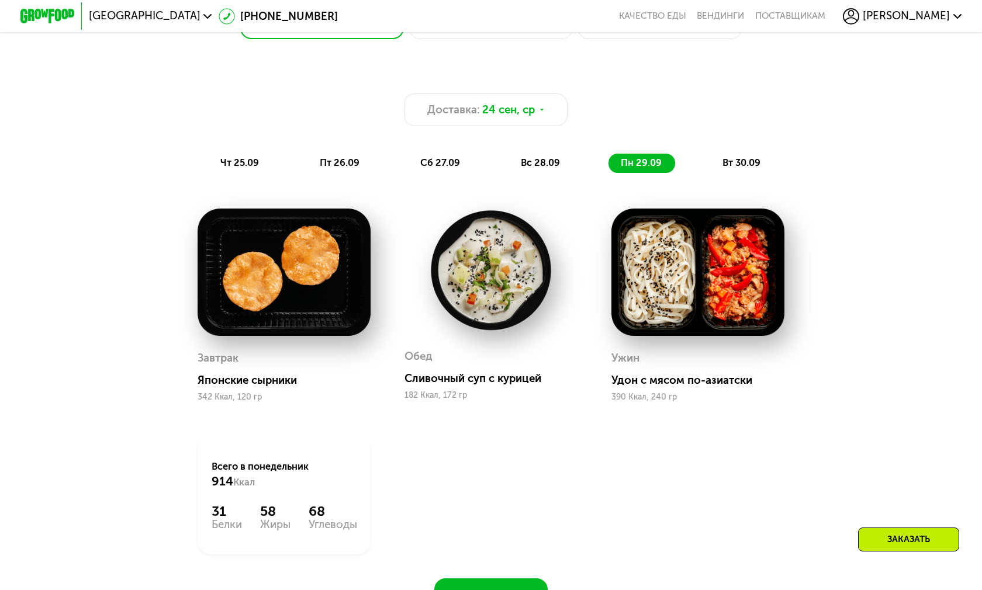
click at [744, 162] on span "вт 30.09" at bounding box center [741, 162] width 38 height 11
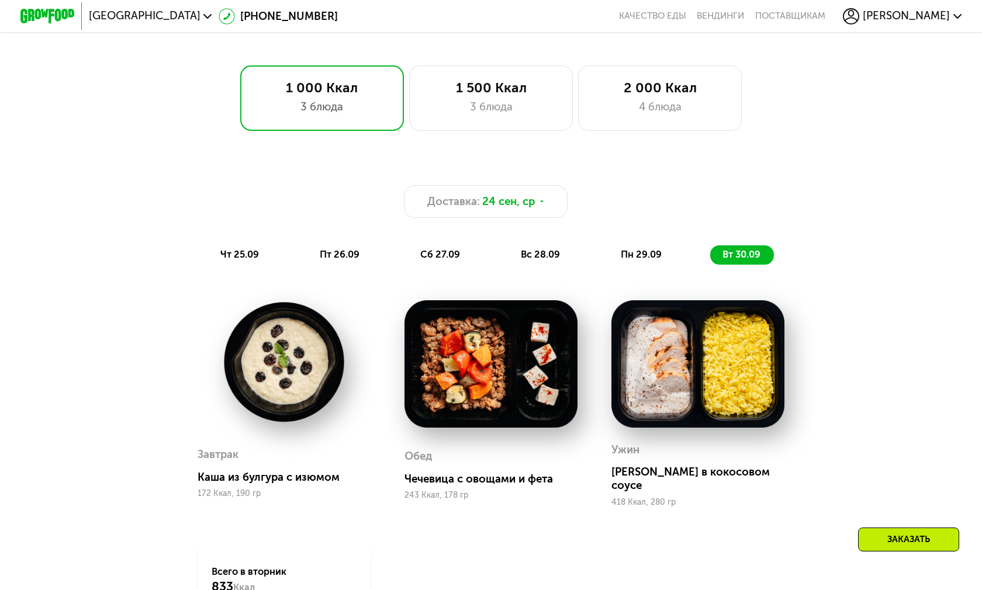
scroll to position [610, 0]
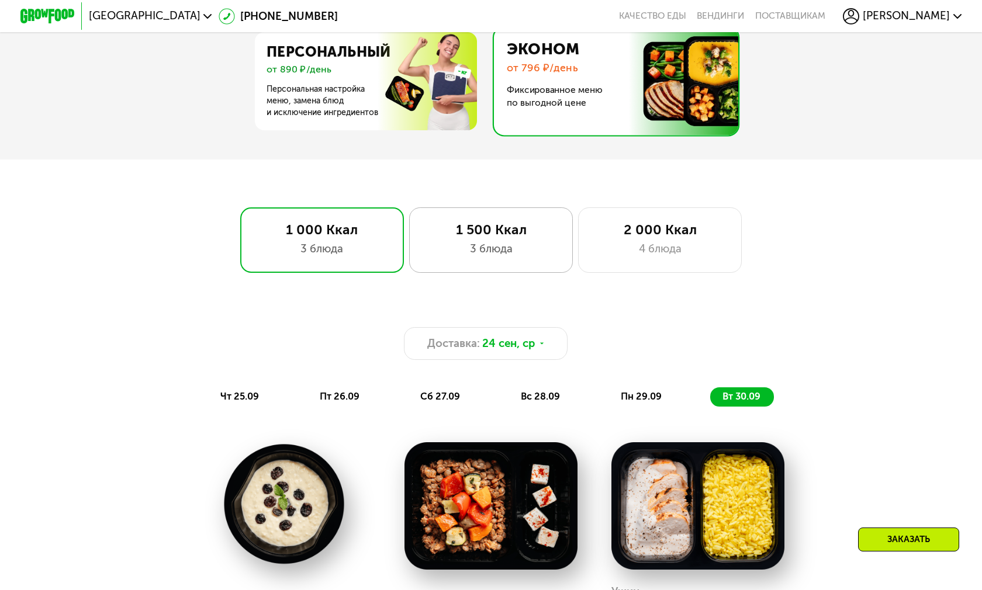
click at [497, 223] on div "1 500 Ккал" at bounding box center [490, 230] width 135 height 16
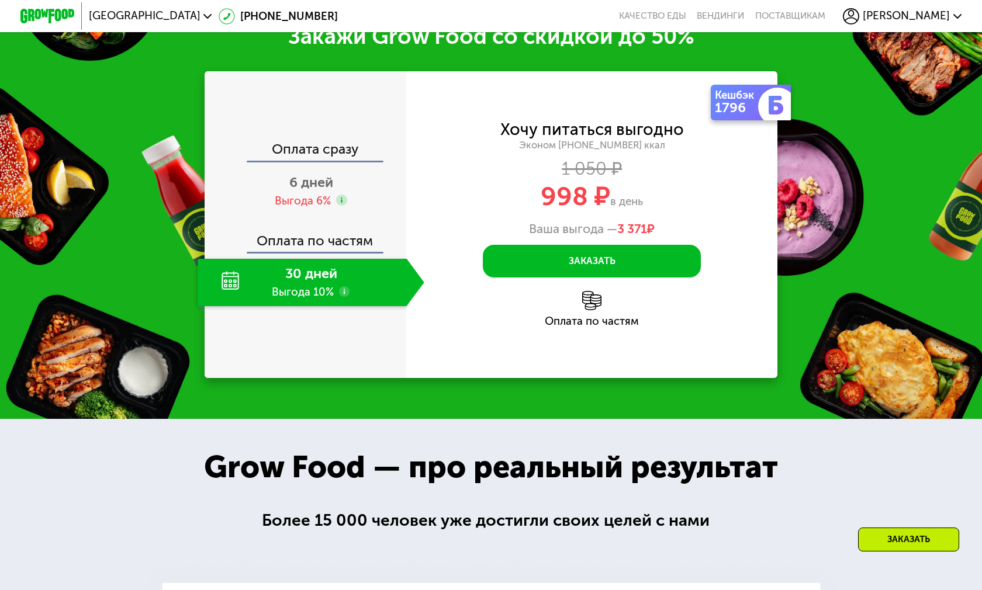
scroll to position [1545, 0]
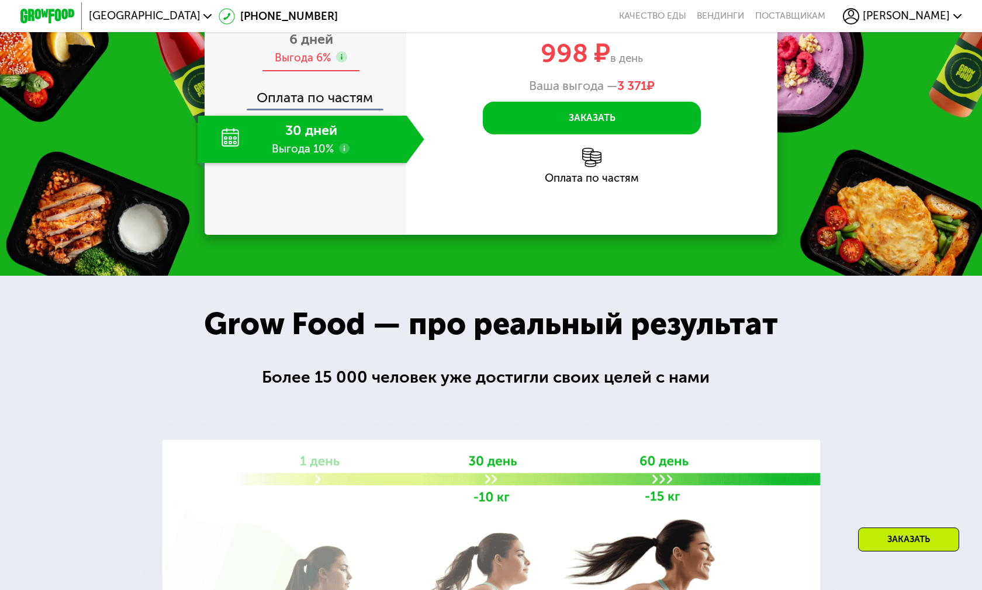
click at [313, 65] on div "Выгода 6%" at bounding box center [303, 57] width 56 height 15
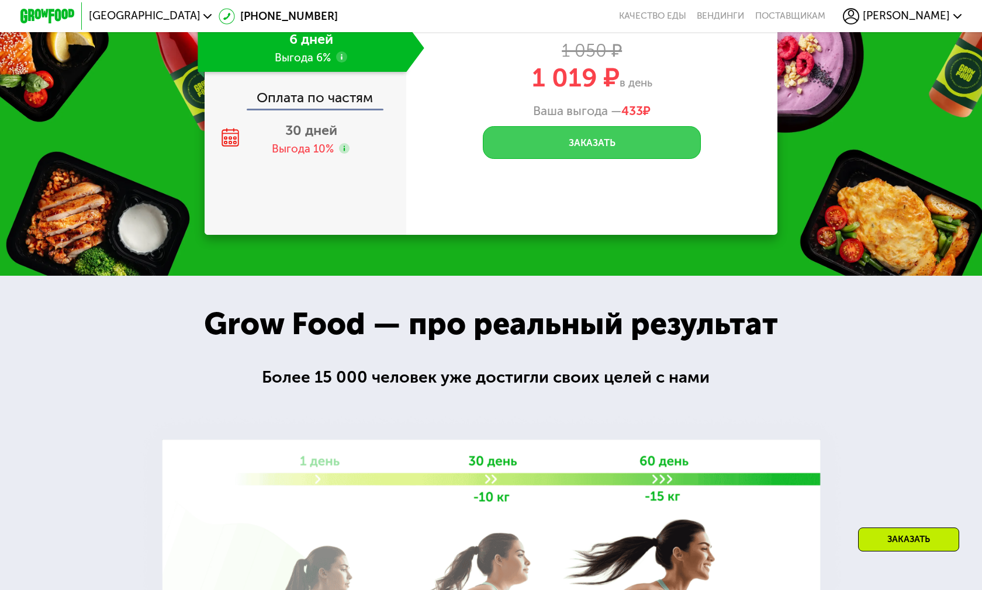
click at [630, 159] on button "Заказать" at bounding box center [592, 142] width 218 height 33
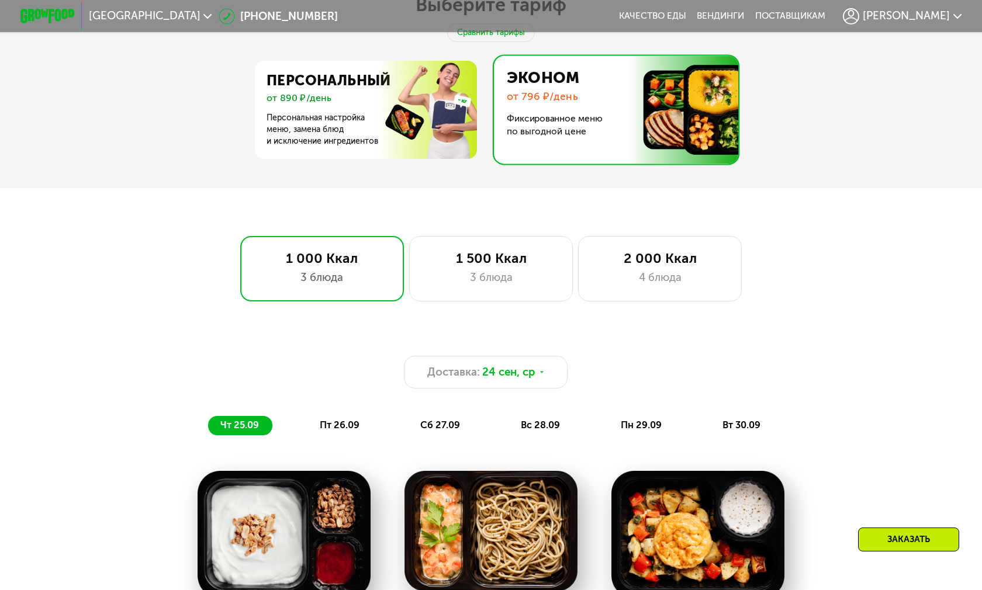
scroll to position [584, 0]
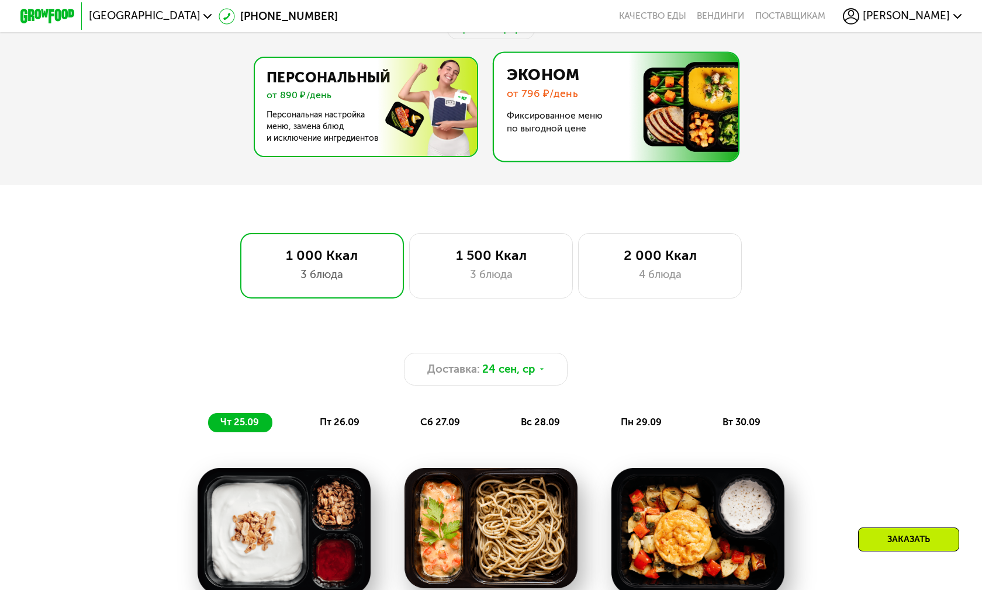
click at [369, 117] on img at bounding box center [363, 107] width 227 height 98
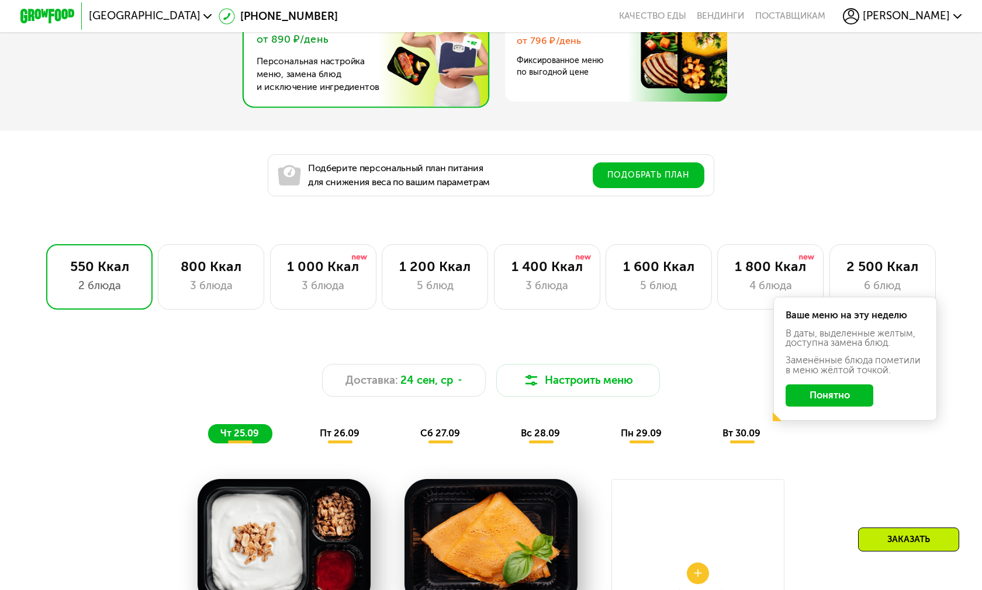
scroll to position [701, 0]
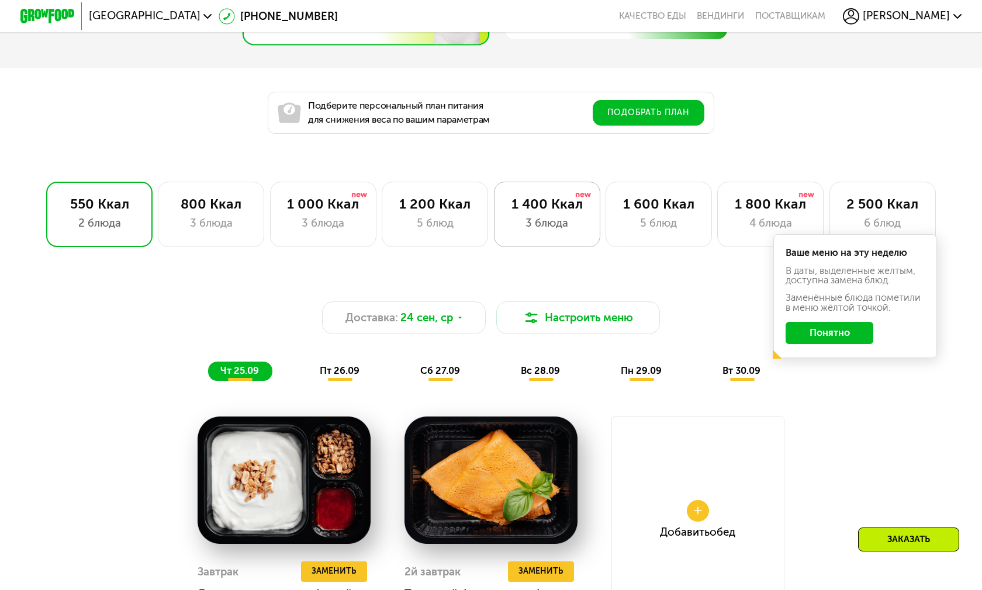
click at [549, 207] on div "1 400 Ккал" at bounding box center [547, 204] width 78 height 16
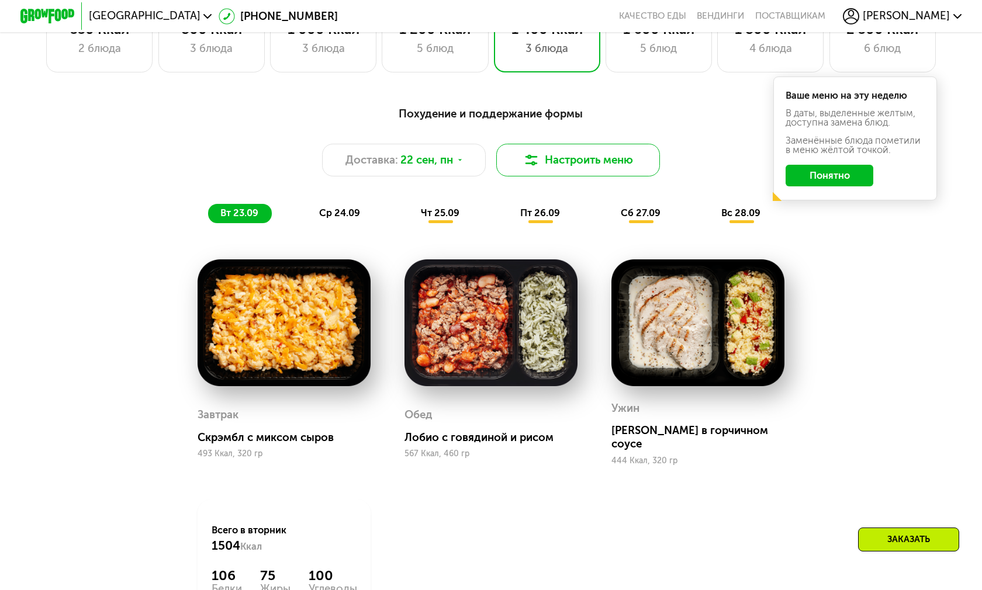
scroll to position [877, 0]
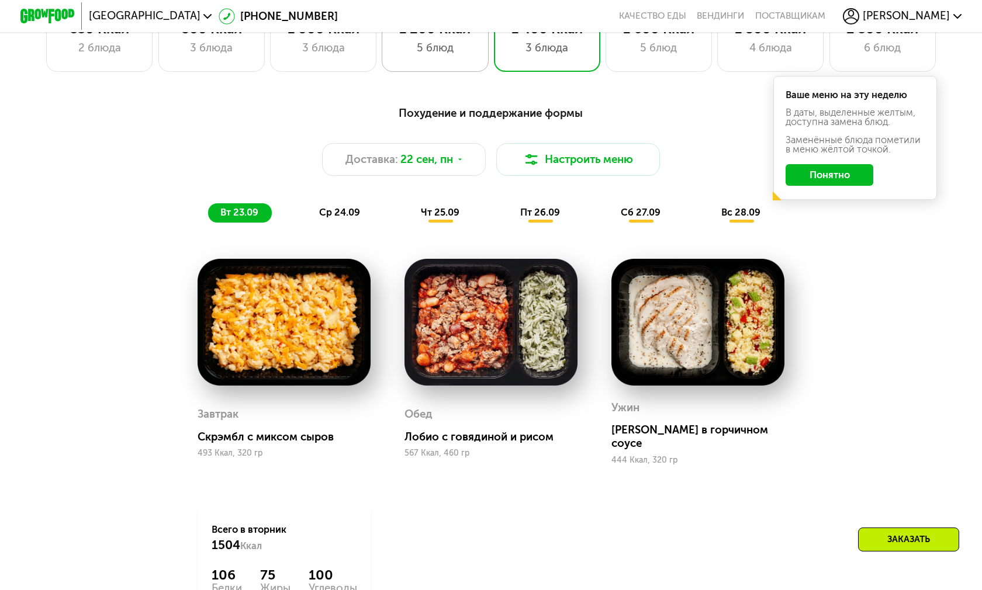
click at [425, 51] on div "5 блюд" at bounding box center [435, 48] width 78 height 16
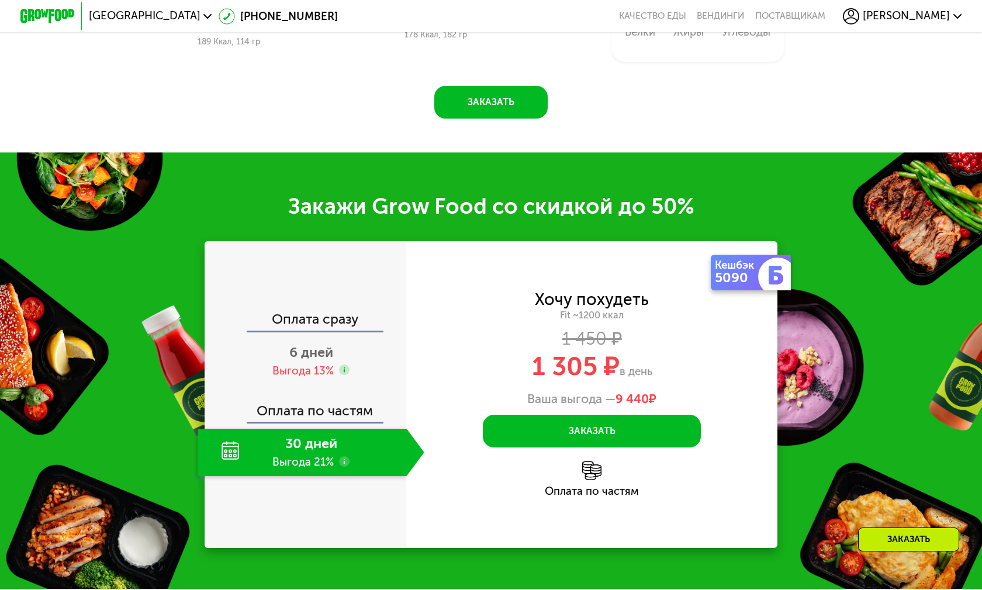
scroll to position [1578, 0]
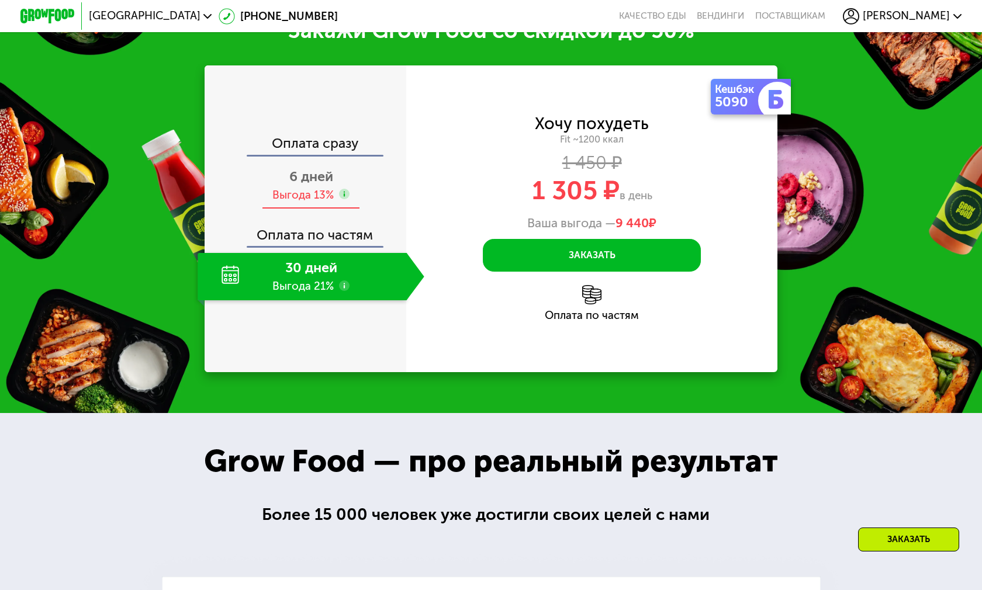
click at [298, 203] on div "Выгода 13%" at bounding box center [302, 195] width 61 height 15
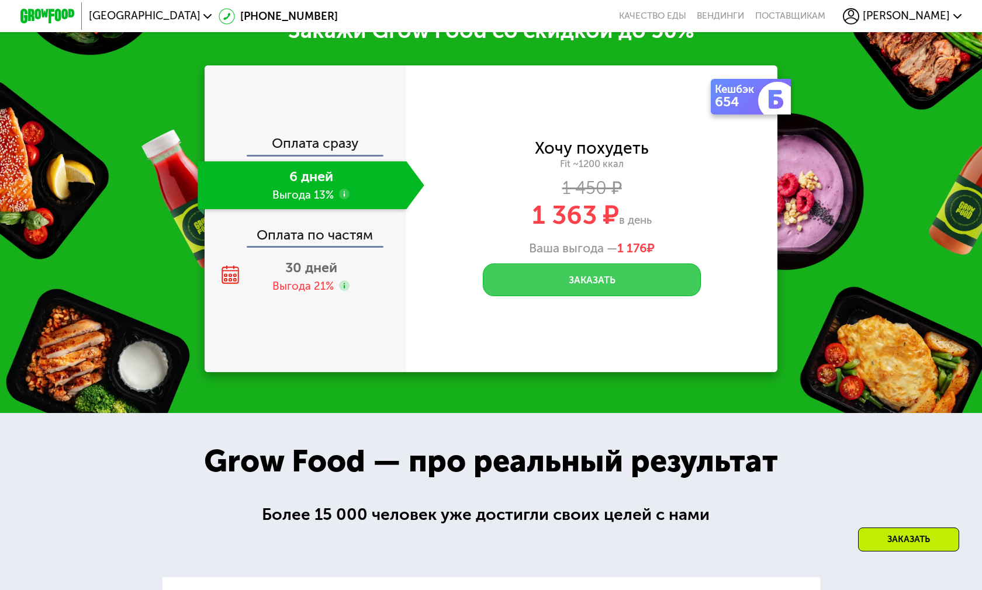
click at [609, 296] on button "Заказать" at bounding box center [592, 280] width 218 height 33
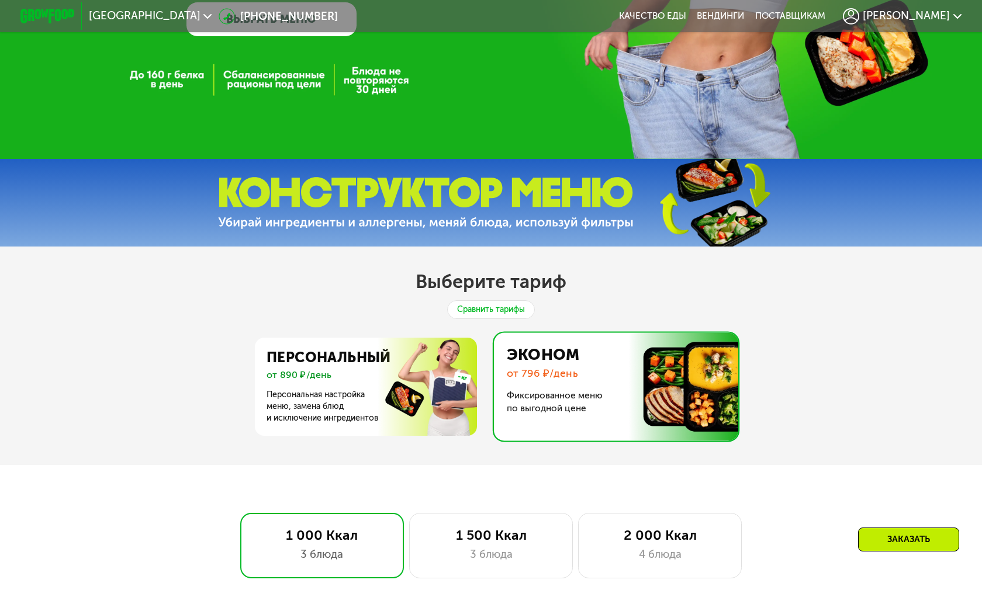
scroll to position [234, 0]
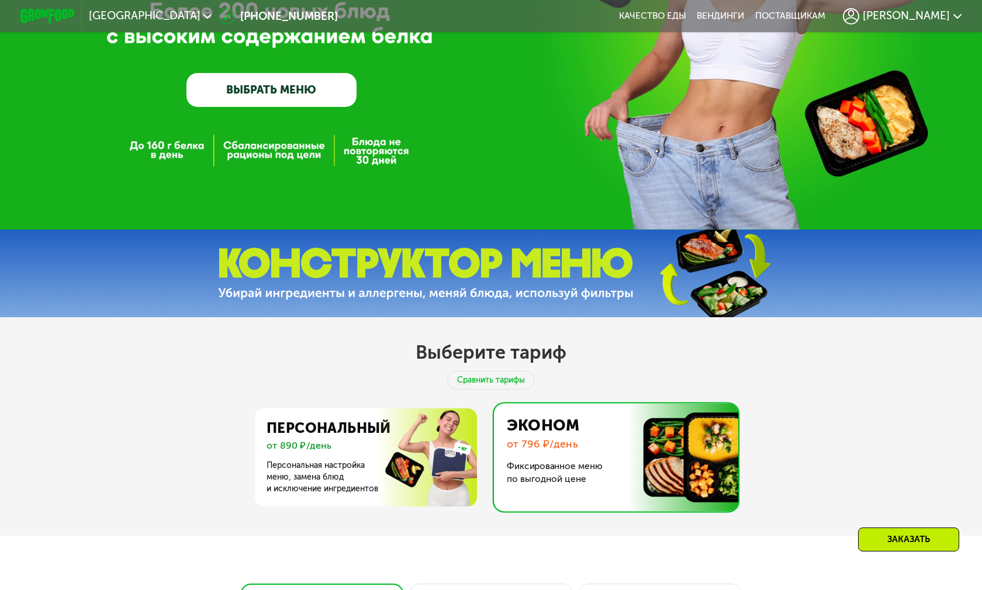
click at [504, 369] on div "Выберите тариф Сравнить тарифы Персональный от 890 ₽/день Персональная настройк…" at bounding box center [491, 426] width 982 height 219
click at [504, 372] on div "Сравнить тарифы" at bounding box center [491, 380] width 88 height 19
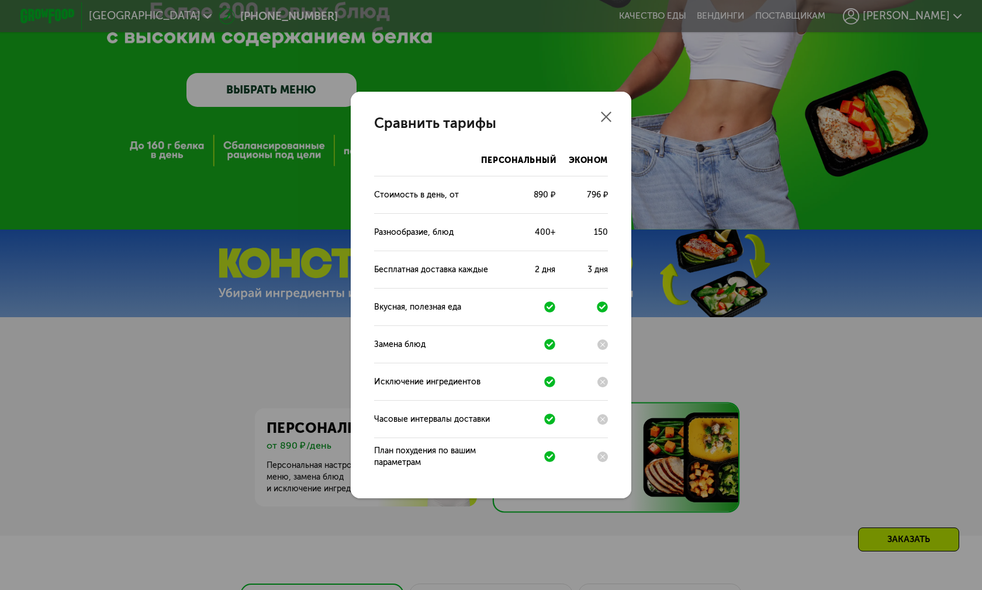
click at [603, 112] on use at bounding box center [606, 117] width 11 height 11
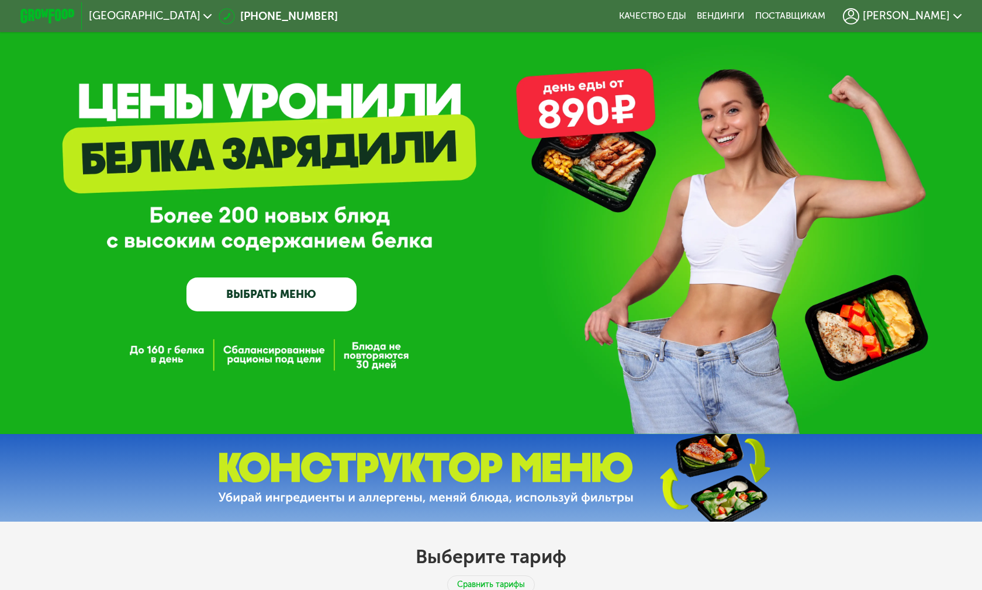
scroll to position [0, 0]
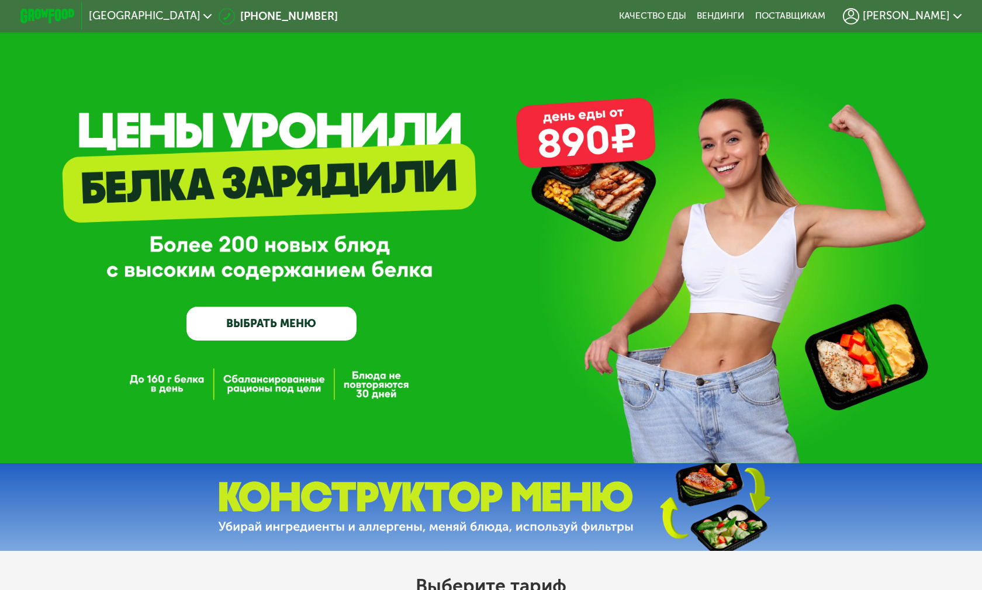
click at [953, 17] on icon at bounding box center [957, 16] width 8 height 8
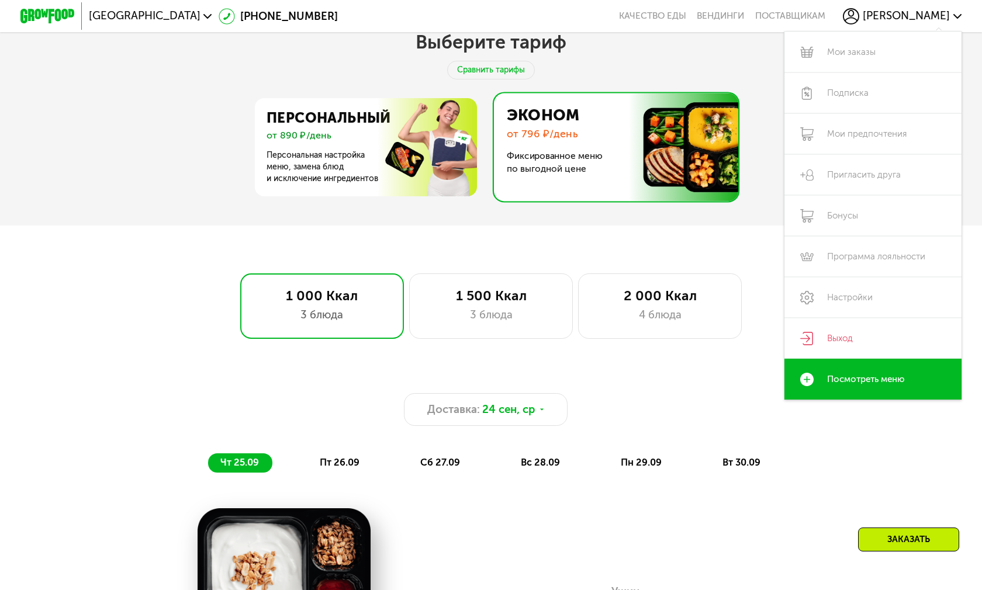
scroll to position [701, 0]
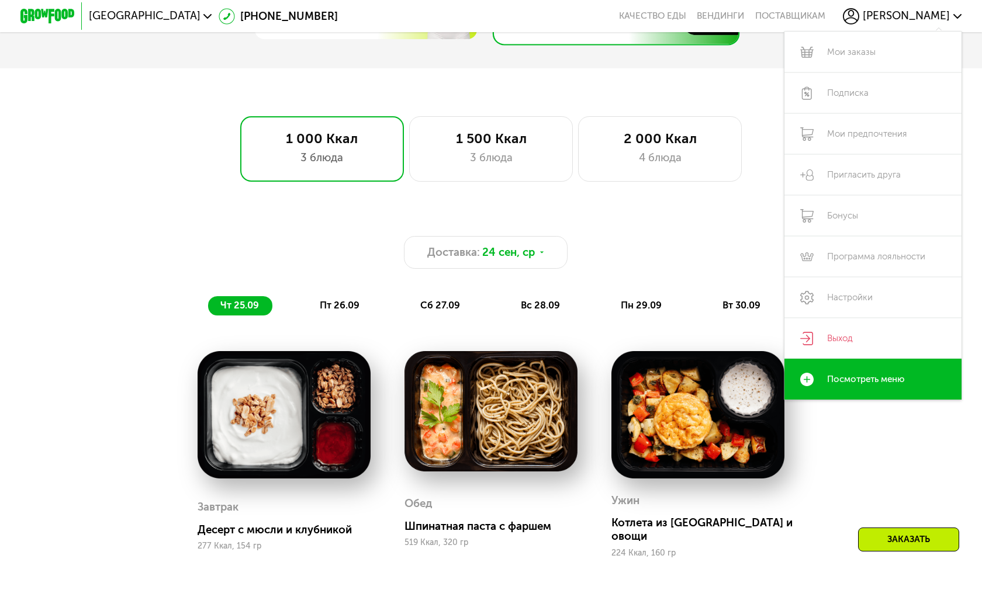
click at [939, 20] on span "[PERSON_NAME]" at bounding box center [906, 16] width 87 height 11
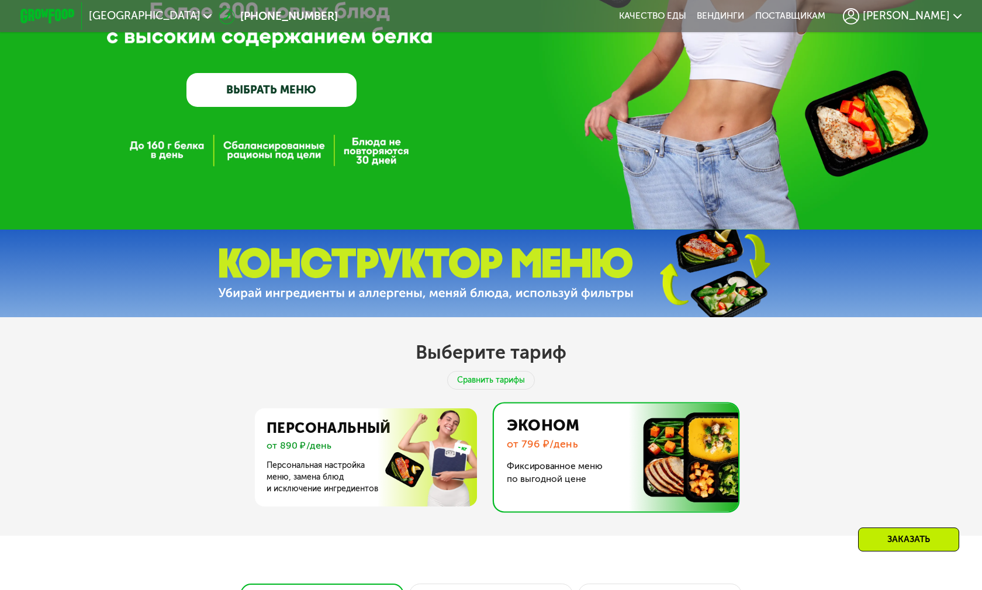
scroll to position [468, 0]
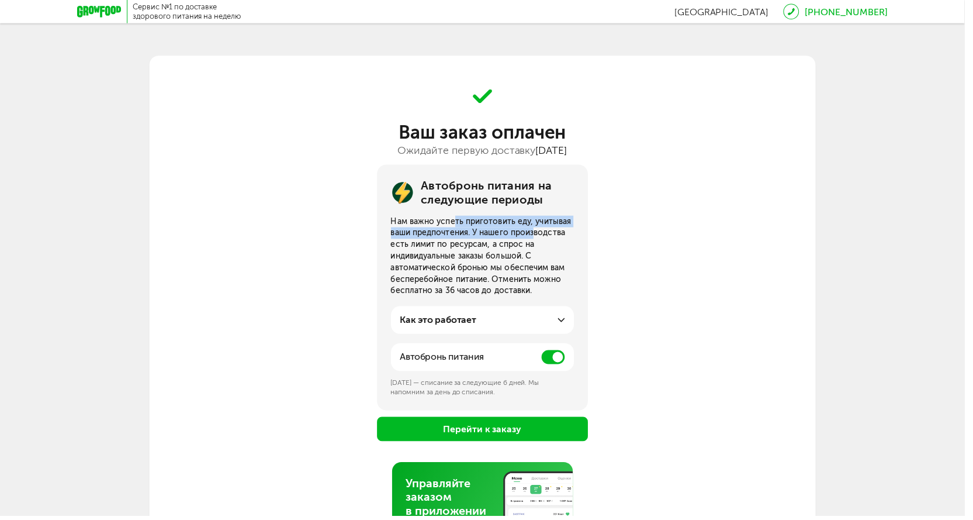
drag, startPoint x: 437, startPoint y: 225, endPoint x: 517, endPoint y: 230, distance: 80.2
click at [517, 230] on div "Нам важно успеть приготовить еду, учитывая ваши предпочтения. У нашего производ…" at bounding box center [487, 258] width 185 height 82
click at [503, 237] on div "Нам важно успеть приготовить еду, учитывая ваши предпочтения. У нашего производ…" at bounding box center [487, 258] width 185 height 82
click at [561, 358] on span at bounding box center [558, 360] width 23 height 14
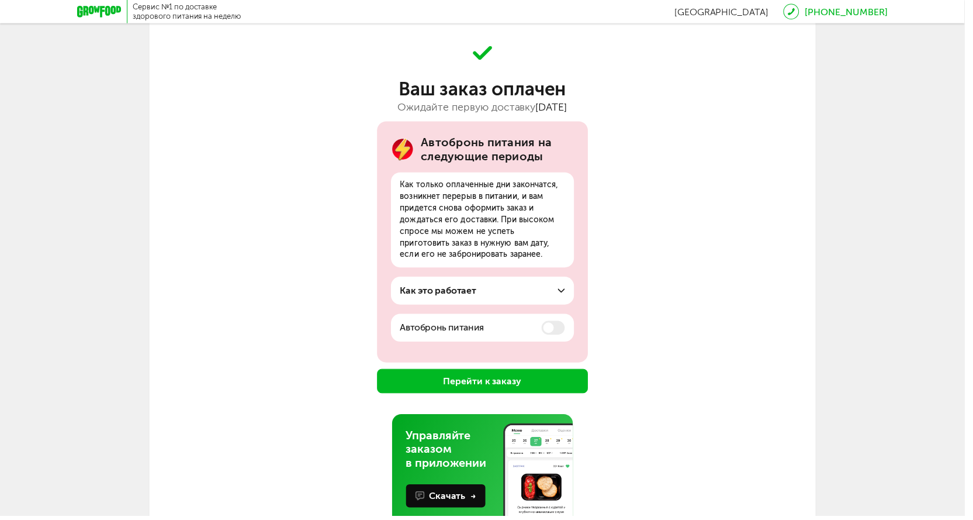
scroll to position [89, 0]
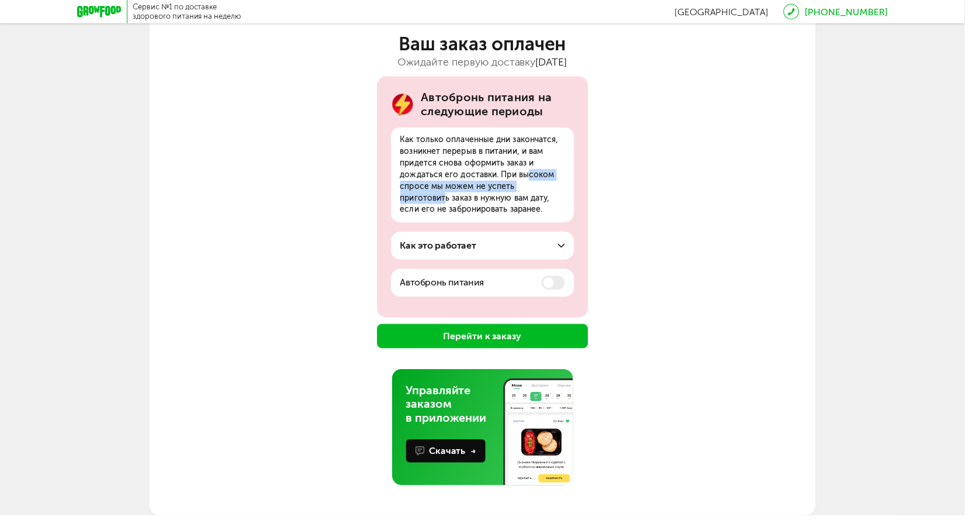
drag, startPoint x: 509, startPoint y: 175, endPoint x: 540, endPoint y: 189, distance: 34.0
click at [540, 189] on div "Как только оплаченные дни закончатся, возникнет перерыв в питании, и вам придет…" at bounding box center [487, 177] width 185 height 96
click at [573, 246] on div "Как это работает За несколько дней до конца вашего оплаченного периода мы брони…" at bounding box center [487, 248] width 185 height 28
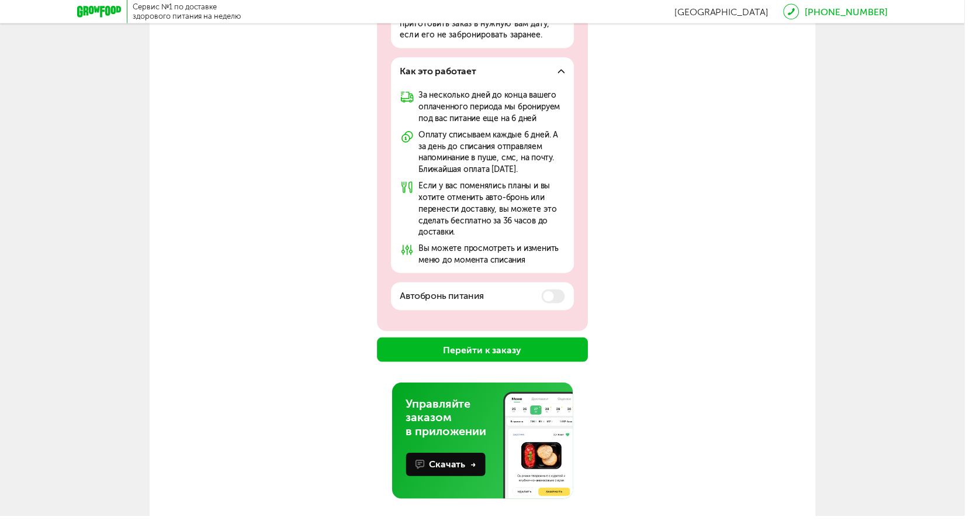
scroll to position [278, 0]
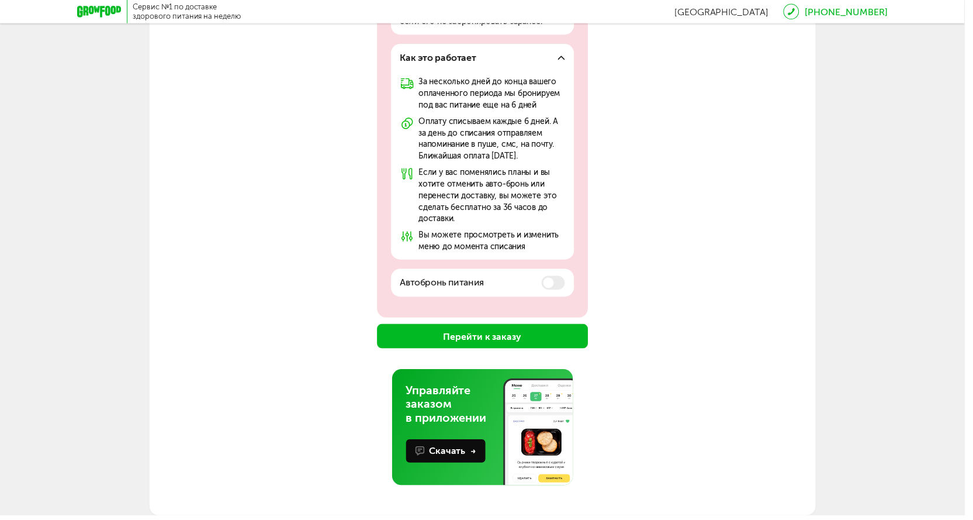
click at [531, 337] on button "Перейти к заказу" at bounding box center [487, 339] width 213 height 25
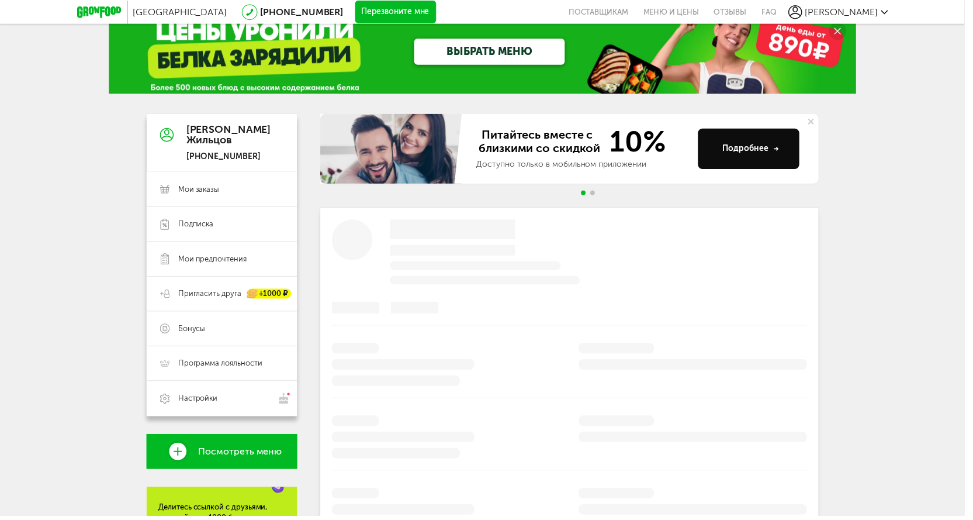
scroll to position [241, 0]
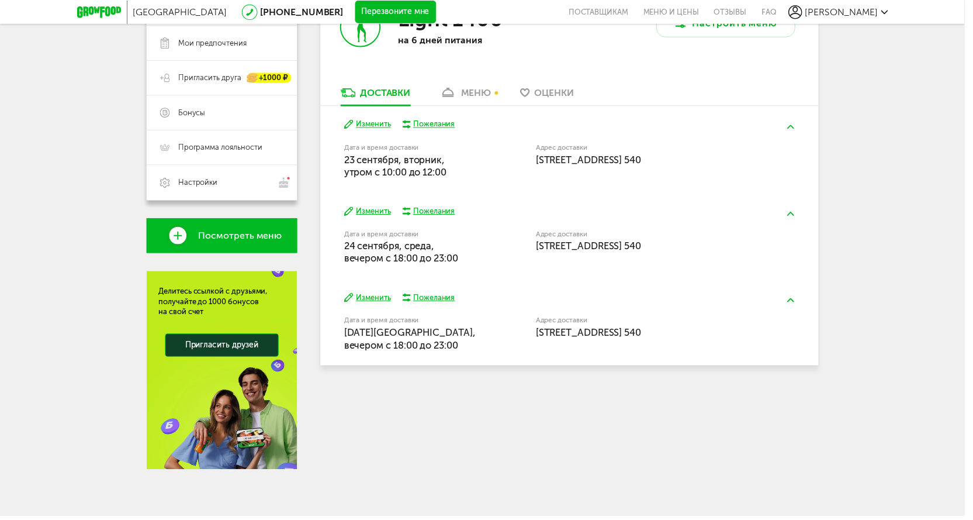
click at [647, 245] on span "Санкт-Петербург, Дыбенко, 7к2 стр 1, кв. 540" at bounding box center [594, 248] width 106 height 12
click at [803, 215] on button at bounding box center [798, 215] width 30 height 27
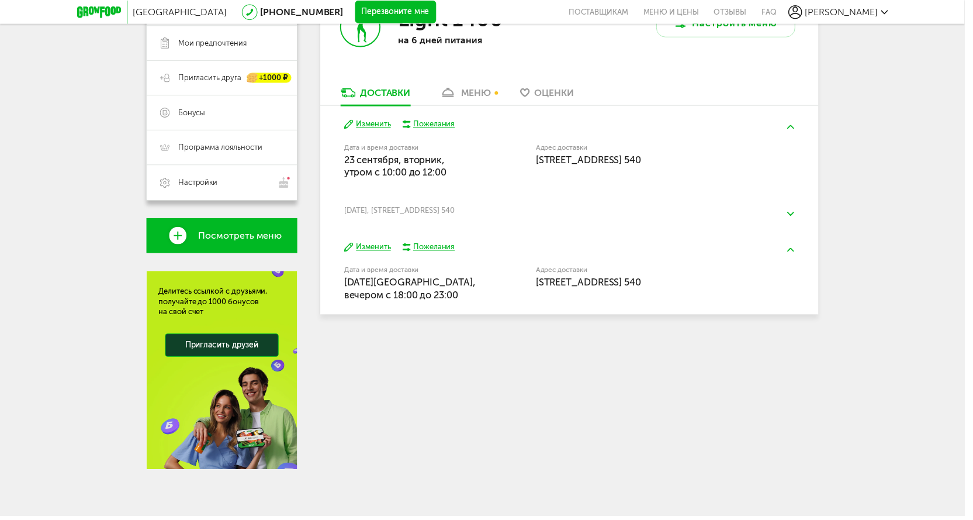
click at [803, 215] on button at bounding box center [798, 215] width 30 height 27
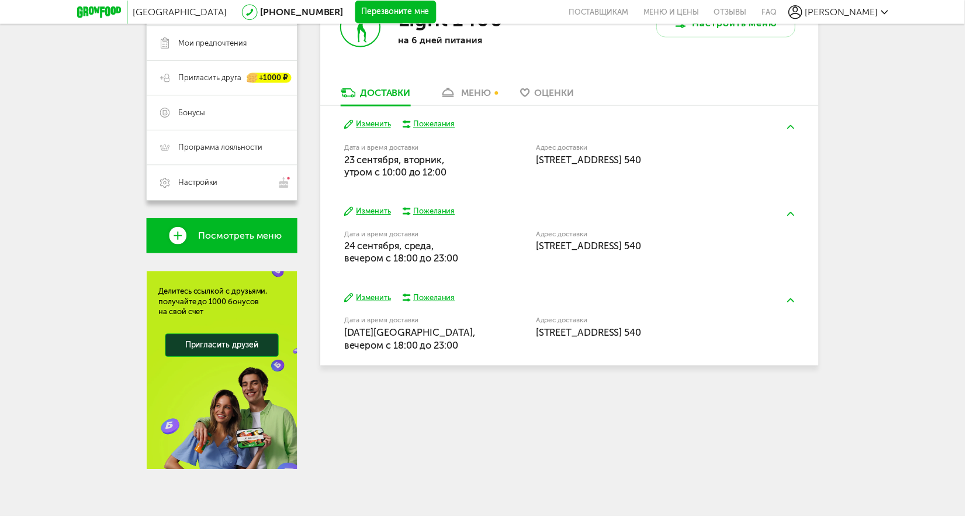
click at [638, 245] on span "Санкт-Петербург, Дыбенко, 7к2 стр 1, кв. 540" at bounding box center [594, 248] width 106 height 12
click at [372, 211] on button "Изменить" at bounding box center [370, 212] width 47 height 11
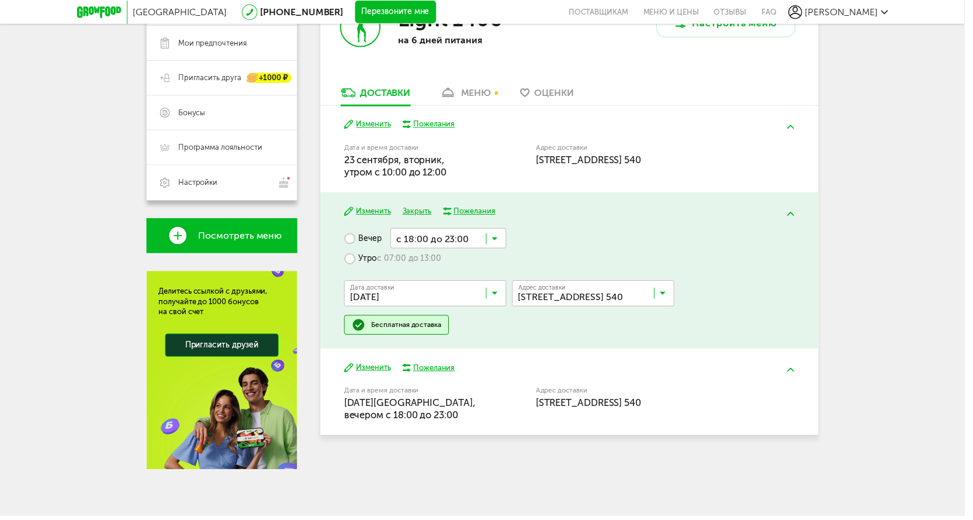
click at [584, 300] on input "Search for option" at bounding box center [602, 298] width 164 height 20
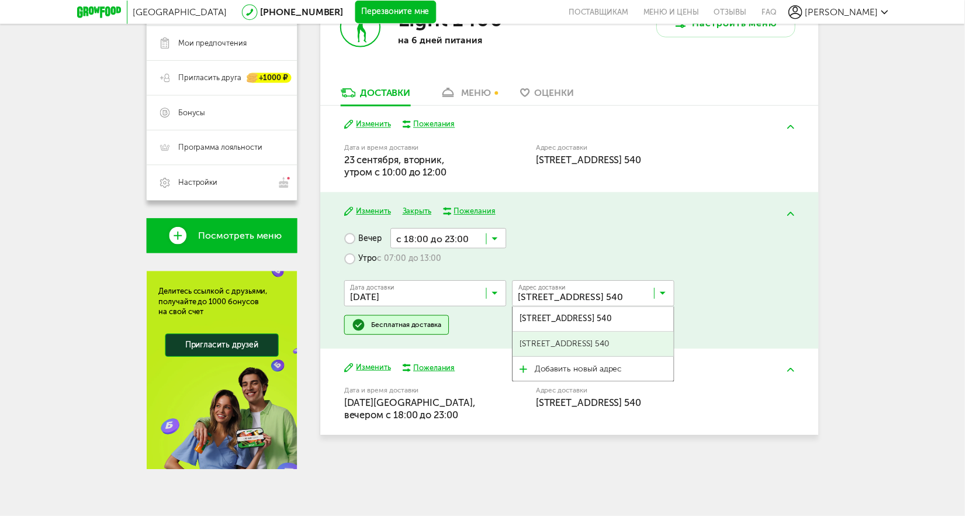
click at [583, 344] on span "ул Дыбенко, 7к1 стр 1, кв. 540" at bounding box center [569, 346] width 91 height 25
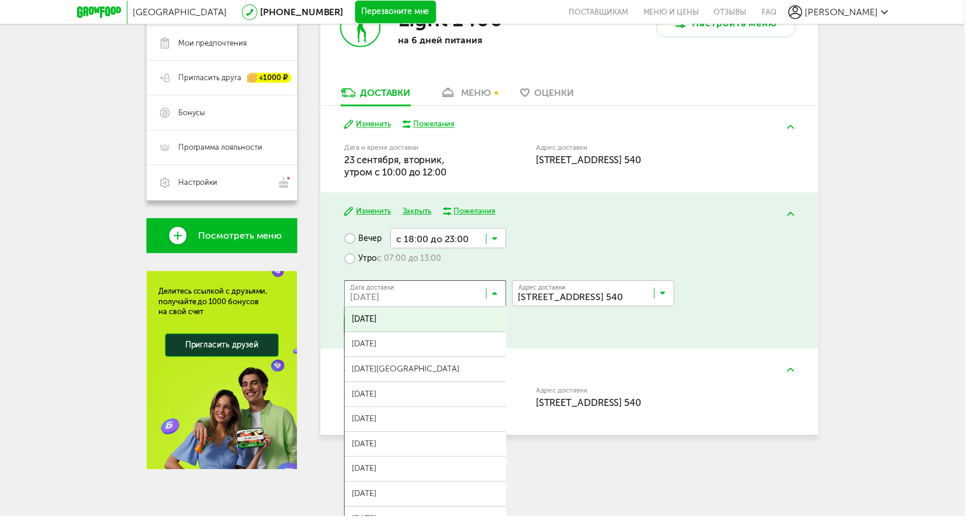
click at [507, 296] on input "Search for option" at bounding box center [432, 298] width 164 height 20
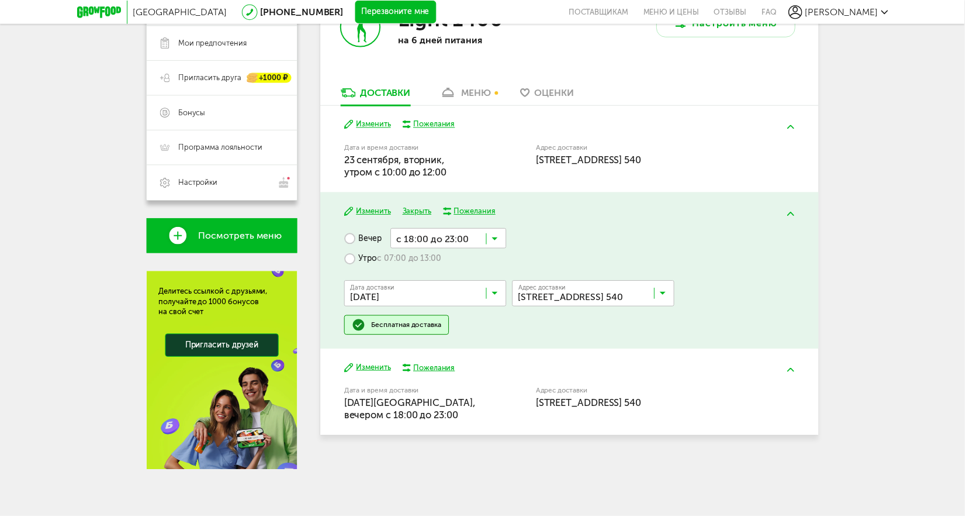
click at [356, 254] on label "Утро с 07:00 до 13:00" at bounding box center [396, 260] width 98 height 20
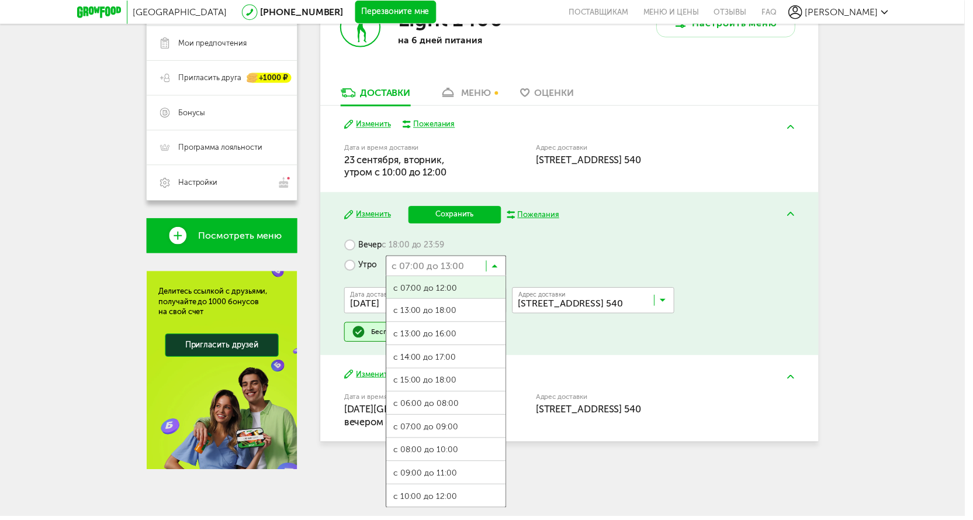
click at [471, 274] on input "Search for option" at bounding box center [450, 267] width 122 height 20
click at [451, 478] on ul "с 07:00 до 12:00 с 13:00 до 18:00 с 13:00 до 16:00 с 14:00 до 17:00 с 15:00 до …" at bounding box center [450, 395] width 122 height 234
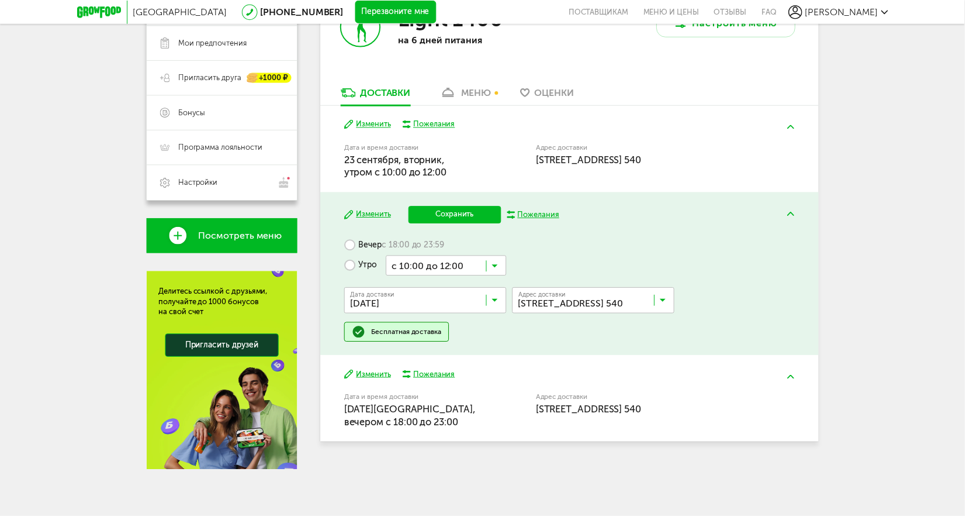
click at [469, 213] on button "Сохранить" at bounding box center [459, 216] width 94 height 18
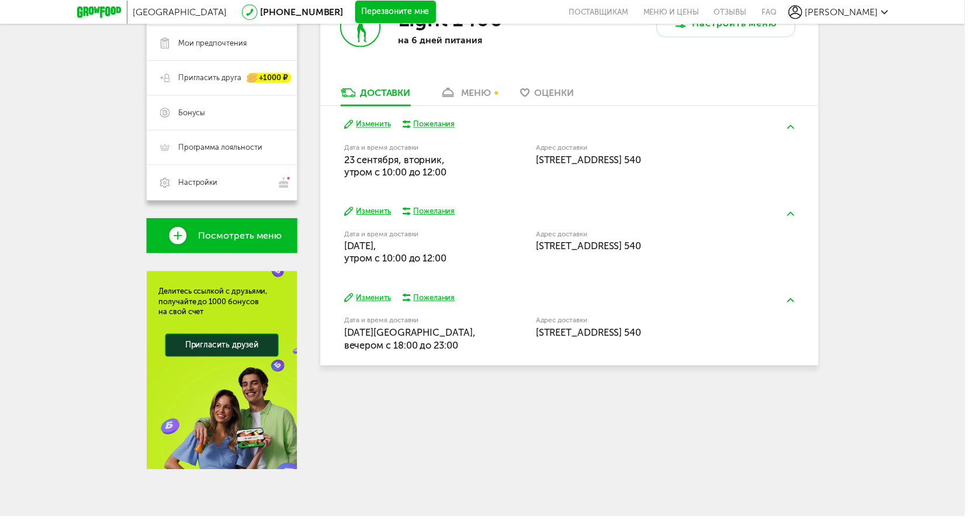
click at [372, 299] on button "Изменить" at bounding box center [370, 300] width 47 height 11
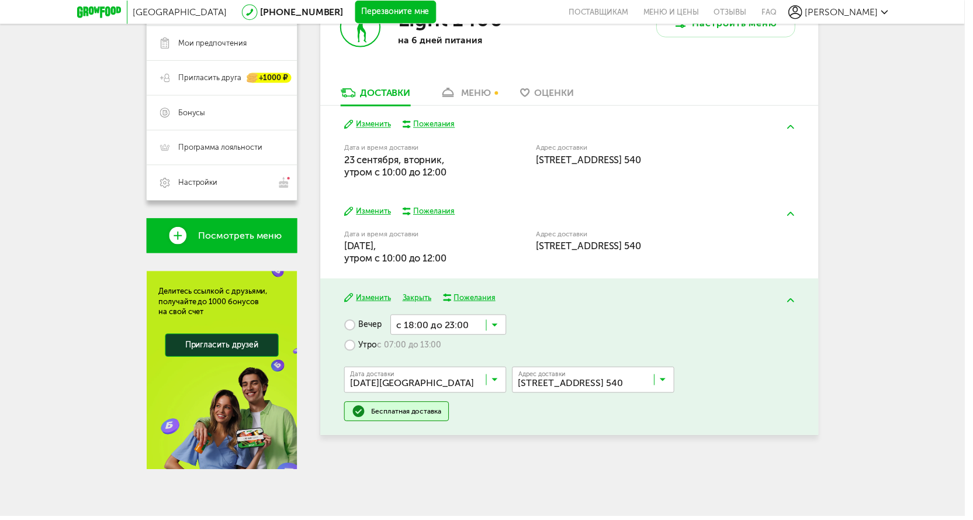
click at [366, 350] on label "Утро с 07:00 до 13:00" at bounding box center [396, 347] width 98 height 20
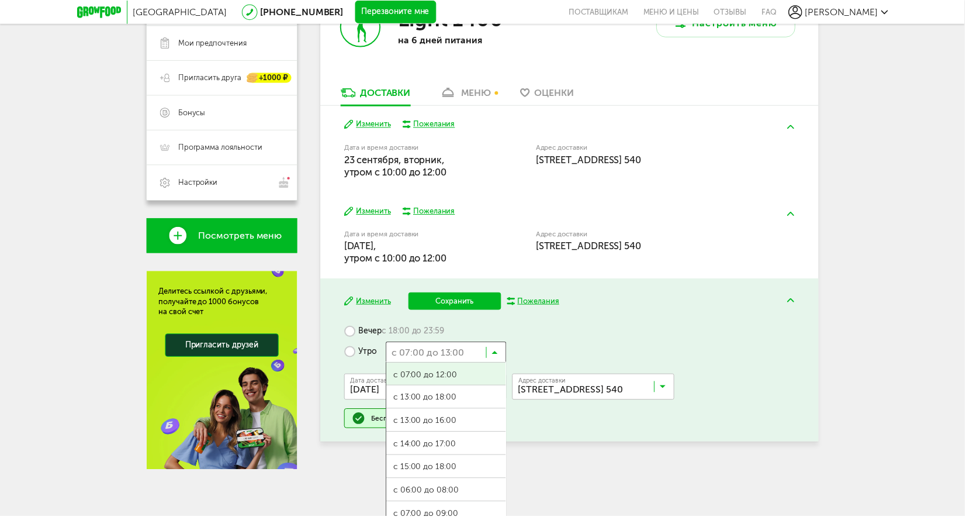
click at [500, 362] on icon at bounding box center [499, 358] width 6 height 12
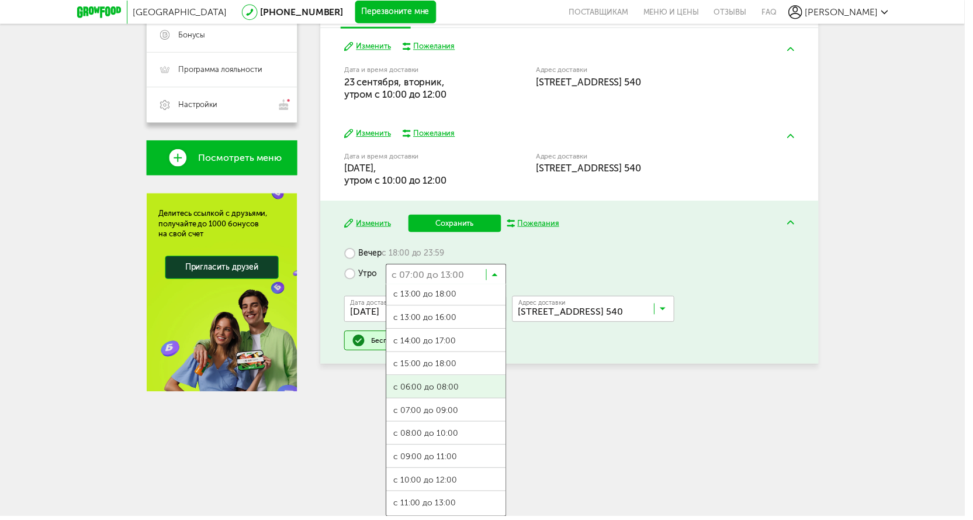
scroll to position [320, 0]
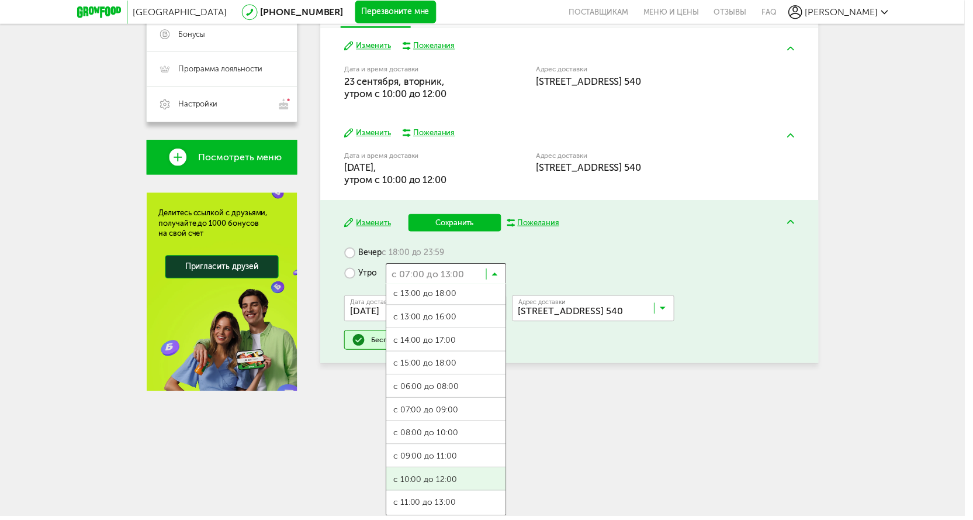
click at [459, 485] on ul "с 07:00 до 12:00 с 13:00 до 18:00 с 13:00 до 16:00 с 14:00 до 17:00 с 15:00 до …" at bounding box center [450, 403] width 122 height 234
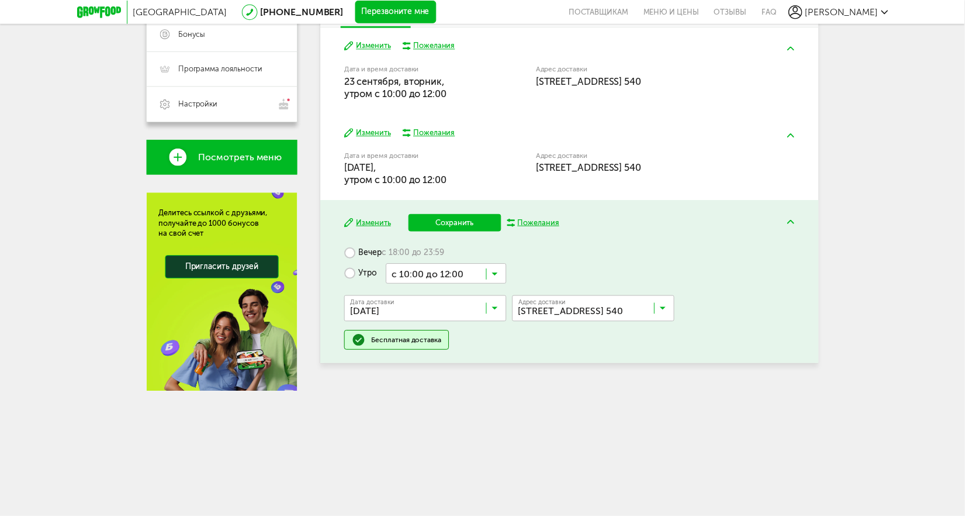
scroll to position [241, 0]
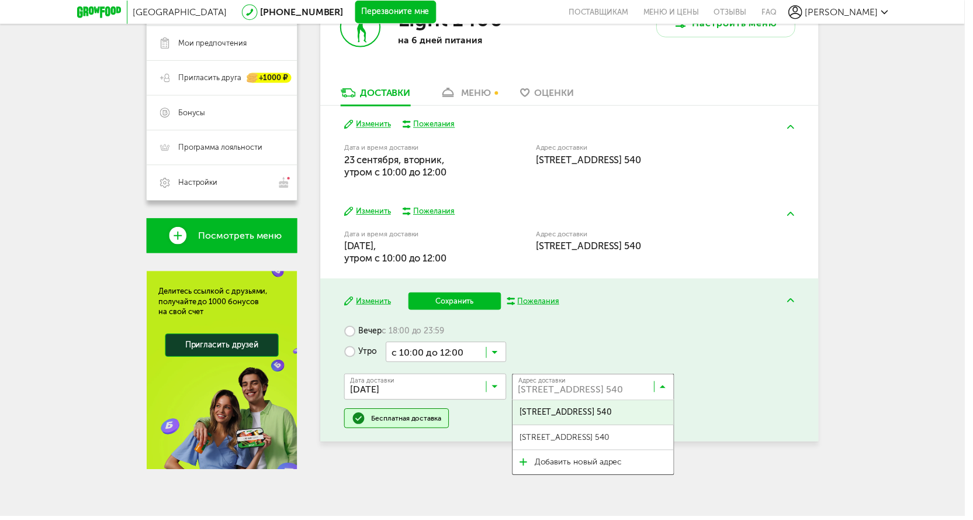
click at [672, 383] on input "Search for option" at bounding box center [602, 392] width 164 height 20
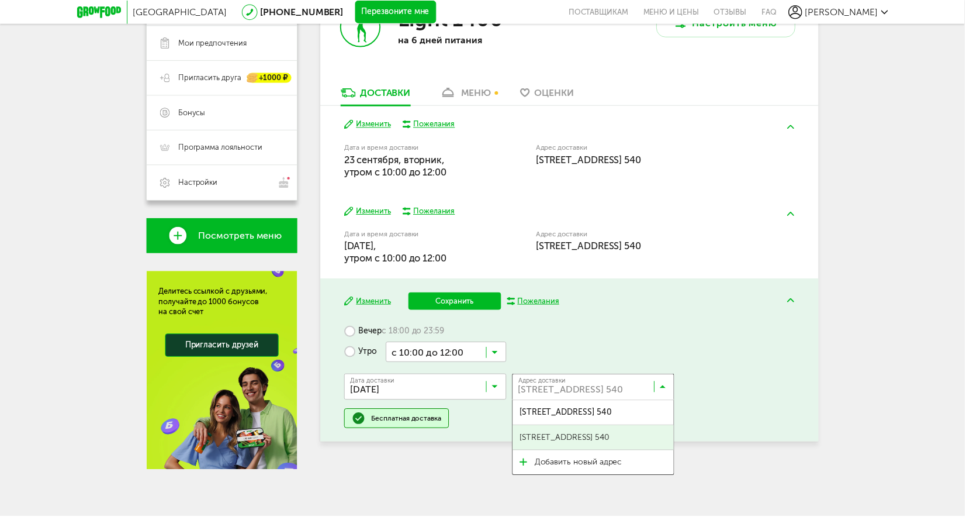
click at [589, 440] on span "ул Дыбенко, 7к1 стр 1, кв. 540" at bounding box center [569, 440] width 91 height 25
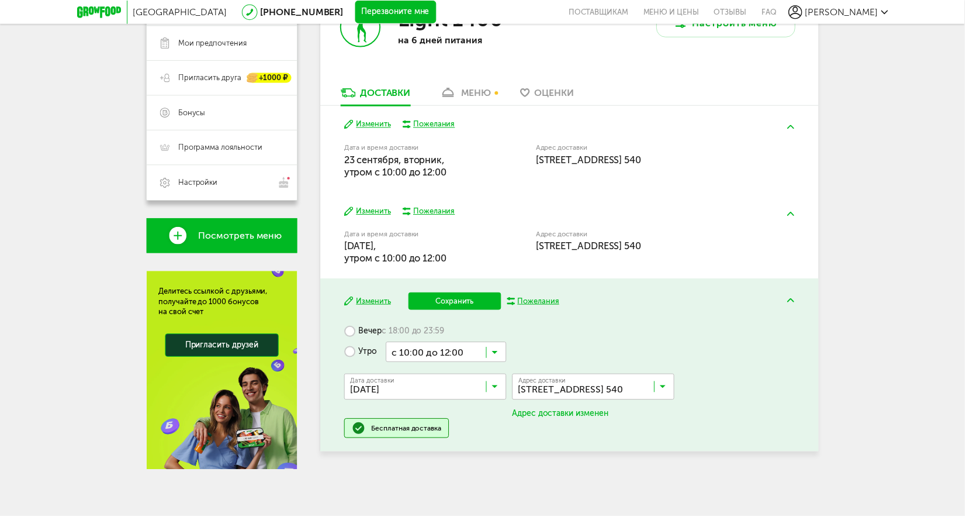
drag, startPoint x: 464, startPoint y: 300, endPoint x: 460, endPoint y: 289, distance: 11.8
click at [462, 298] on button "Сохранить" at bounding box center [459, 304] width 94 height 18
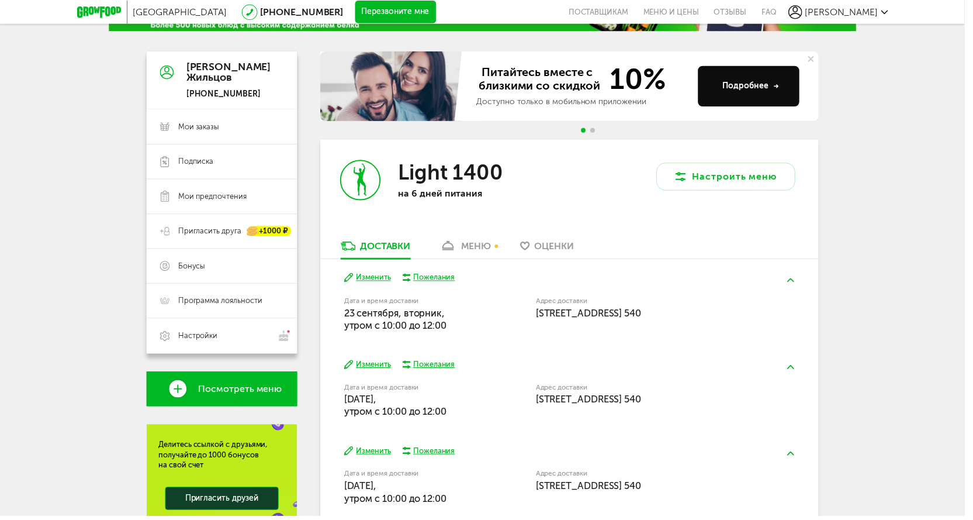
scroll to position [234, 0]
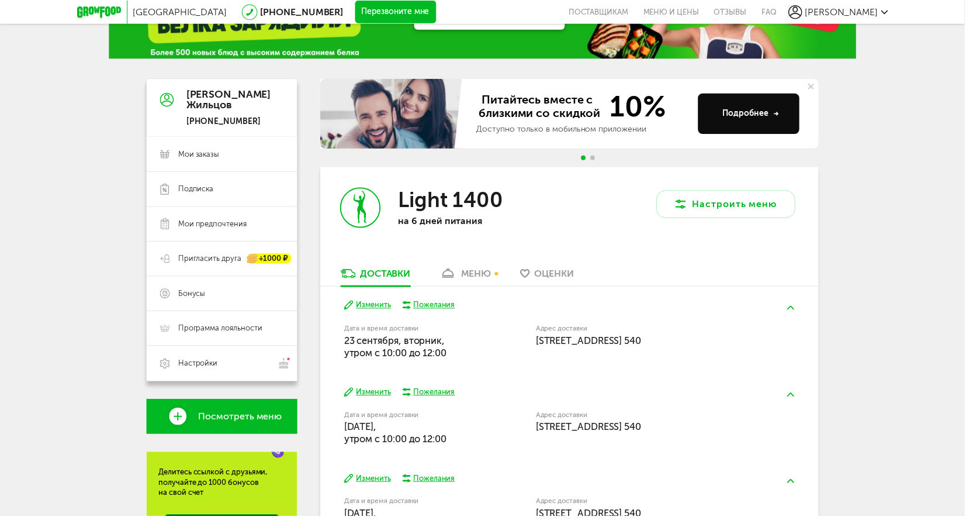
click at [462, 274] on link "меню" at bounding box center [470, 278] width 64 height 19
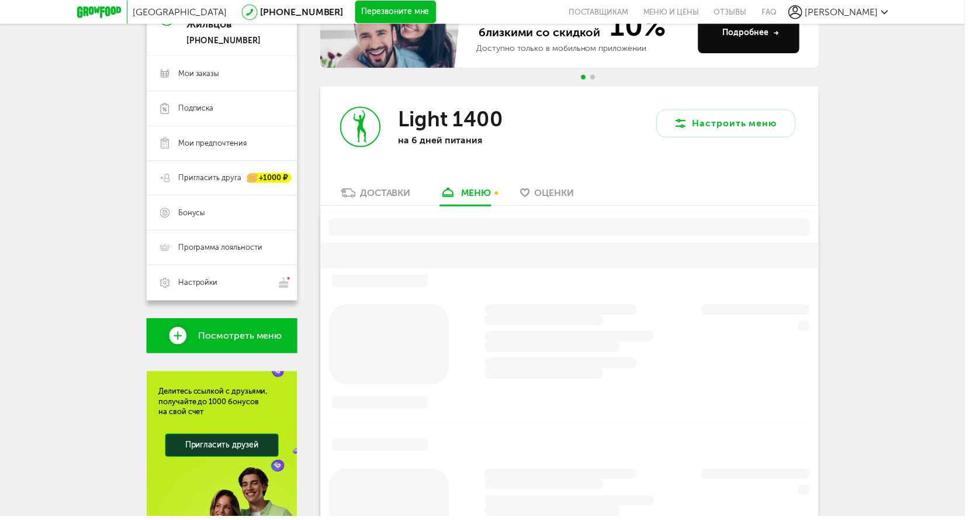
scroll to position [198, 0]
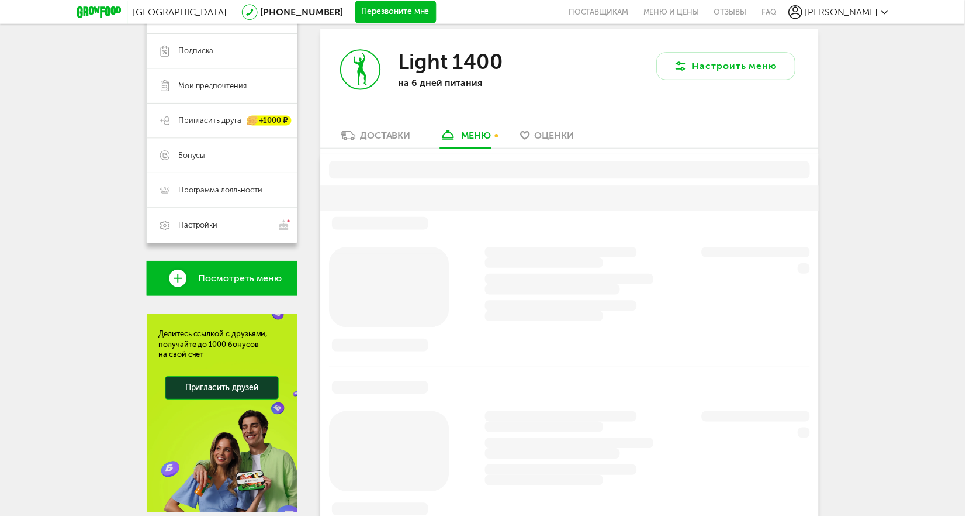
click at [392, 143] on link "Доставки" at bounding box center [379, 139] width 82 height 19
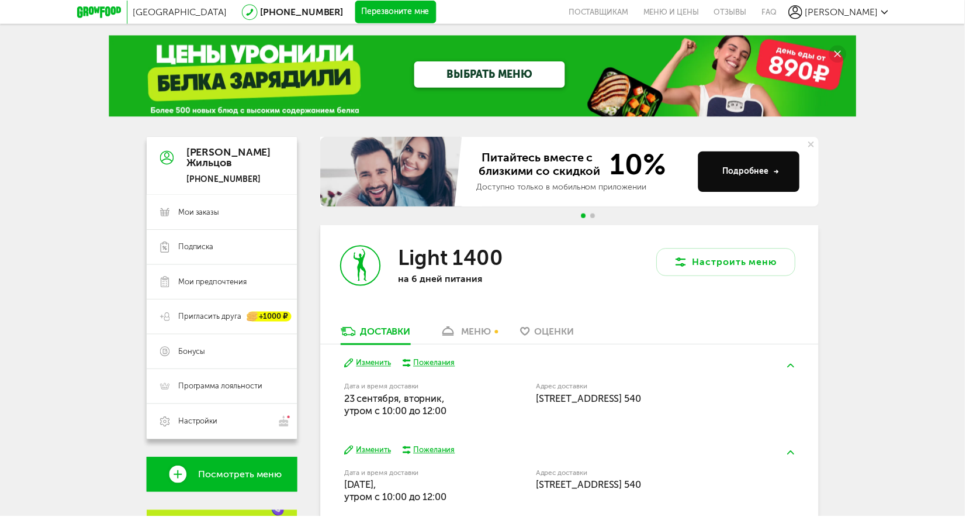
click at [599, 216] on span "Go to slide 2" at bounding box center [598, 217] width 5 height 5
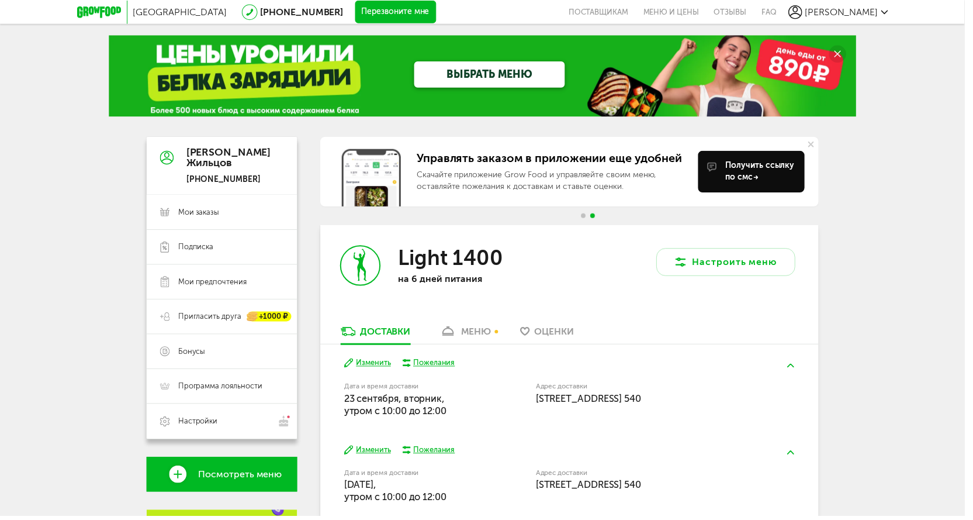
click at [589, 212] on div "Управлять заказом в приложении еще удобней Скачайте приложение Grow Food и упра…" at bounding box center [574, 182] width 503 height 89
click at [727, 269] on button "Настроить меню" at bounding box center [732, 264] width 140 height 28
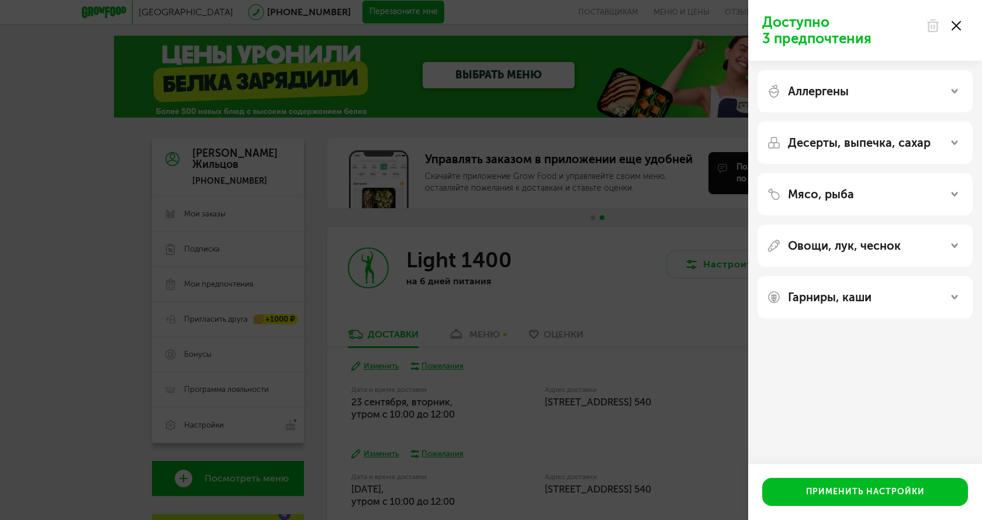
click at [637, 274] on div "Доступно 3 предпочтения Аллергены Десерты, выпечка, сахар Мясо, рыба Овощи, лук…" at bounding box center [491, 260] width 982 height 520
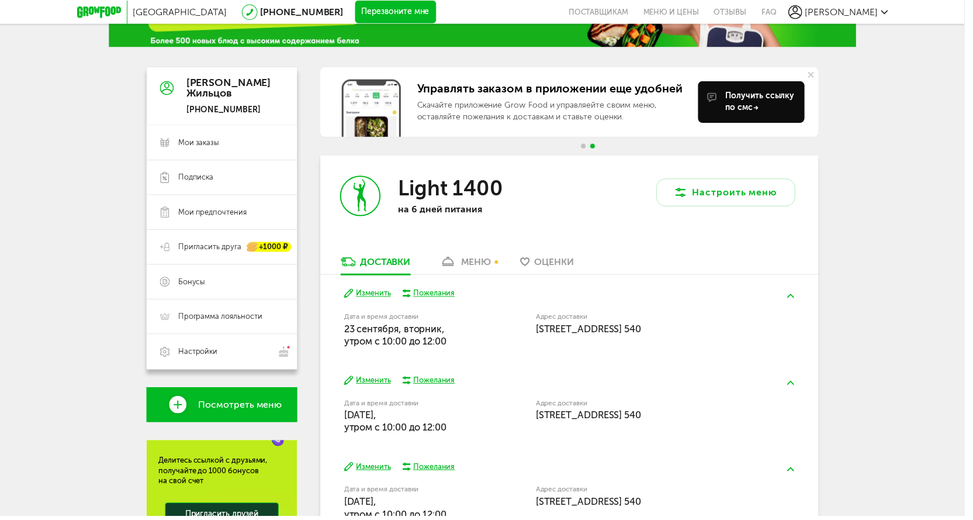
scroll to position [175, 0]
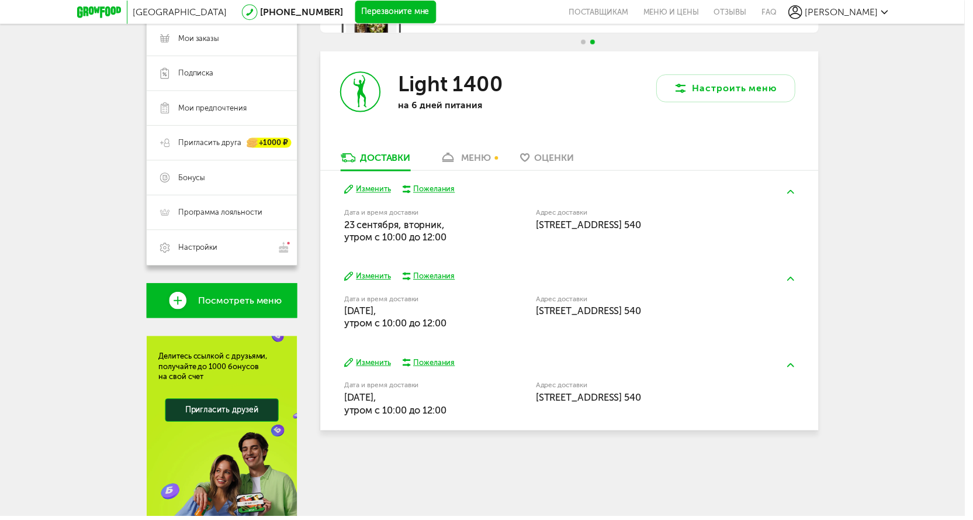
click at [374, 186] on button "Изменить" at bounding box center [370, 190] width 47 height 11
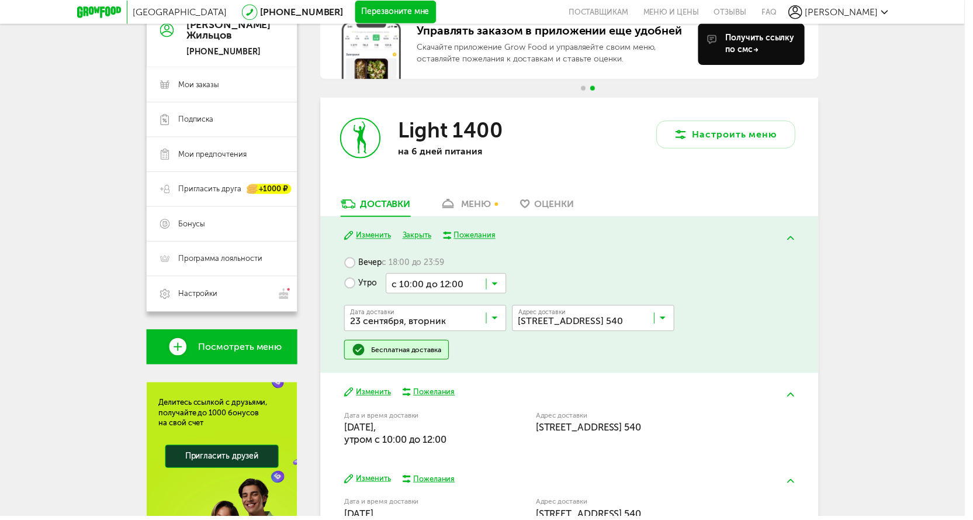
scroll to position [124, 0]
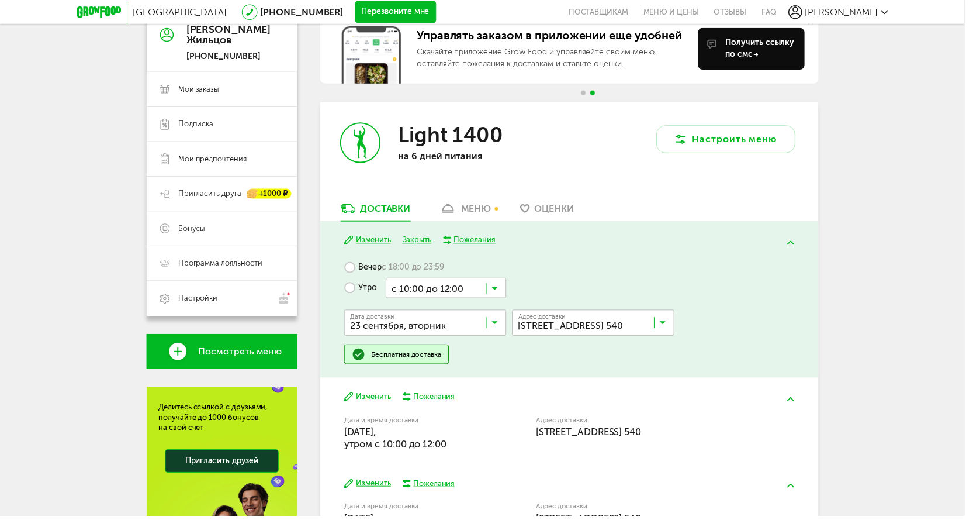
click at [464, 214] on link "меню" at bounding box center [470, 213] width 64 height 19
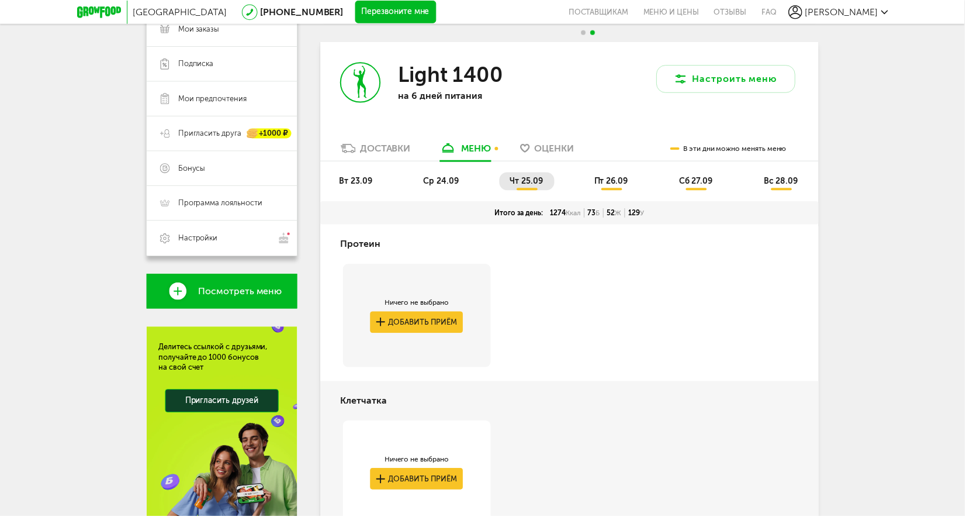
scroll to position [198, 0]
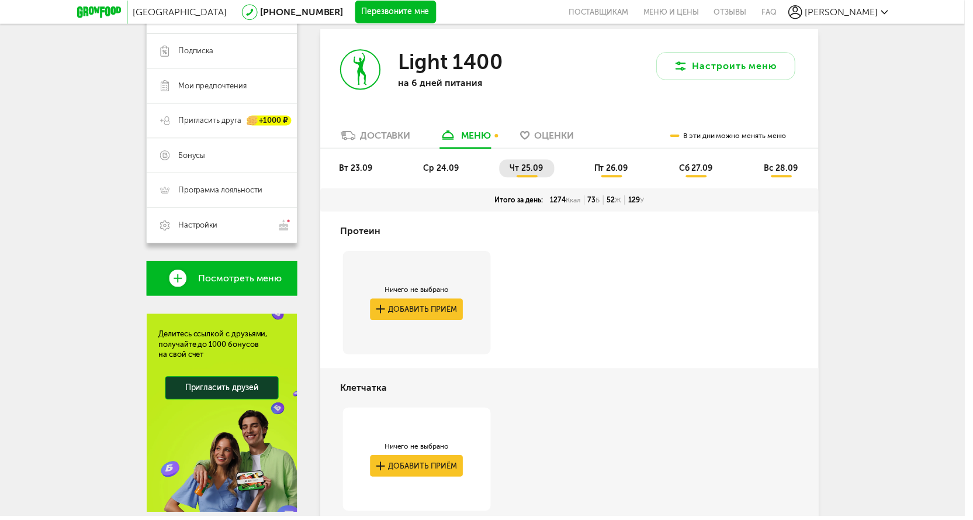
click at [389, 133] on div "Доставки" at bounding box center [389, 136] width 51 height 11
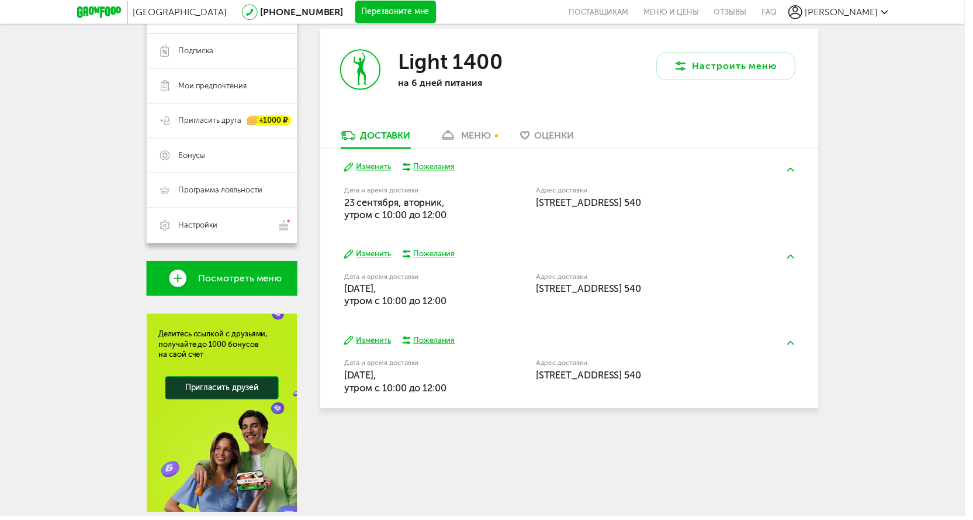
click at [253, 279] on span "Посмотреть меню" at bounding box center [242, 280] width 84 height 11
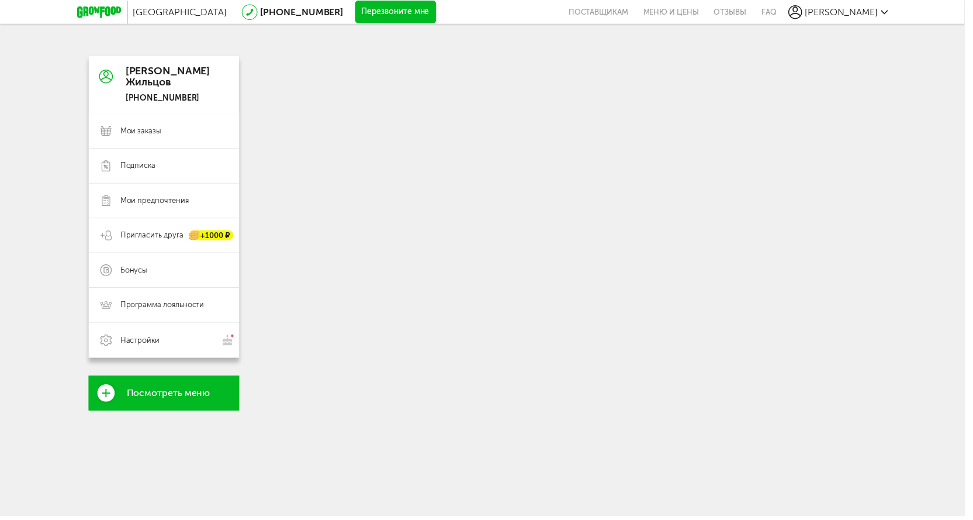
click at [100, 68] on div "Александр Жильцов +7 (951) 077-24-47" at bounding box center [165, 85] width 152 height 58
click at [160, 134] on span "Мои заказы" at bounding box center [142, 132] width 41 height 11
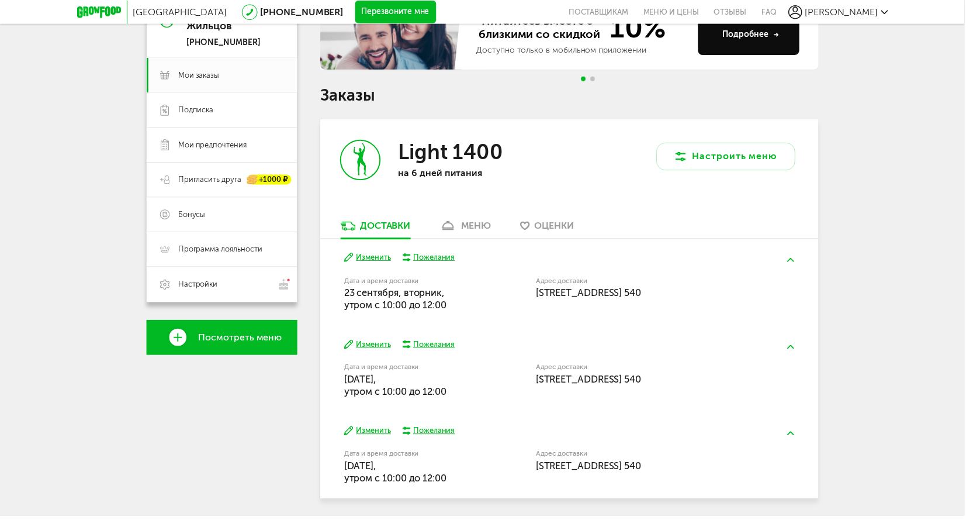
scroll to position [175, 0]
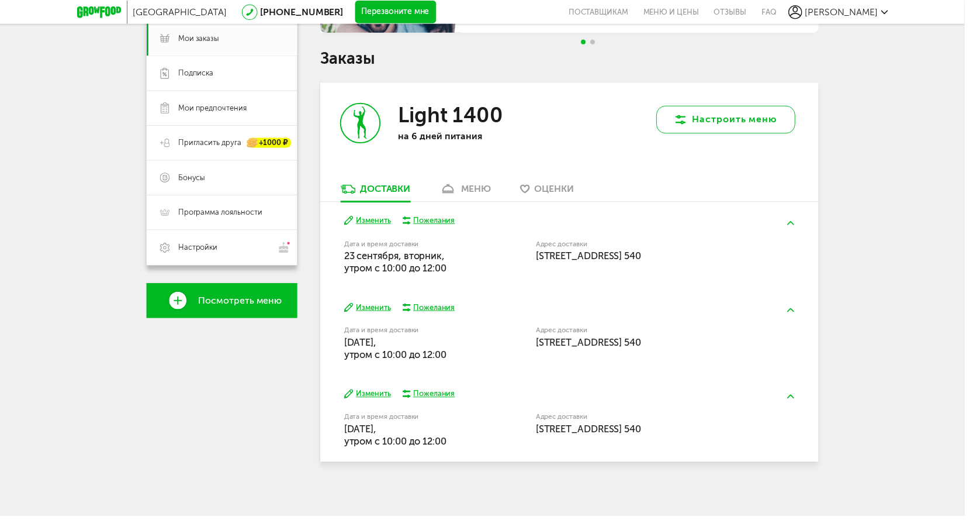
click at [738, 124] on button "Настроить меню" at bounding box center [732, 120] width 140 height 28
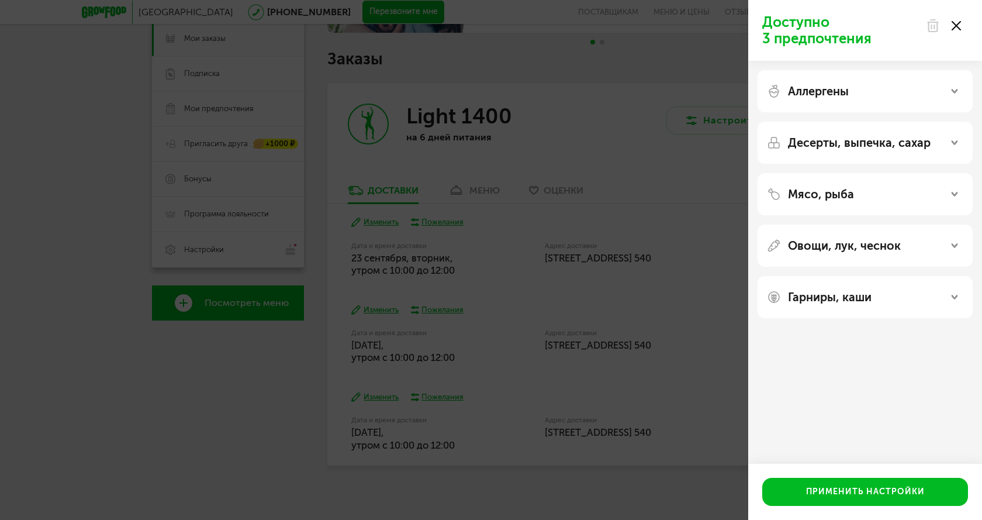
click at [648, 143] on div "Доступно 3 предпочтения Аллергены Десерты, выпечка, сахар Мясо, рыба Овощи, лук…" at bounding box center [491, 260] width 982 height 520
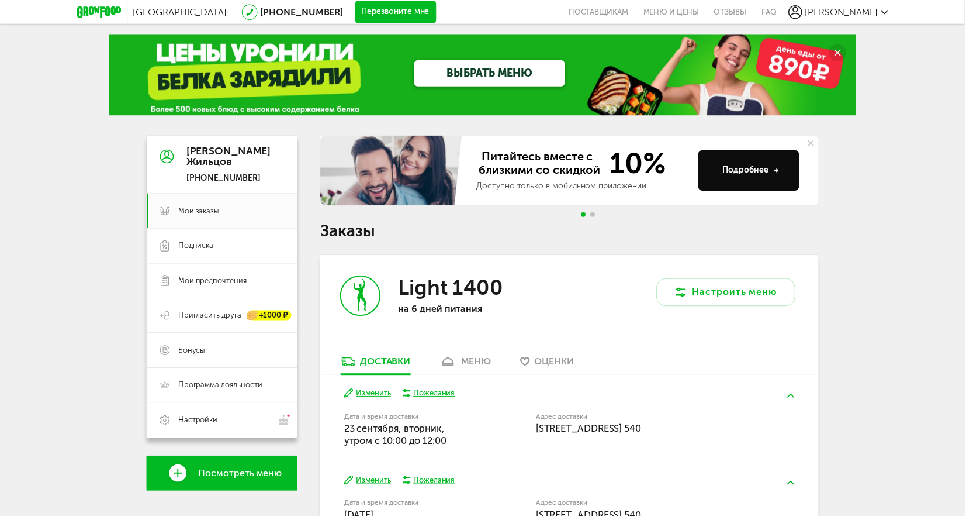
scroll to position [0, 0]
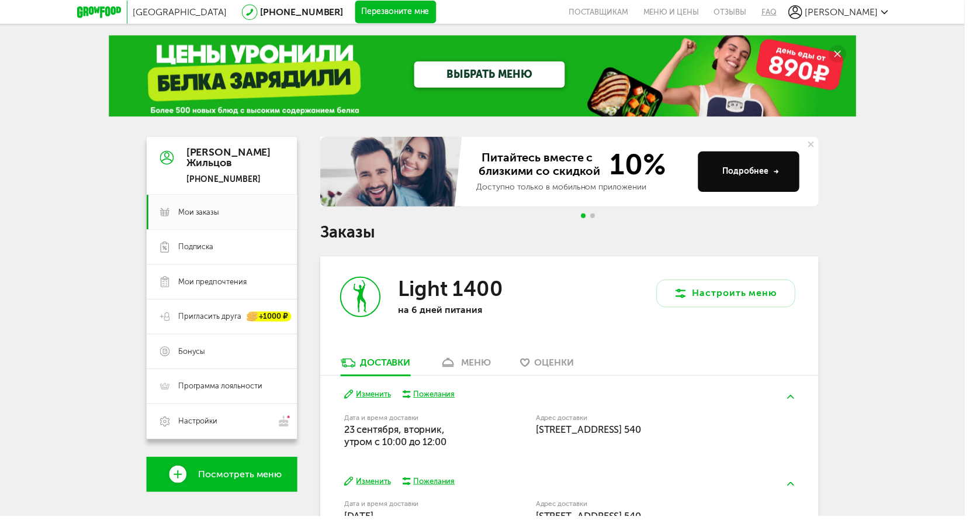
click at [784, 11] on link "FAQ" at bounding box center [772, 12] width 23 height 24
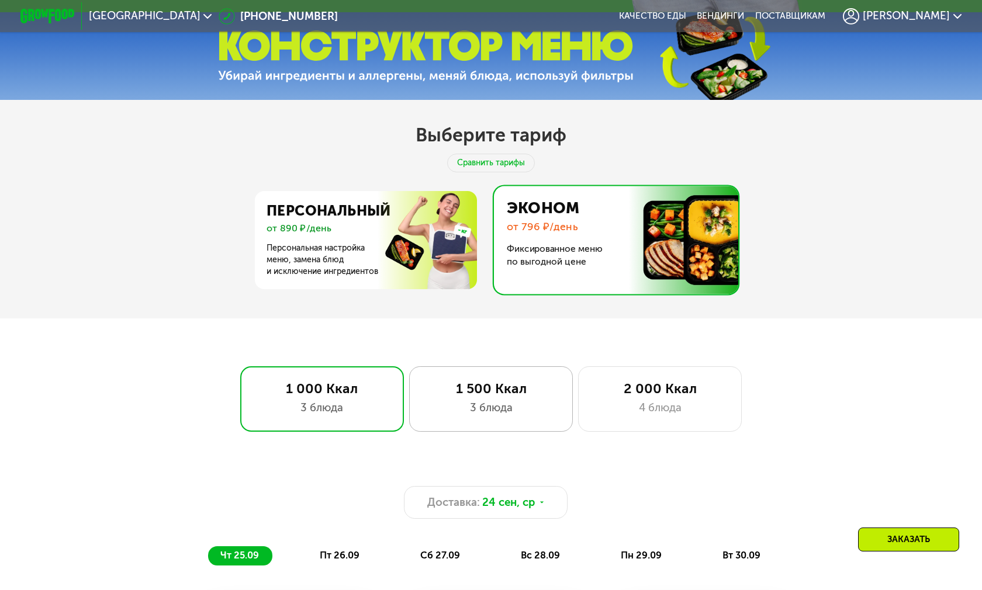
scroll to position [510, 0]
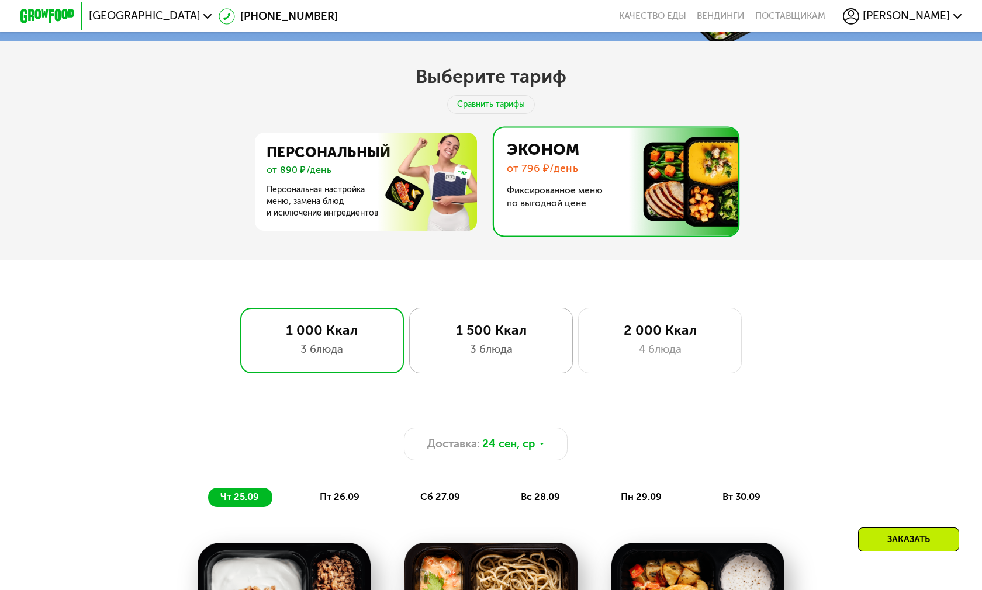
click at [499, 329] on div "1 500 Ккал" at bounding box center [490, 330] width 135 height 16
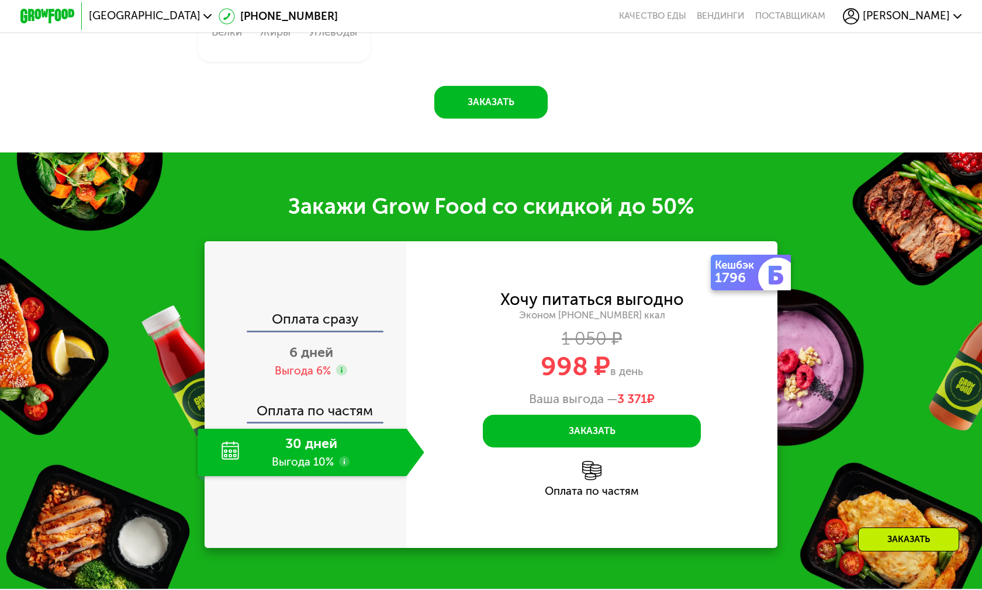
scroll to position [1503, 0]
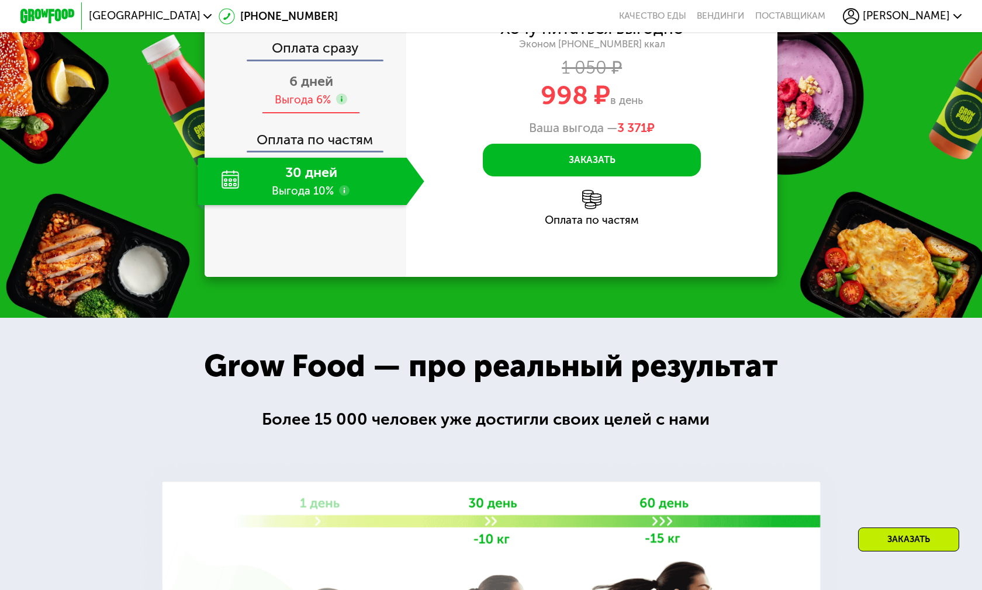
click at [302, 108] on div "Выгода 6%" at bounding box center [303, 99] width 56 height 15
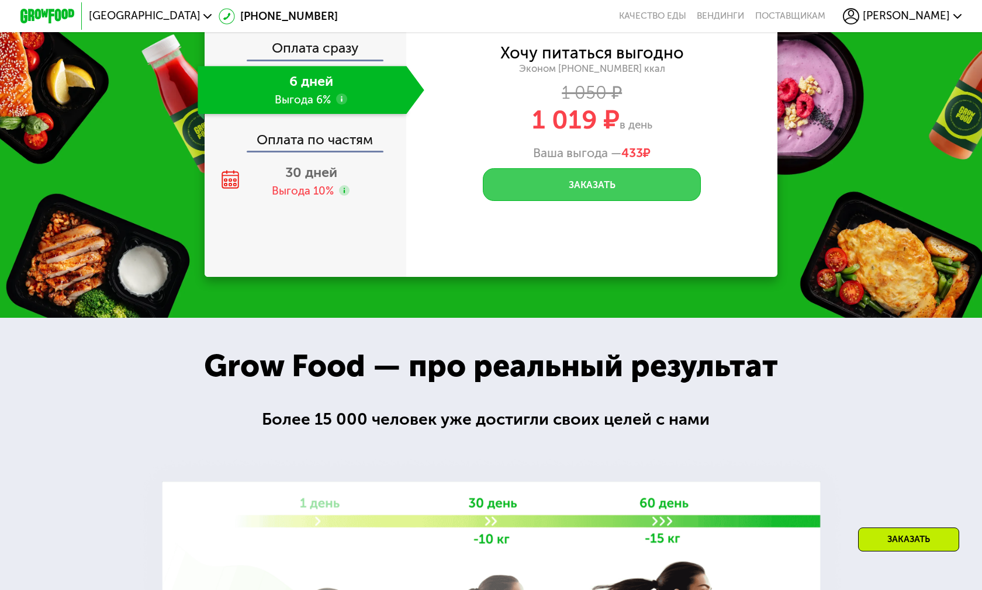
click at [577, 201] on button "Заказать" at bounding box center [592, 184] width 218 height 33
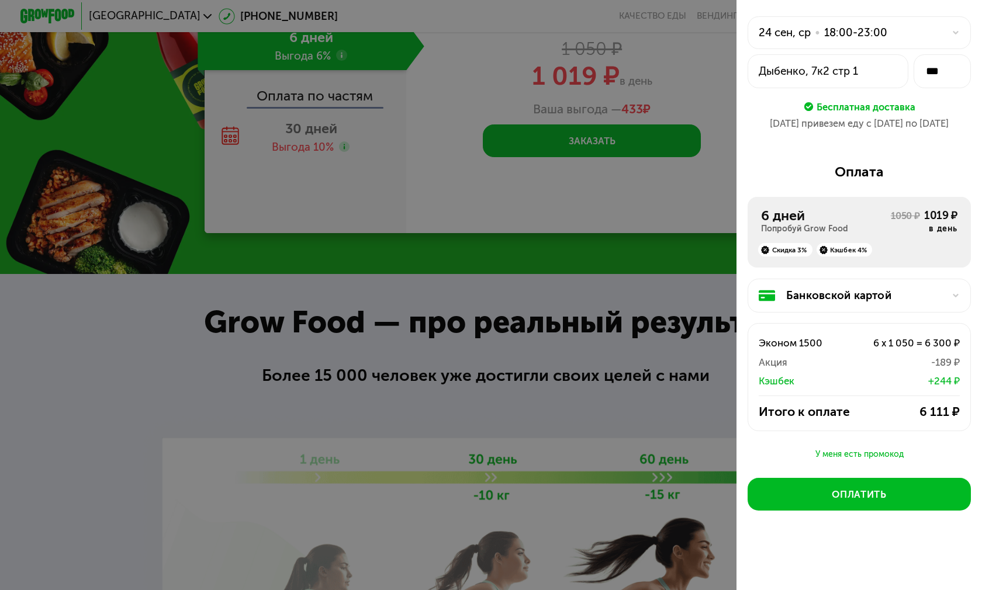
scroll to position [1679, 0]
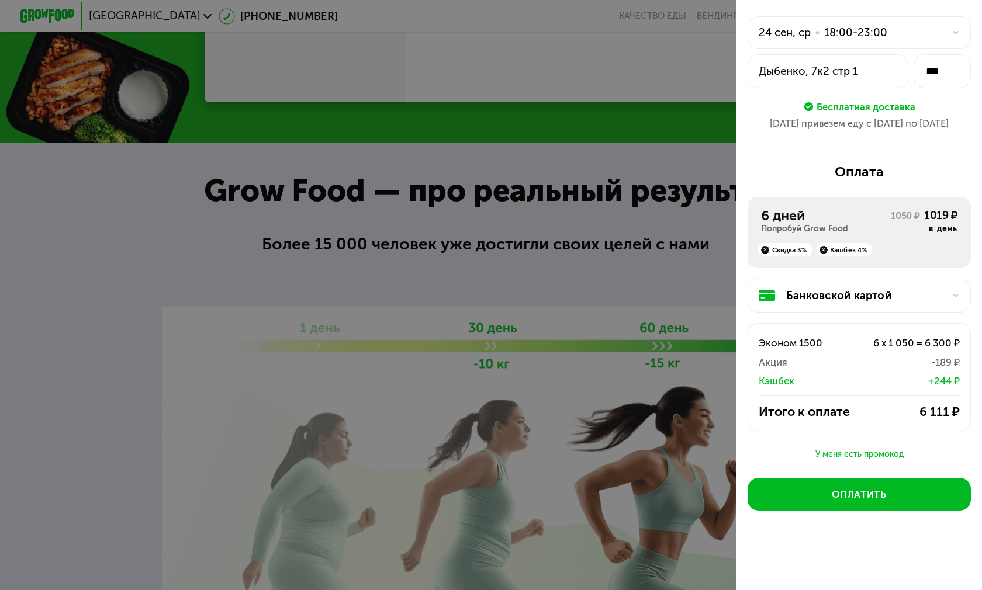
click at [589, 271] on div at bounding box center [491, 295] width 982 height 590
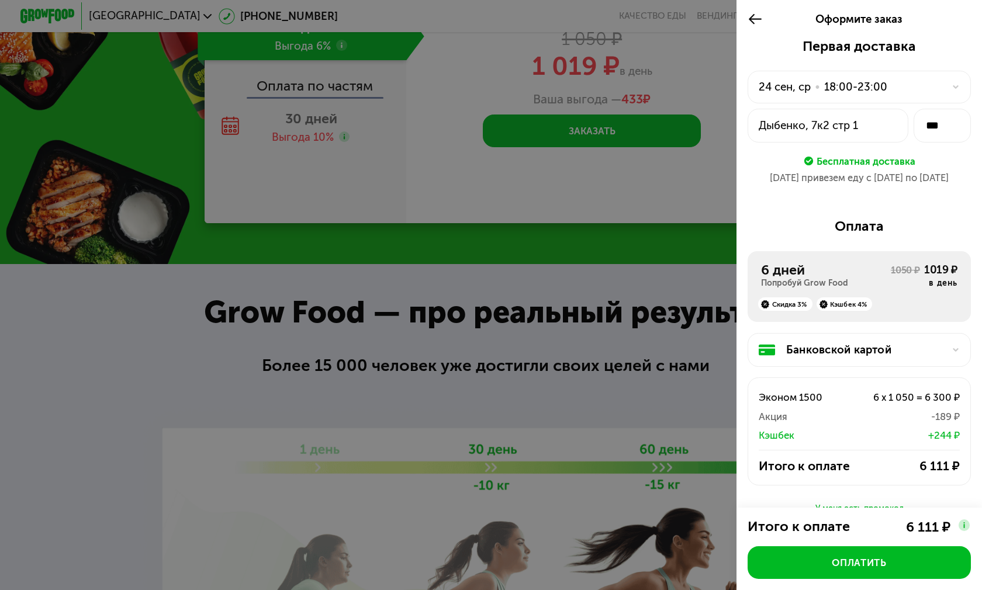
scroll to position [1445, 0]
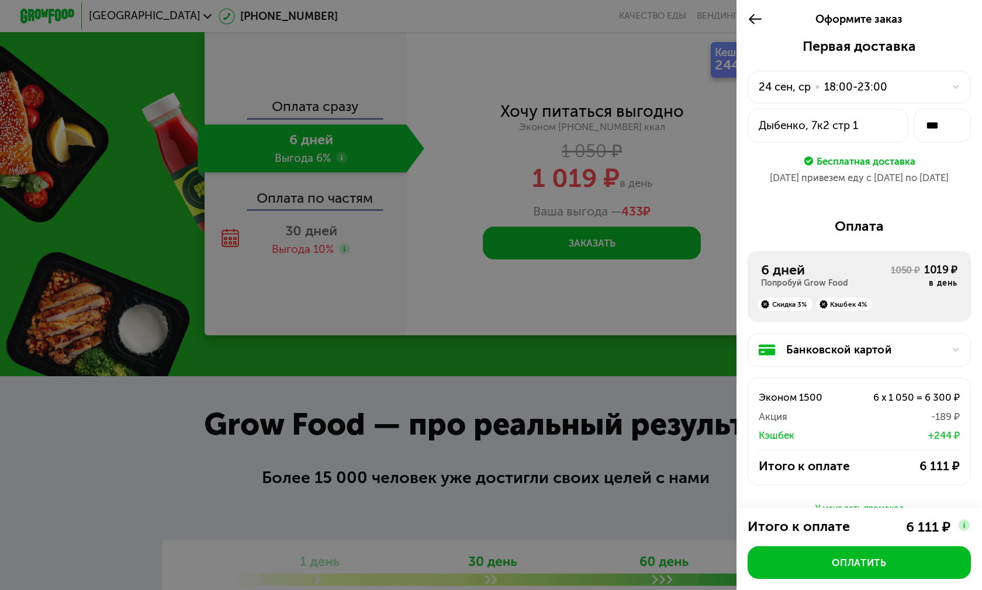
click at [754, 21] on div at bounding box center [759, 19] width 22 height 38
drag, startPoint x: 741, startPoint y: 19, endPoint x: 732, endPoint y: 22, distance: 9.1
click at [748, 19] on icon at bounding box center [756, 19] width 16 height 16
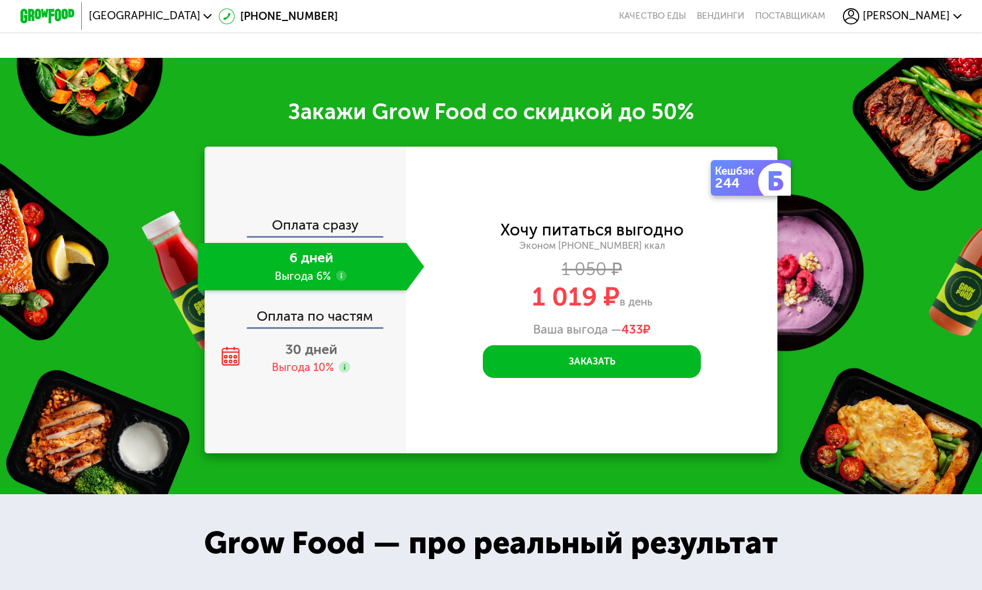
click at [283, 115] on div "Закажи Grow Food со скидкой до 50% Оплата сразу 6 дней Выгода 6% Оплата по част…" at bounding box center [491, 276] width 982 height 437
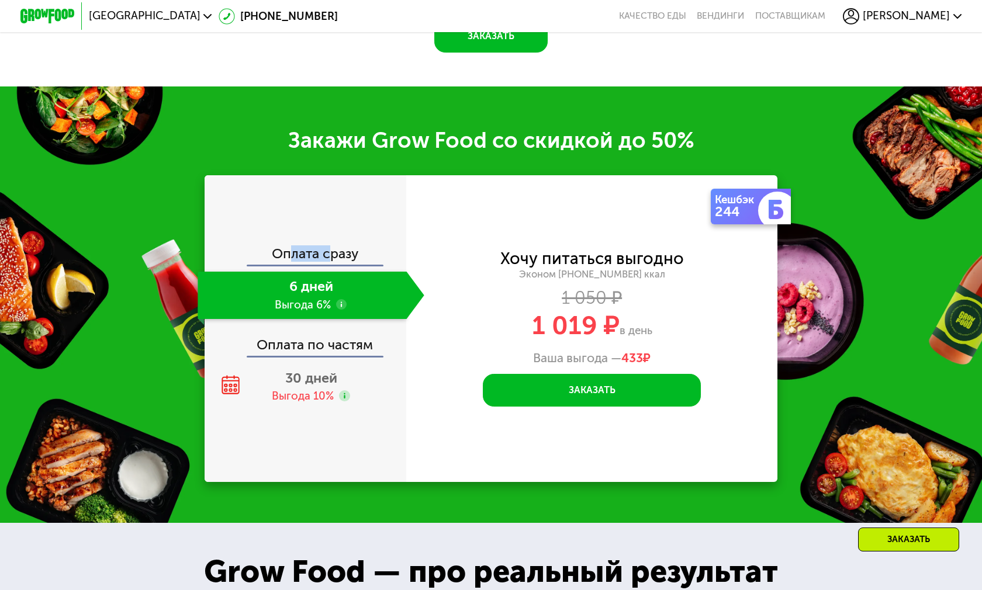
scroll to position [1417, 0]
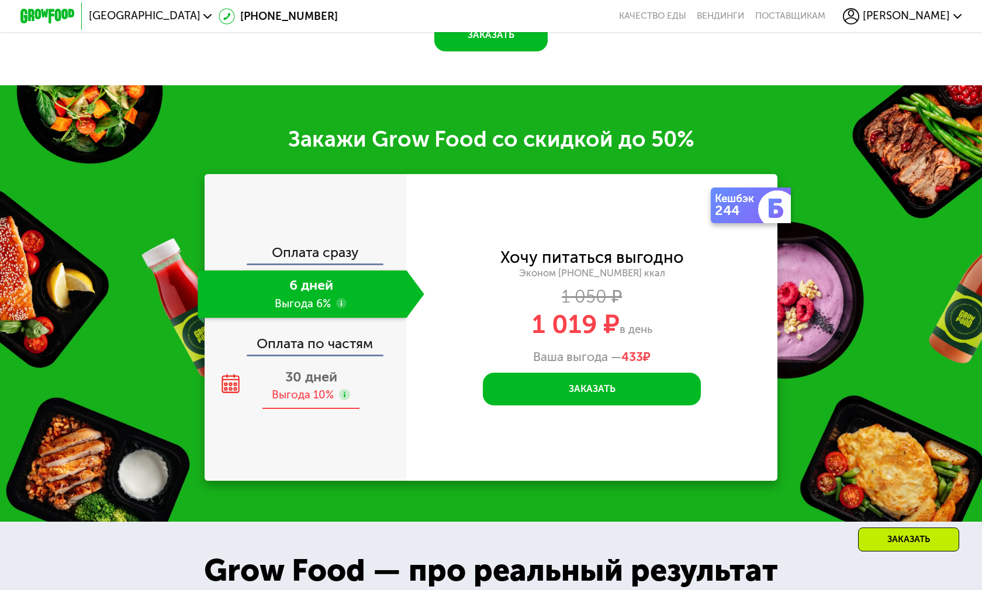
click at [272, 368] on div "30 дней Выгода 10%" at bounding box center [311, 386] width 226 height 48
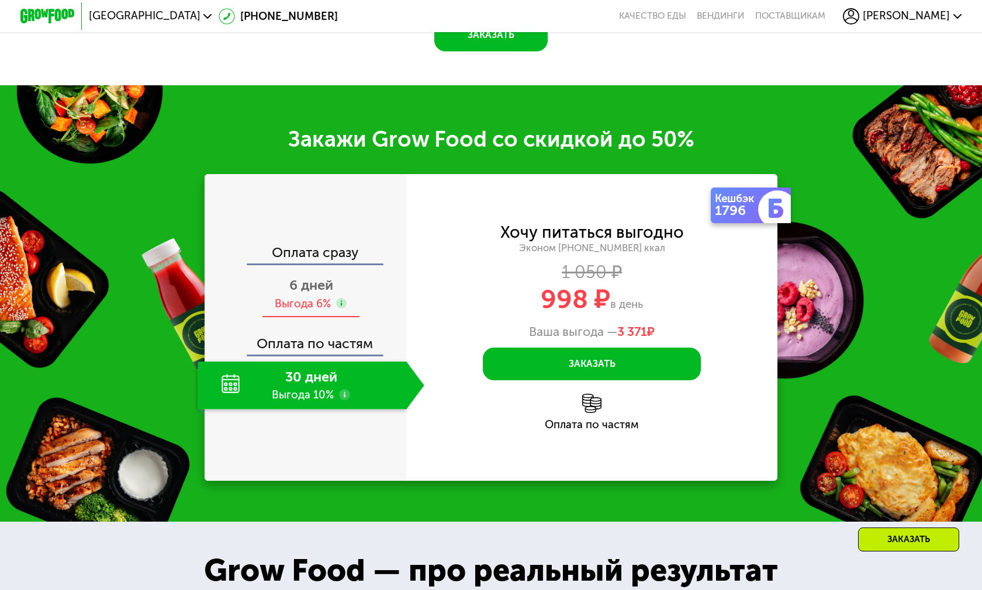
click at [312, 280] on div "6 дней Выгода 6%" at bounding box center [311, 295] width 226 height 48
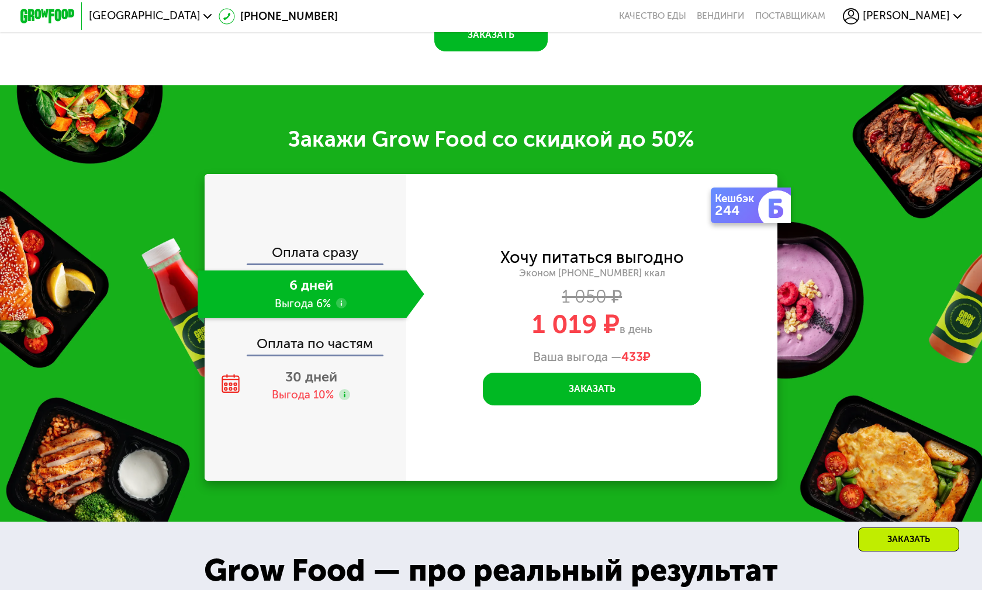
click at [307, 246] on div "Оплата сразу" at bounding box center [306, 255] width 200 height 18
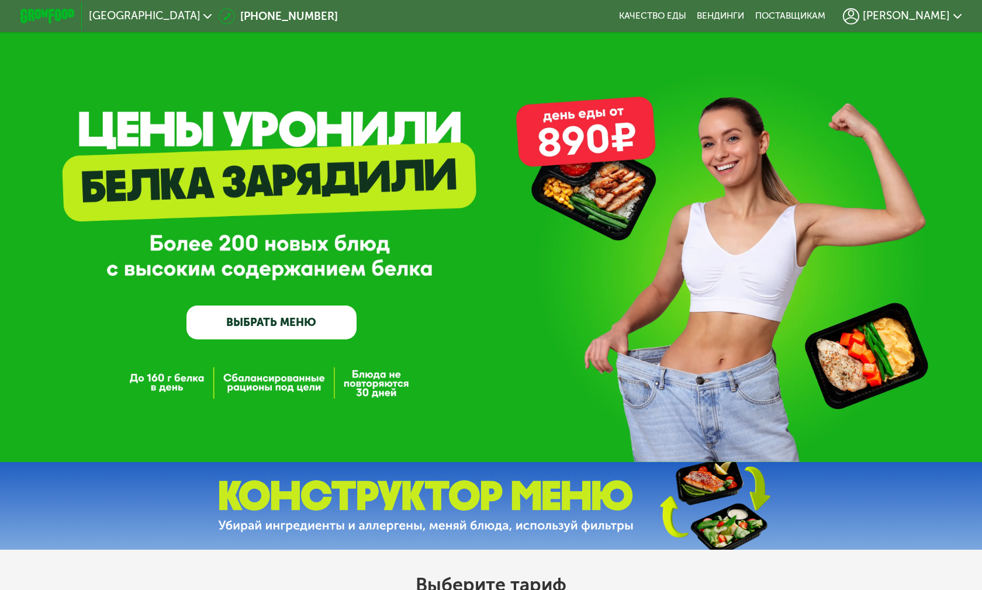
scroll to position [0, 0]
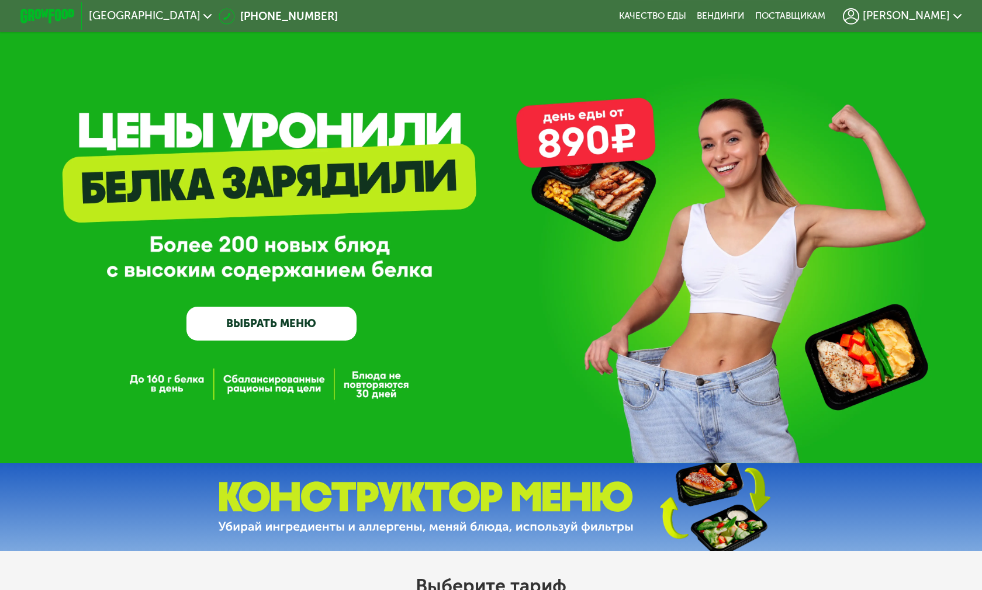
click at [914, 12] on span "[PERSON_NAME]" at bounding box center [906, 16] width 87 height 11
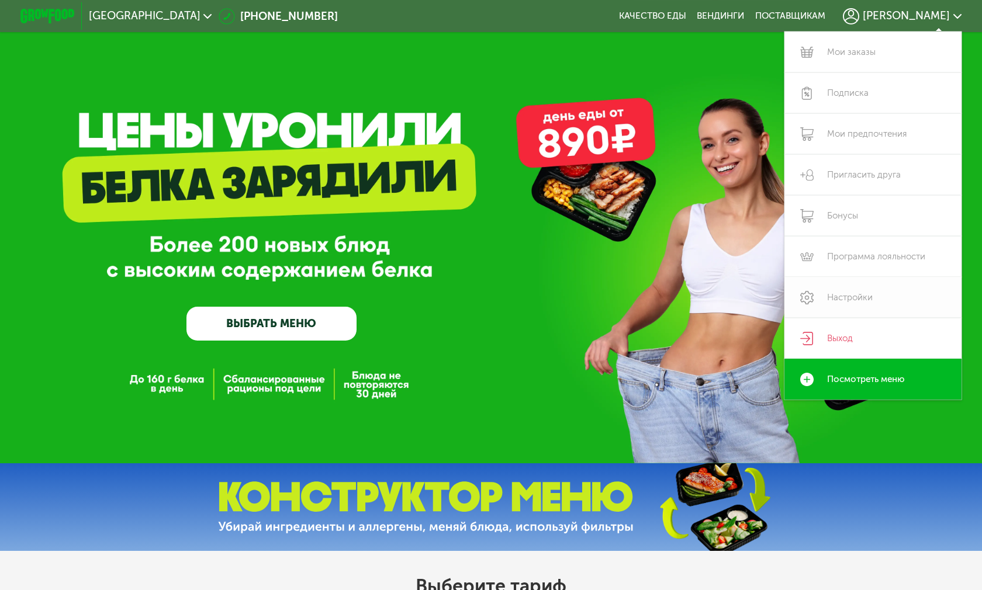
click at [852, 299] on link "Настройки" at bounding box center [872, 297] width 177 height 41
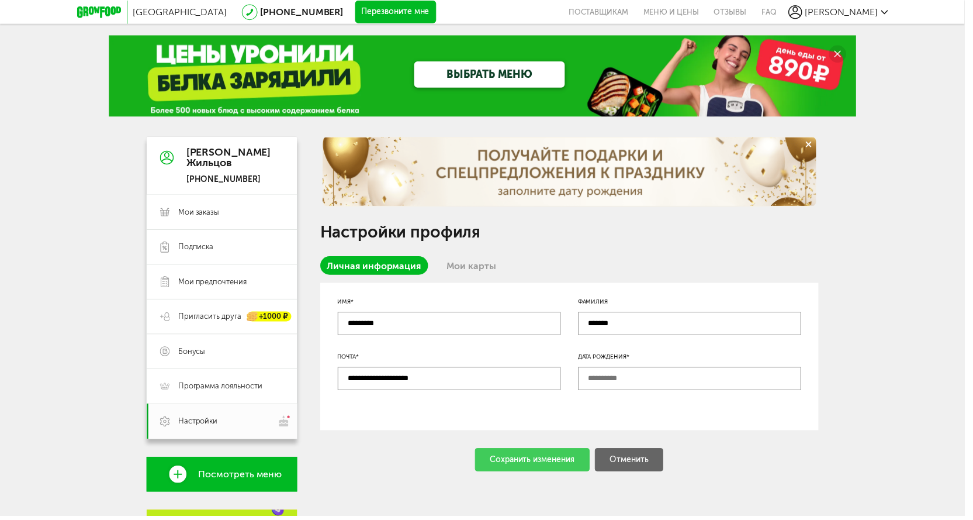
click at [482, 267] on link "Мои карты" at bounding box center [476, 267] width 64 height 19
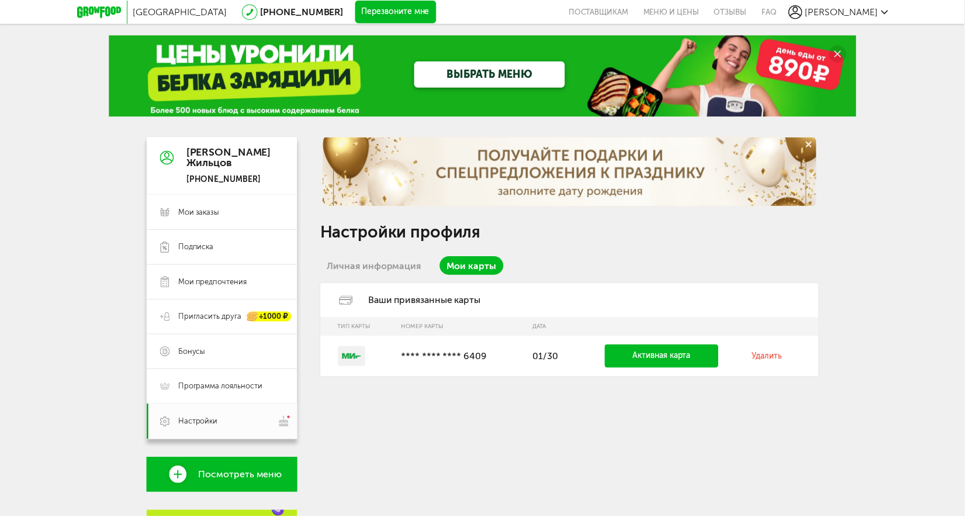
click at [381, 260] on link "Личная информация" at bounding box center [377, 267] width 109 height 19
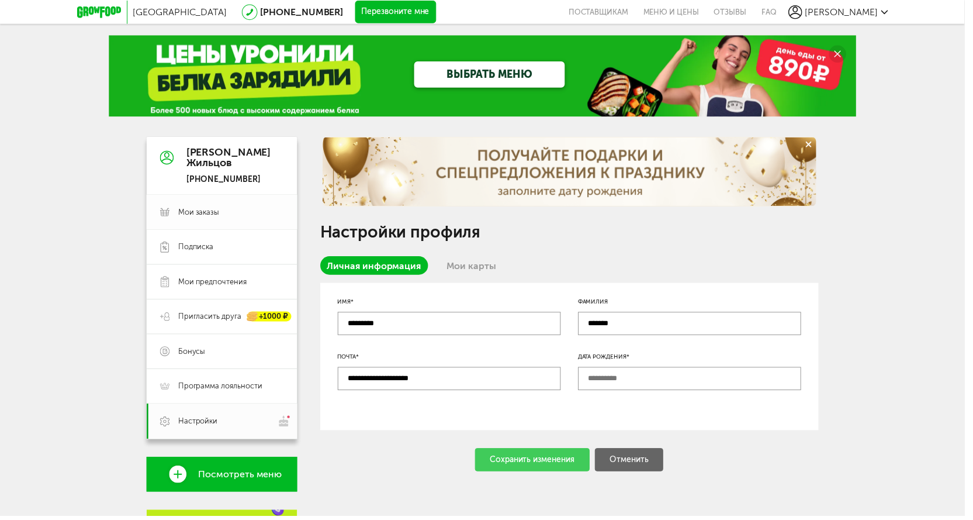
click at [217, 212] on span "Мои заказы" at bounding box center [200, 214] width 41 height 11
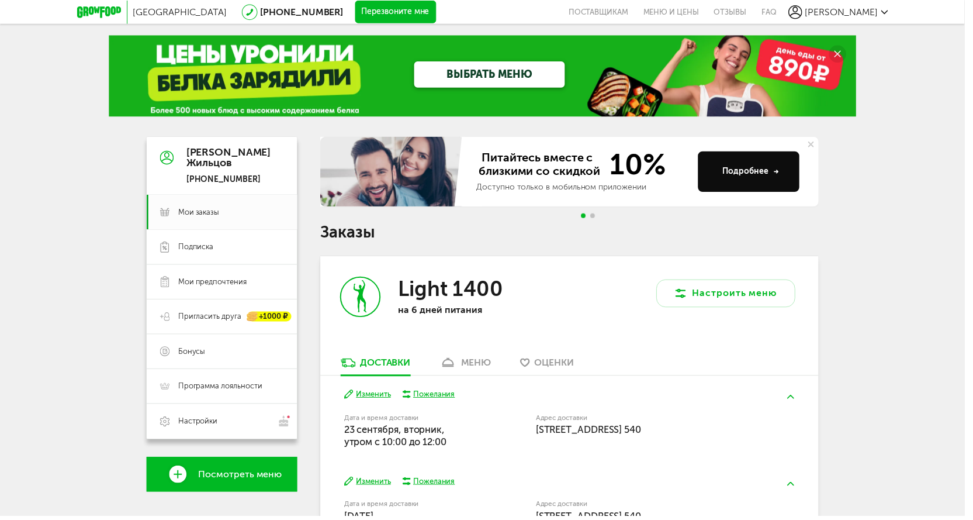
scroll to position [175, 0]
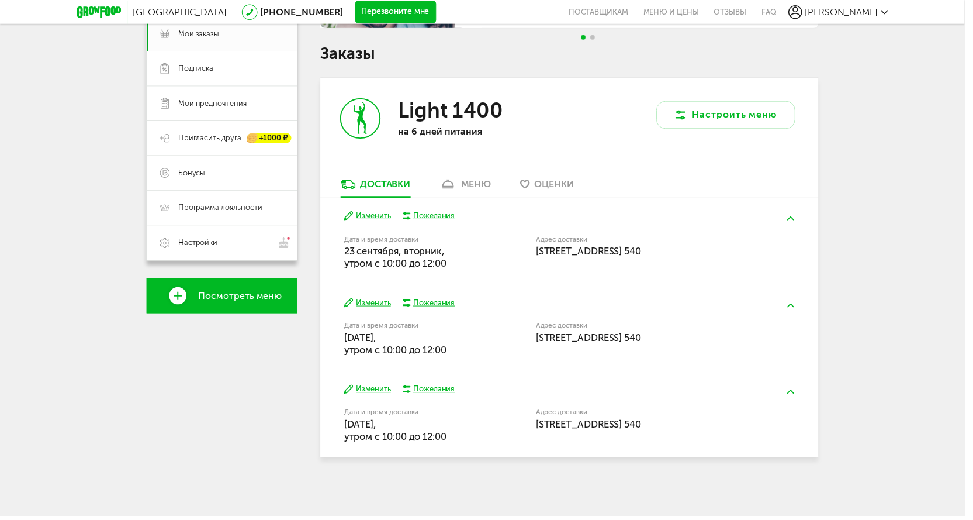
click at [461, 179] on link "меню" at bounding box center [470, 188] width 64 height 19
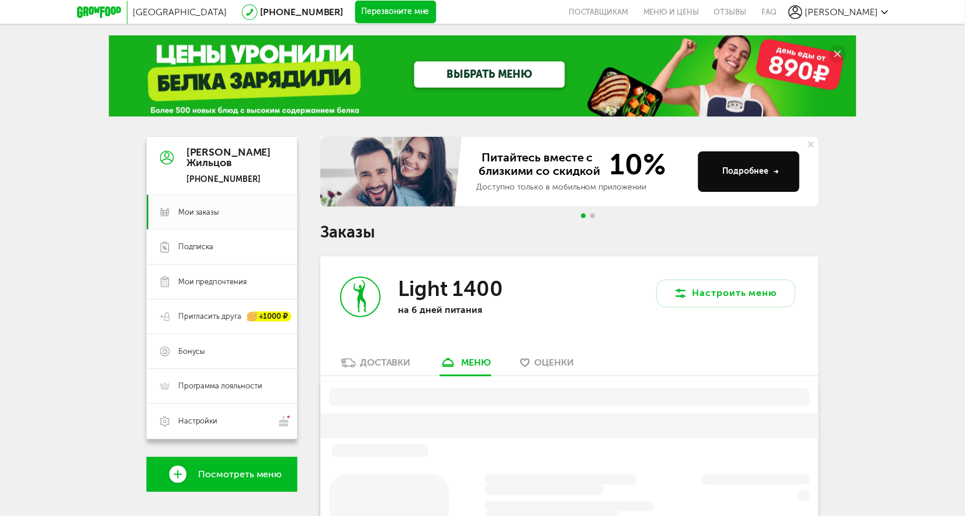
click at [372, 15] on button "Перезвоните мне" at bounding box center [399, 12] width 82 height 23
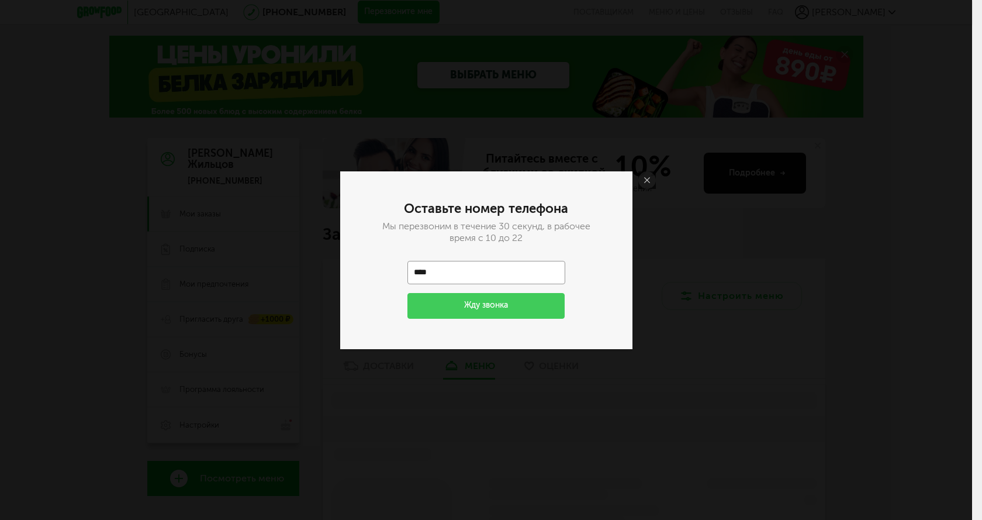
click at [483, 275] on input "****" at bounding box center [486, 272] width 158 height 23
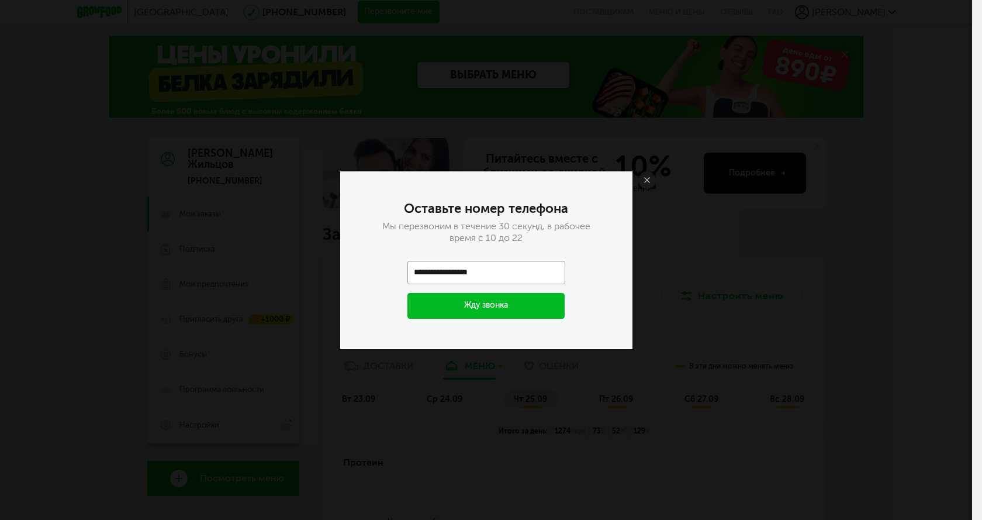
type input "**********"
click at [491, 306] on button "Жду звонка" at bounding box center [486, 306] width 158 height 26
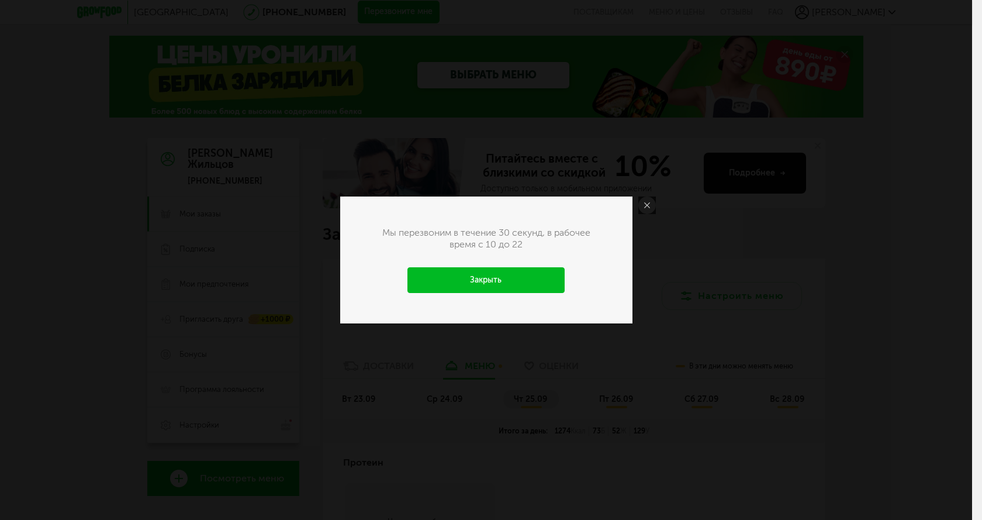
click at [489, 279] on link "Закрыть" at bounding box center [486, 280] width 158 height 26
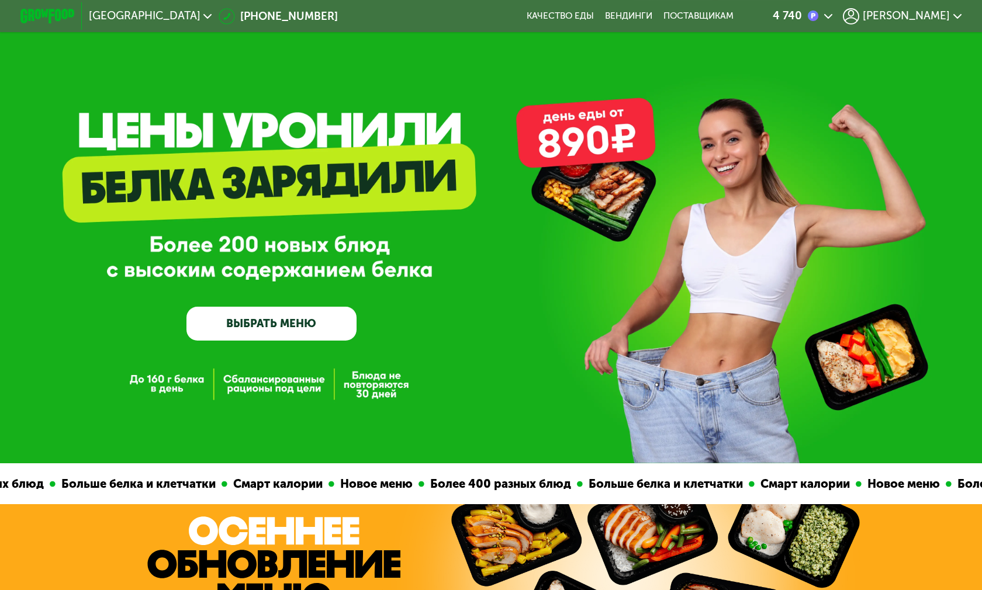
click at [819, 16] on img at bounding box center [813, 16] width 11 height 11
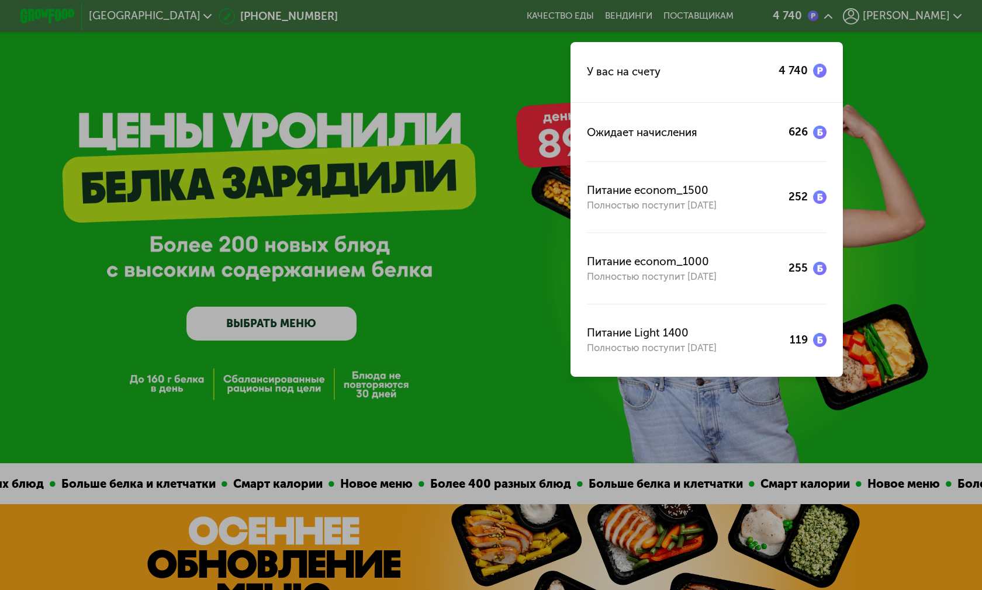
click at [897, 29] on div at bounding box center [491, 295] width 982 height 590
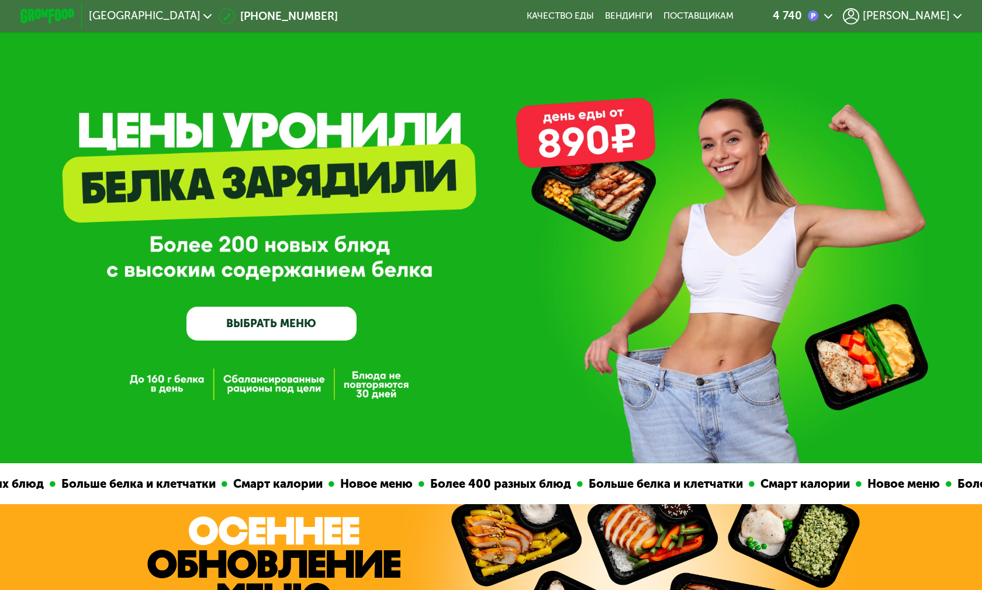
click at [915, 18] on span "[PERSON_NAME]" at bounding box center [906, 16] width 87 height 11
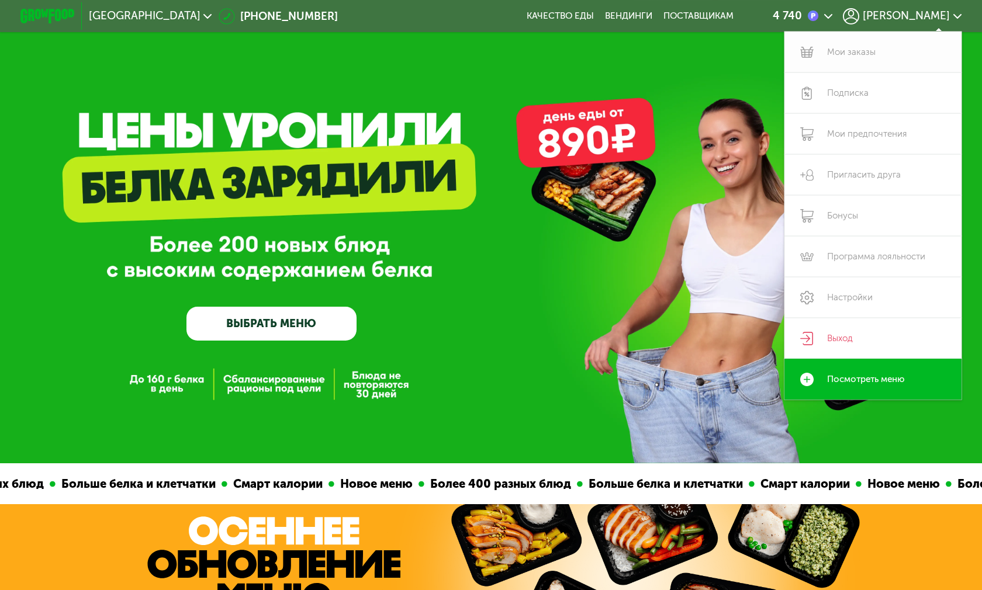
click at [842, 67] on link "Мои заказы" at bounding box center [872, 52] width 177 height 41
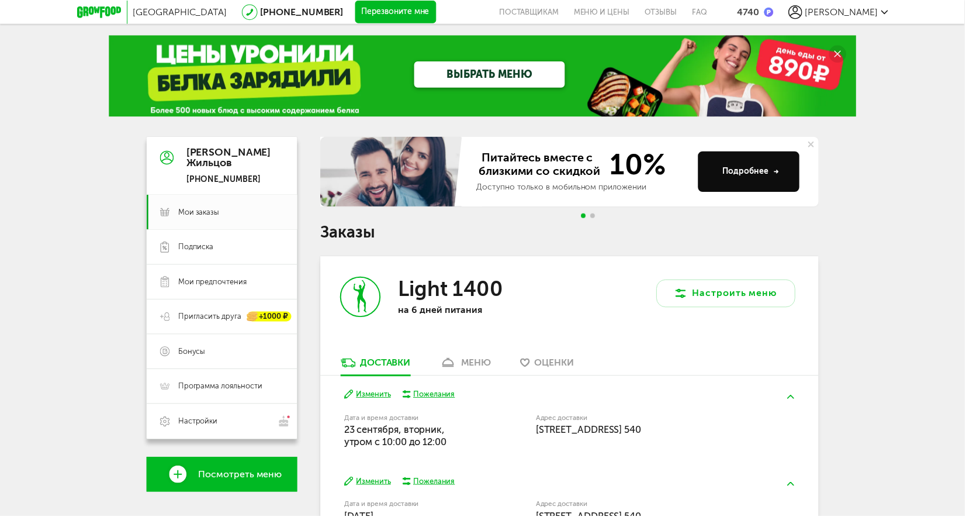
click at [766, 8] on div "4740" at bounding box center [755, 11] width 22 height 11
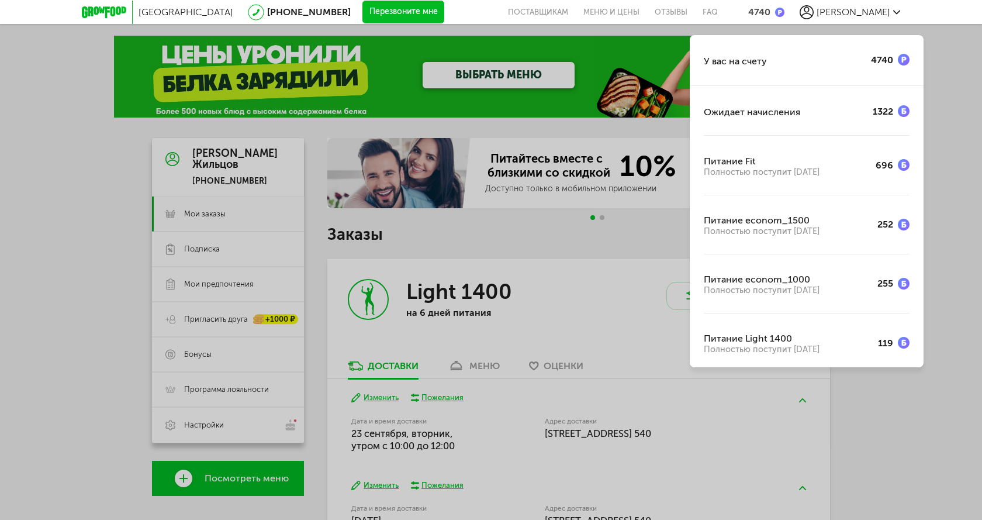
scroll to position [6, 0]
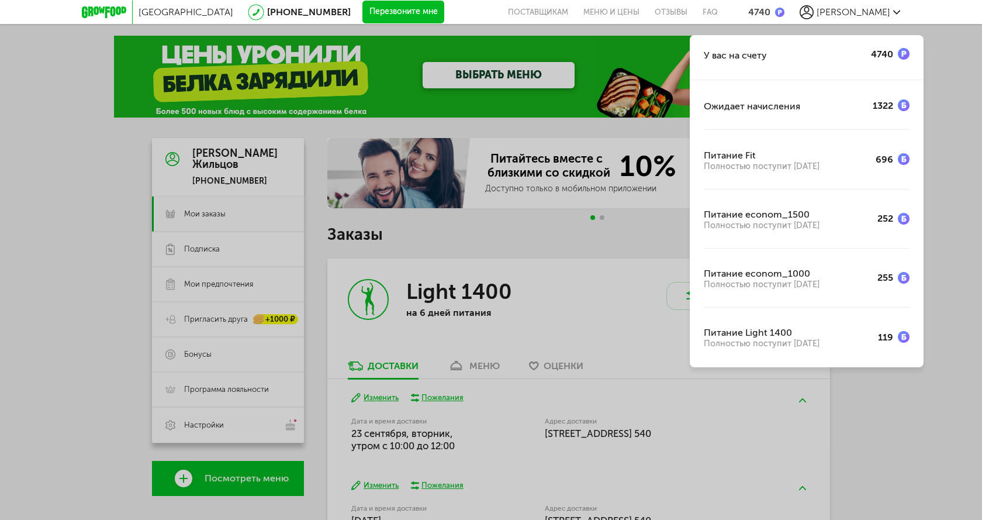
drag, startPoint x: 778, startPoint y: 284, endPoint x: 754, endPoint y: 274, distance: 25.9
click at [754, 274] on div "Питание econom_1000 Полностью поступит 27 сентября" at bounding box center [762, 279] width 116 height 22
drag, startPoint x: 753, startPoint y: 333, endPoint x: 825, endPoint y: 341, distance: 73.0
click at [819, 341] on div "Питание Light 1400 Полностью поступит 27 сентября" at bounding box center [762, 338] width 116 height 22
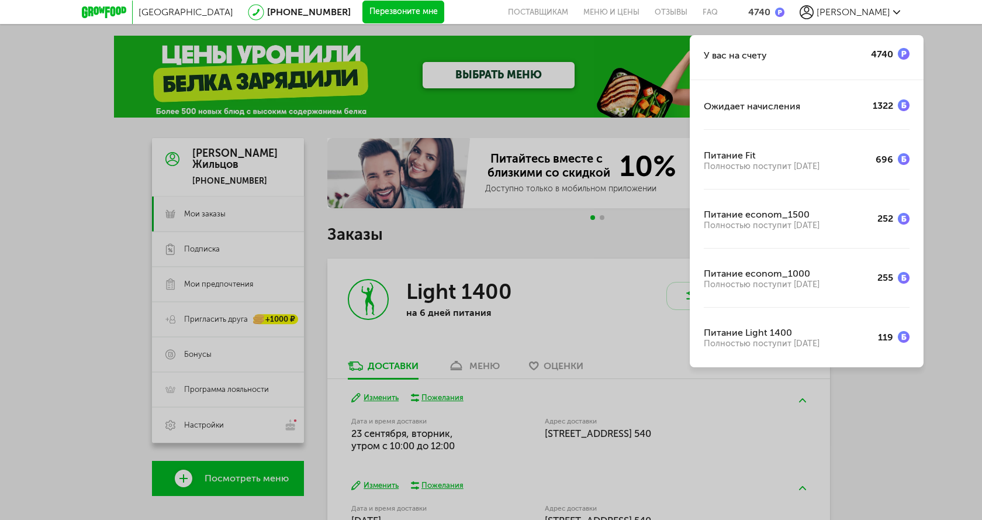
drag, startPoint x: 729, startPoint y: 255, endPoint x: 818, endPoint y: 285, distance: 93.0
click at [818, 285] on div "Ожидает начисления 1322 Питание Fit Полностью поступит 28 сентября 696 Питание …" at bounding box center [807, 223] width 234 height 287
drag, startPoint x: 835, startPoint y: 208, endPoint x: 876, endPoint y: 226, distance: 44.5
click at [879, 227] on div "Ожидает начисления 1322 Питание Fit Полностью поступит 28 сентября 696 Питание …" at bounding box center [807, 223] width 234 height 287
drag, startPoint x: 786, startPoint y: 145, endPoint x: 839, endPoint y: 188, distance: 68.6
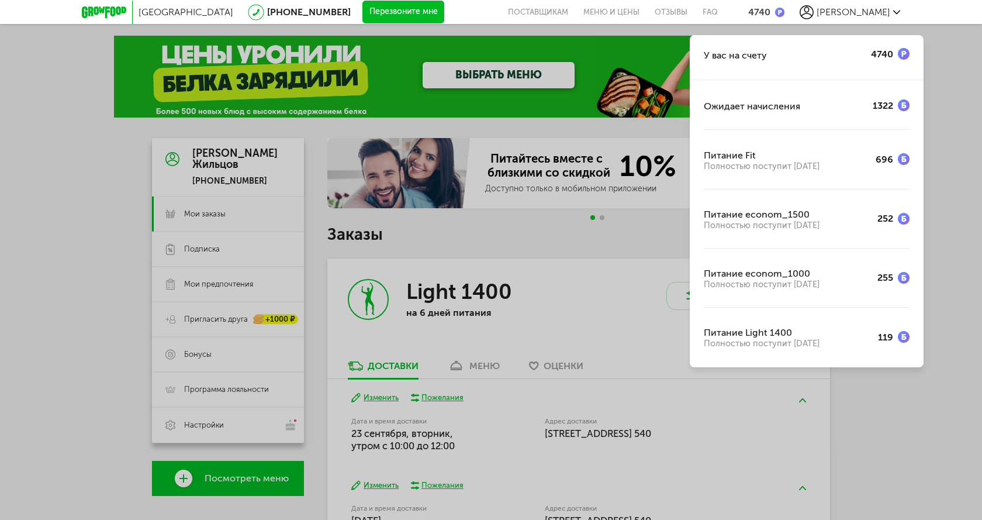
click at [839, 188] on div "Ожидает начисления 1322 Питание Fit Полностью поступит 28 сентября 696 Питание …" at bounding box center [807, 223] width 234 height 287
click at [801, 172] on div "Ожидает начисления 1322 Питание Fit Полностью поступит 28 сентября 696 Питание …" at bounding box center [807, 223] width 234 height 287
click at [745, 110] on div "Ожидает начисления" at bounding box center [752, 106] width 96 height 11
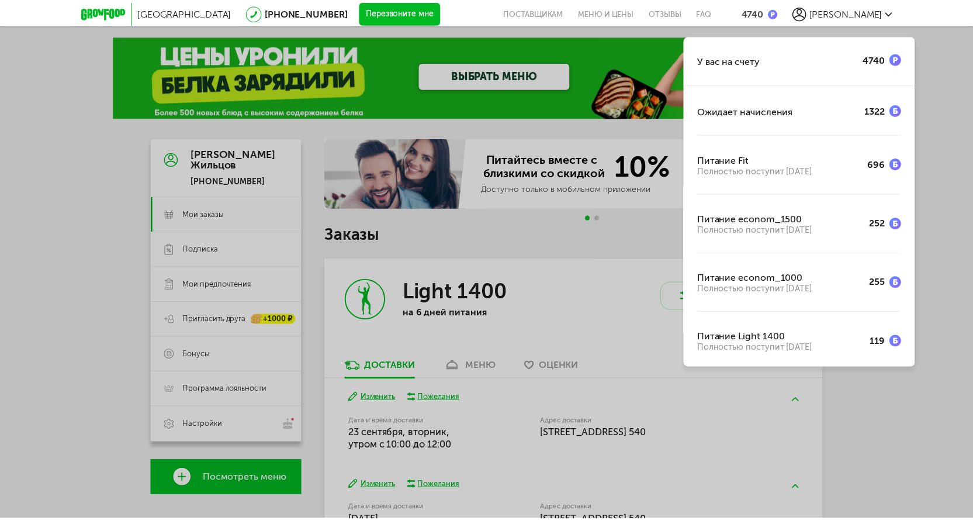
scroll to position [0, 0]
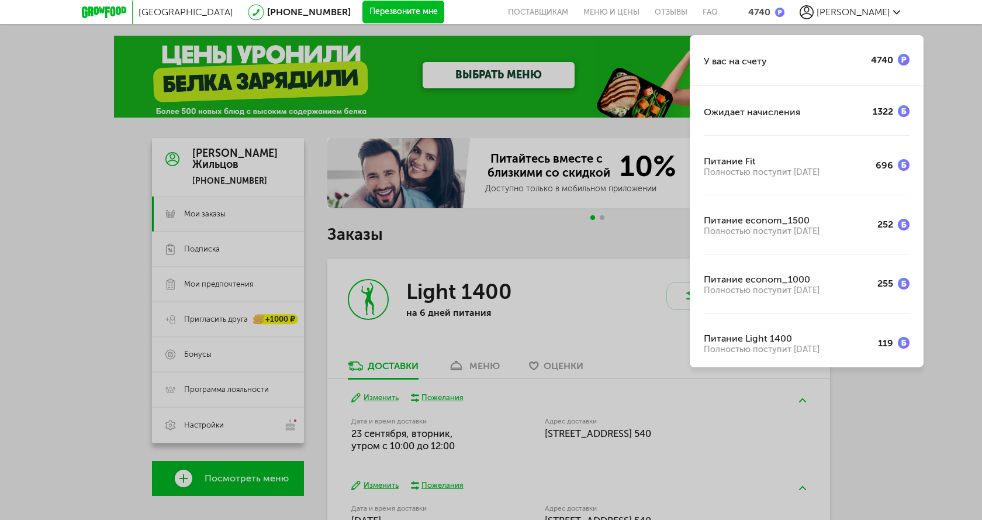
click at [589, 72] on div "У вас на счету 4740 Ожидает начисления 1322 Питание Fit Полностью поступит 28 с…" at bounding box center [491, 260] width 982 height 520
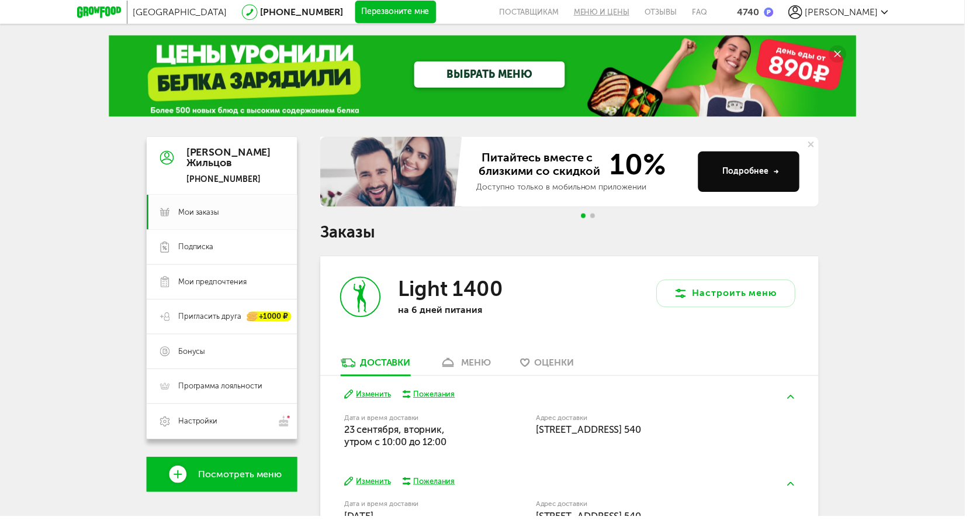
click at [641, 8] on link "Меню и цены" at bounding box center [607, 12] width 71 height 24
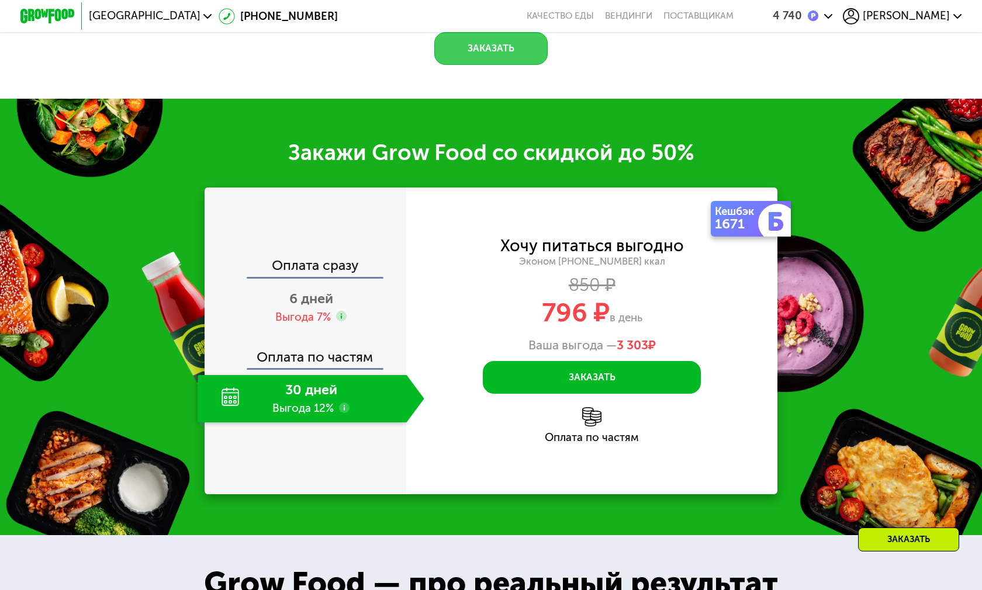
scroll to position [1520, 0]
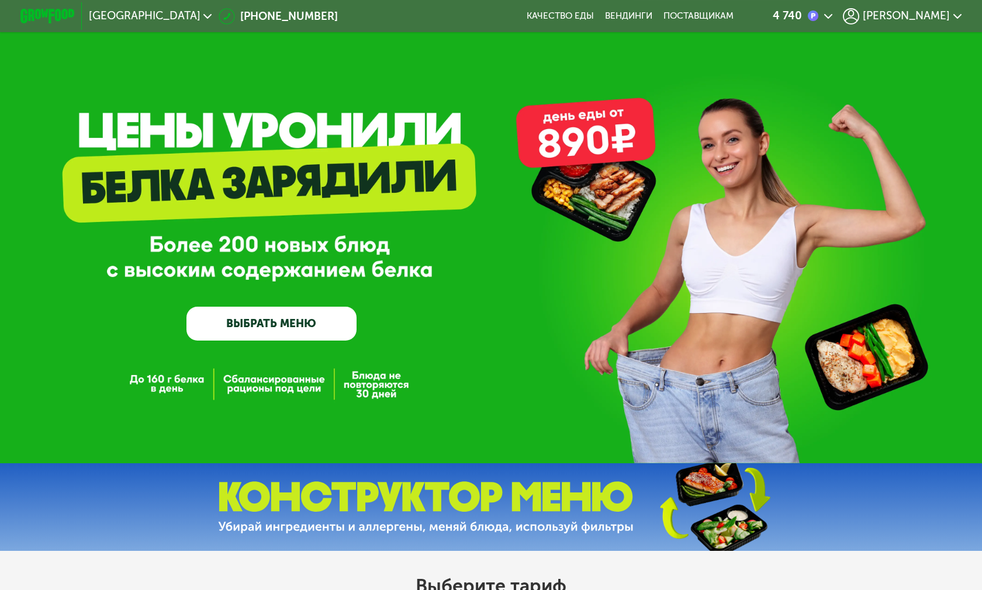
click at [931, 11] on span "[PERSON_NAME]" at bounding box center [906, 16] width 87 height 11
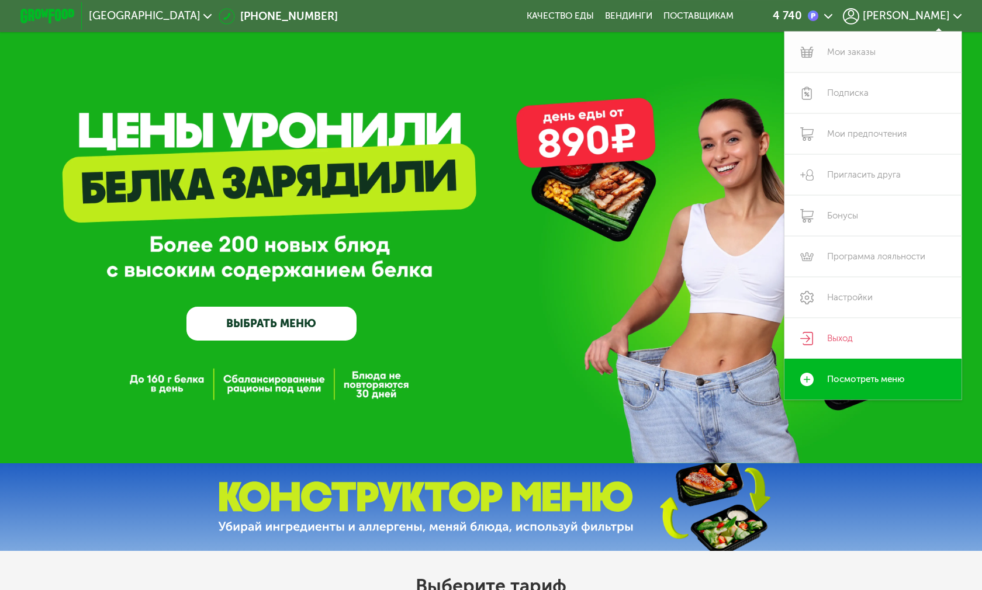
click at [865, 53] on link "Мои заказы" at bounding box center [872, 52] width 177 height 41
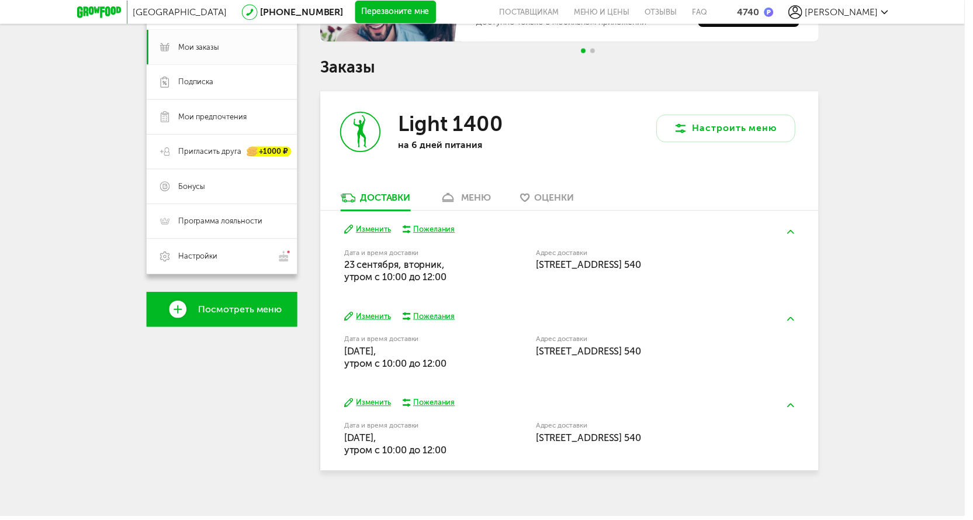
scroll to position [175, 0]
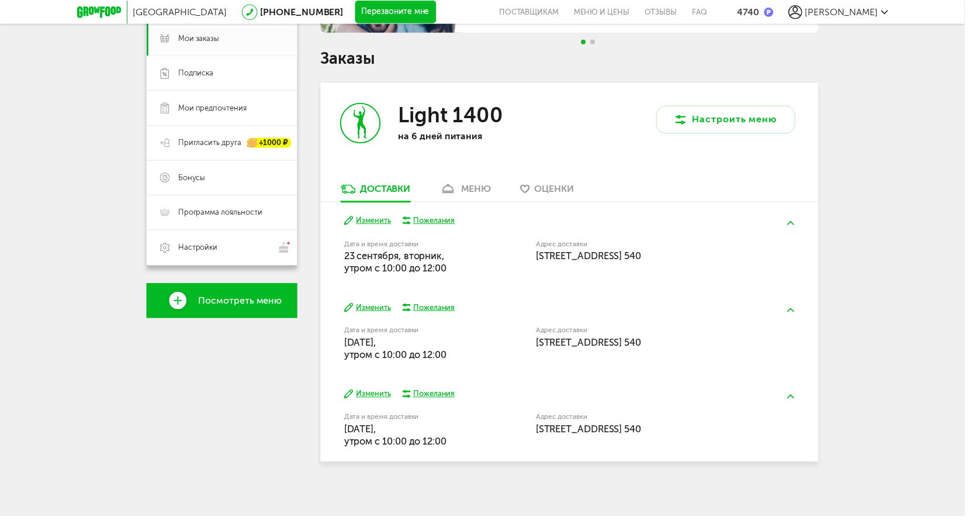
click at [477, 192] on div "меню" at bounding box center [480, 190] width 30 height 11
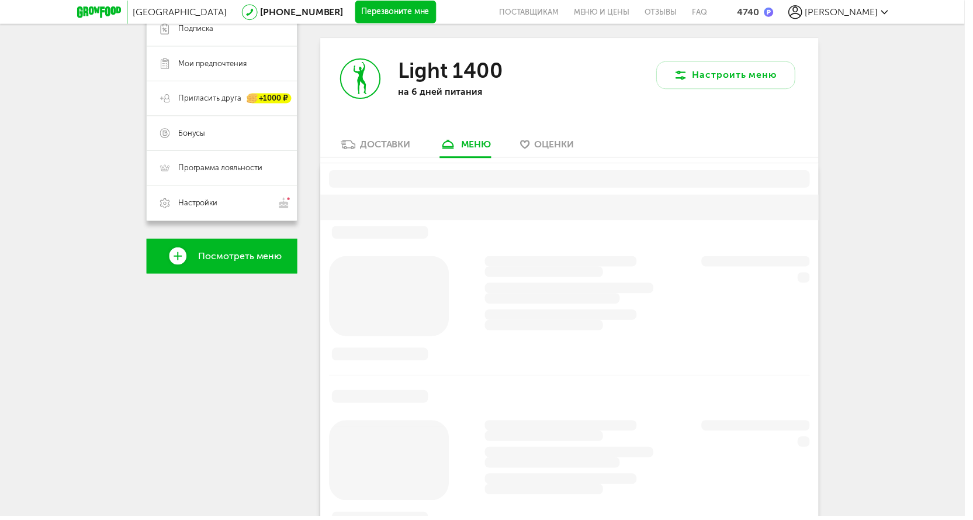
scroll to position [229, 0]
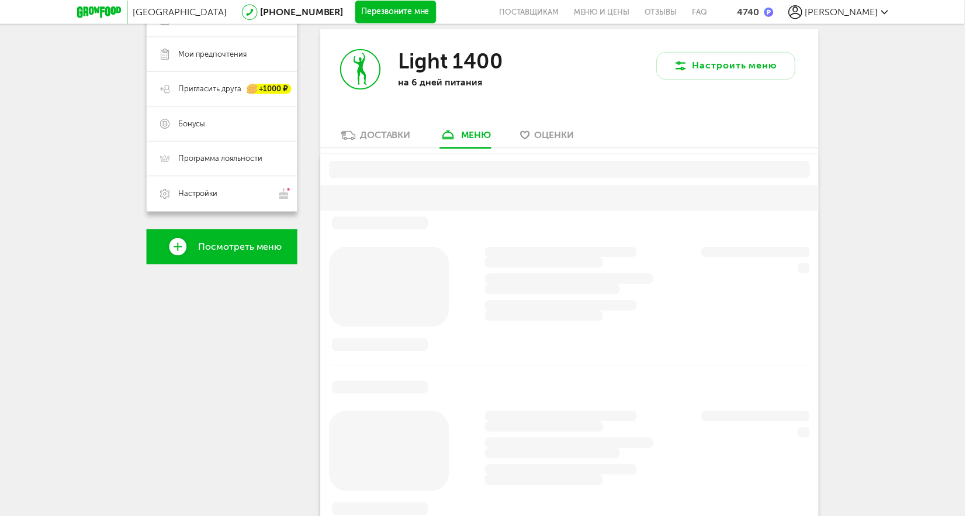
click at [555, 139] on span "Оценки" at bounding box center [559, 136] width 40 height 11
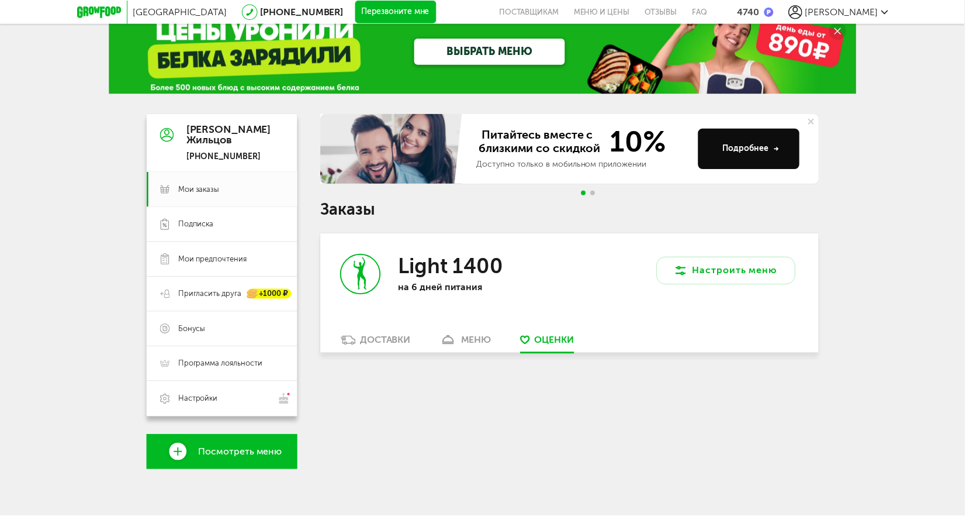
scroll to position [23, 0]
click at [396, 345] on div "Доставки" at bounding box center [389, 342] width 51 height 11
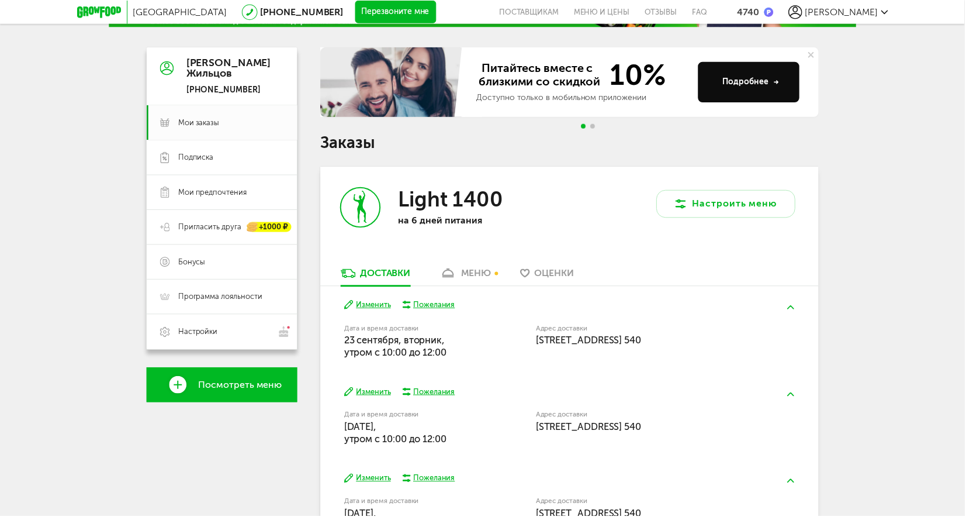
scroll to position [180, 0]
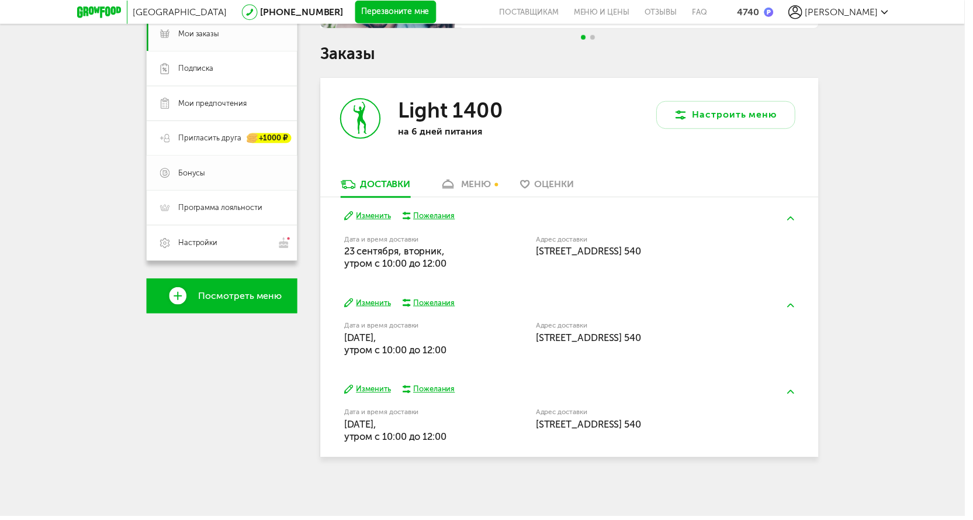
click at [221, 177] on span "Бонусы" at bounding box center [233, 174] width 106 height 11
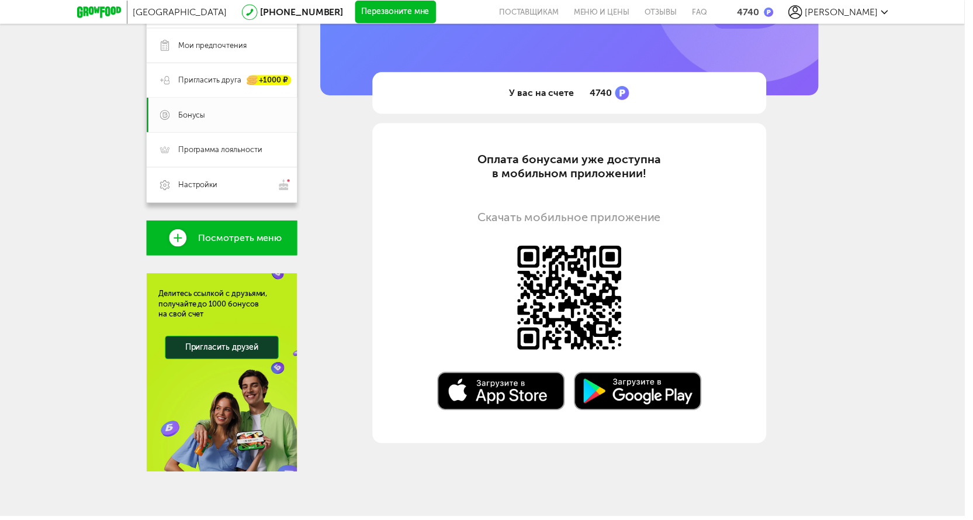
scroll to position [241, 0]
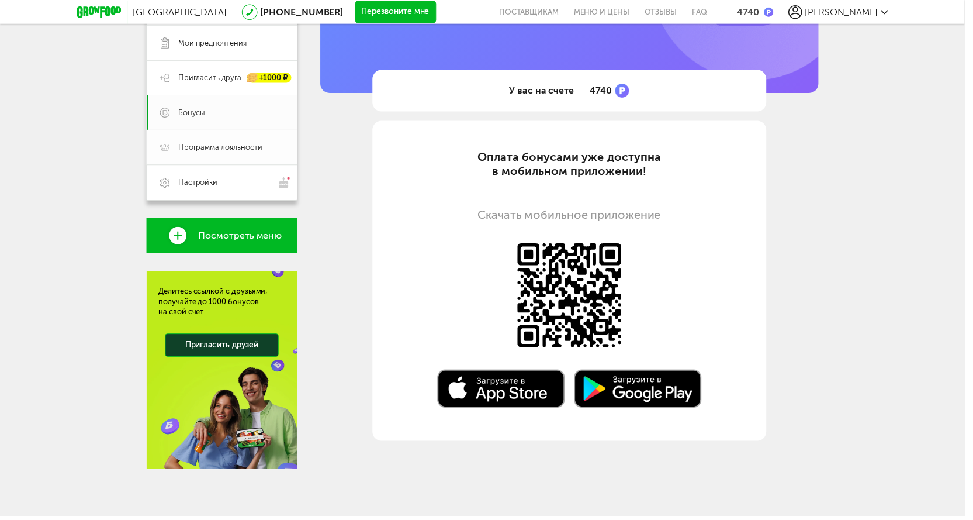
click at [246, 149] on span "Программа лояльности" at bounding box center [222, 148] width 85 height 11
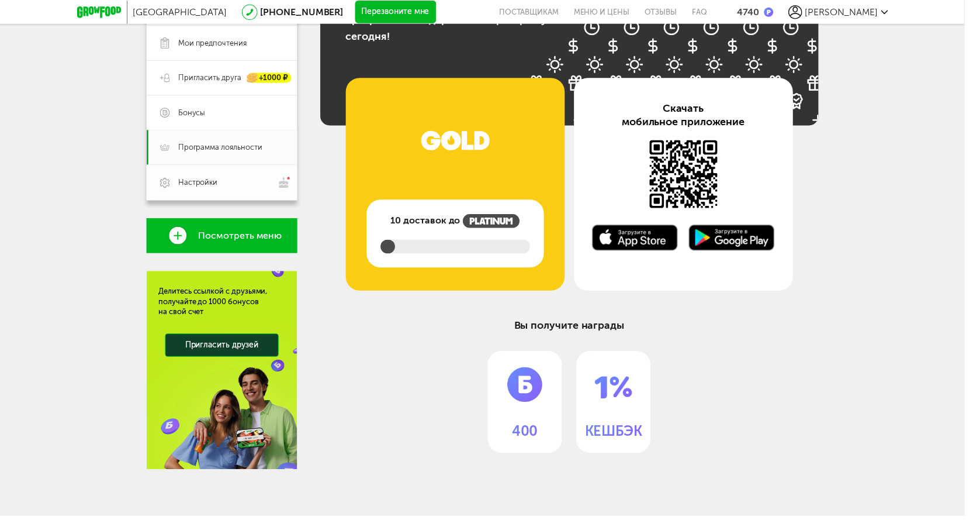
click at [219, 186] on span "Настройки" at bounding box center [233, 184] width 106 height 12
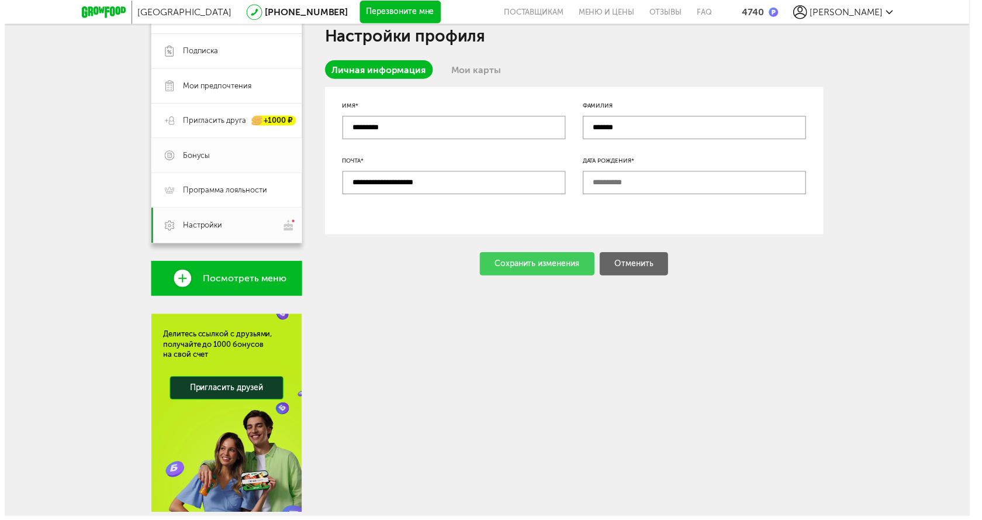
scroll to position [124, 0]
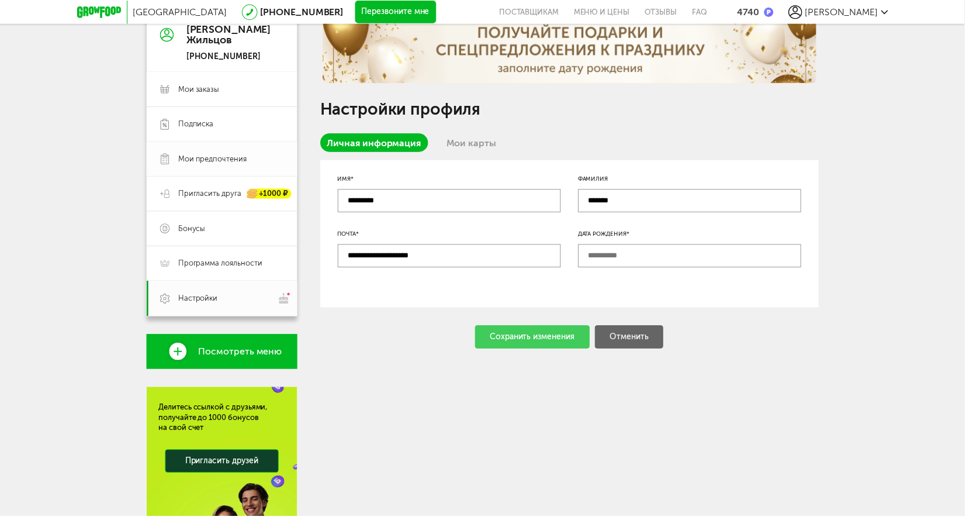
click at [209, 159] on span "Мои предпочтения" at bounding box center [214, 160] width 69 height 11
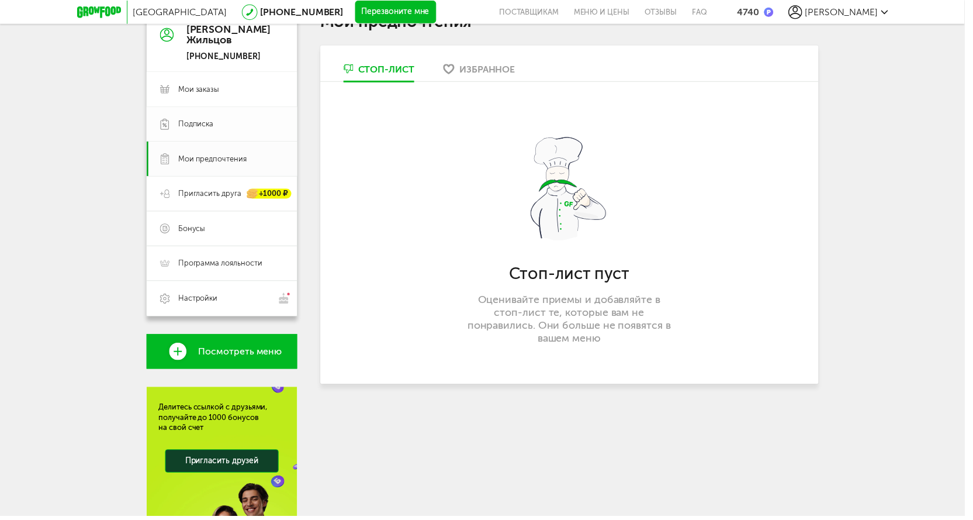
click at [210, 124] on span "Подписка" at bounding box center [198, 125] width 36 height 11
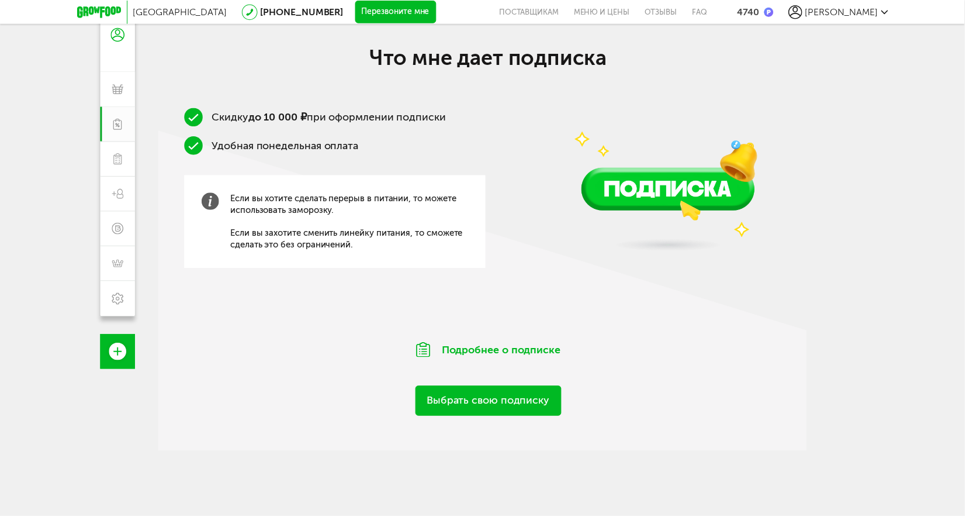
click at [507, 404] on link "Выбрать свою подписку" at bounding box center [492, 404] width 147 height 30
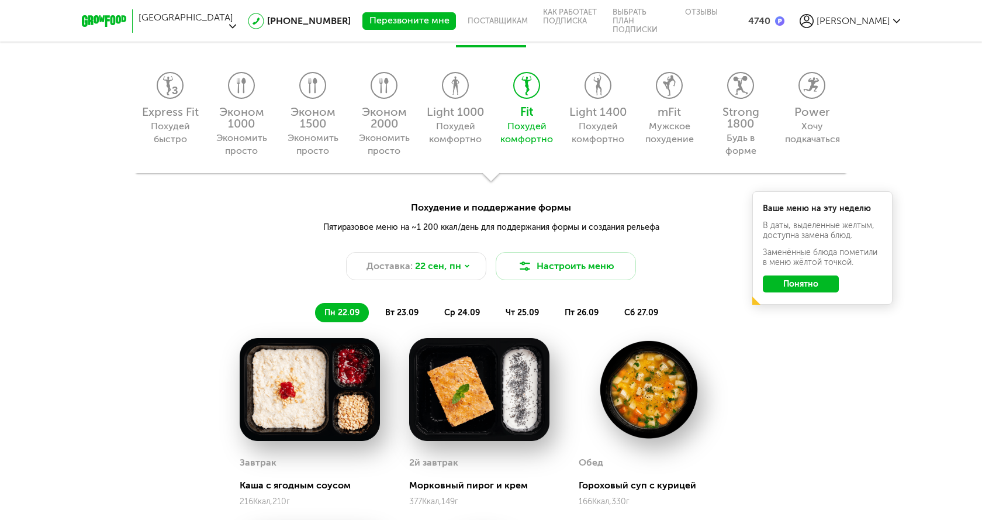
scroll to position [974, 0]
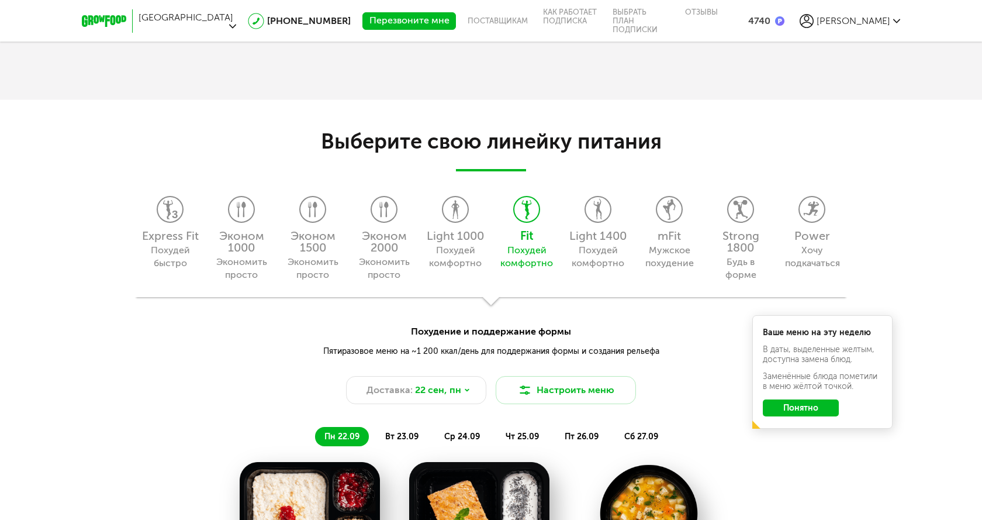
click at [110, 23] on icon at bounding box center [104, 21] width 44 height 12
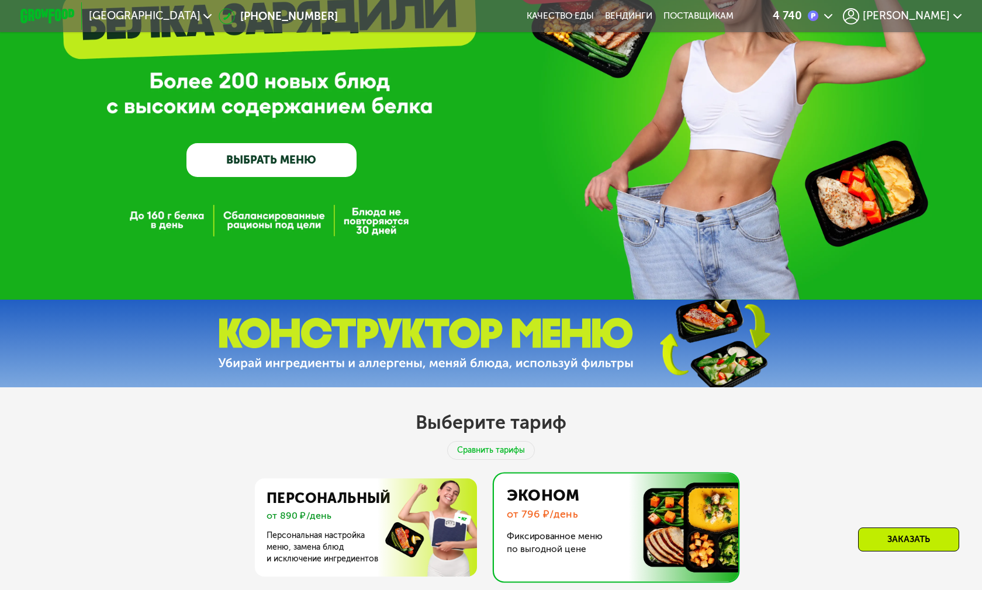
scroll to position [117, 0]
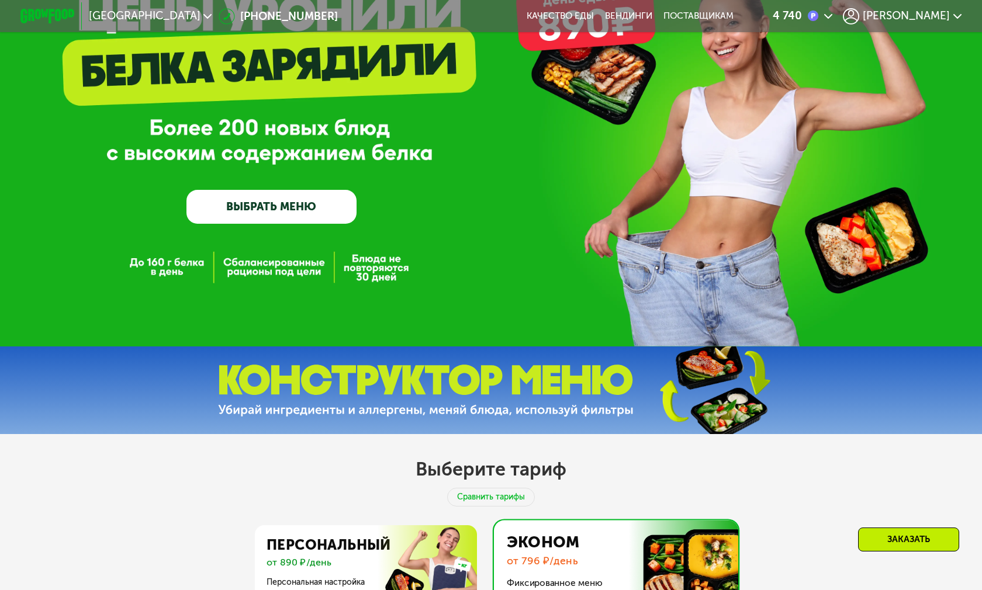
click at [932, 19] on span "[PERSON_NAME]" at bounding box center [906, 16] width 87 height 11
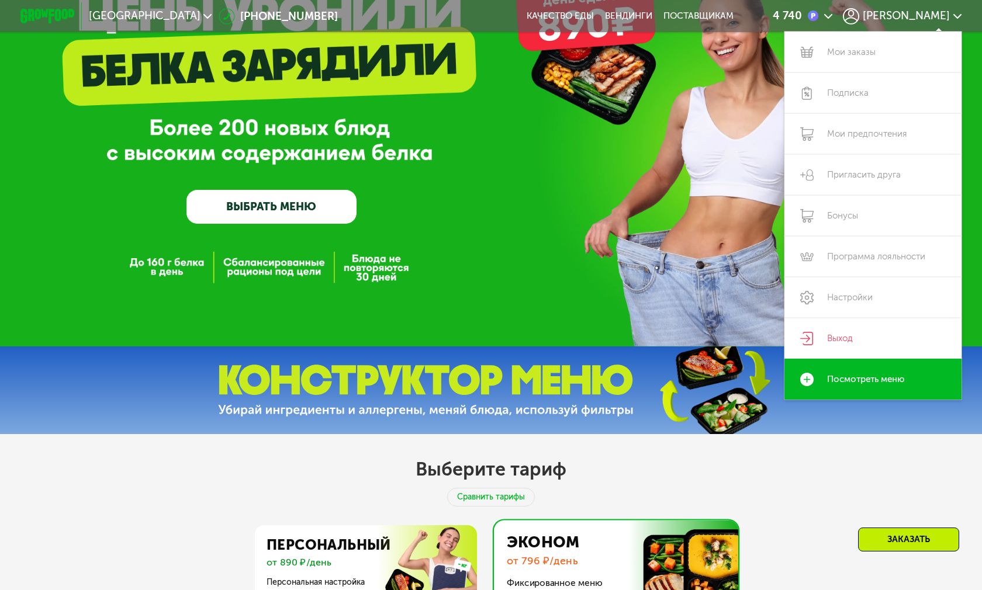
click at [281, 201] on link "ВЫБРАТЬ МЕНЮ" at bounding box center [271, 207] width 170 height 34
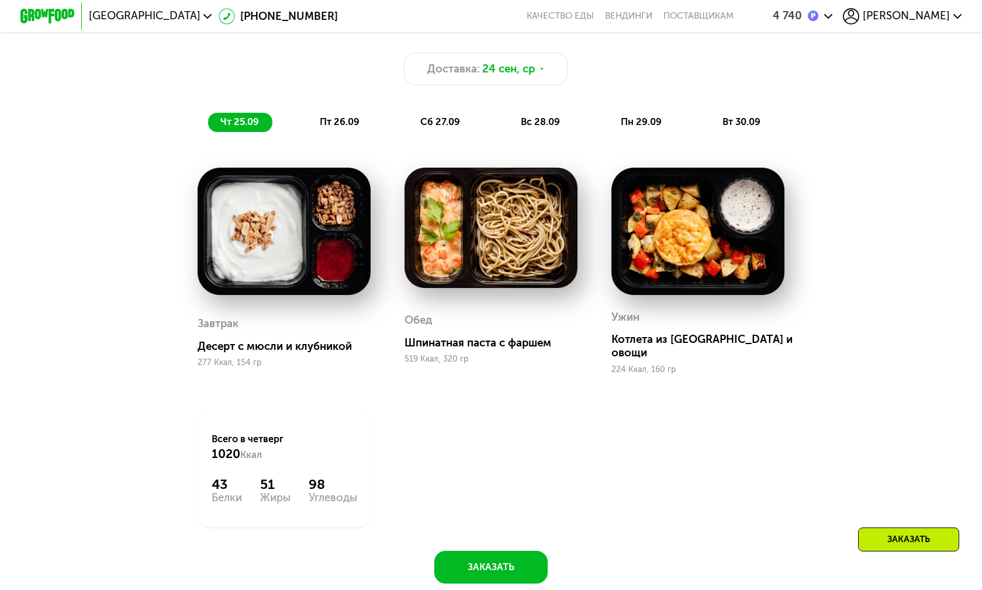
scroll to position [1019, 0]
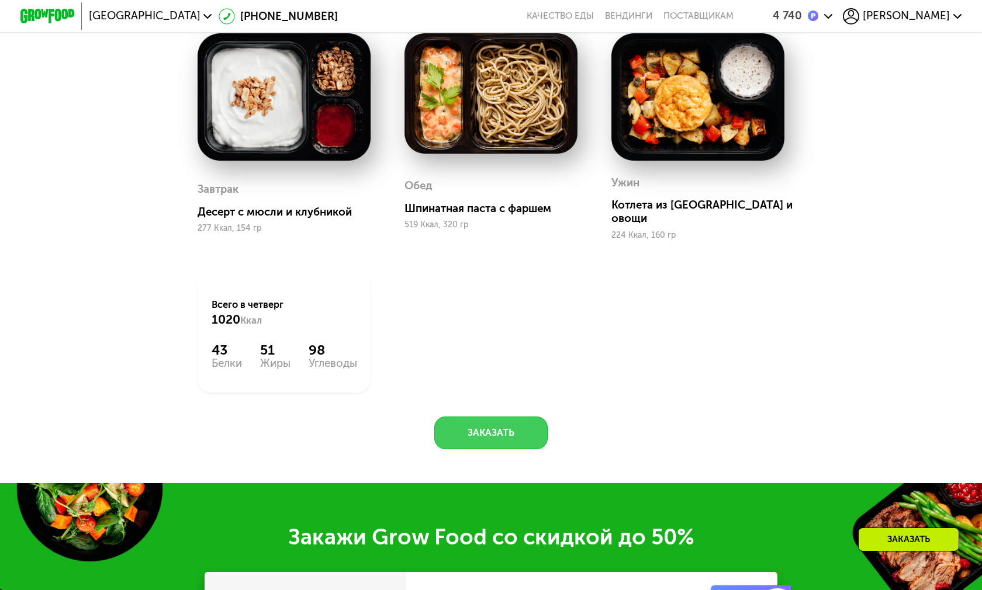
click at [489, 423] on button "Заказать" at bounding box center [490, 433] width 113 height 33
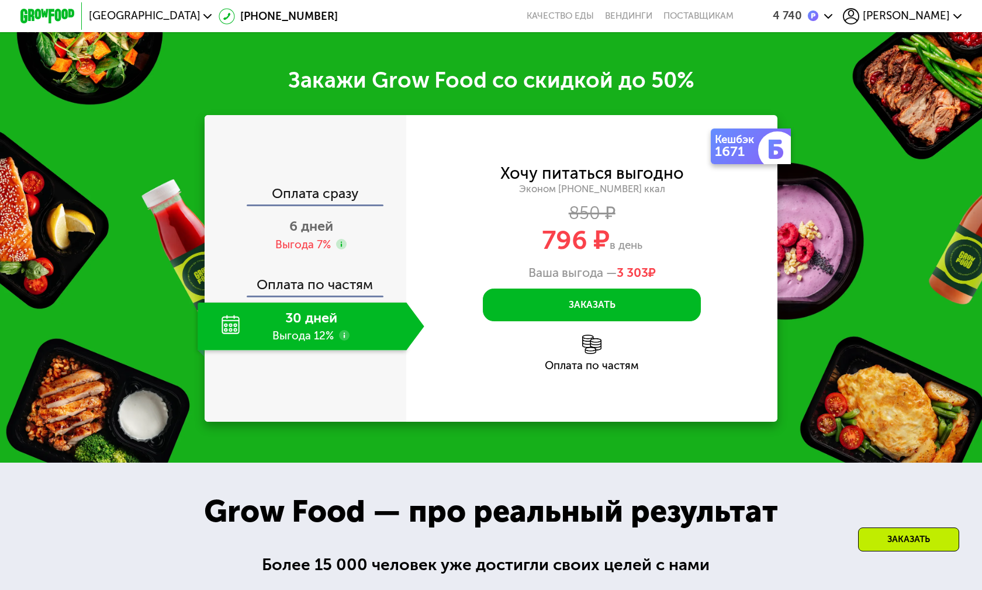
scroll to position [1489, 0]
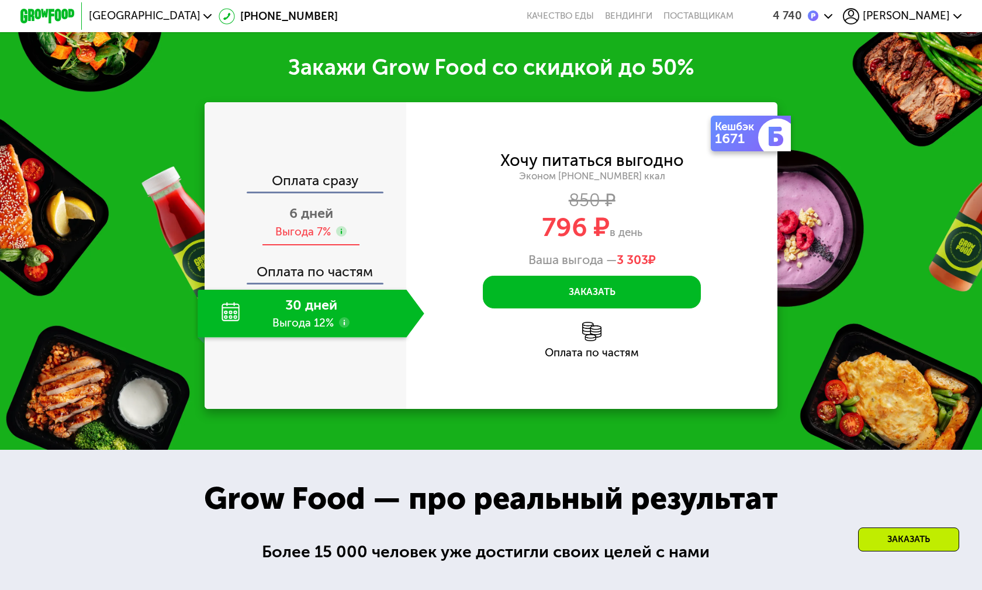
click at [306, 224] on div "Выгода 7%" at bounding box center [303, 231] width 56 height 15
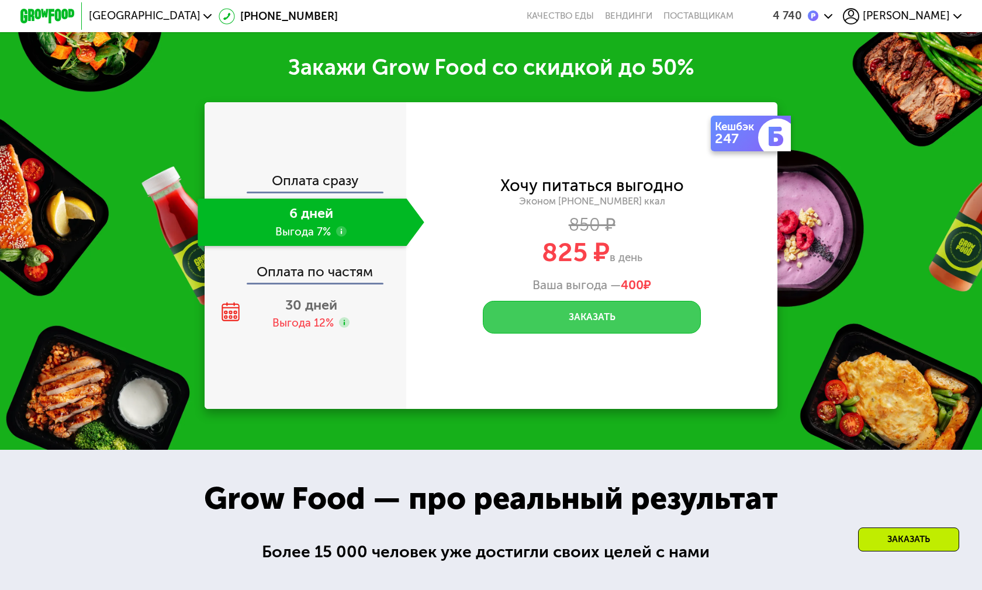
click at [592, 301] on button "Заказать" at bounding box center [592, 317] width 218 height 33
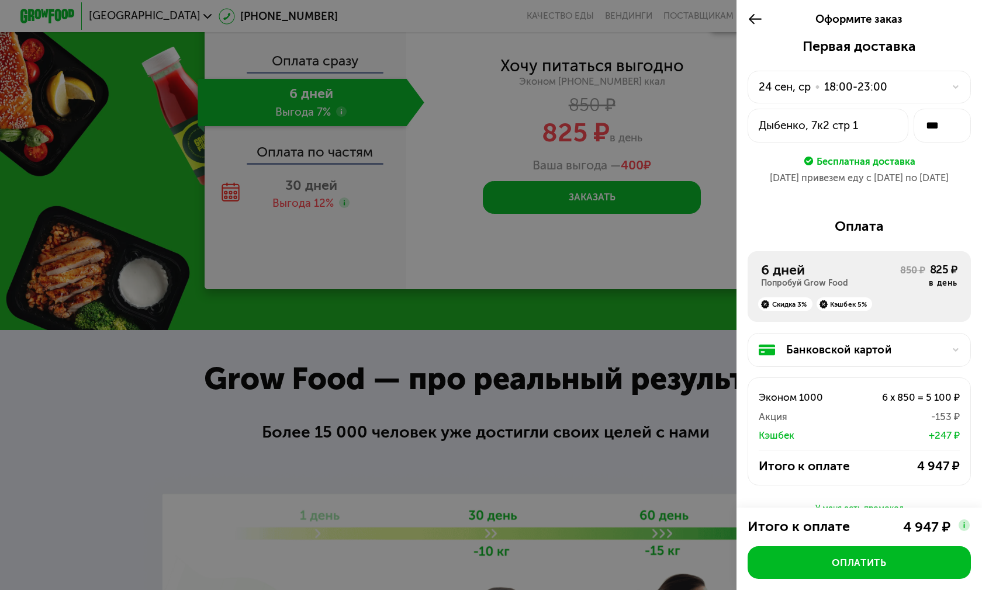
scroll to position [1548, 0]
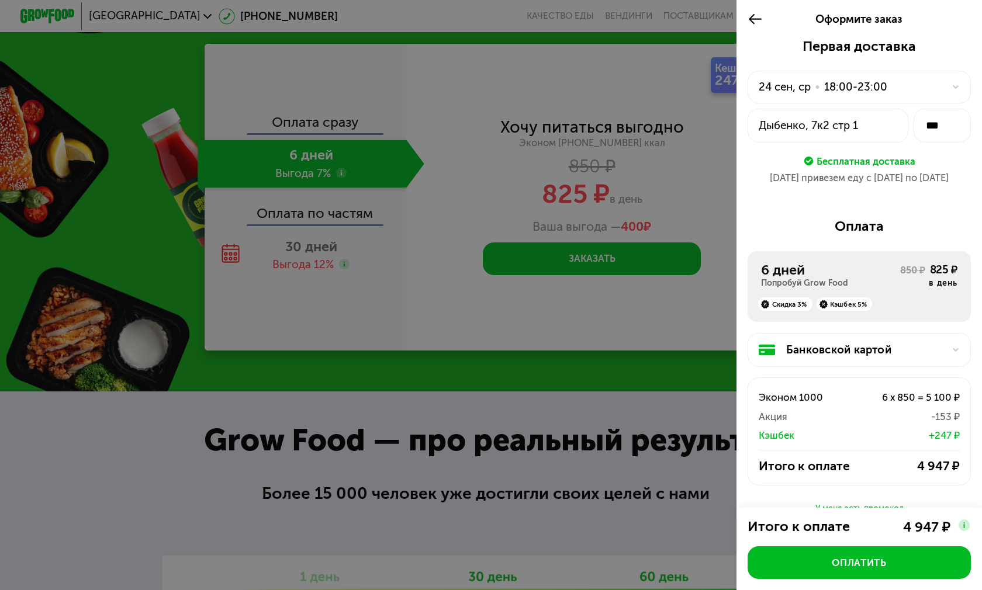
click at [748, 16] on icon at bounding box center [756, 19] width 16 height 16
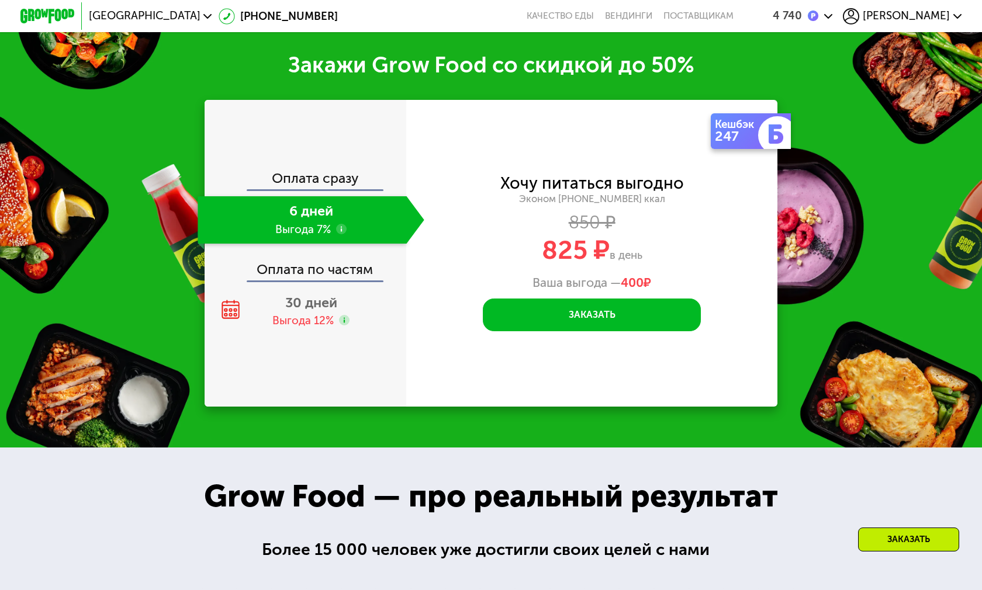
scroll to position [1489, 0]
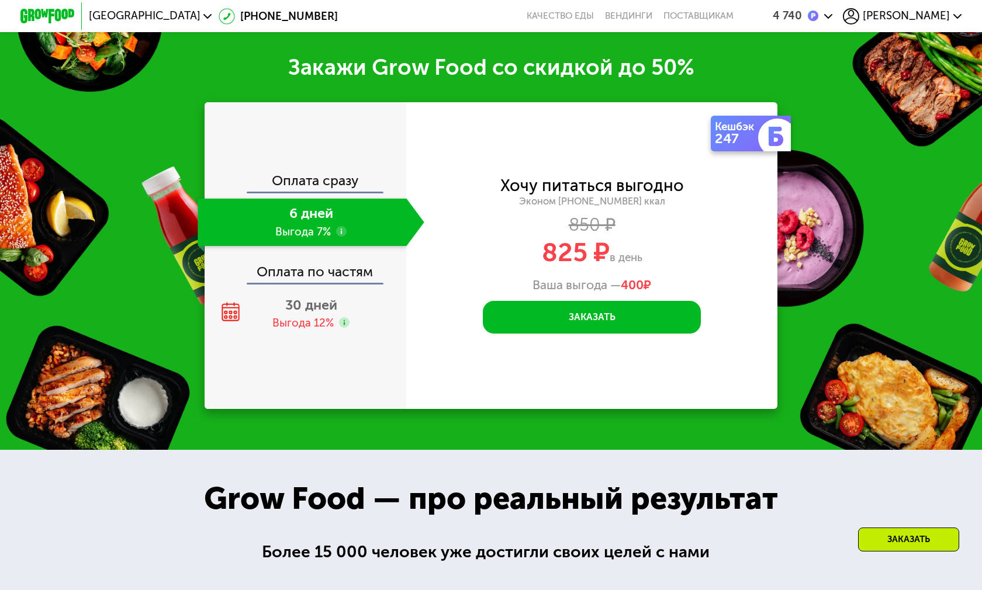
click at [802, 22] on div "4 740" at bounding box center [787, 16] width 29 height 11
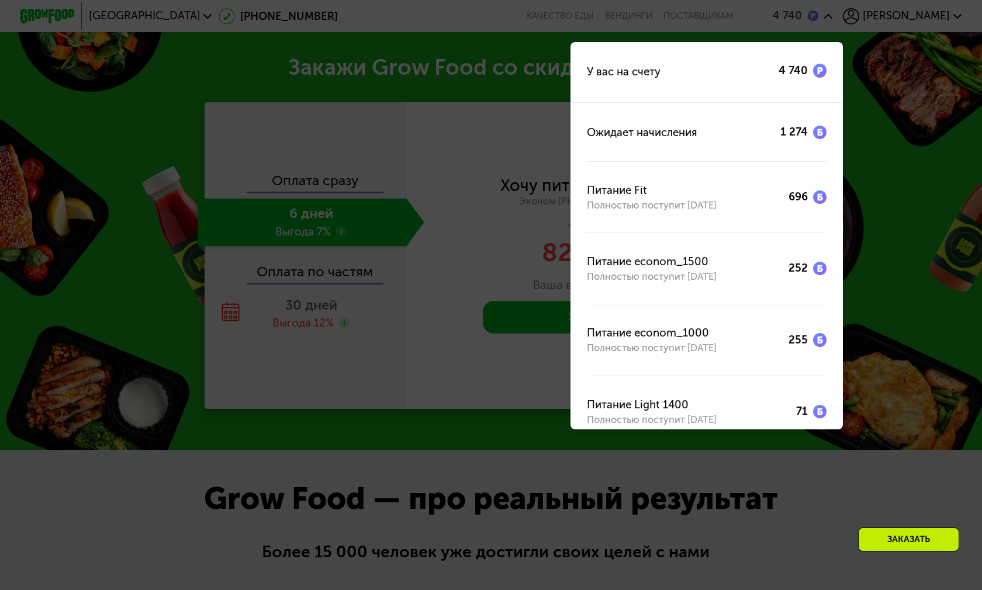
click at [637, 81] on div "У вас на счету 4 740" at bounding box center [706, 72] width 273 height 60
click at [843, 68] on div "У вас на счету 4 740" at bounding box center [706, 72] width 273 height 60
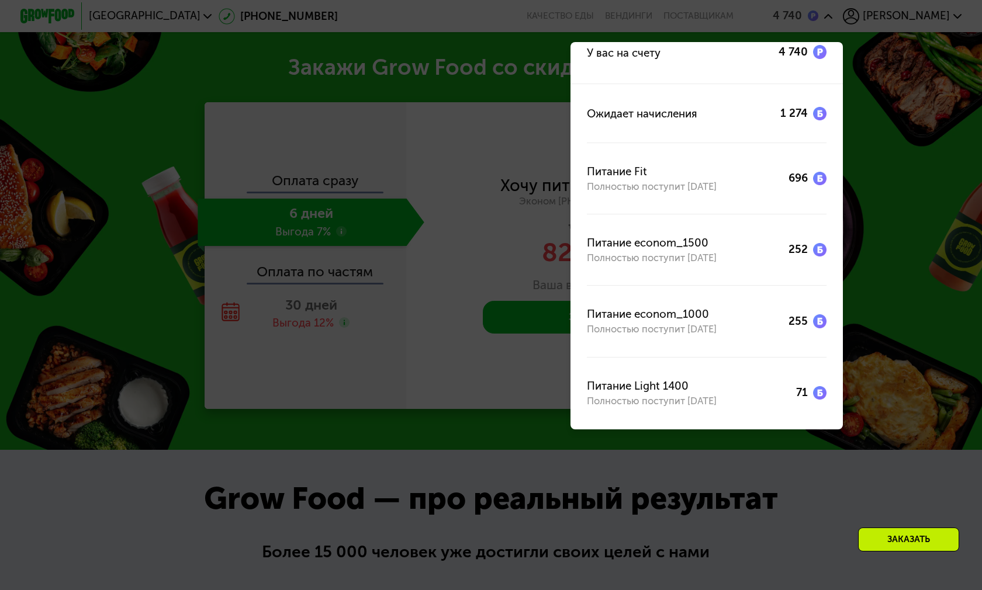
click at [947, 247] on div at bounding box center [491, 295] width 982 height 590
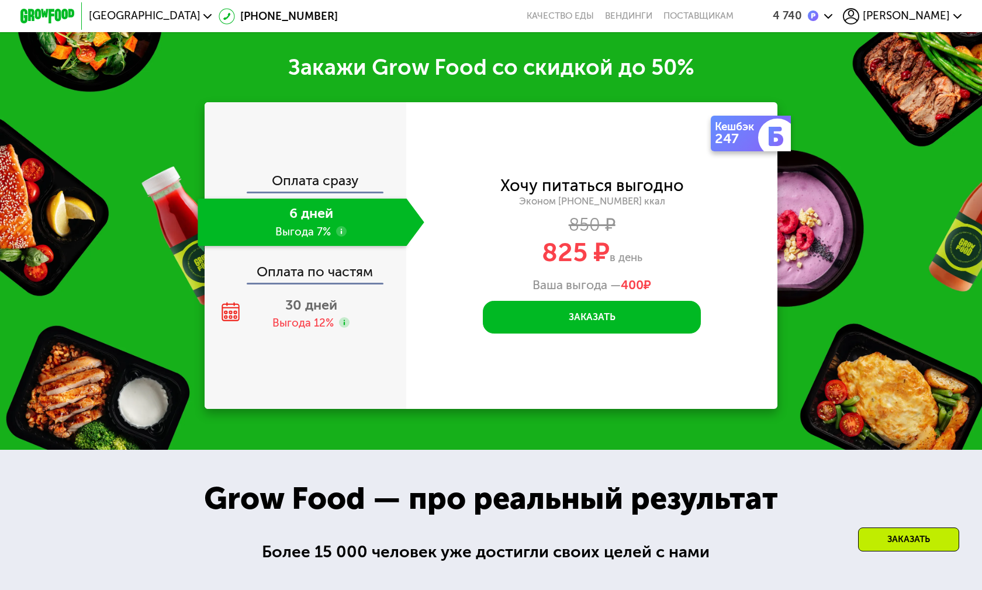
click at [819, 18] on img at bounding box center [813, 16] width 11 height 11
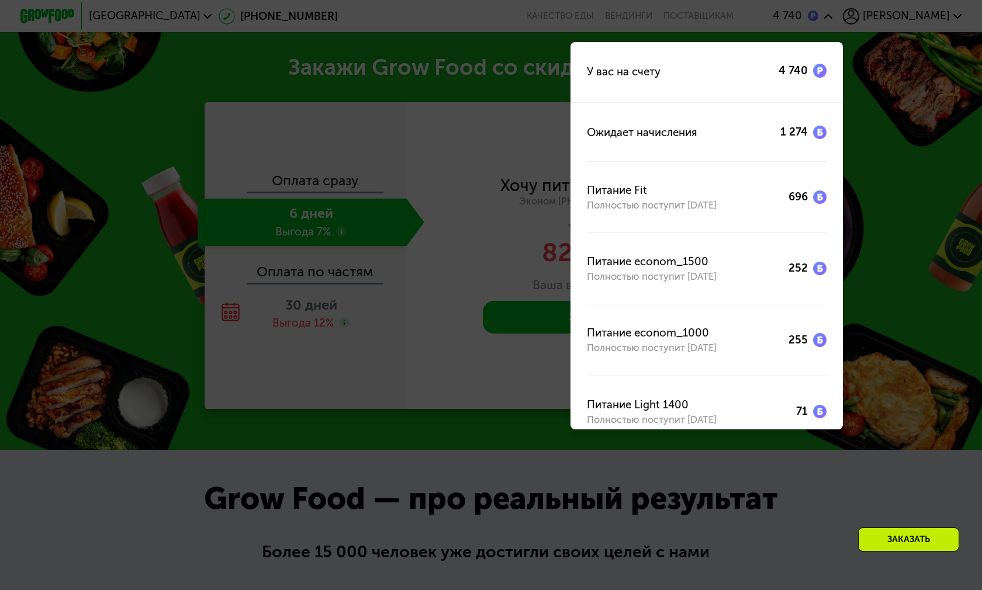
click at [397, 167] on div at bounding box center [491, 295] width 982 height 590
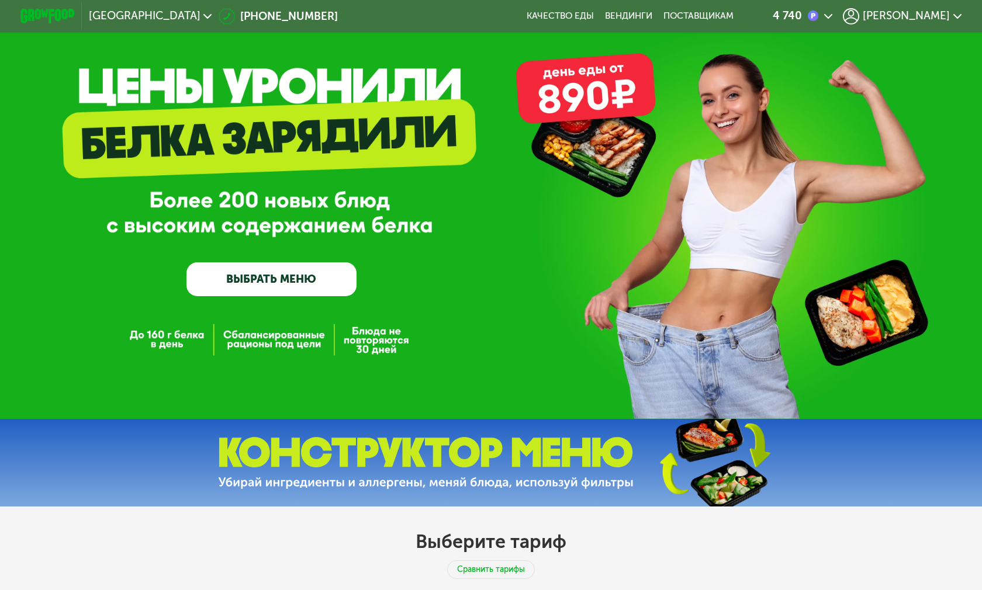
scroll to position [0, 0]
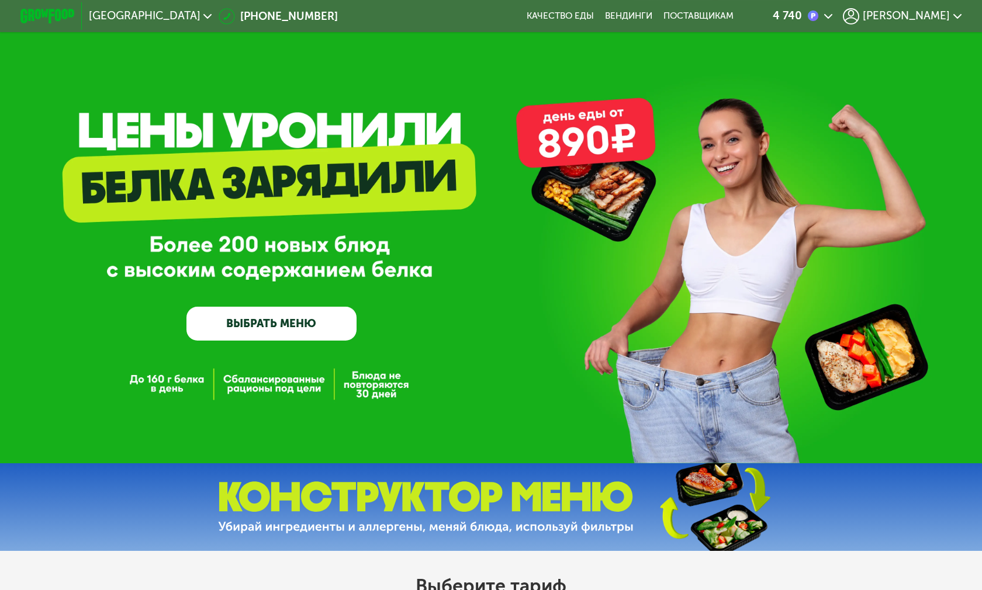
click at [319, 319] on link "ВЫБРАТЬ МЕНЮ" at bounding box center [271, 324] width 170 height 34
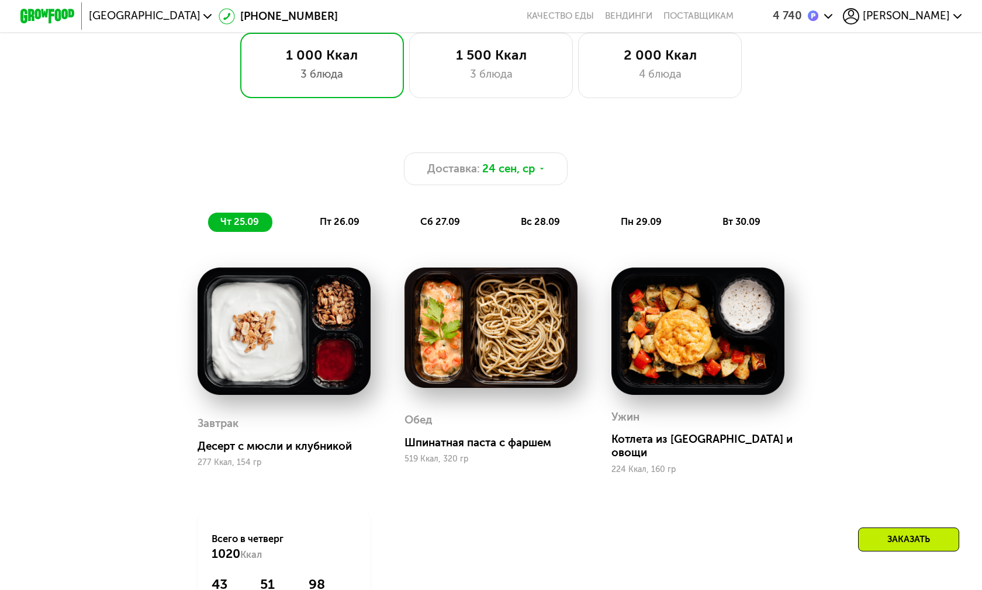
scroll to position [786, 0]
click at [914, 13] on span "[PERSON_NAME]" at bounding box center [906, 16] width 87 height 11
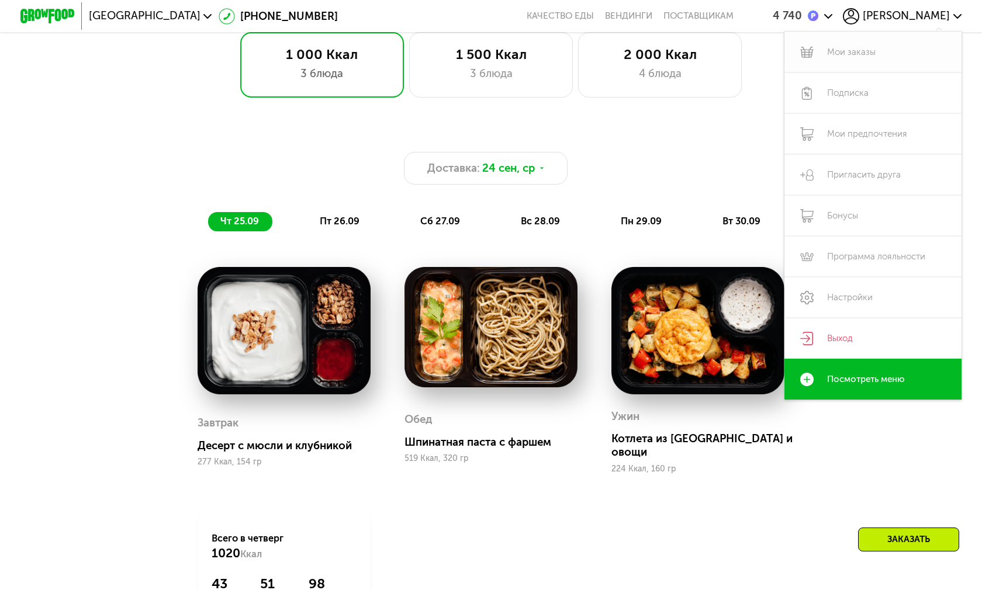
click at [869, 49] on link "Мои заказы" at bounding box center [872, 52] width 177 height 41
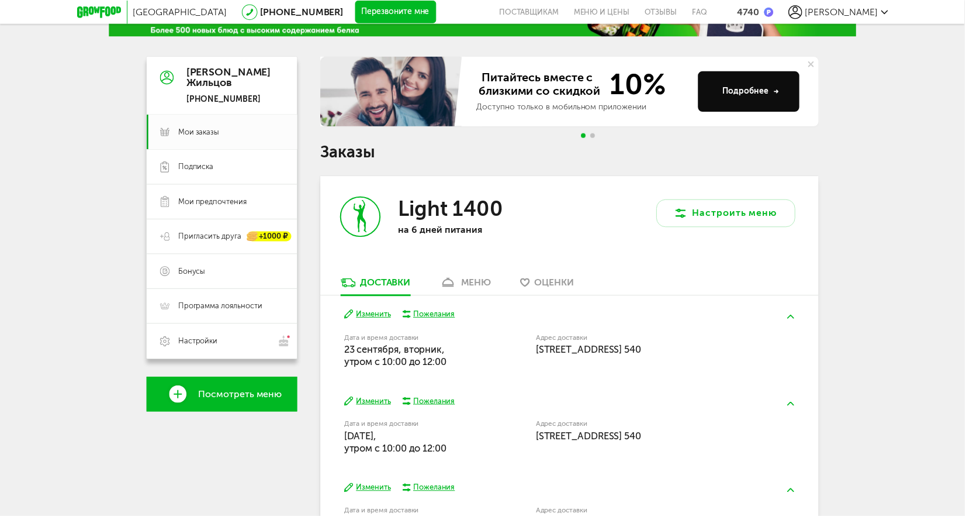
scroll to position [180, 0]
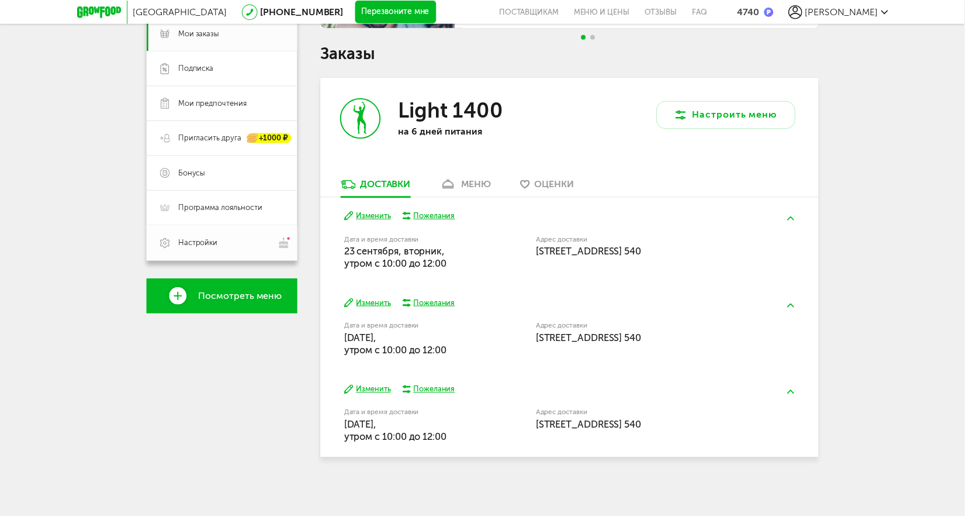
click at [229, 252] on link "Настройки" at bounding box center [224, 245] width 152 height 36
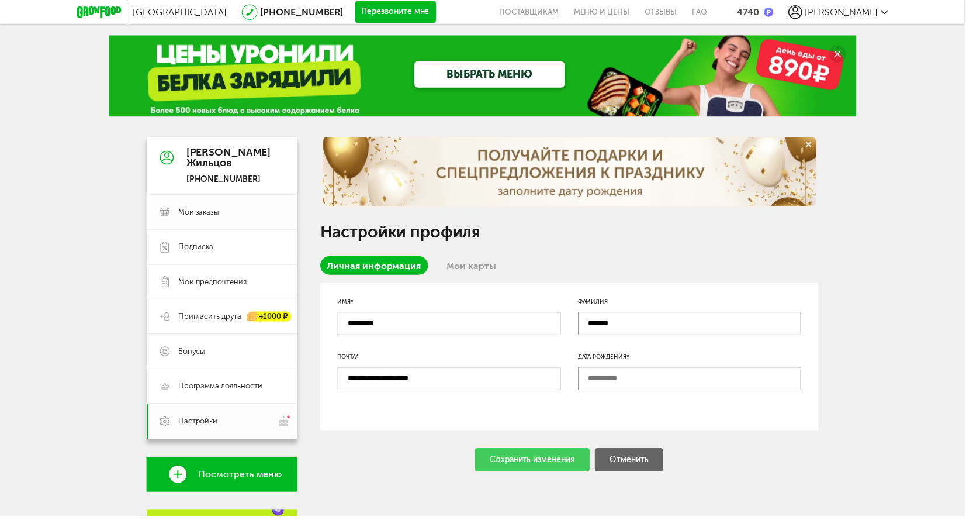
click at [205, 218] on span "Мои заказы" at bounding box center [200, 214] width 41 height 11
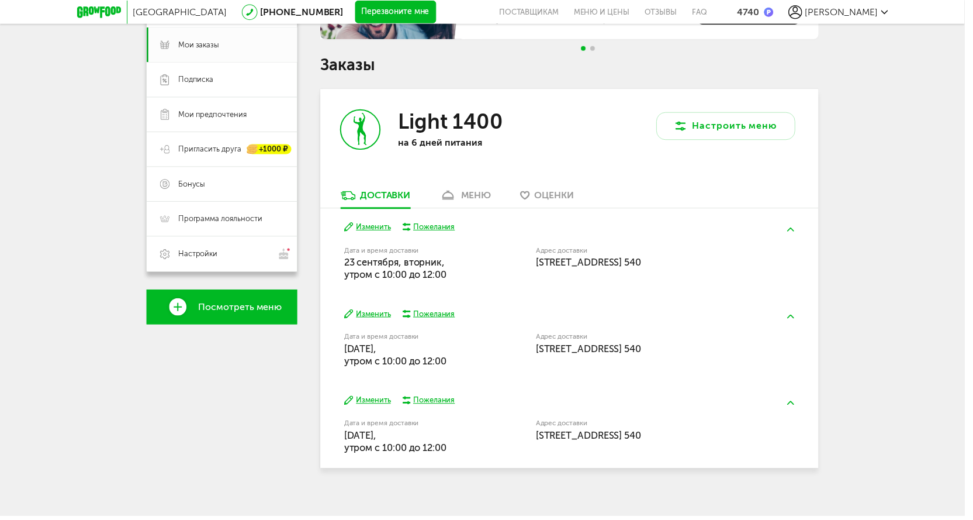
scroll to position [175, 0]
